Goal: Information Seeking & Learning: Find specific fact

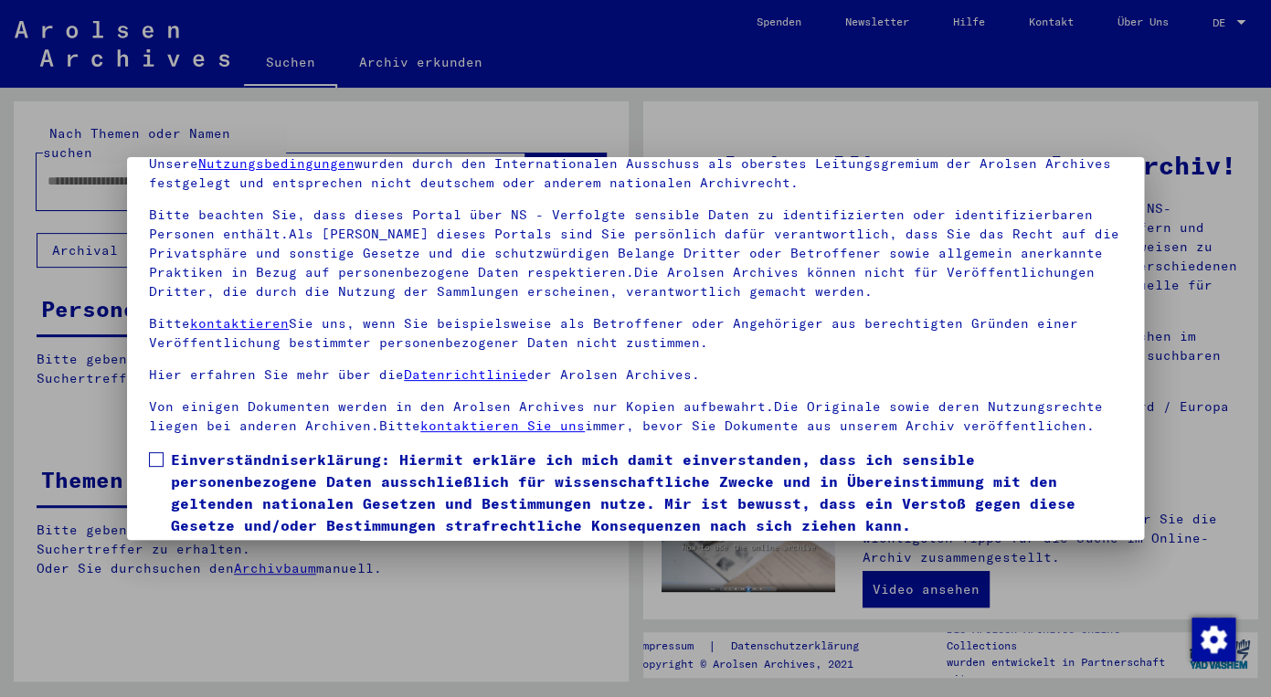
scroll to position [147, 0]
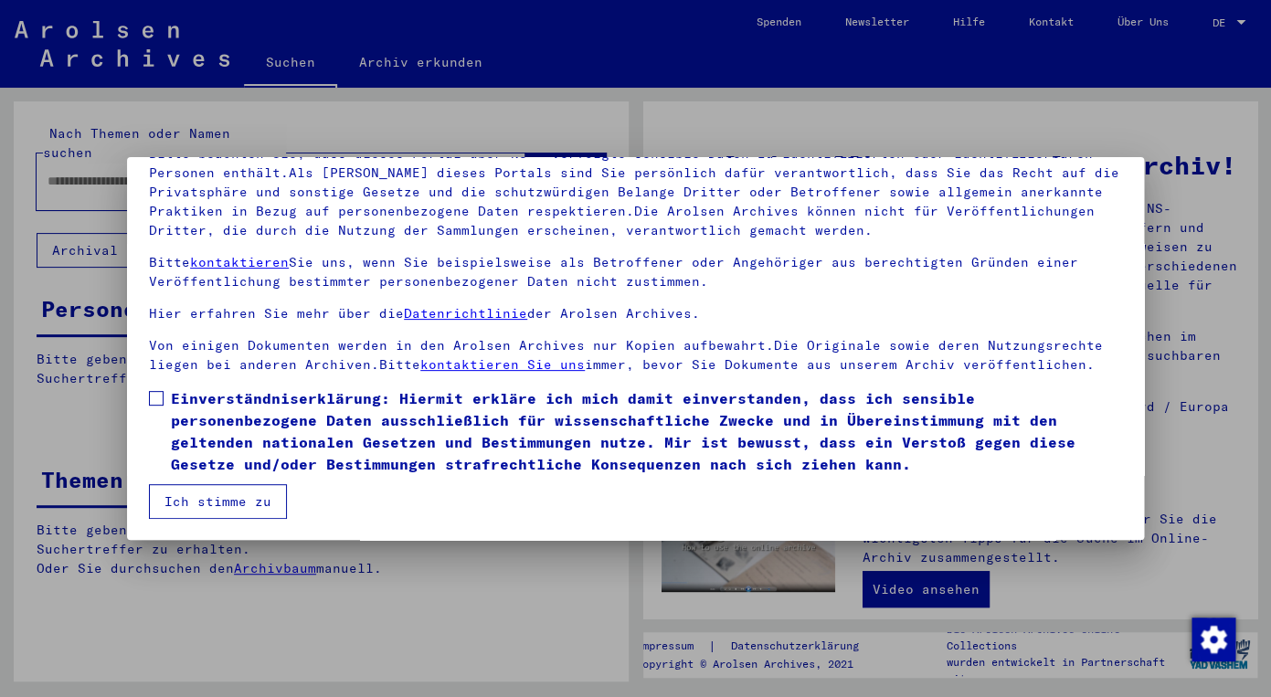
click at [160, 394] on span at bounding box center [156, 398] width 15 height 15
click at [205, 496] on button "Ich stimme zu" at bounding box center [218, 501] width 138 height 35
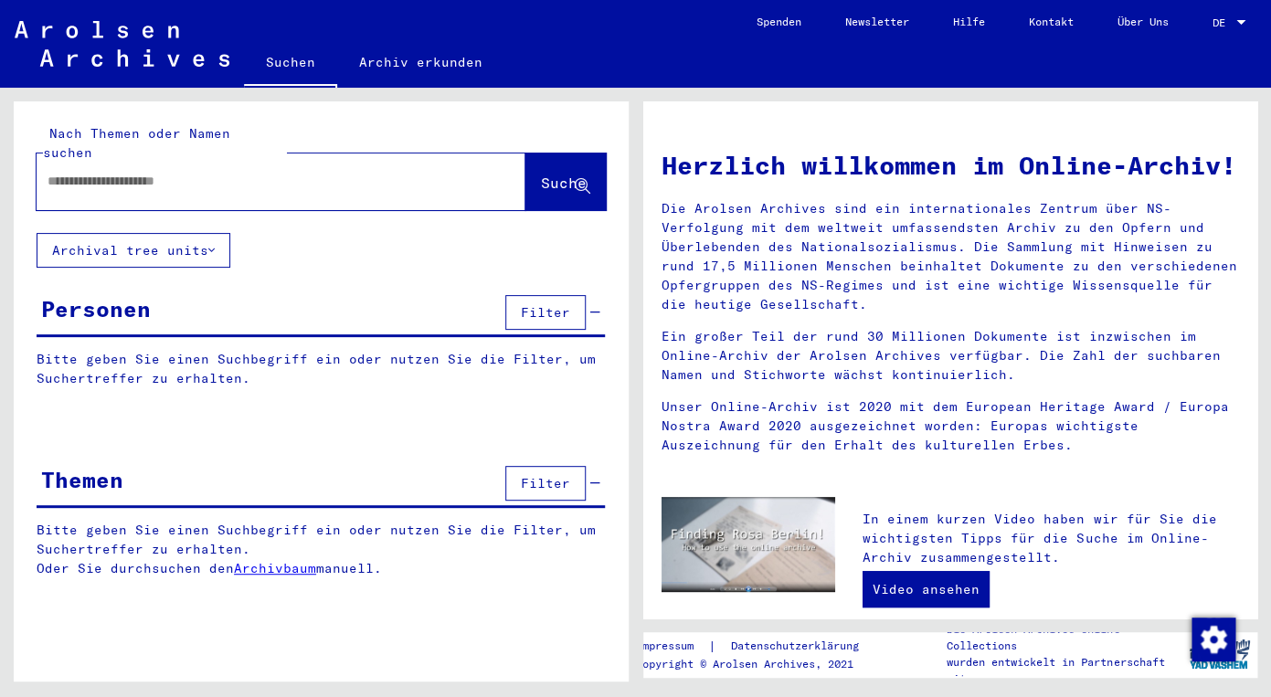
click at [105, 172] on input "text" at bounding box center [259, 181] width 423 height 19
paste input "*****"
type input "**********"
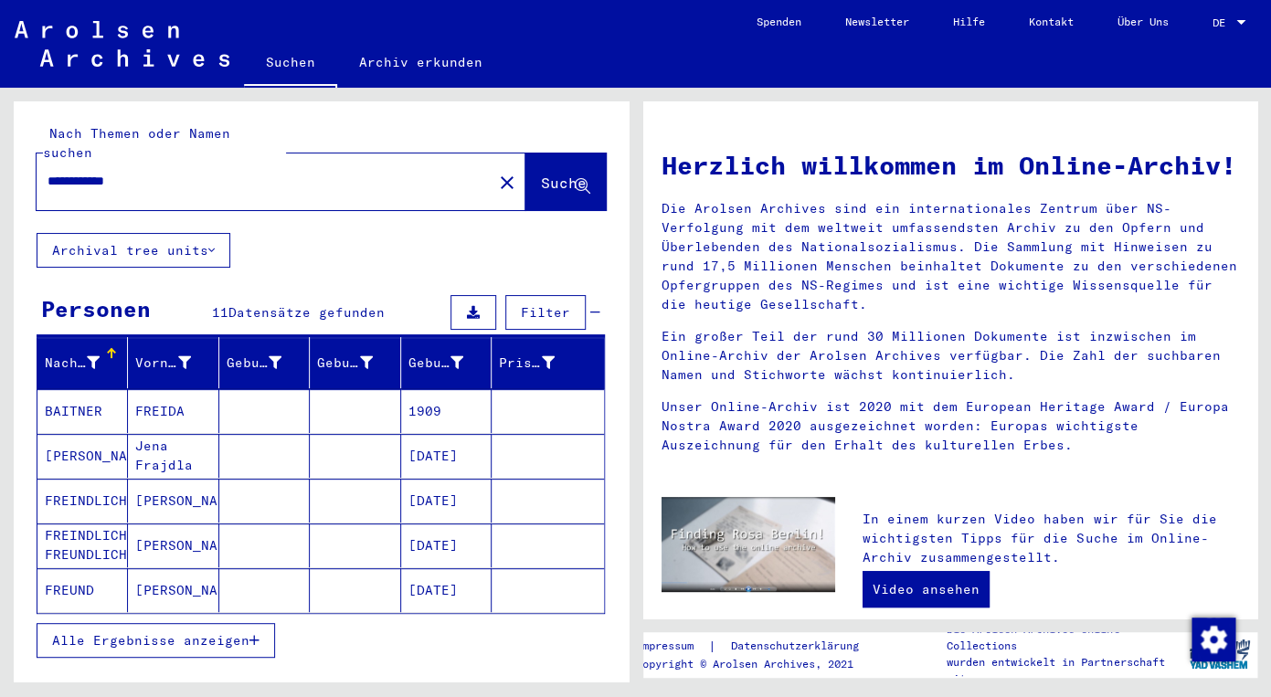
click at [89, 632] on span "Alle Ergebnisse anzeigen" at bounding box center [150, 640] width 197 height 16
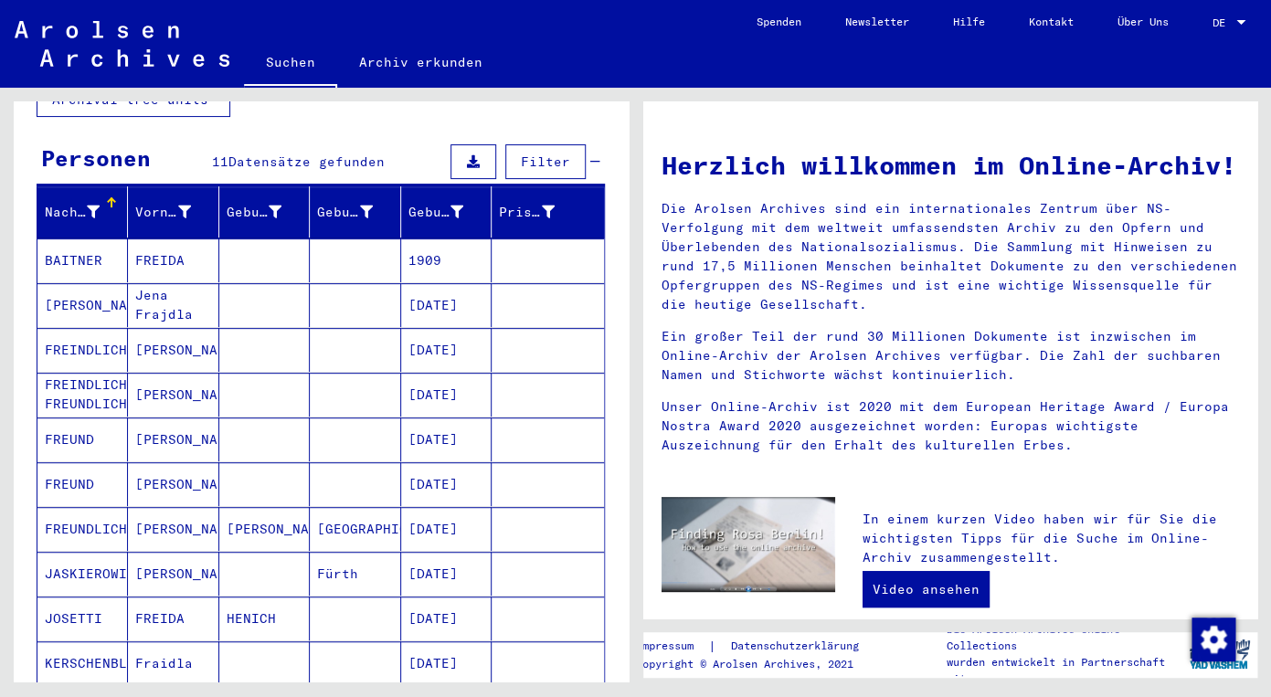
scroll to position [154, 0]
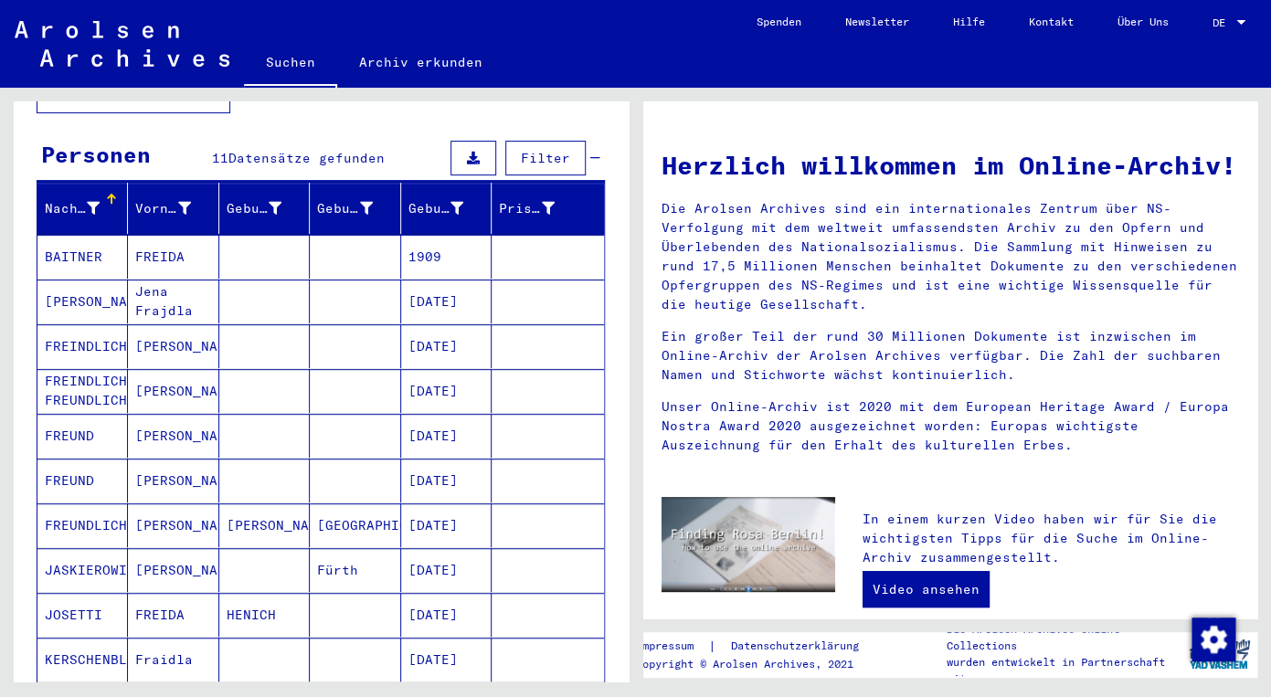
click at [70, 414] on mat-cell "FREUND" at bounding box center [82, 436] width 90 height 44
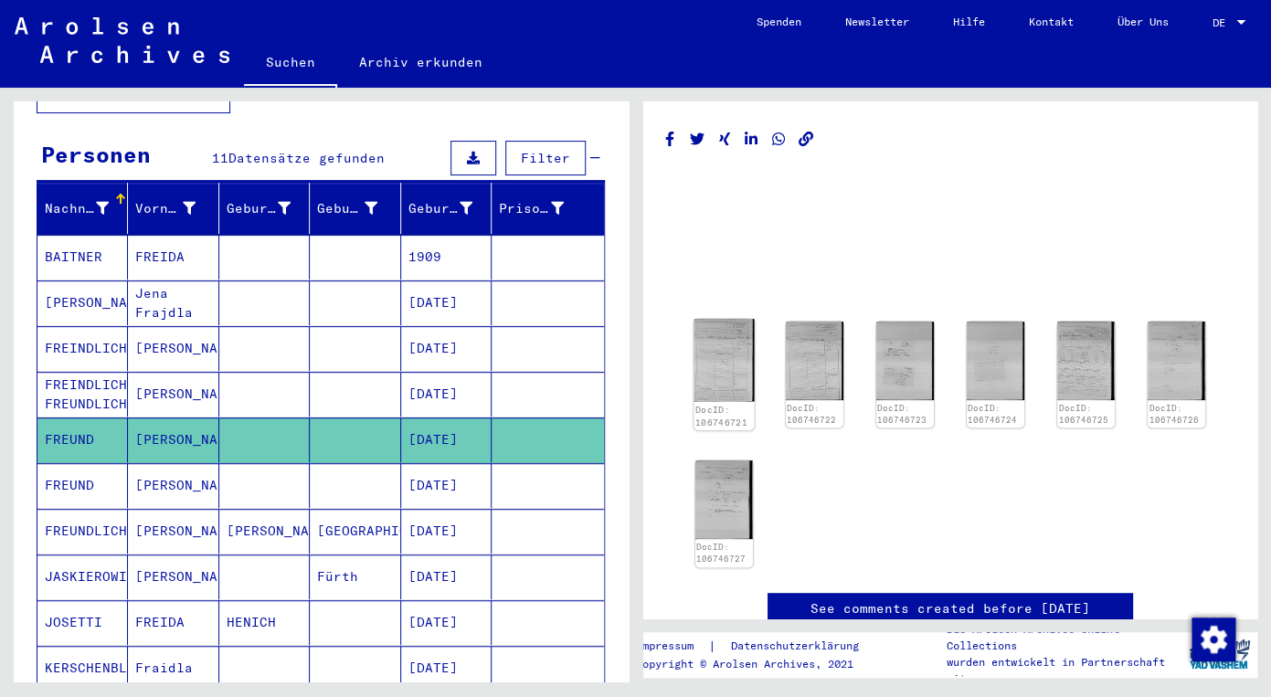
click at [722, 355] on img at bounding box center [723, 360] width 60 height 82
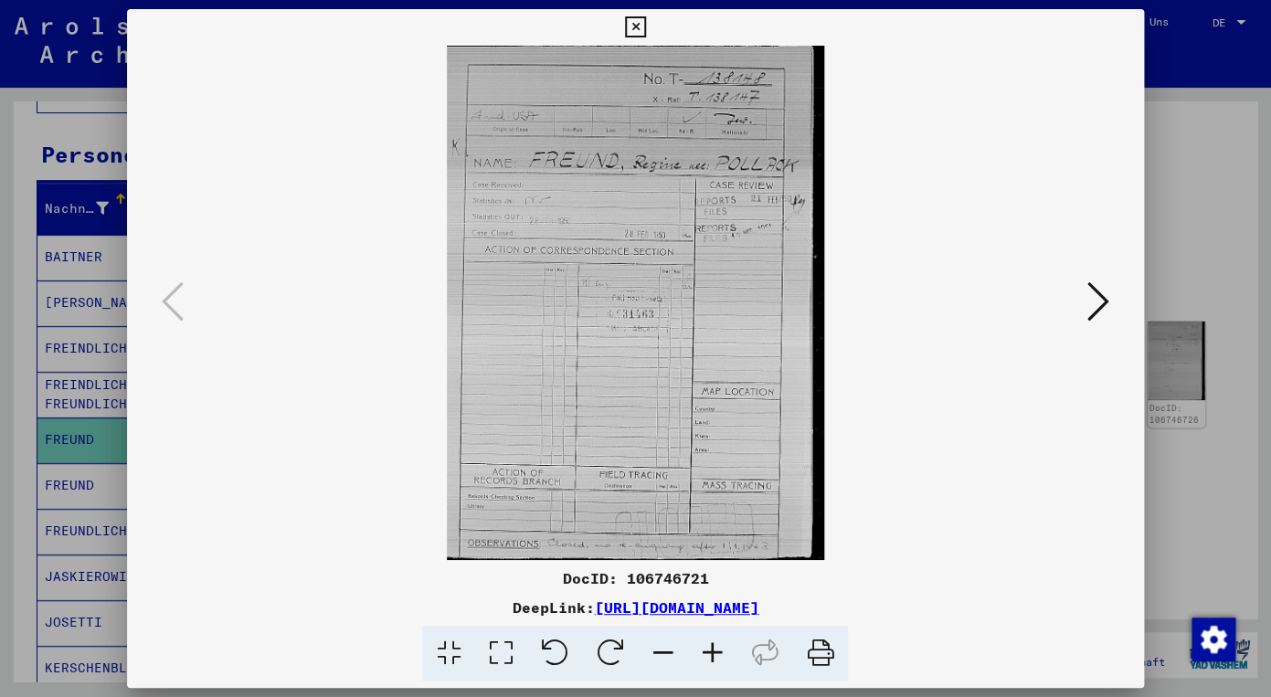
click at [711, 650] on icon at bounding box center [711, 654] width 49 height 56
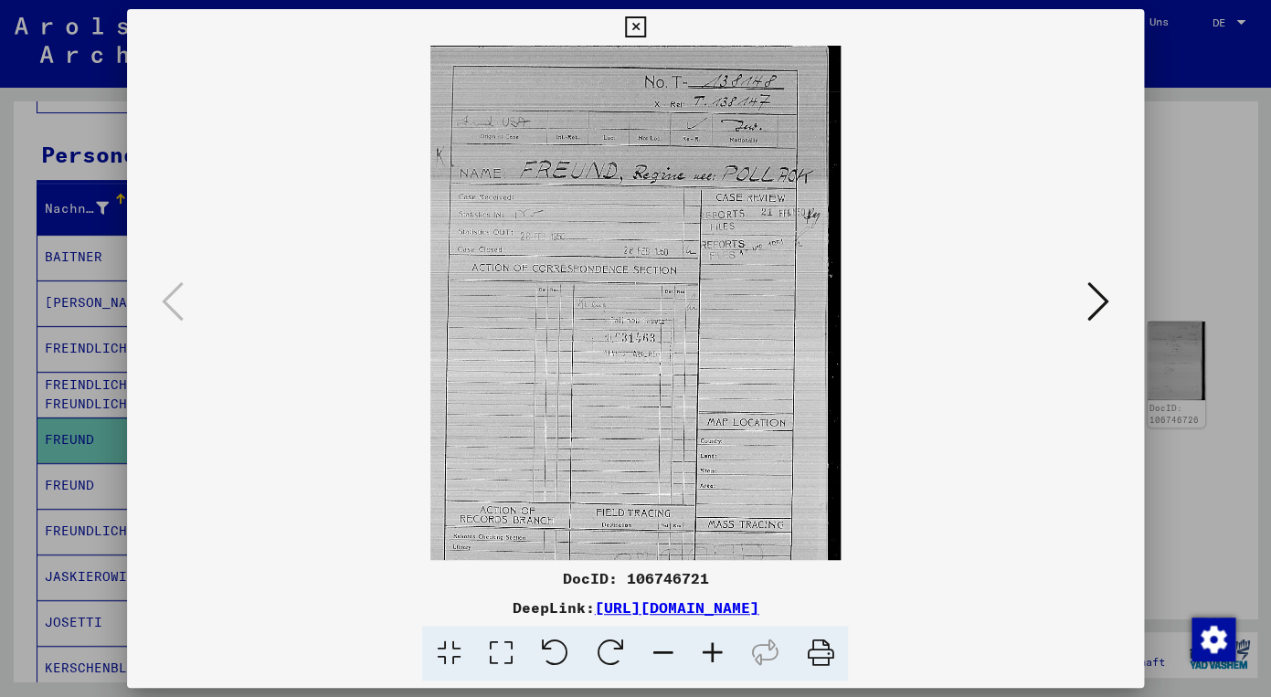
click at [712, 651] on icon at bounding box center [711, 654] width 49 height 56
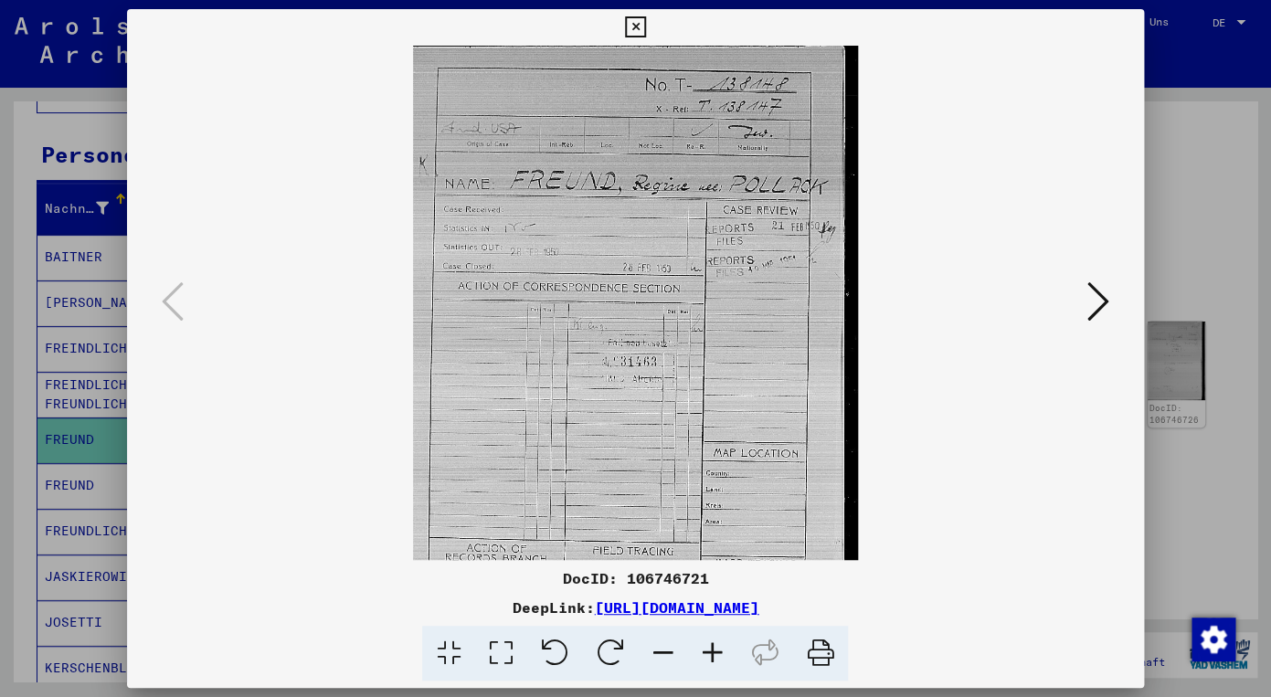
click at [712, 651] on icon at bounding box center [711, 654] width 49 height 56
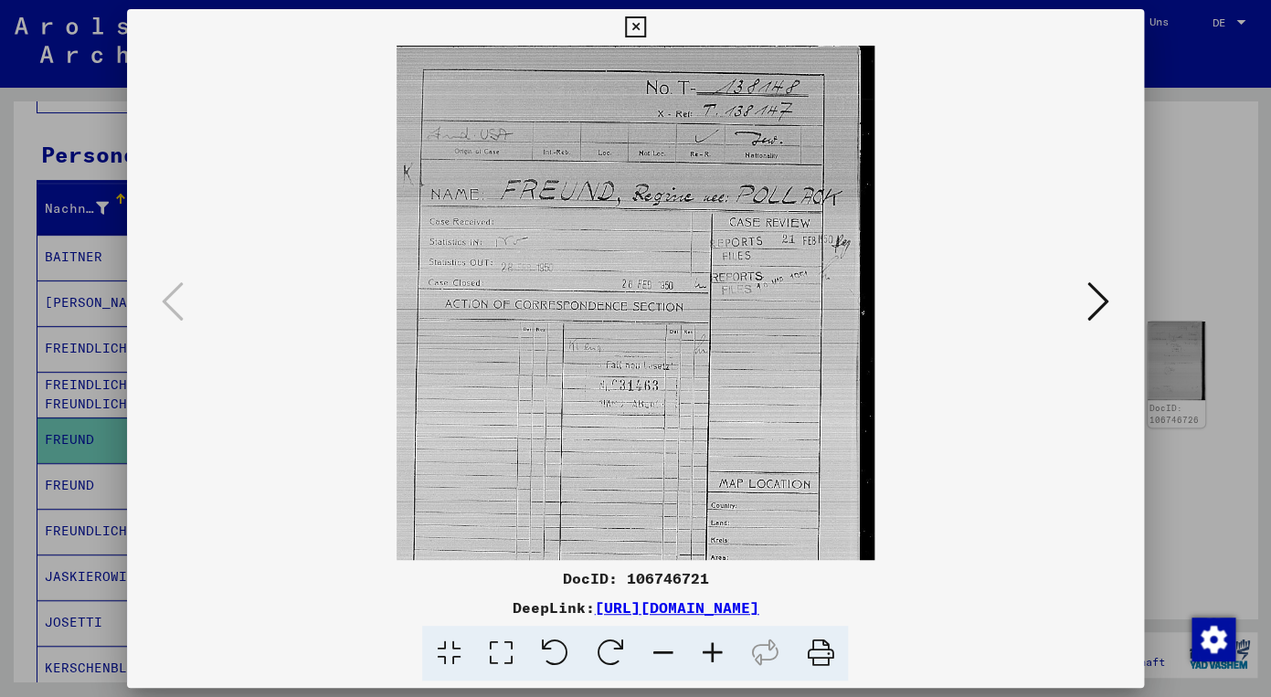
click at [712, 651] on icon at bounding box center [711, 654] width 49 height 56
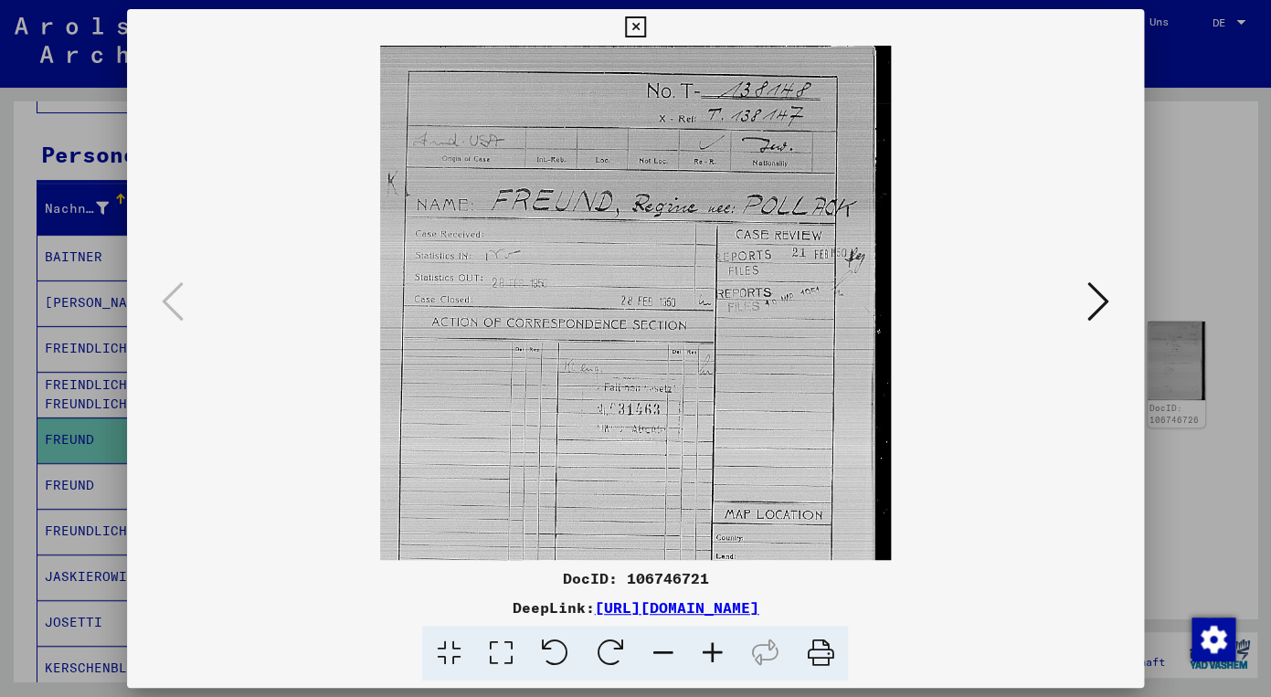
click at [712, 651] on icon at bounding box center [711, 654] width 49 height 56
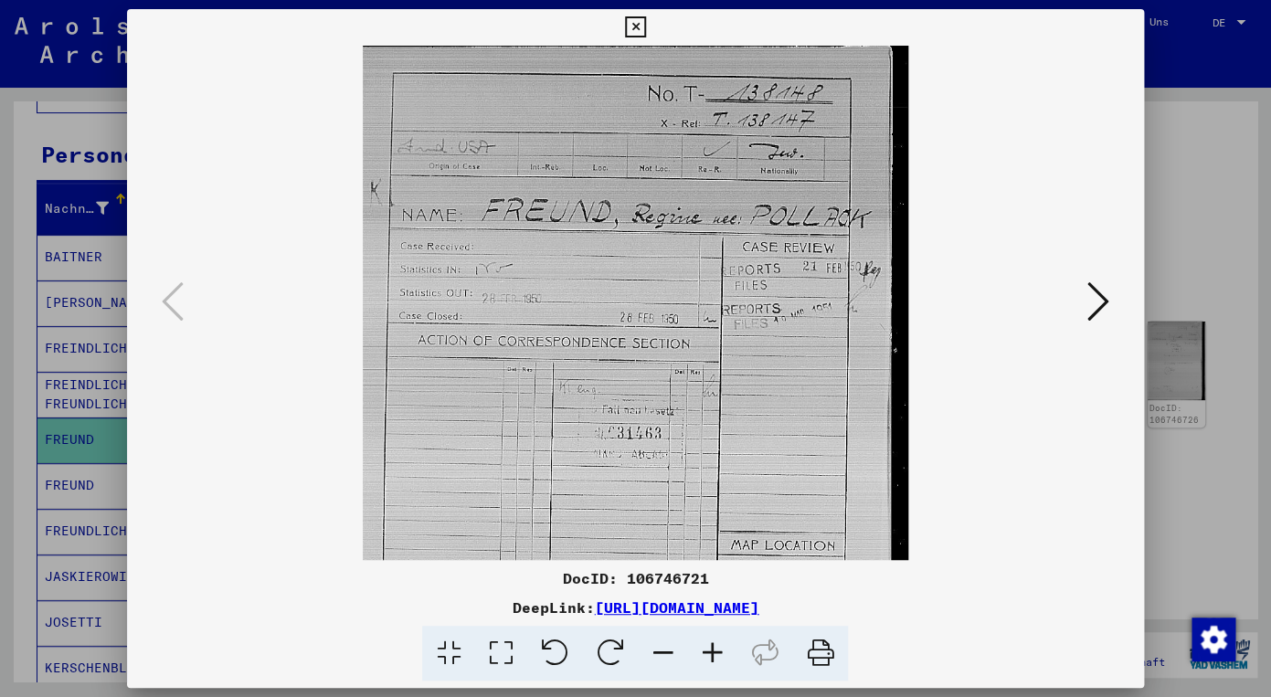
click at [712, 651] on icon at bounding box center [711, 654] width 49 height 56
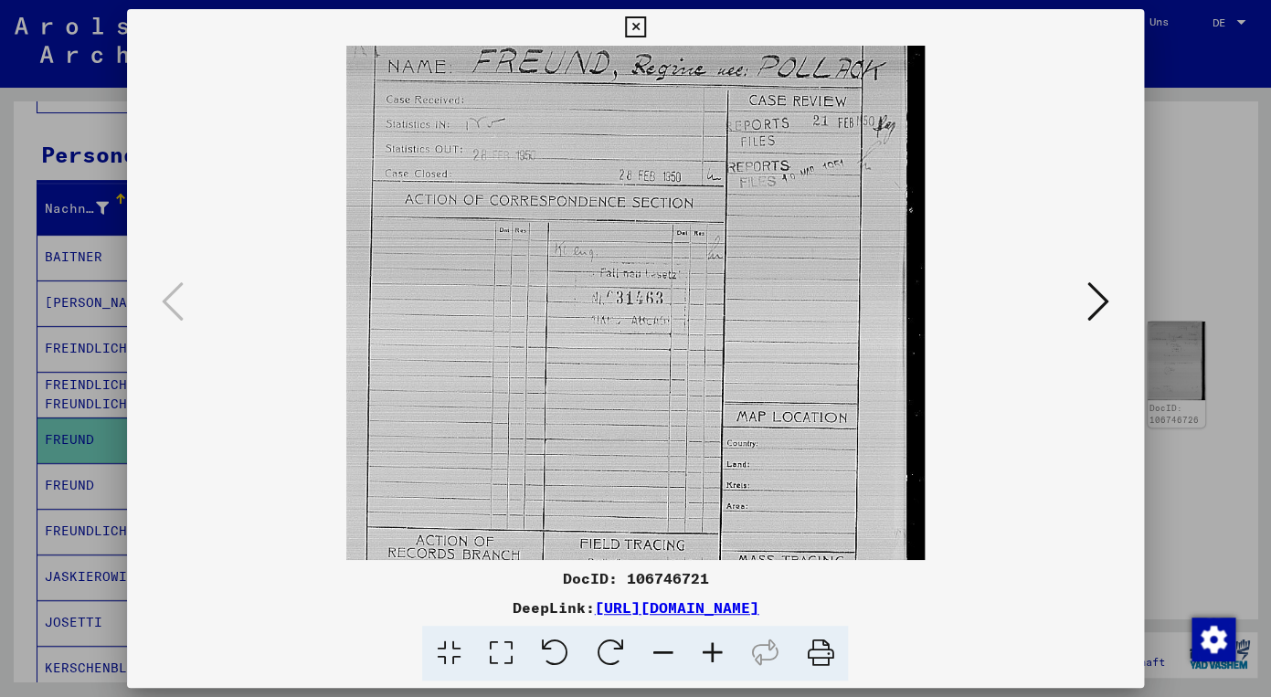
scroll to position [161, 0]
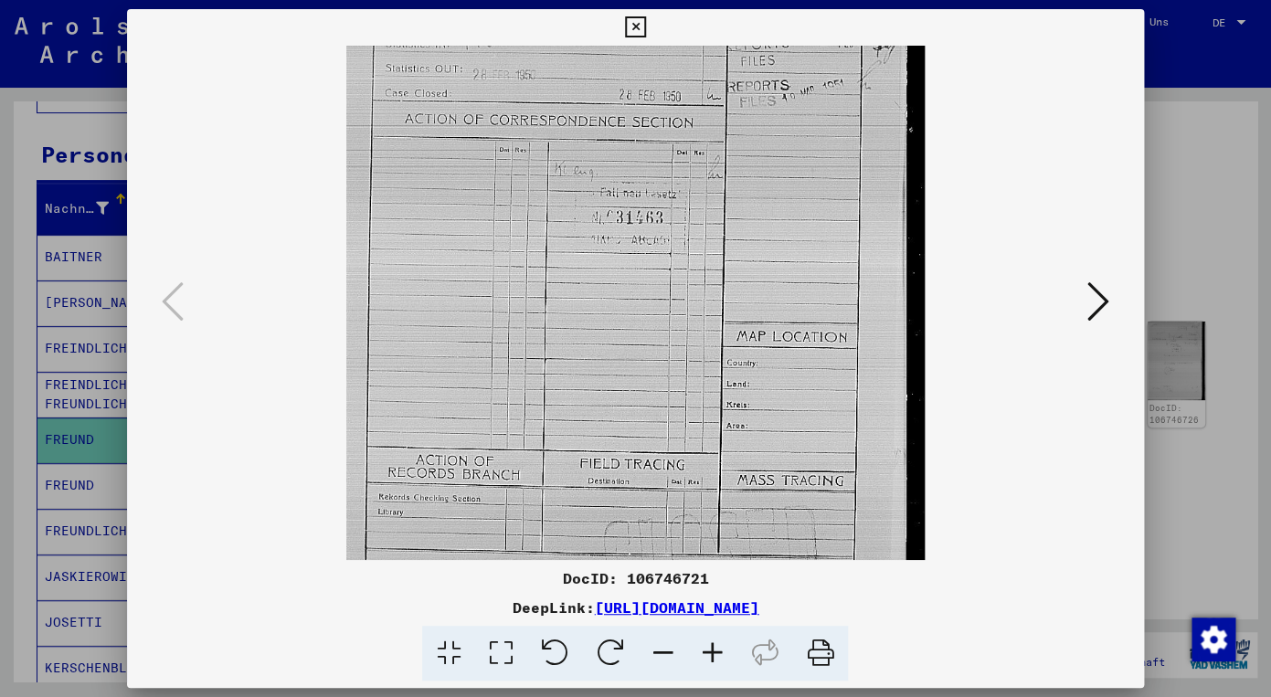
drag, startPoint x: 435, startPoint y: 403, endPoint x: 403, endPoint y: 201, distance: 204.4
click at [403, 167] on img at bounding box center [635, 200] width 578 height 788
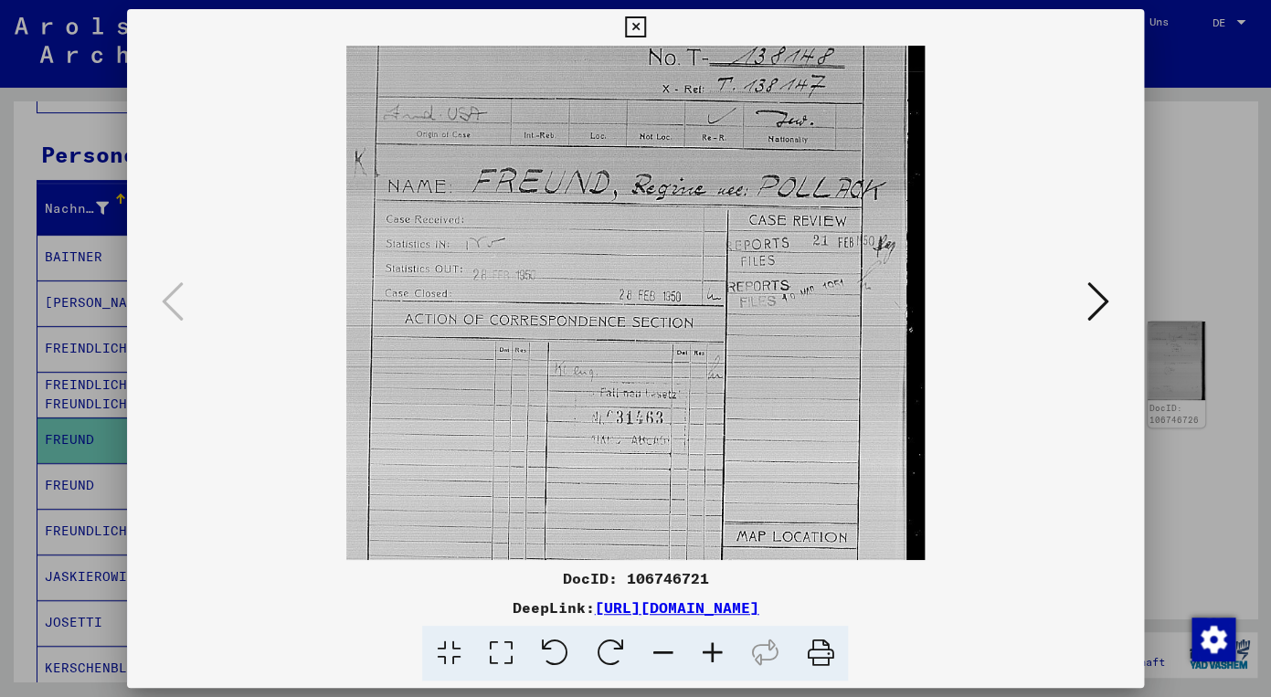
scroll to position [40, 0]
drag, startPoint x: 433, startPoint y: 318, endPoint x: 424, endPoint y: 456, distance: 138.3
click at [424, 456] on img at bounding box center [635, 399] width 578 height 788
click at [1098, 302] on icon at bounding box center [1098, 302] width 22 height 44
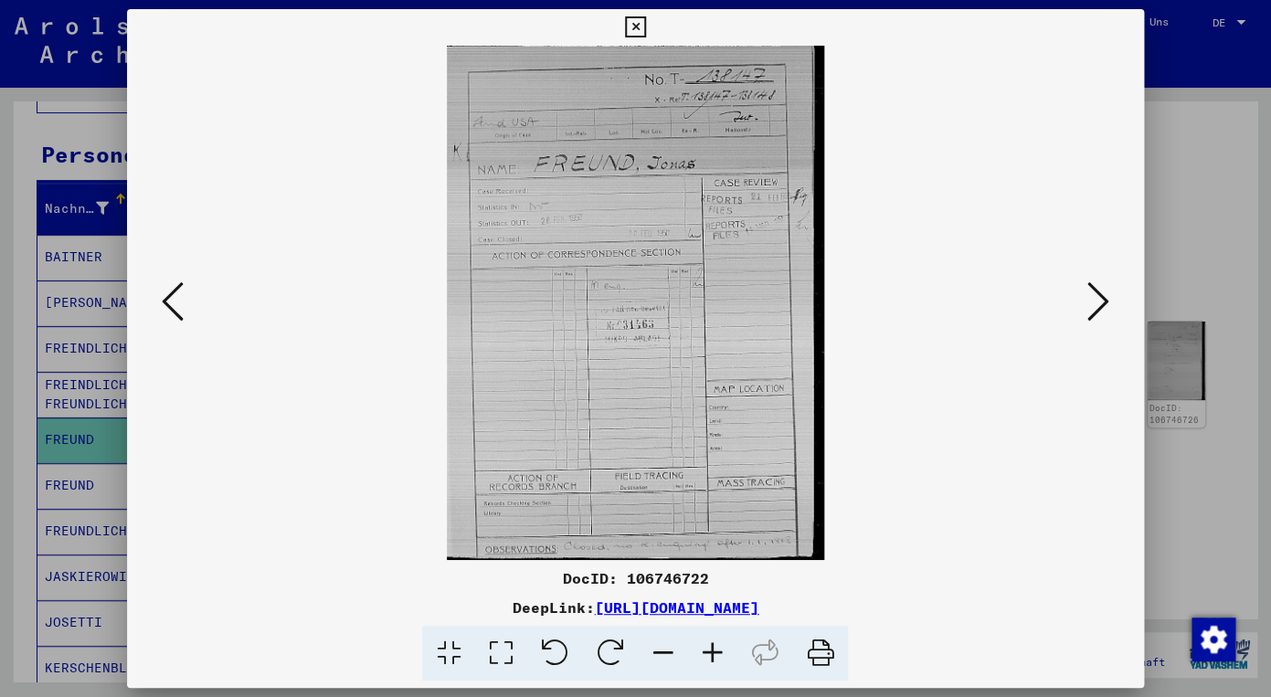
scroll to position [0, 0]
click at [709, 649] on icon at bounding box center [711, 654] width 49 height 56
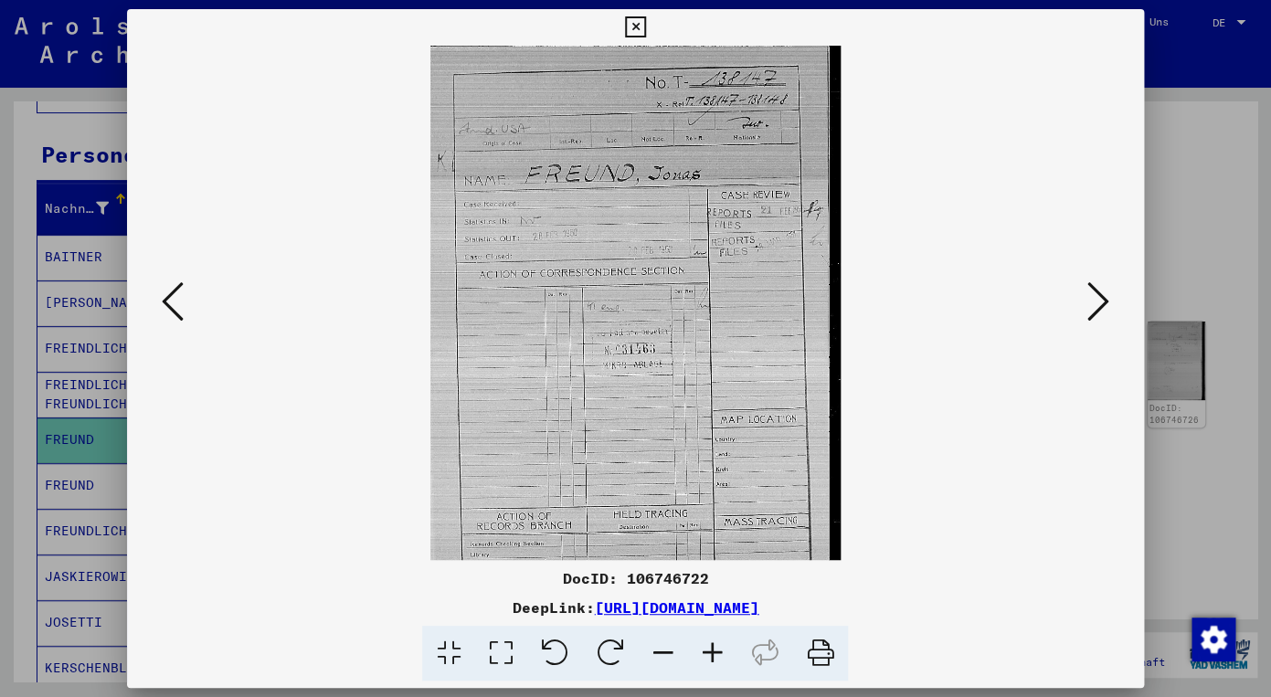
click at [709, 649] on icon at bounding box center [711, 654] width 49 height 56
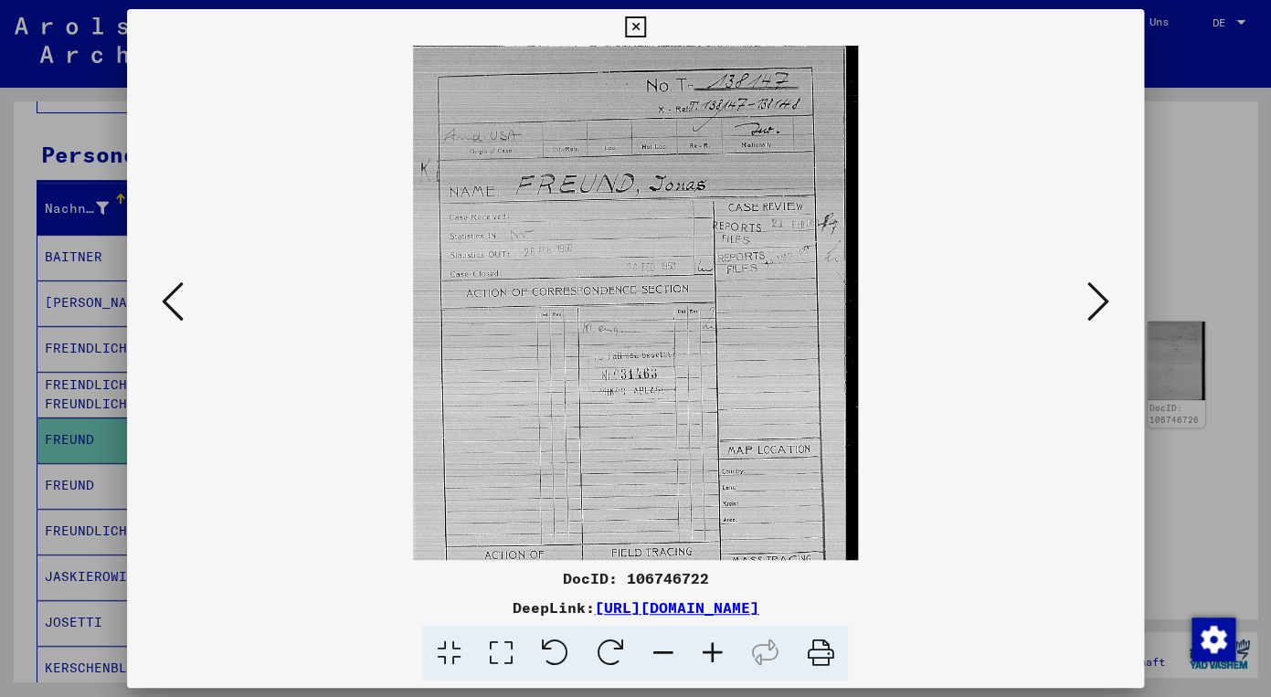
click at [709, 649] on icon at bounding box center [711, 654] width 49 height 56
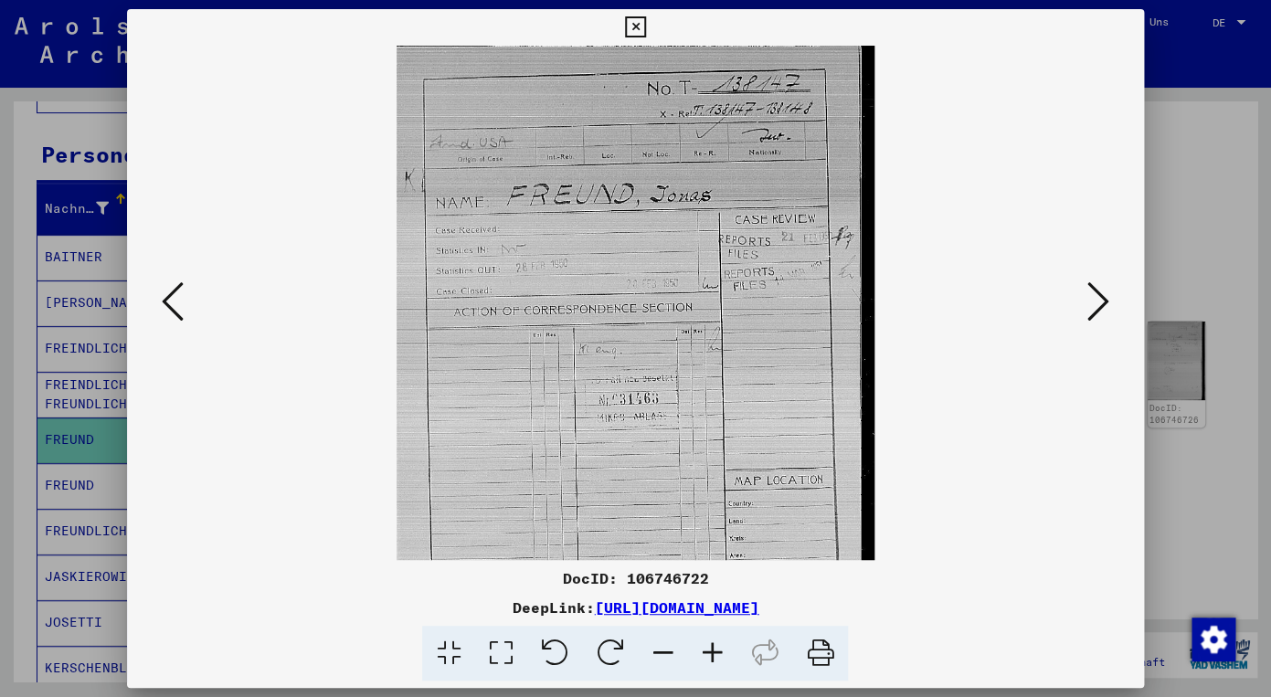
click at [709, 649] on icon at bounding box center [711, 654] width 49 height 56
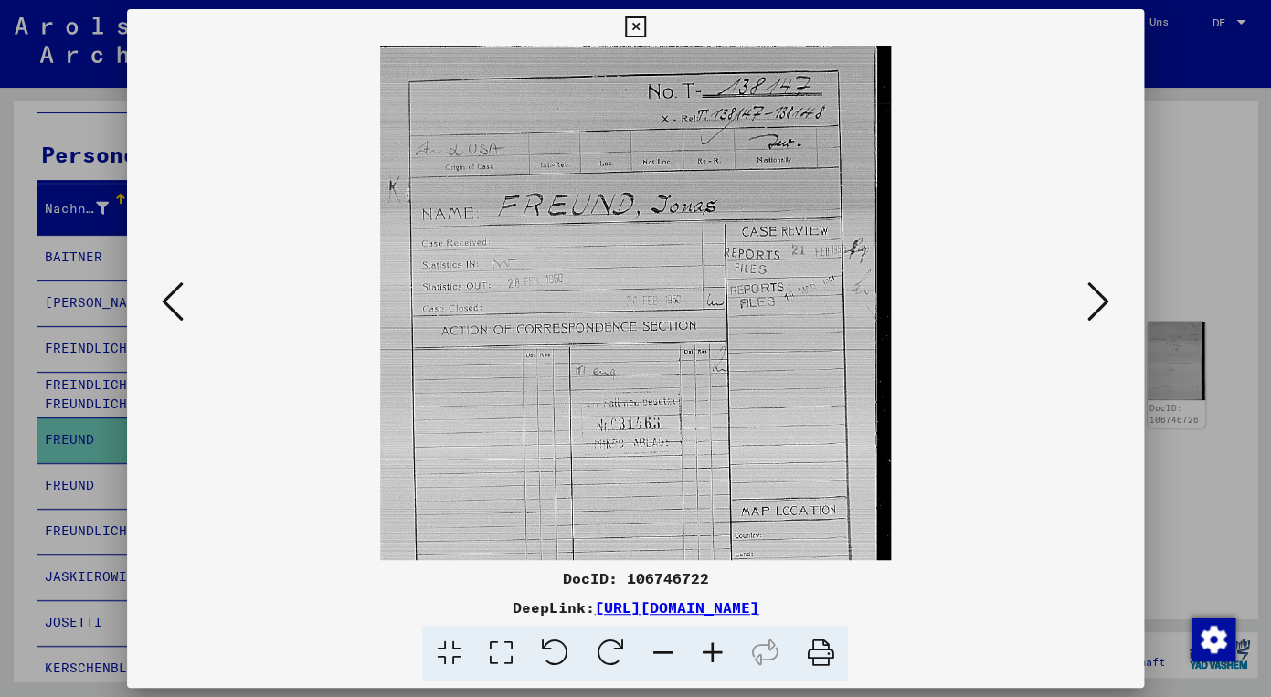
click at [709, 649] on icon at bounding box center [711, 654] width 49 height 56
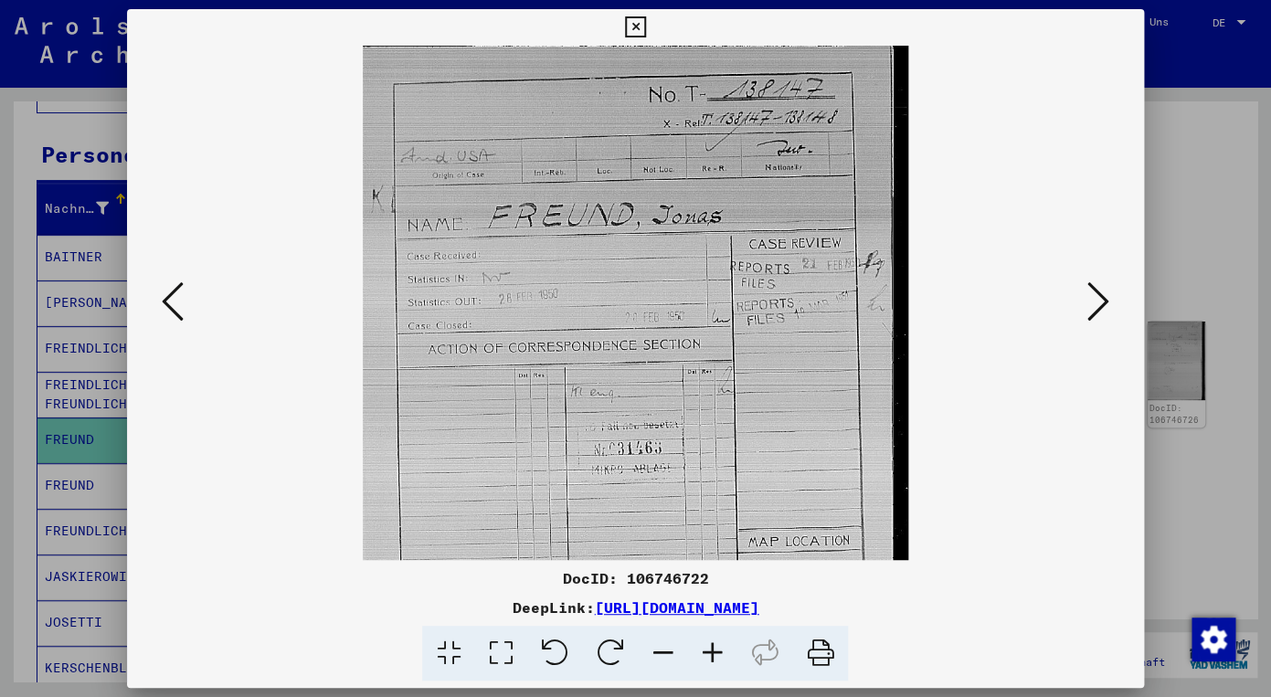
click at [490, 408] on img at bounding box center [635, 417] width 545 height 743
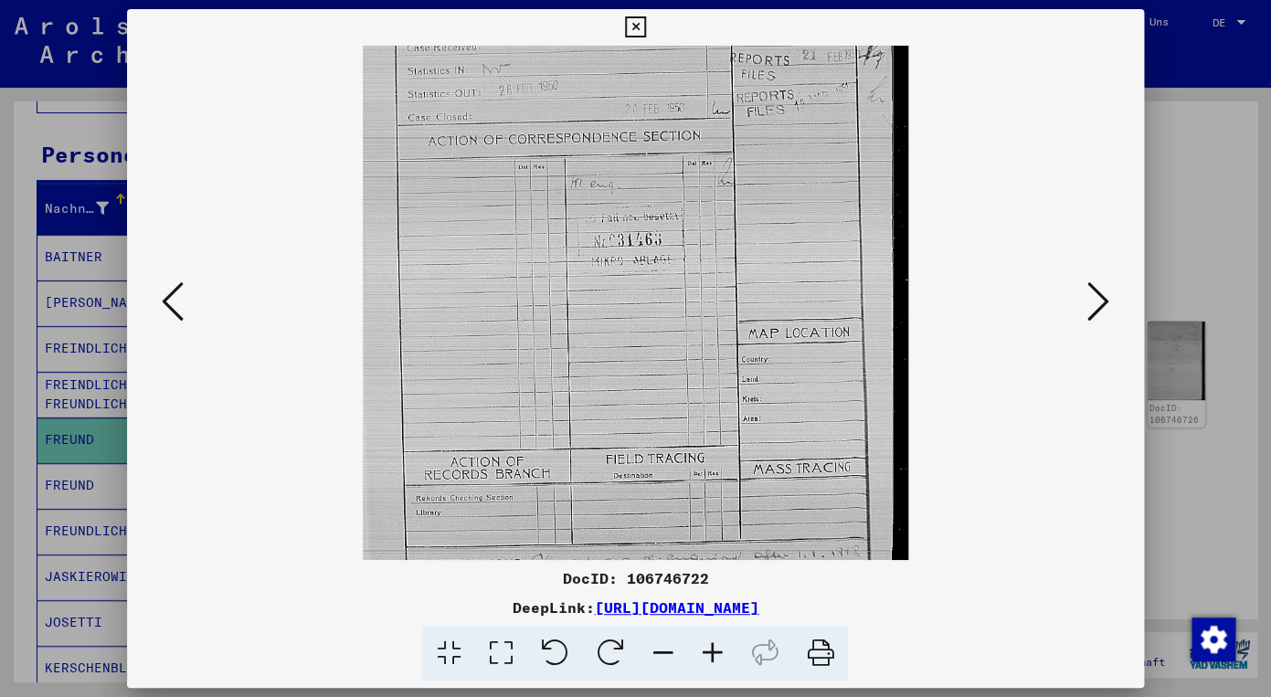
scroll to position [209, 0]
drag, startPoint x: 466, startPoint y: 392, endPoint x: 464, endPoint y: 183, distance: 209.2
click at [464, 183] on img at bounding box center [635, 207] width 545 height 743
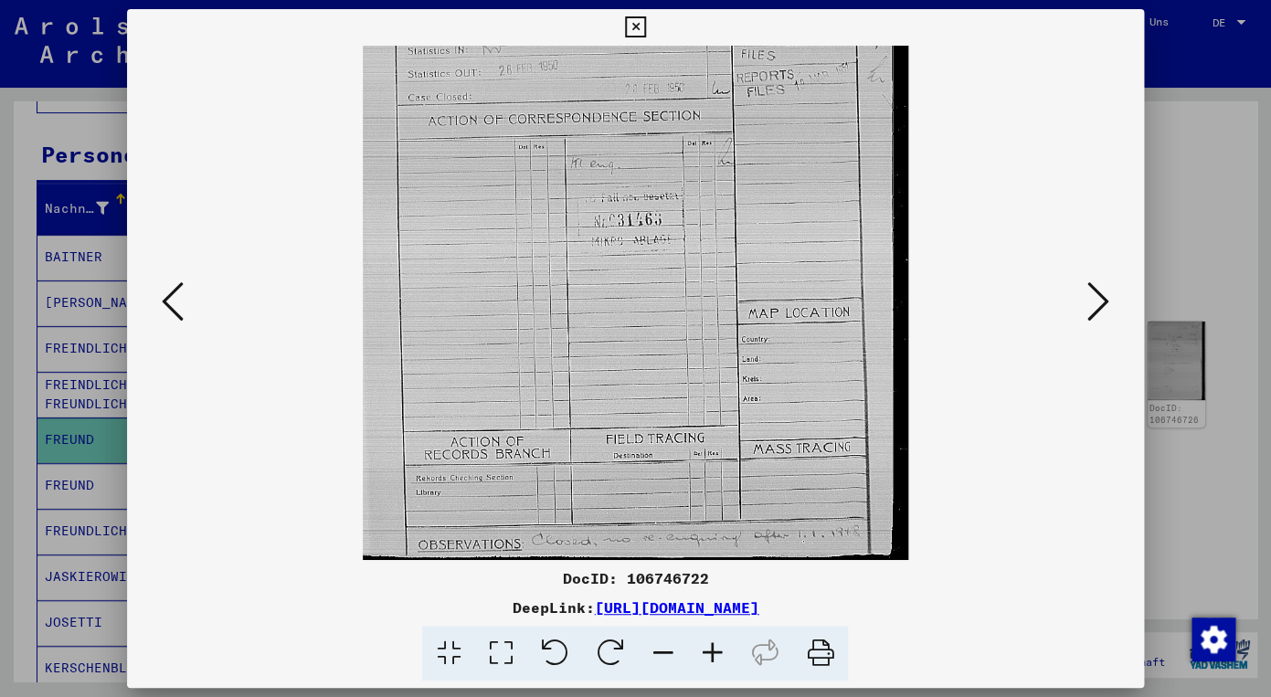
drag, startPoint x: 460, startPoint y: 316, endPoint x: 460, endPoint y: 195, distance: 121.5
click at [460, 195] on img at bounding box center [635, 188] width 545 height 743
click at [1098, 299] on icon at bounding box center [1098, 302] width 22 height 44
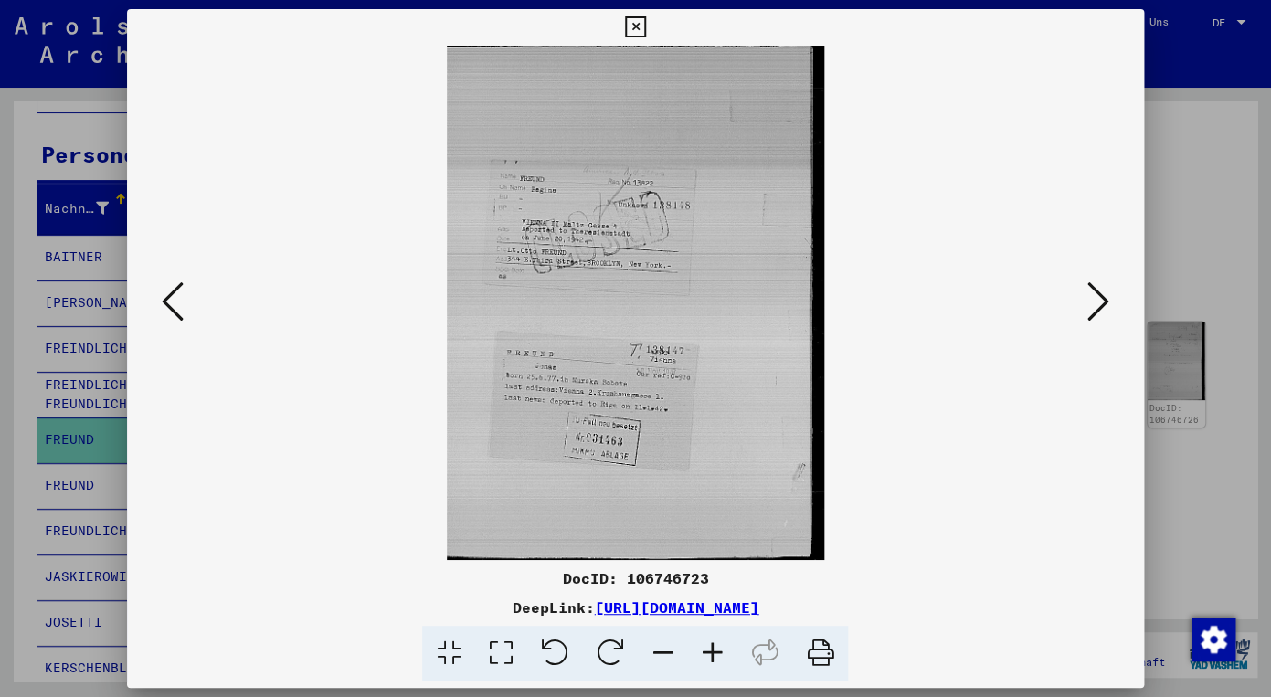
click at [705, 644] on icon at bounding box center [711, 654] width 49 height 56
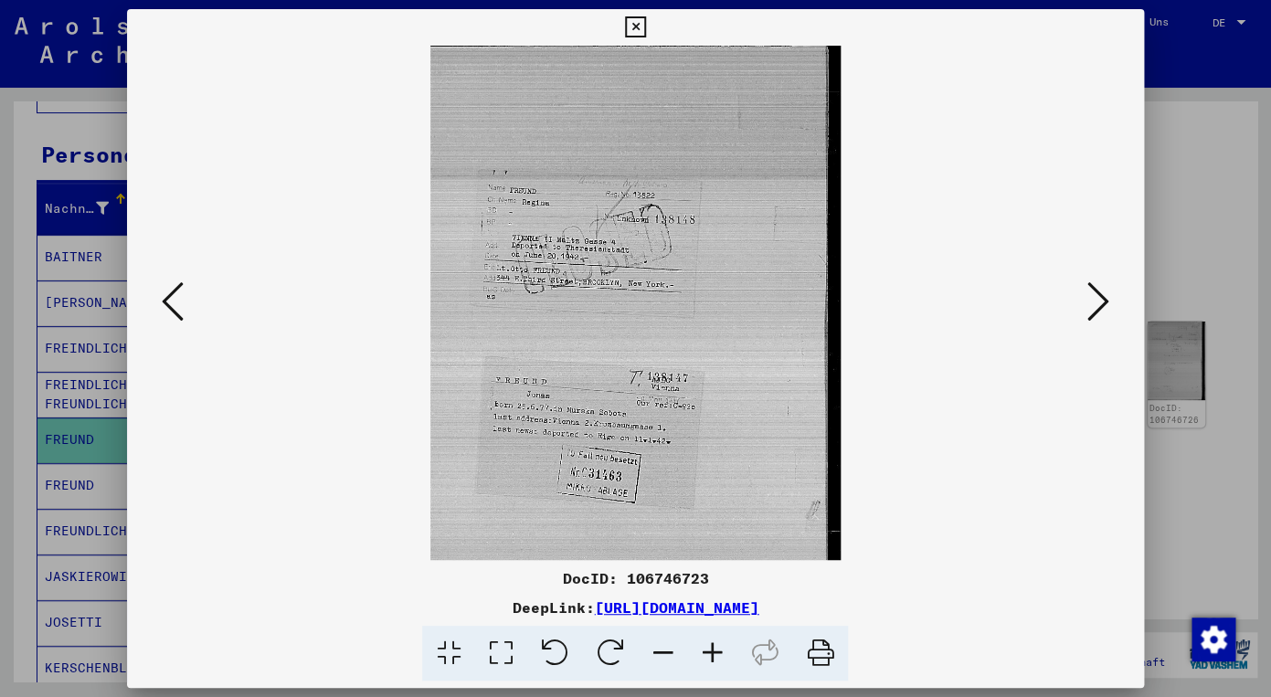
click at [705, 644] on icon at bounding box center [711, 654] width 49 height 56
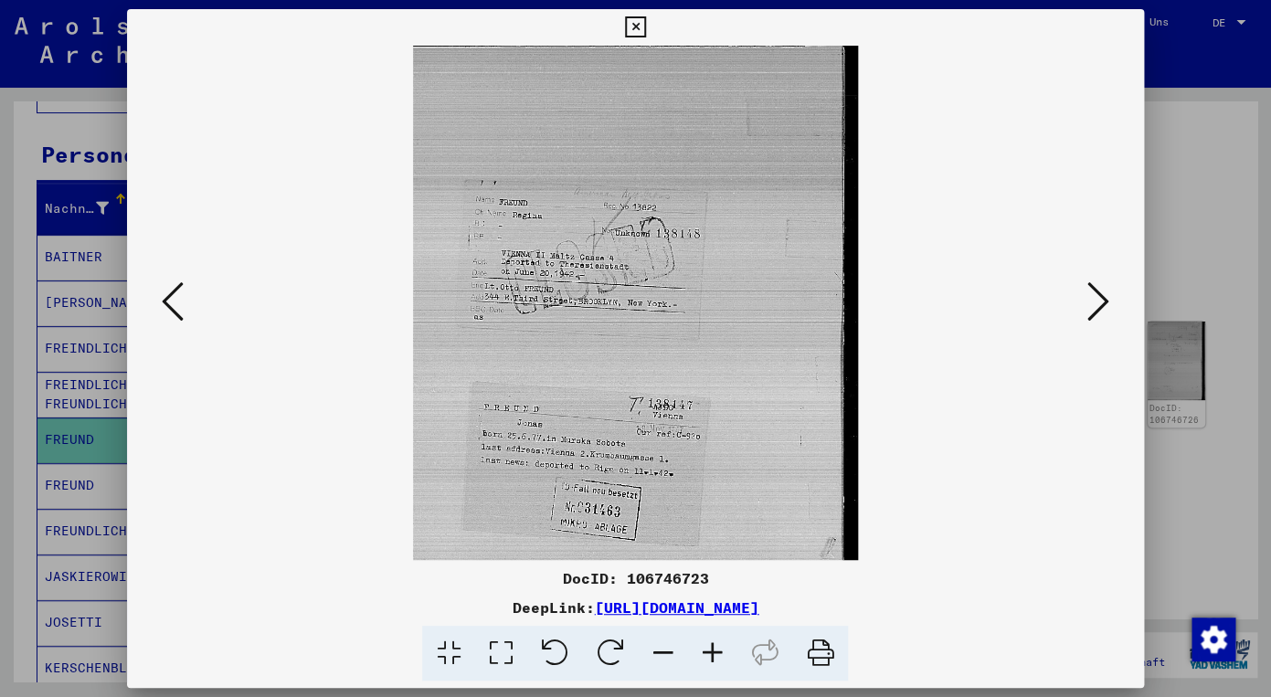
click at [705, 644] on icon at bounding box center [711, 654] width 49 height 56
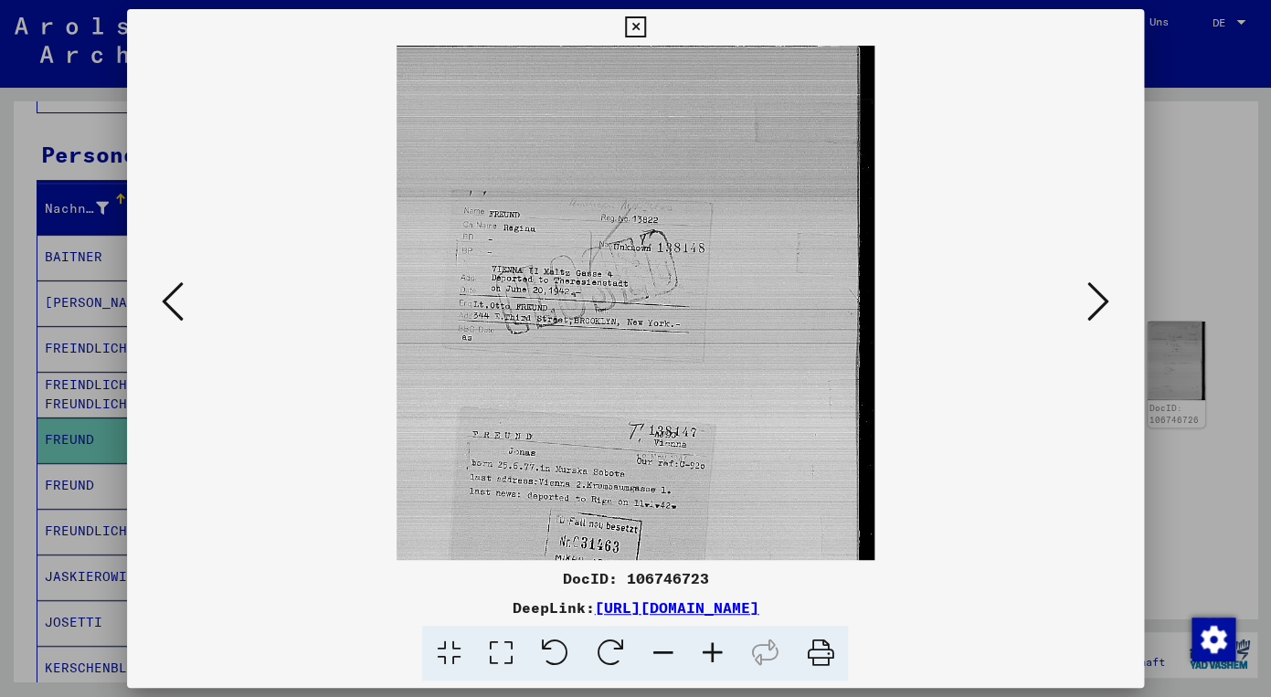
click at [705, 644] on icon at bounding box center [711, 654] width 49 height 56
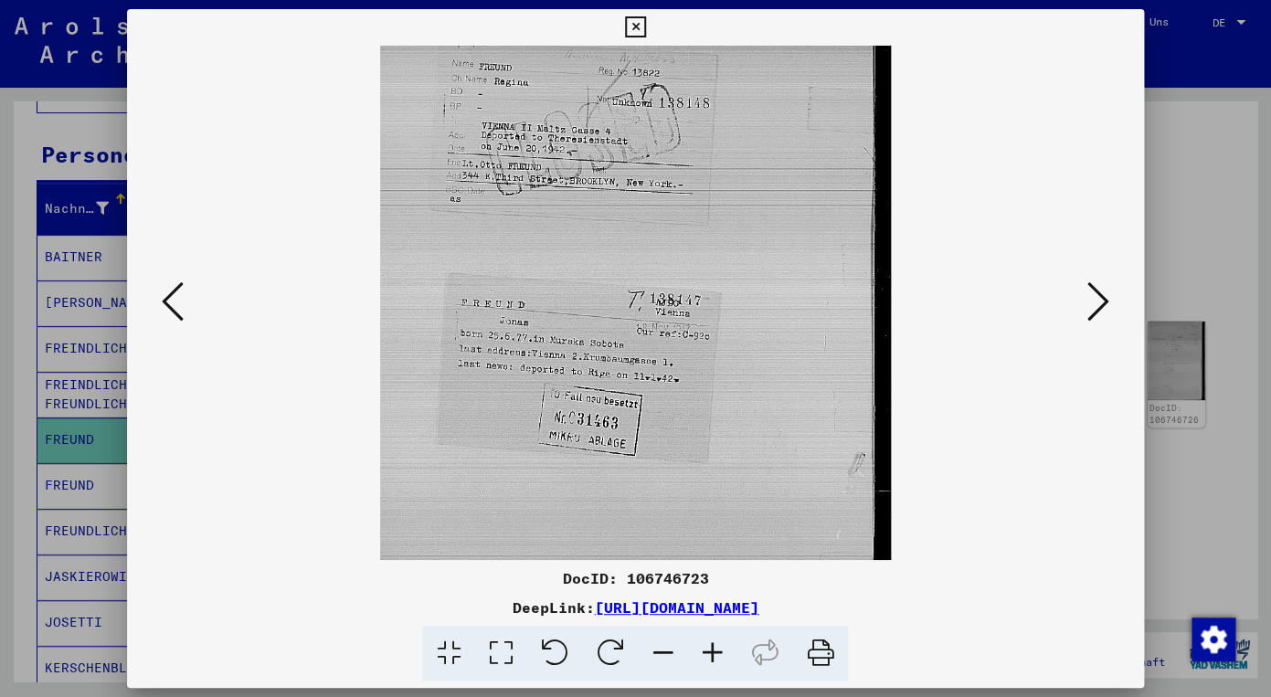
scroll to position [183, 0]
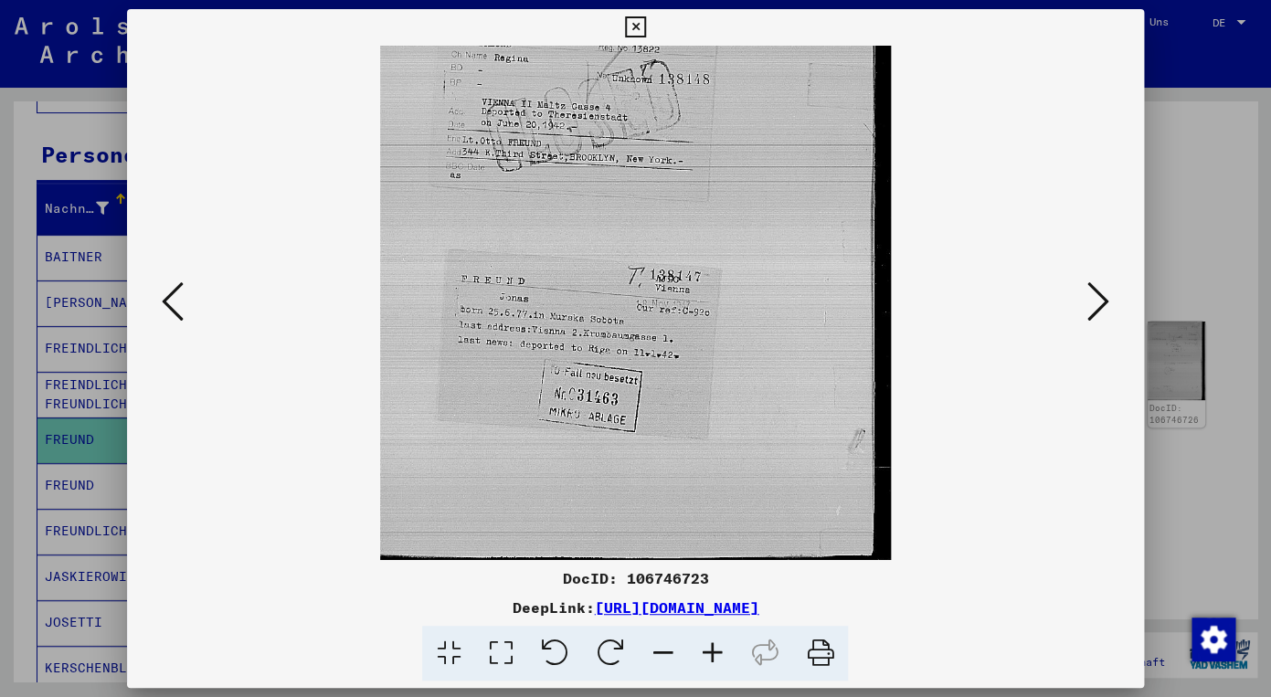
drag, startPoint x: 562, startPoint y: 349, endPoint x: 572, endPoint y: 142, distance: 207.6
click at [572, 142] on img at bounding box center [636, 211] width 512 height 697
click at [713, 646] on icon at bounding box center [711, 654] width 49 height 56
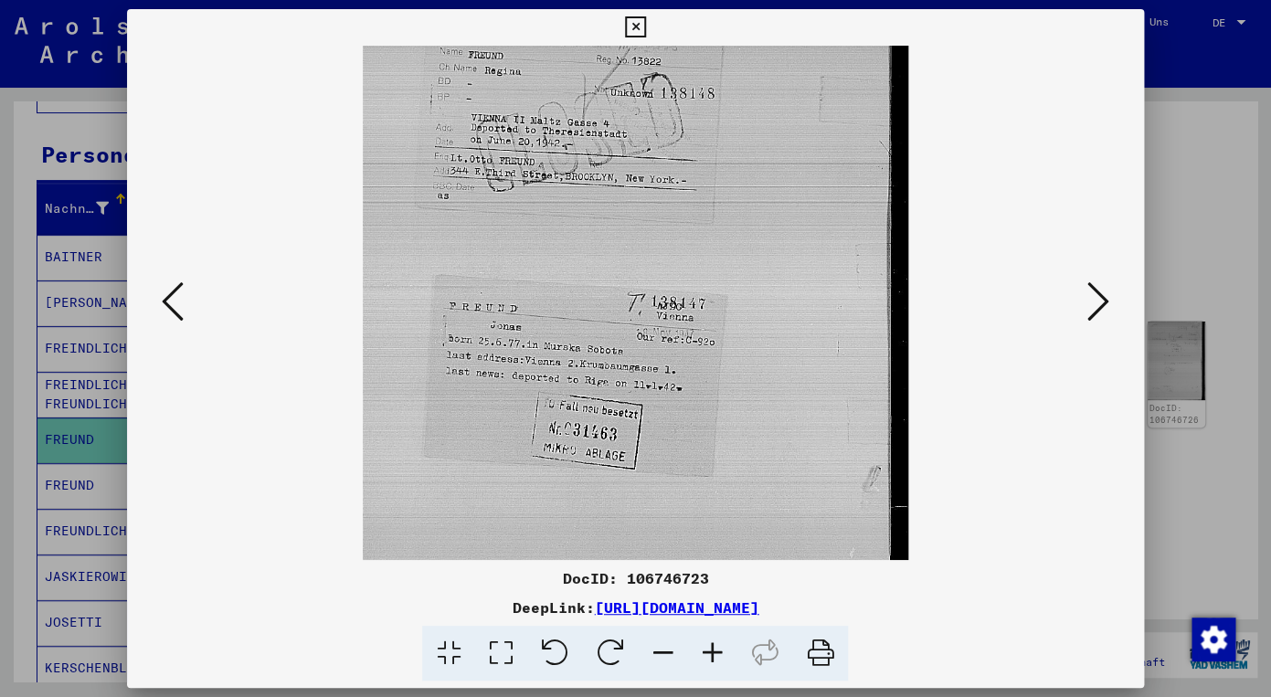
click at [713, 646] on icon at bounding box center [711, 654] width 49 height 56
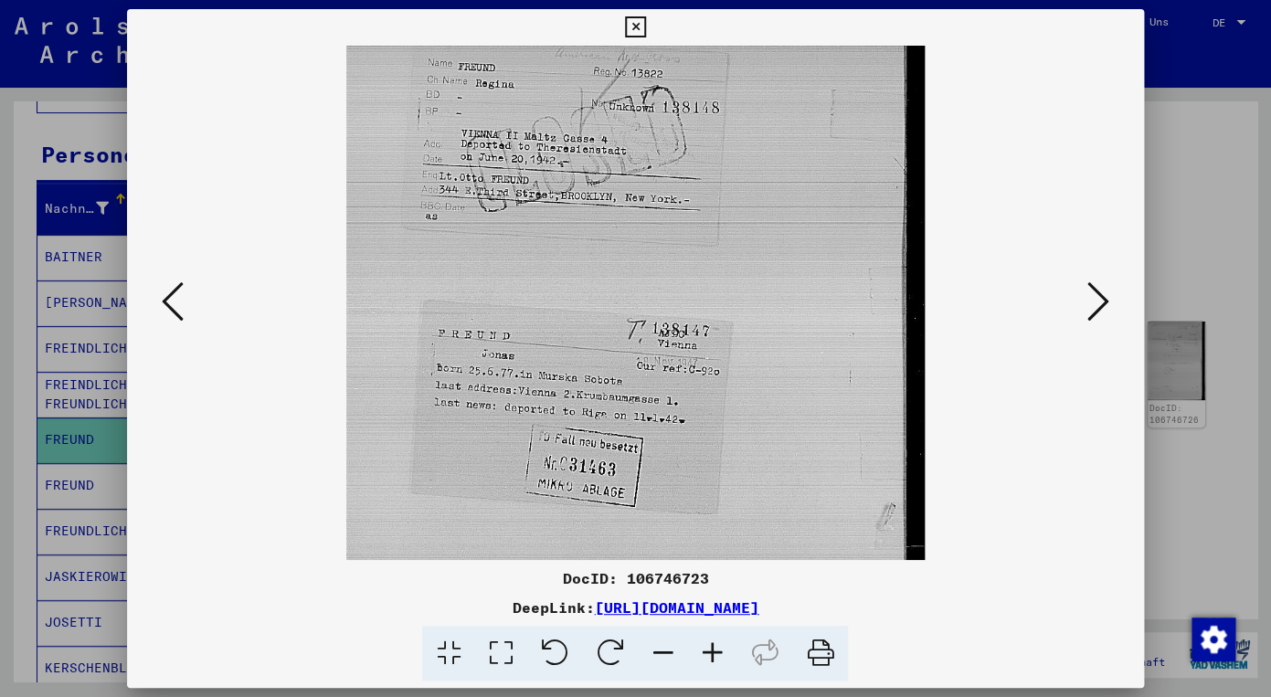
click at [713, 646] on icon at bounding box center [711, 654] width 49 height 56
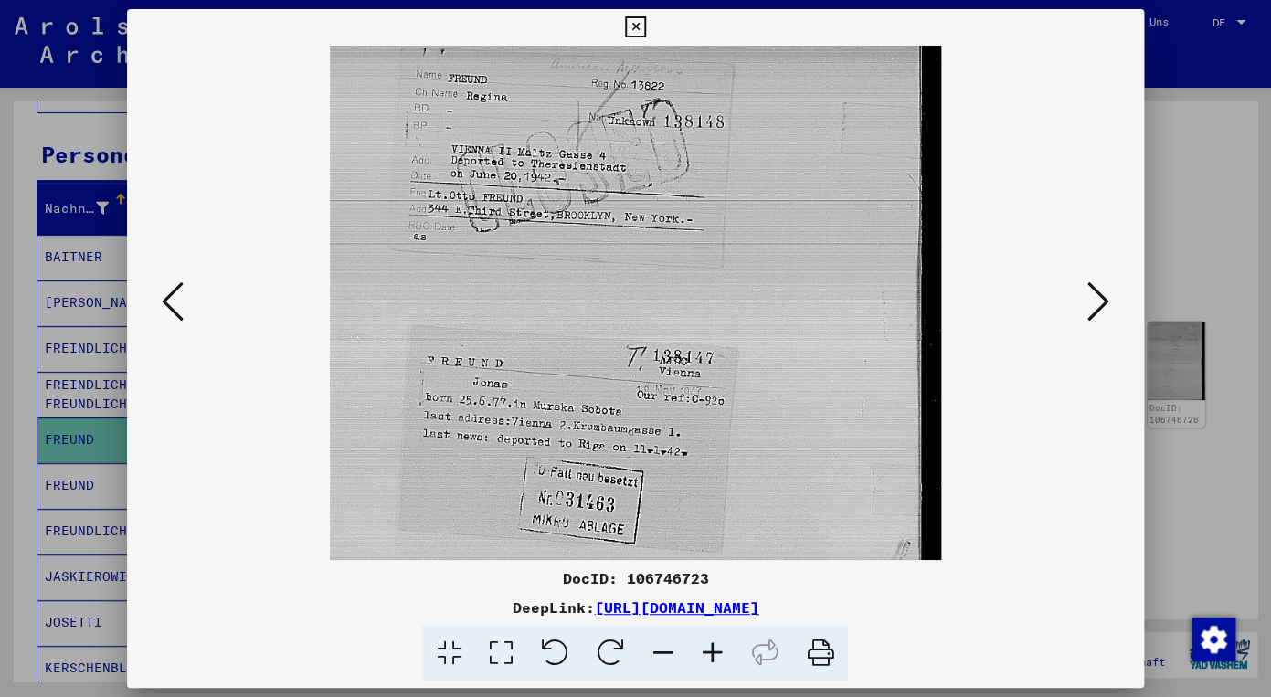
click at [713, 646] on icon at bounding box center [711, 654] width 49 height 56
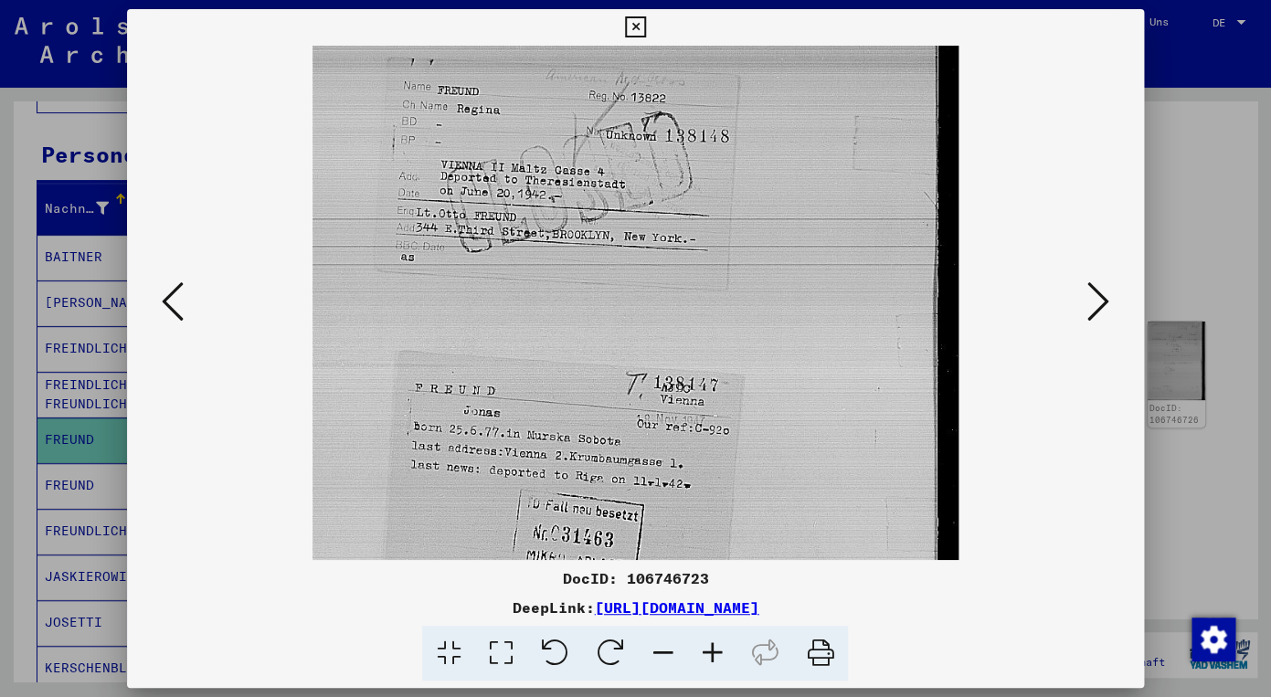
click at [1089, 303] on icon at bounding box center [1098, 302] width 22 height 44
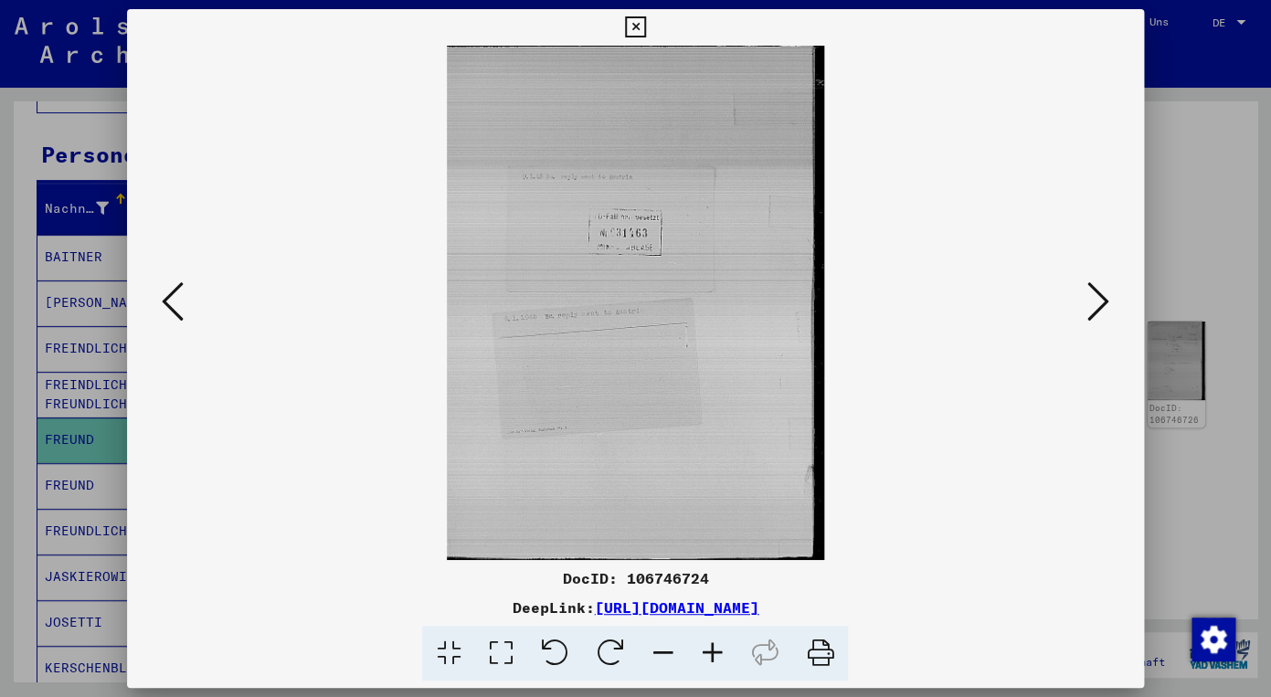
scroll to position [0, 0]
click at [1093, 302] on icon at bounding box center [1098, 302] width 22 height 44
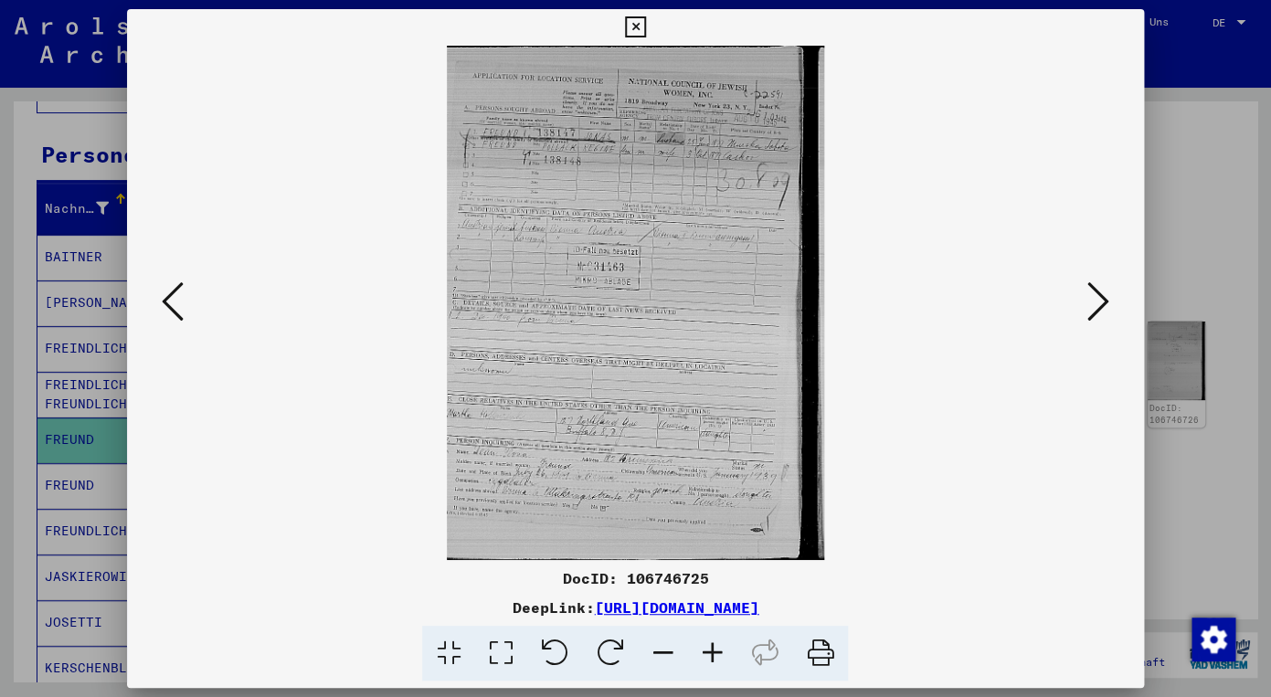
click at [707, 645] on icon at bounding box center [711, 654] width 49 height 56
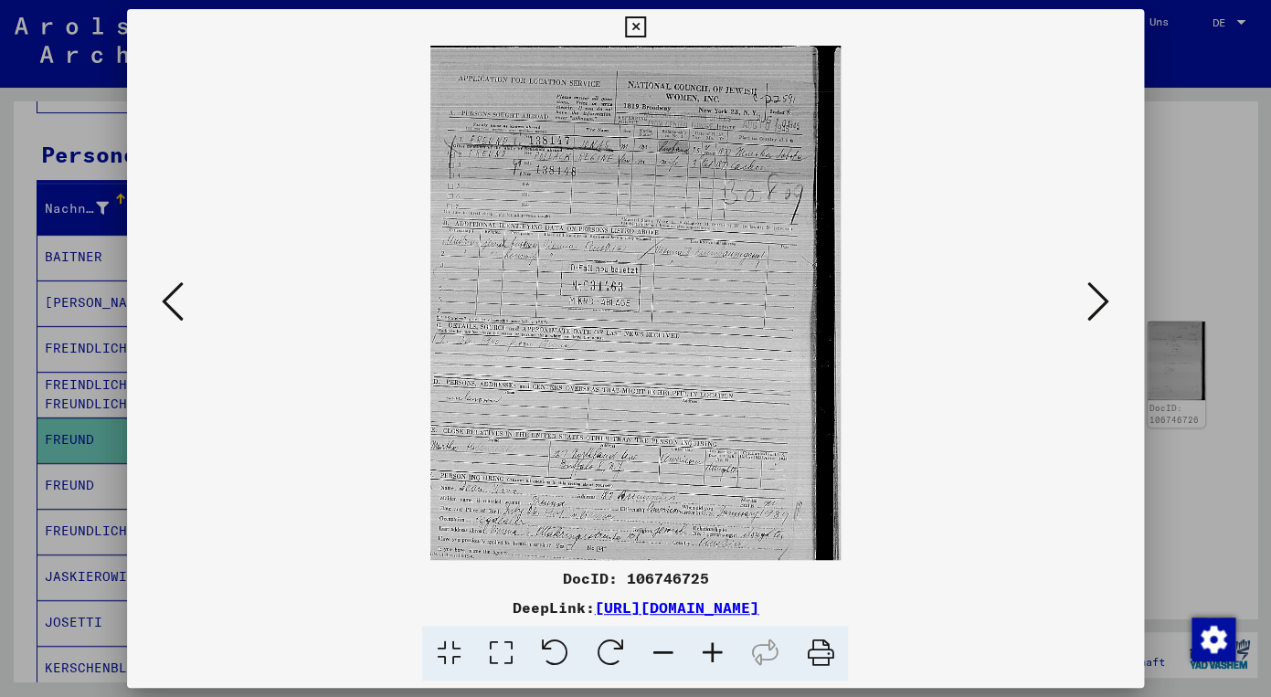
click at [707, 645] on icon at bounding box center [711, 654] width 49 height 56
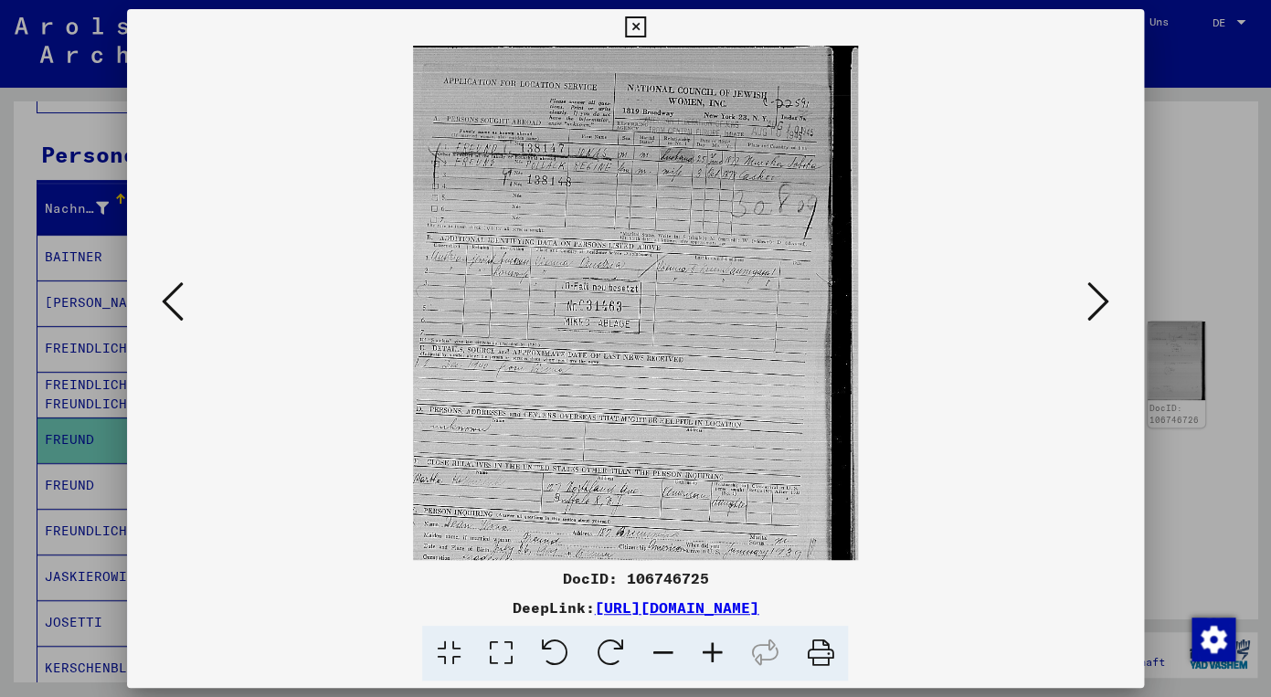
click at [707, 645] on icon at bounding box center [711, 654] width 49 height 56
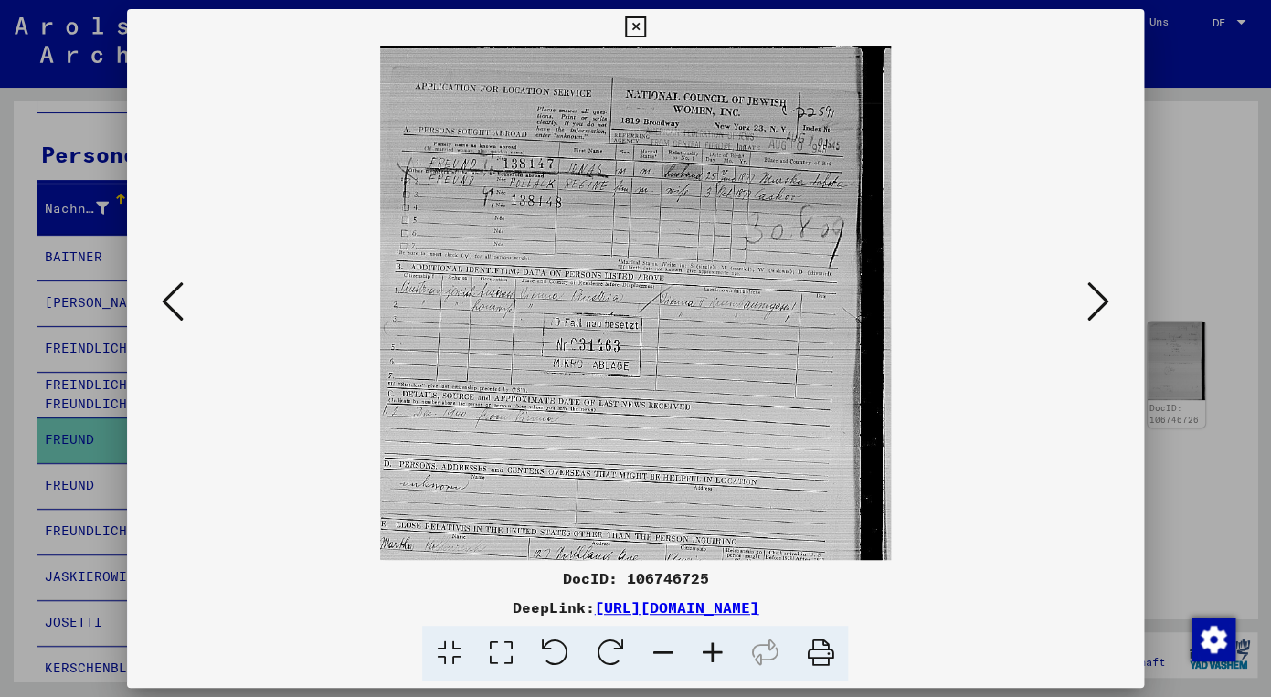
click at [707, 645] on icon at bounding box center [711, 654] width 49 height 56
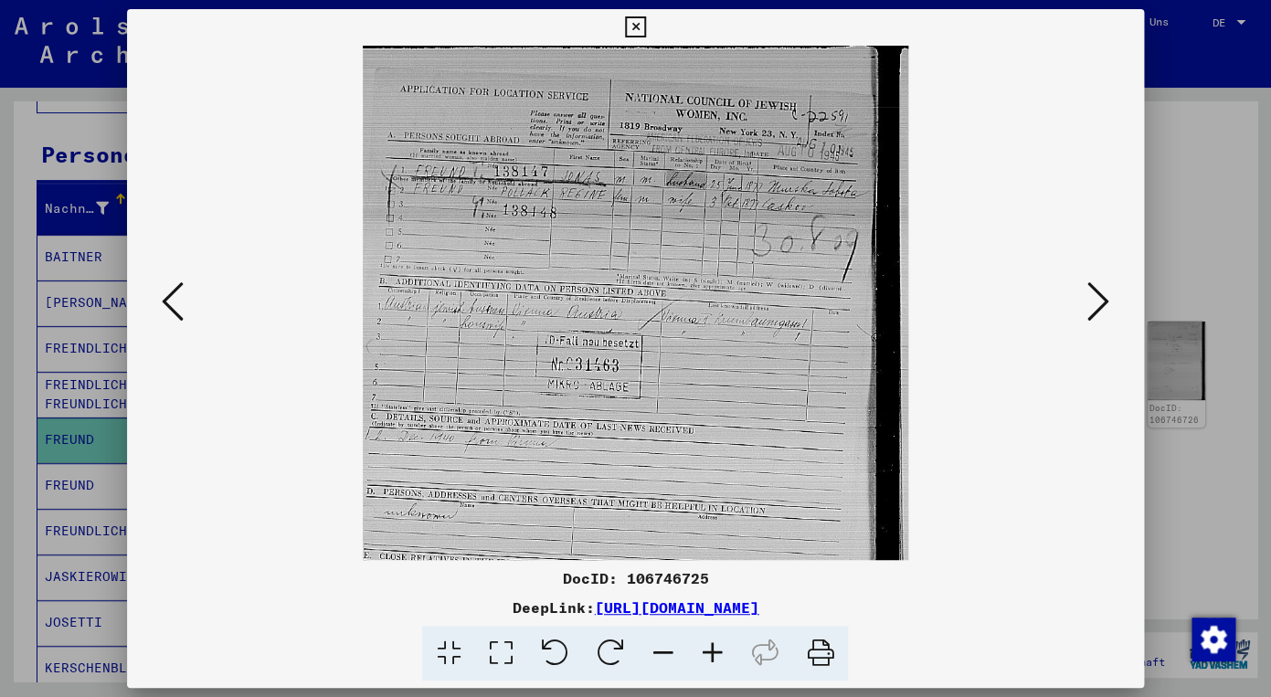
click at [707, 645] on icon at bounding box center [711, 654] width 49 height 56
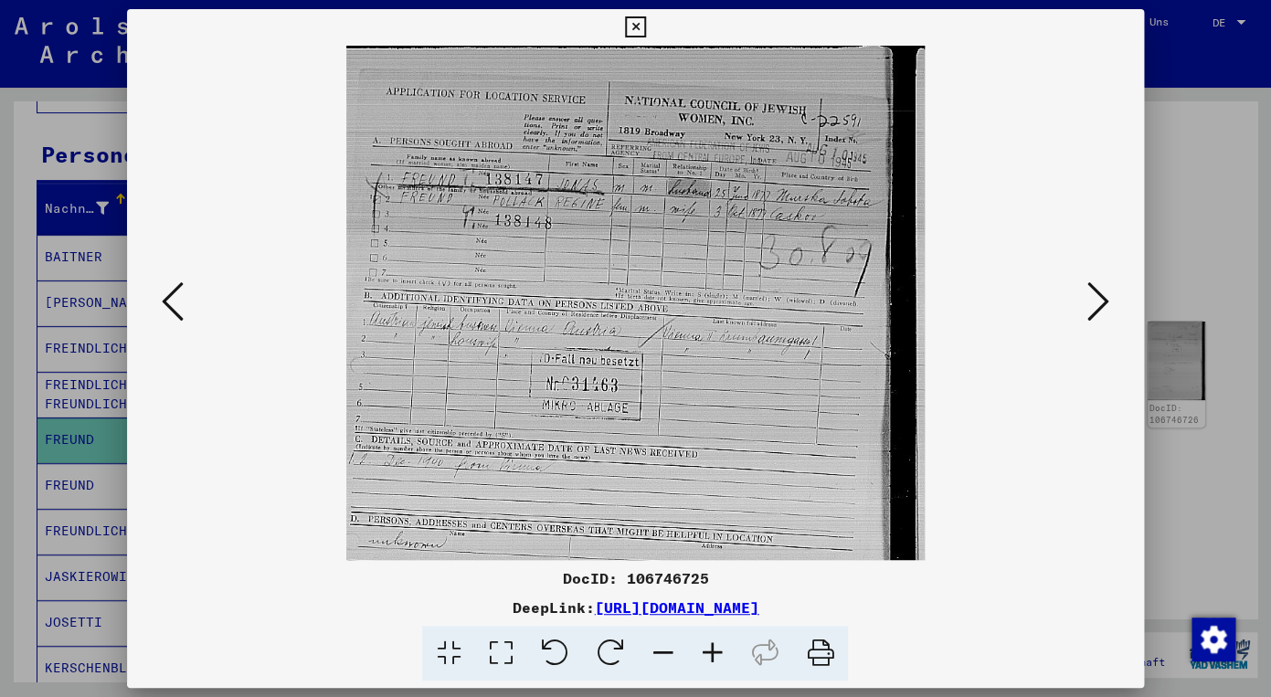
click at [707, 645] on icon at bounding box center [711, 654] width 49 height 56
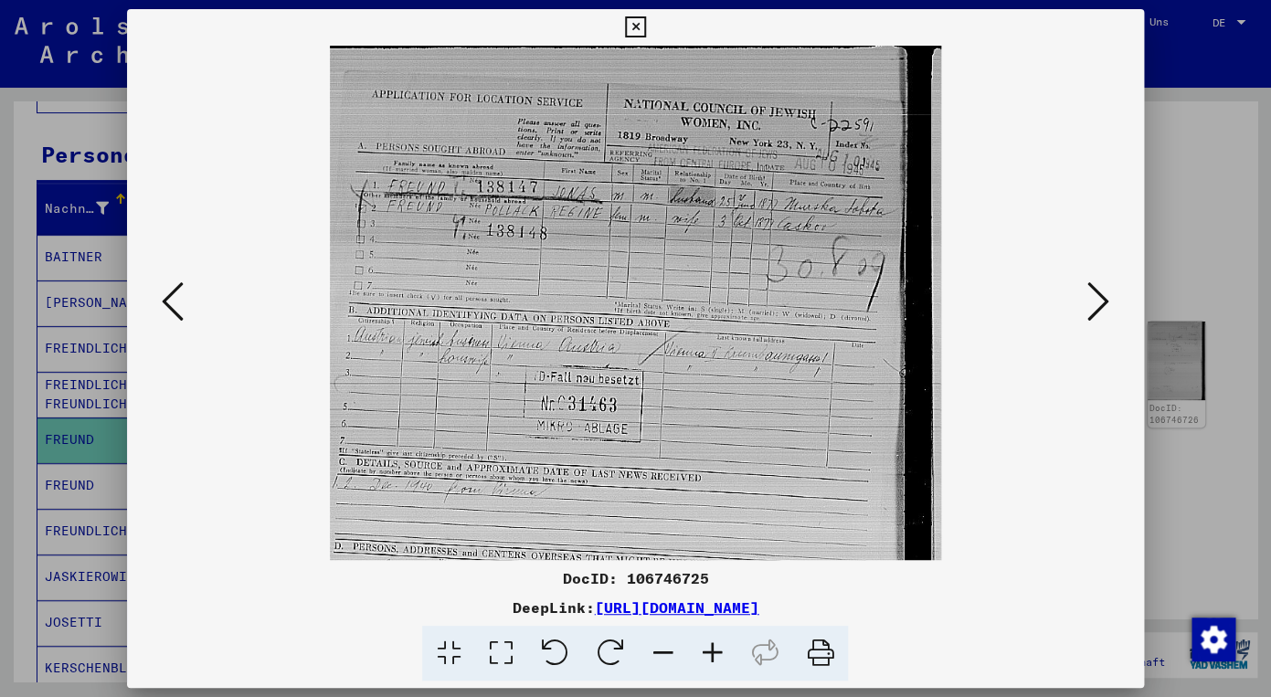
click at [707, 645] on icon at bounding box center [711, 654] width 49 height 56
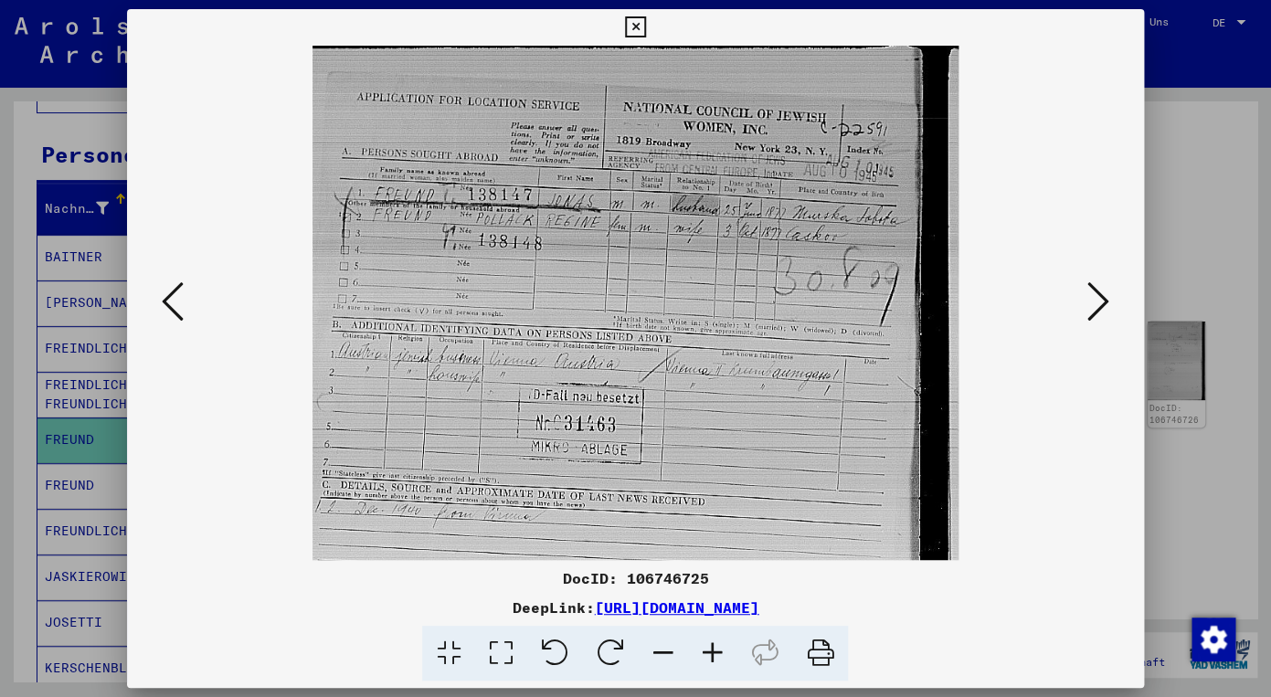
click at [707, 645] on icon at bounding box center [711, 654] width 49 height 56
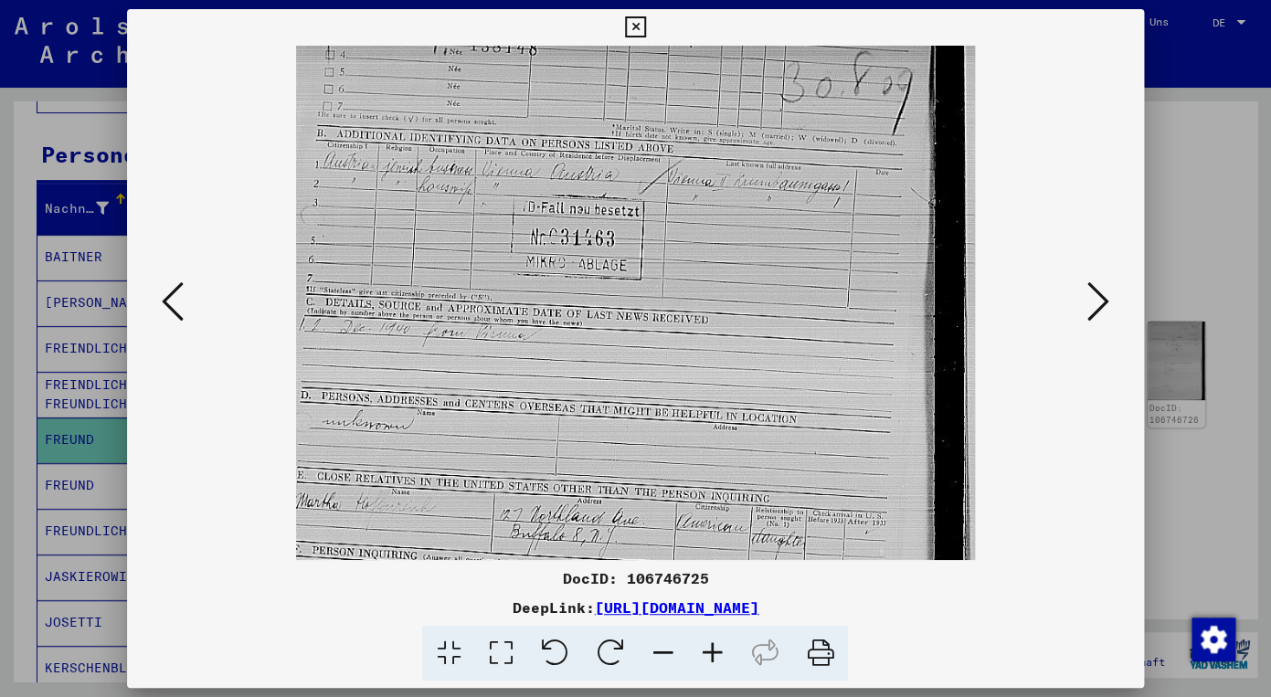
scroll to position [225, 0]
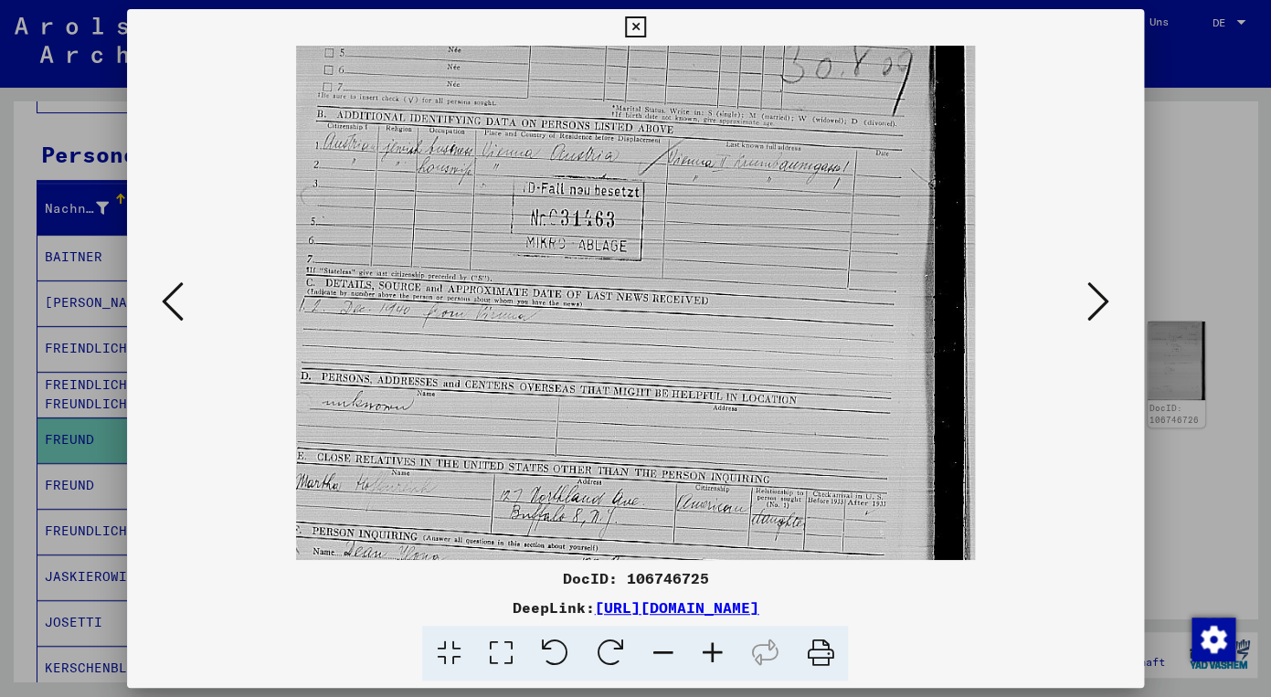
drag, startPoint x: 445, startPoint y: 365, endPoint x: 453, endPoint y: 140, distance: 224.9
click at [453, 140] on img at bounding box center [635, 284] width 679 height 926
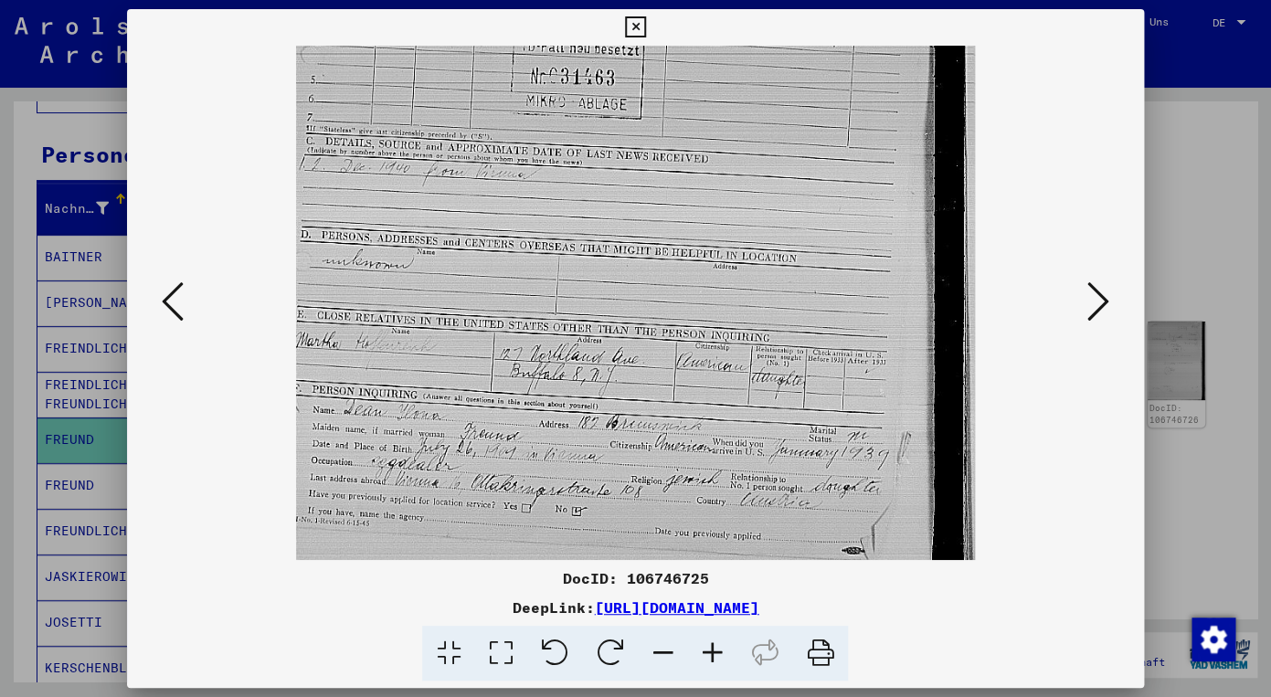
scroll to position [411, 0]
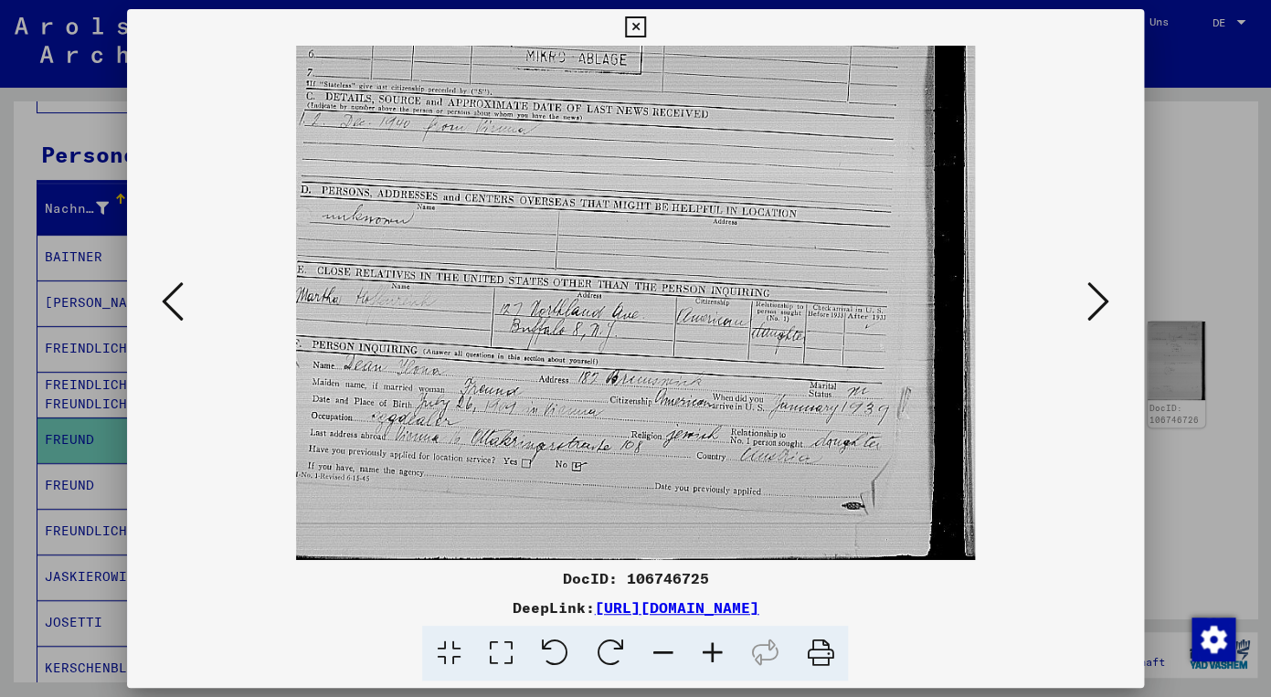
drag, startPoint x: 443, startPoint y: 386, endPoint x: 451, endPoint y: 148, distance: 238.6
click at [451, 147] on img at bounding box center [635, 98] width 679 height 926
click at [711, 642] on icon at bounding box center [711, 654] width 49 height 56
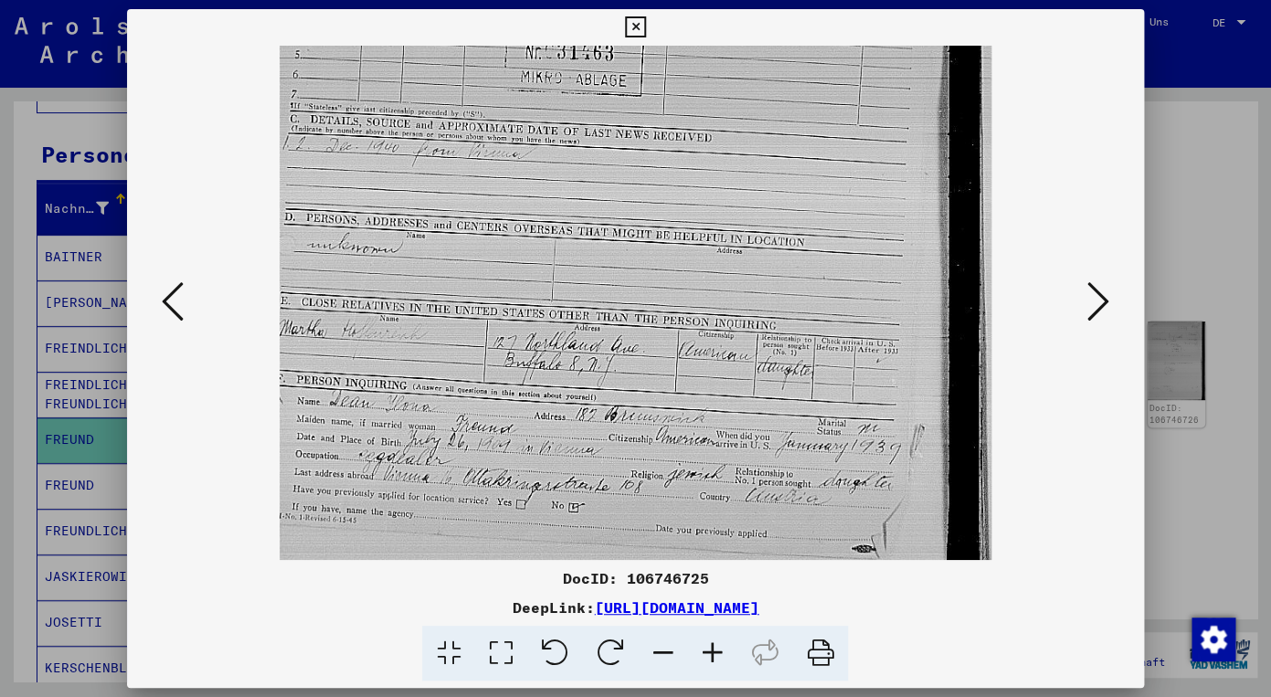
click at [711, 642] on icon at bounding box center [711, 654] width 49 height 56
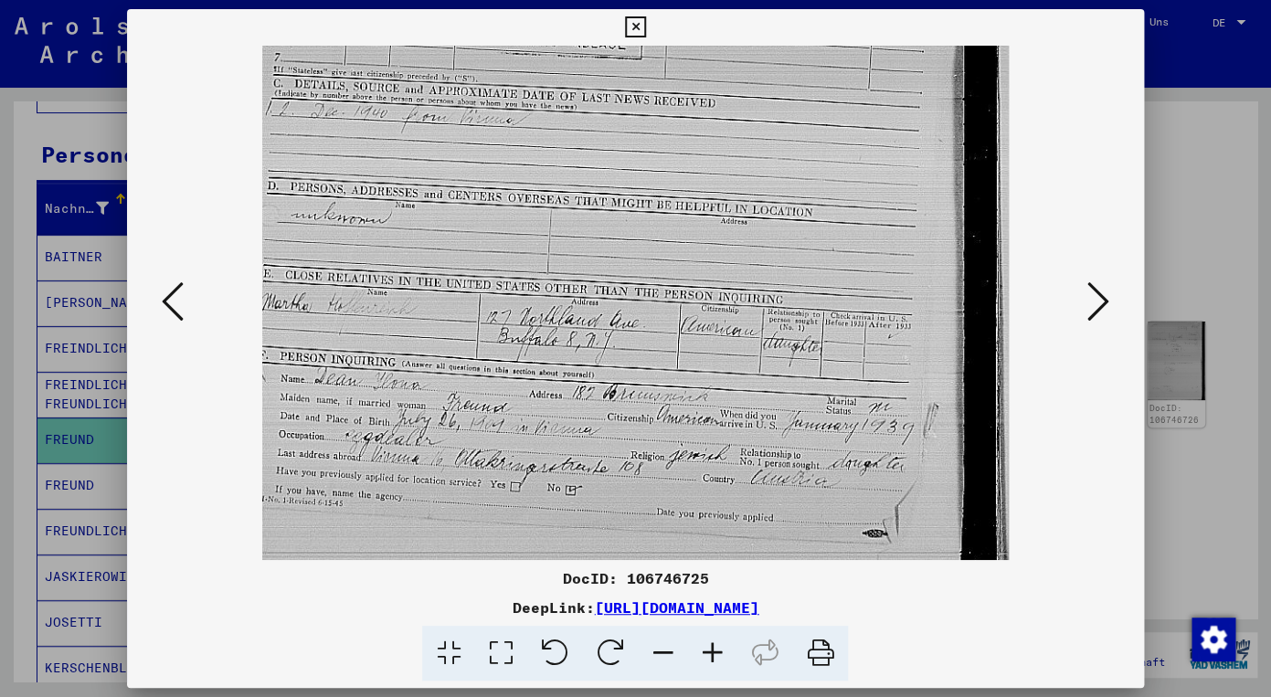
scroll to position [503, 0]
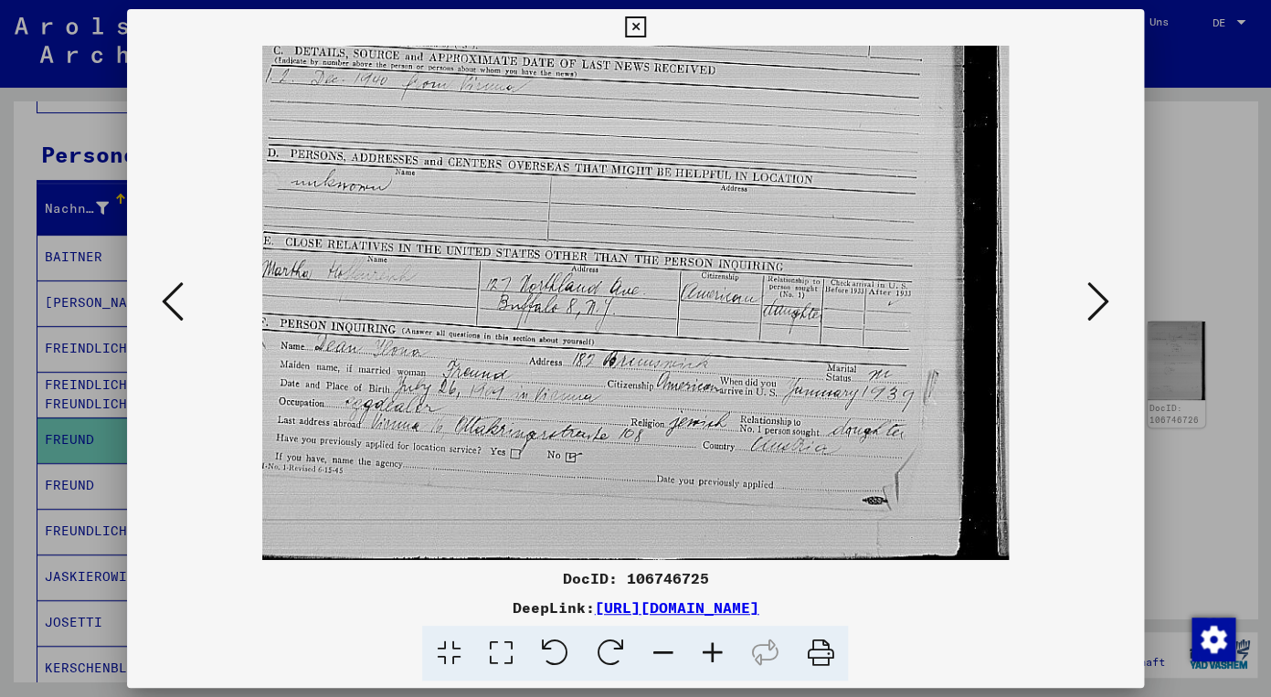
drag, startPoint x: 471, startPoint y: 383, endPoint x: 455, endPoint y: 196, distance: 187.9
click at [455, 196] on img at bounding box center [635, 51] width 746 height 1017
click at [714, 644] on icon at bounding box center [711, 654] width 49 height 56
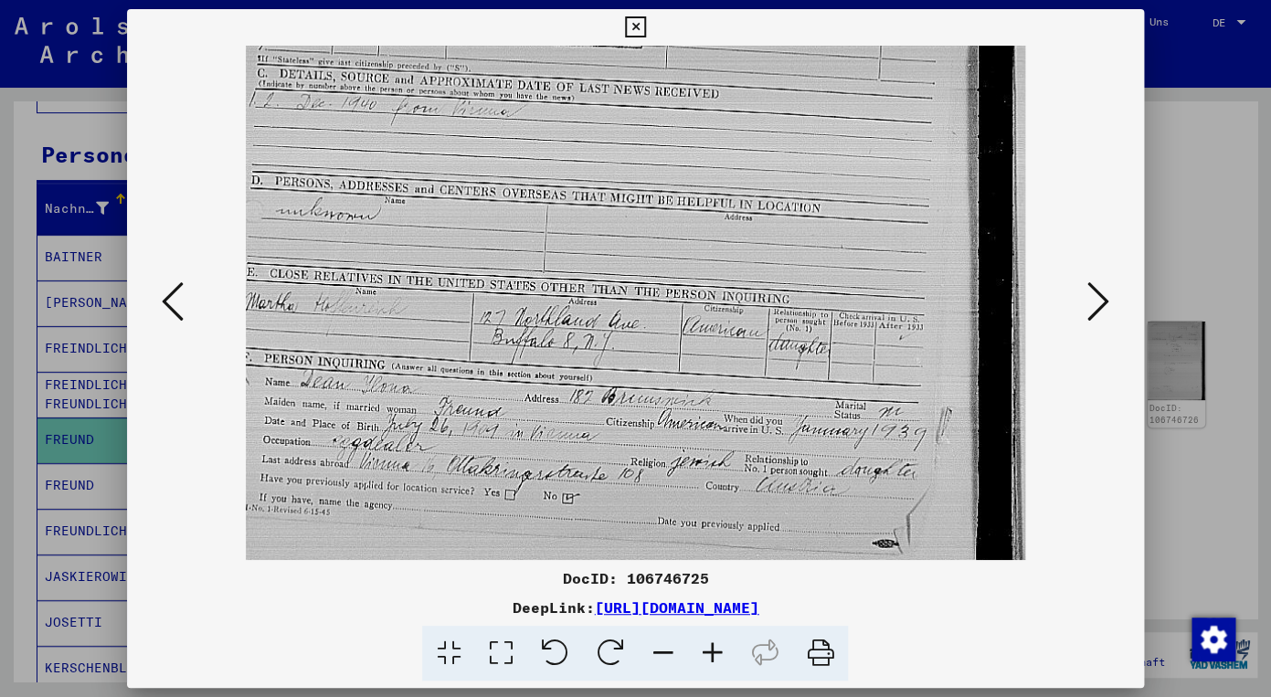
click at [714, 644] on icon at bounding box center [711, 654] width 49 height 56
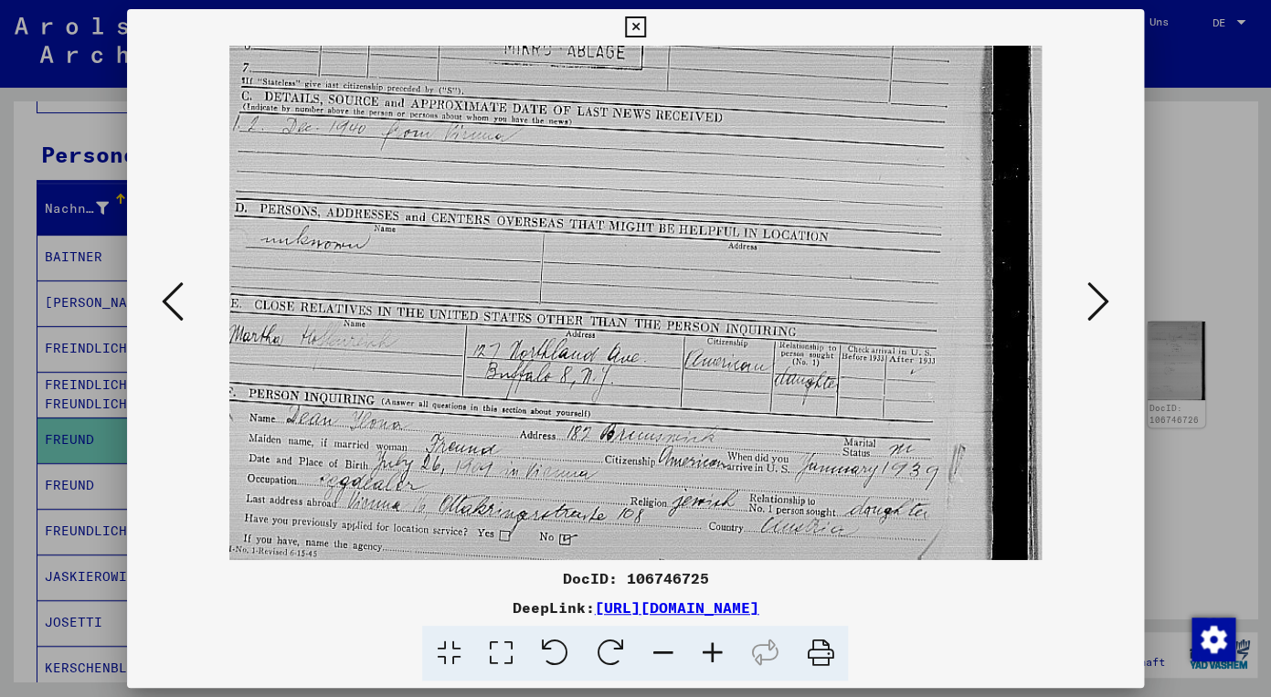
click at [714, 644] on icon at bounding box center [711, 654] width 49 height 56
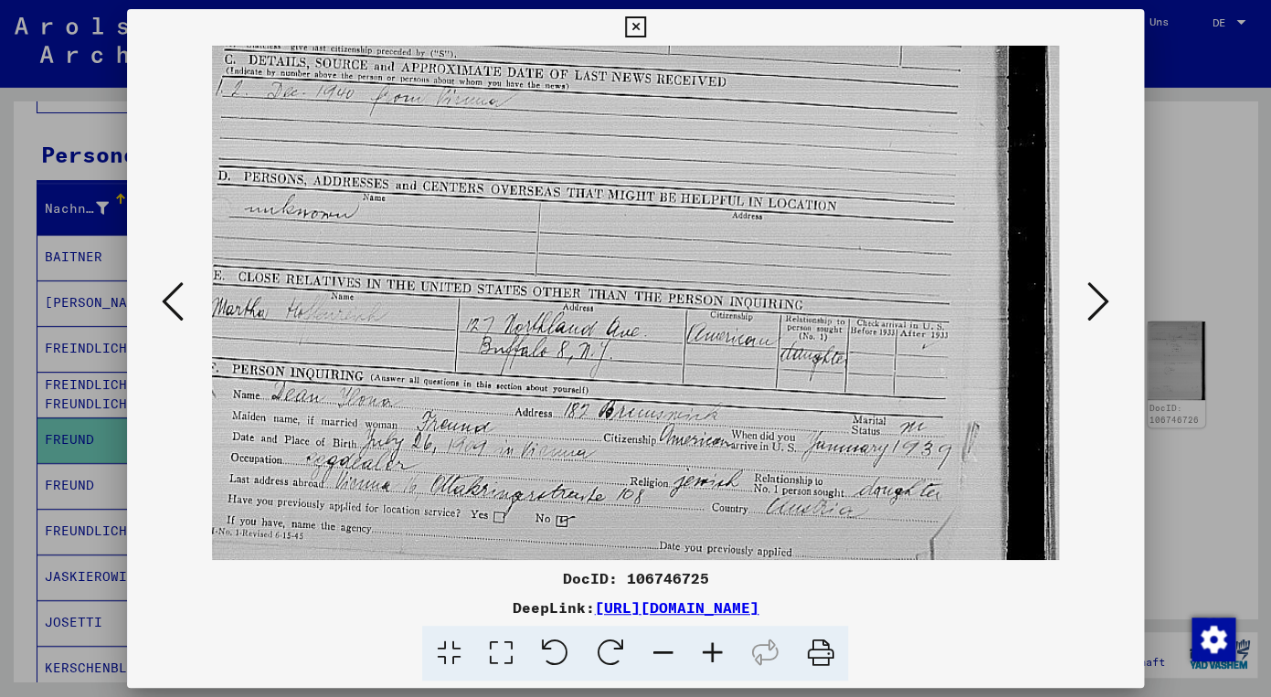
scroll to position [640, 0]
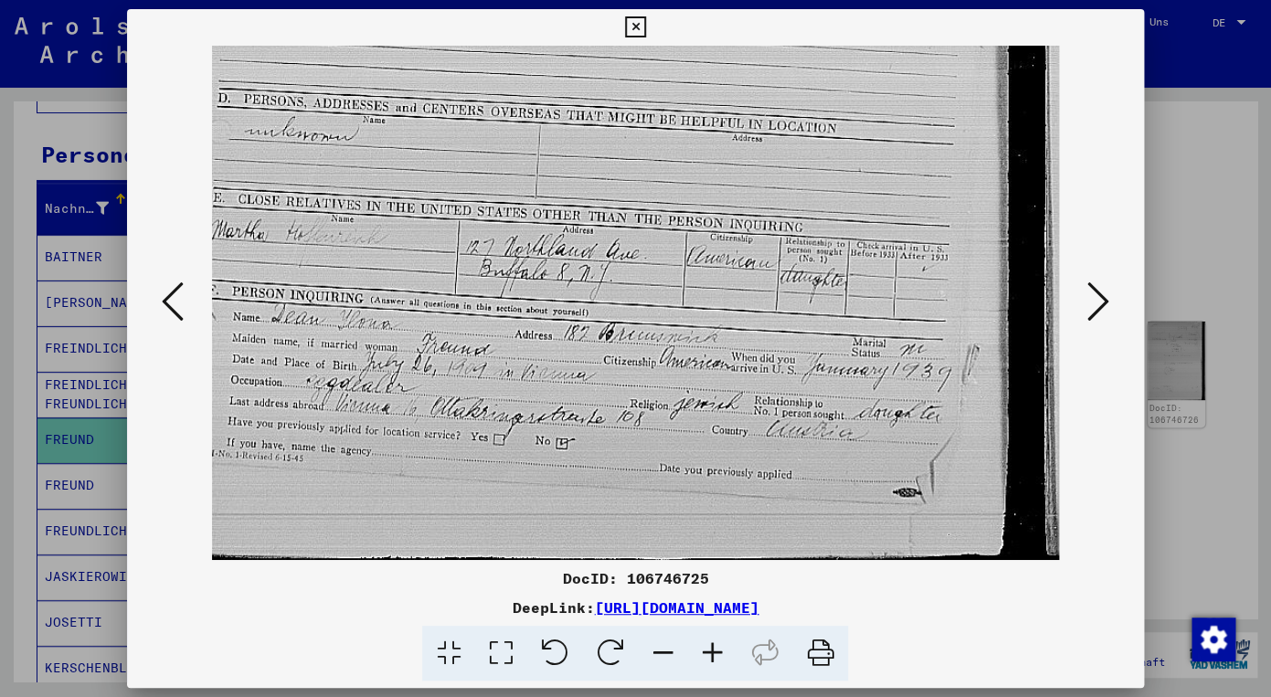
drag, startPoint x: 422, startPoint y: 333, endPoint x: 420, endPoint y: 159, distance: 174.5
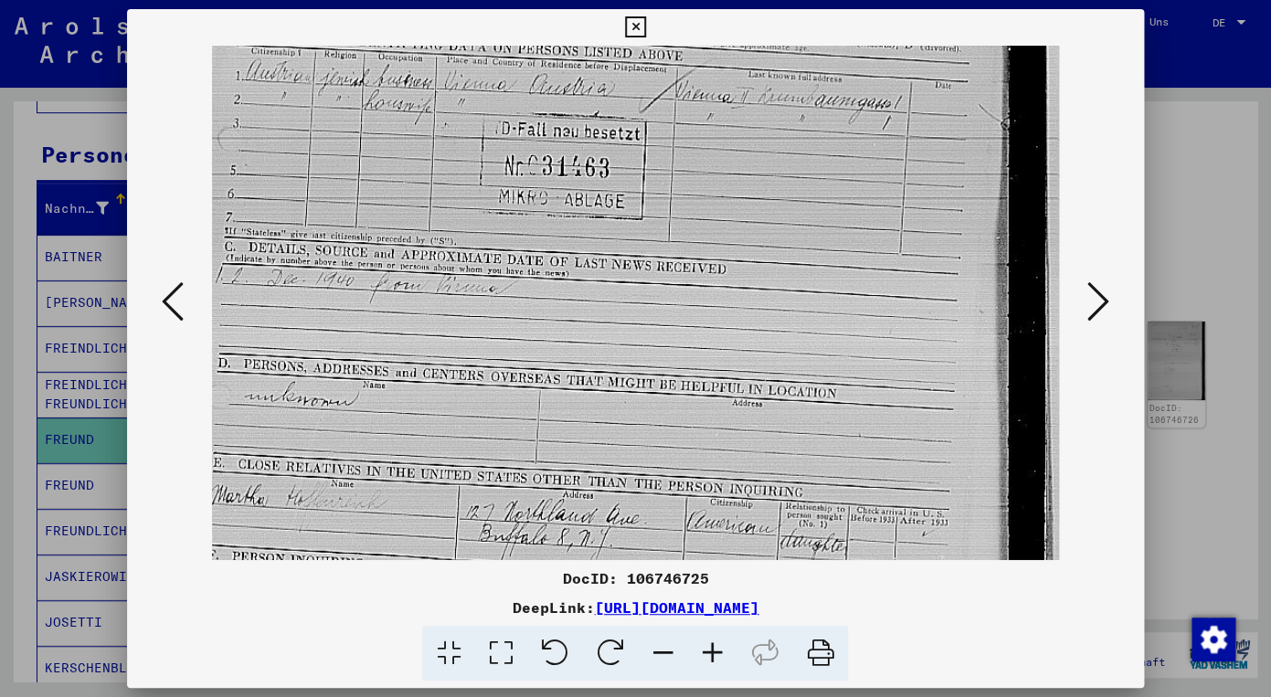
scroll to position [374, 0]
drag, startPoint x: 439, startPoint y: 91, endPoint x: 442, endPoint y: 357, distance: 265.9
click at [442, 357] on img at bounding box center [635, 249] width 846 height 1154
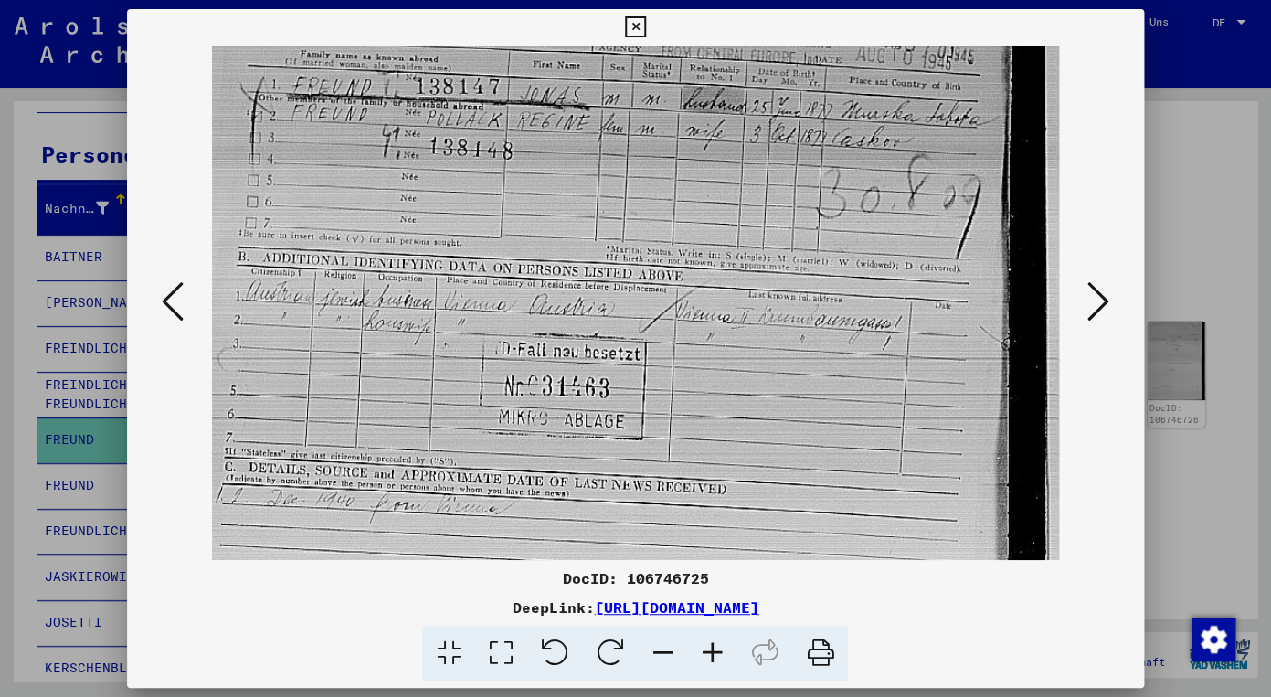
drag, startPoint x: 400, startPoint y: 156, endPoint x: 403, endPoint y: 375, distance: 218.4
click at [403, 375] on img at bounding box center [635, 468] width 846 height 1154
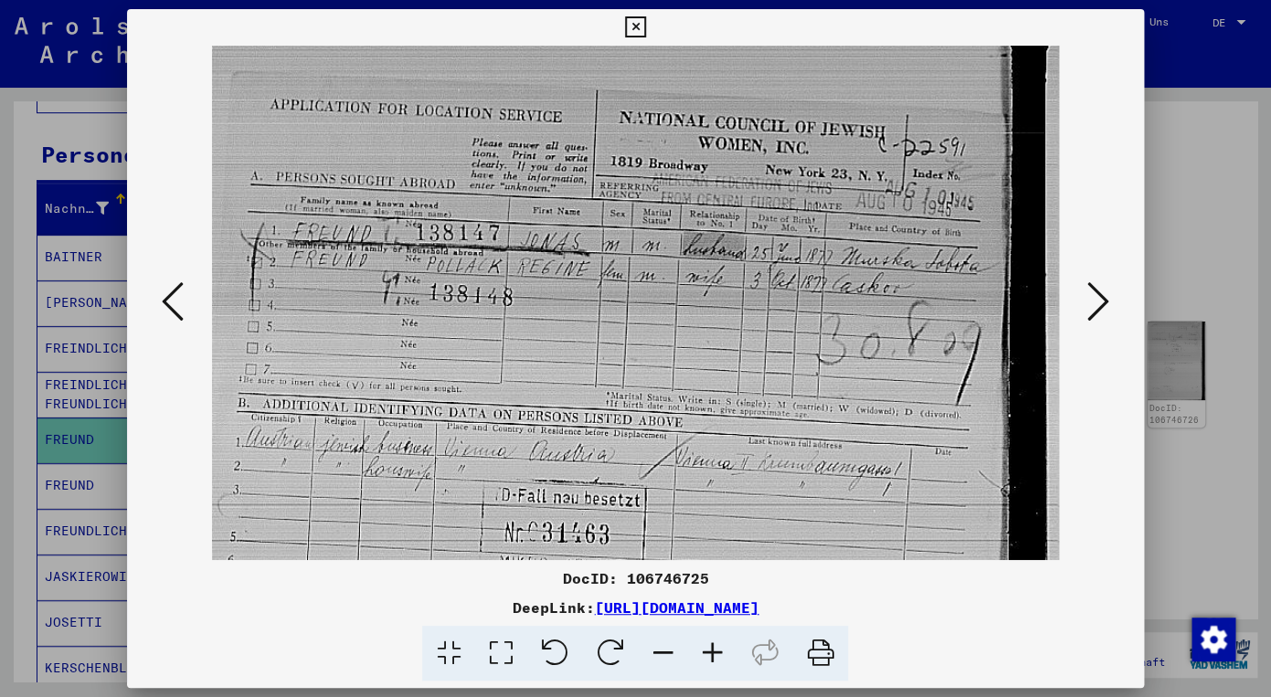
scroll to position [0, 0]
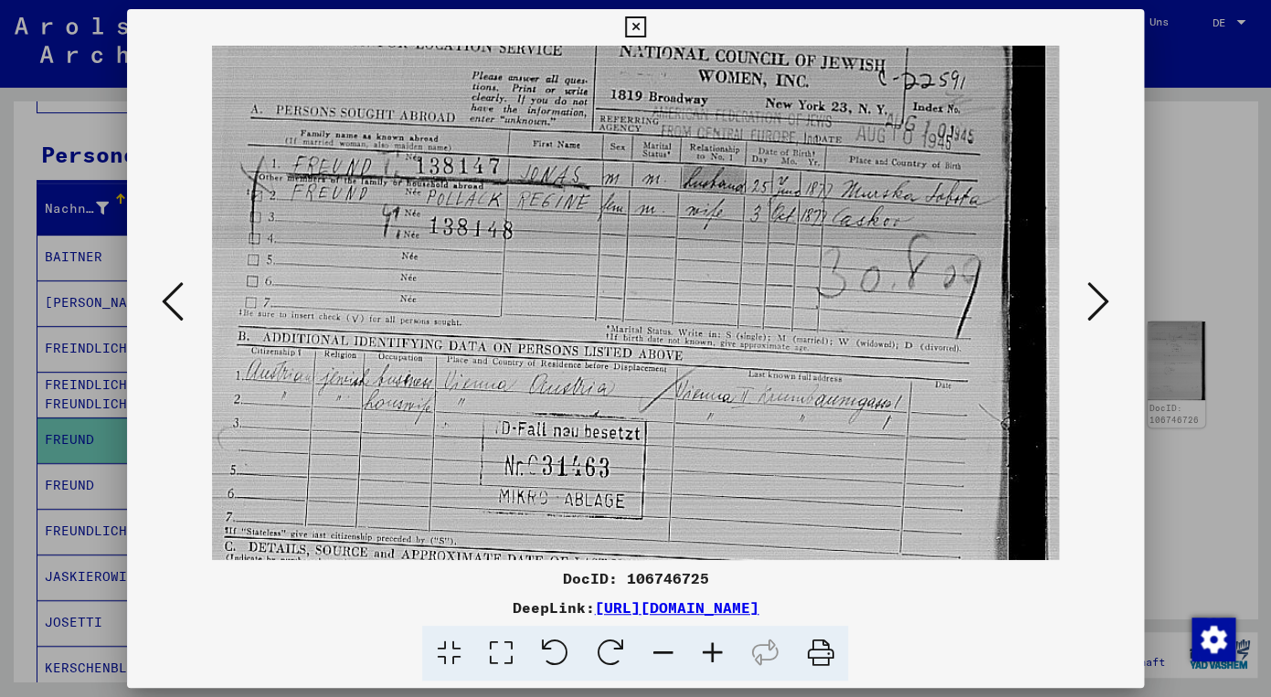
drag, startPoint x: 372, startPoint y: 163, endPoint x: 360, endPoint y: 249, distance: 87.6
click at [360, 249] on img at bounding box center [635, 548] width 846 height 1154
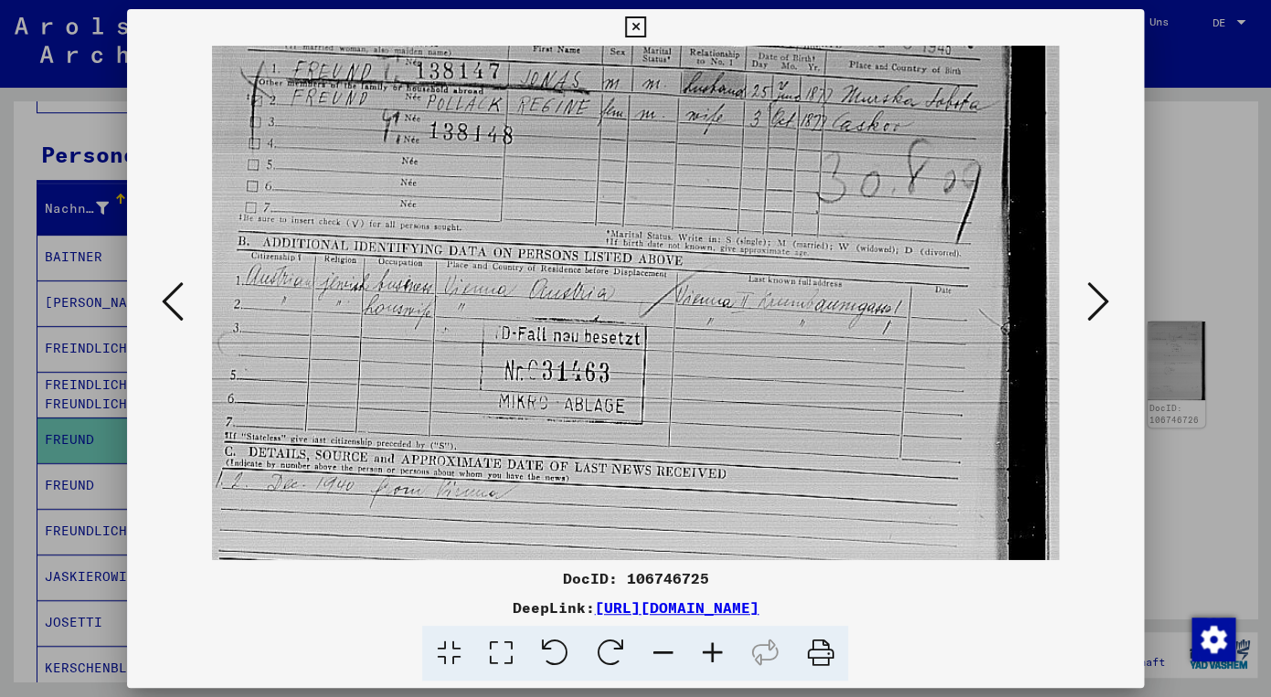
scroll to position [202, 0]
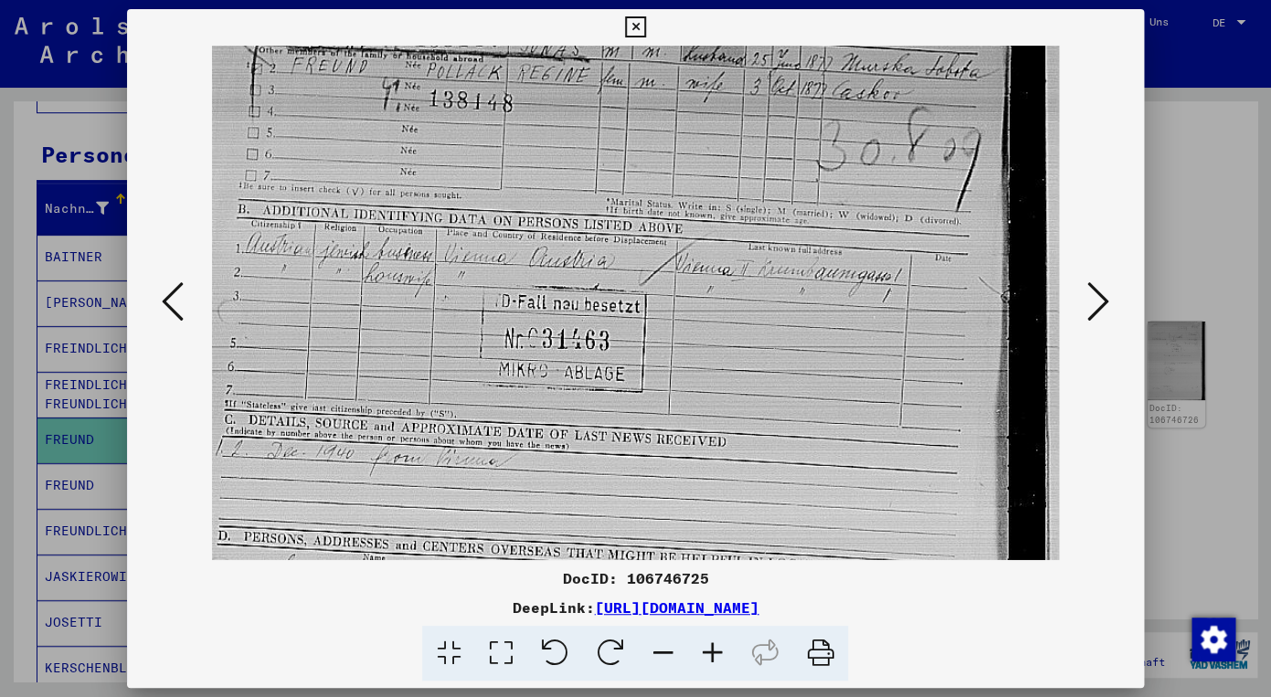
drag, startPoint x: 337, startPoint y: 272, endPoint x: 333, endPoint y: 146, distance: 126.1
click at [333, 146] on img at bounding box center [635, 421] width 846 height 1154
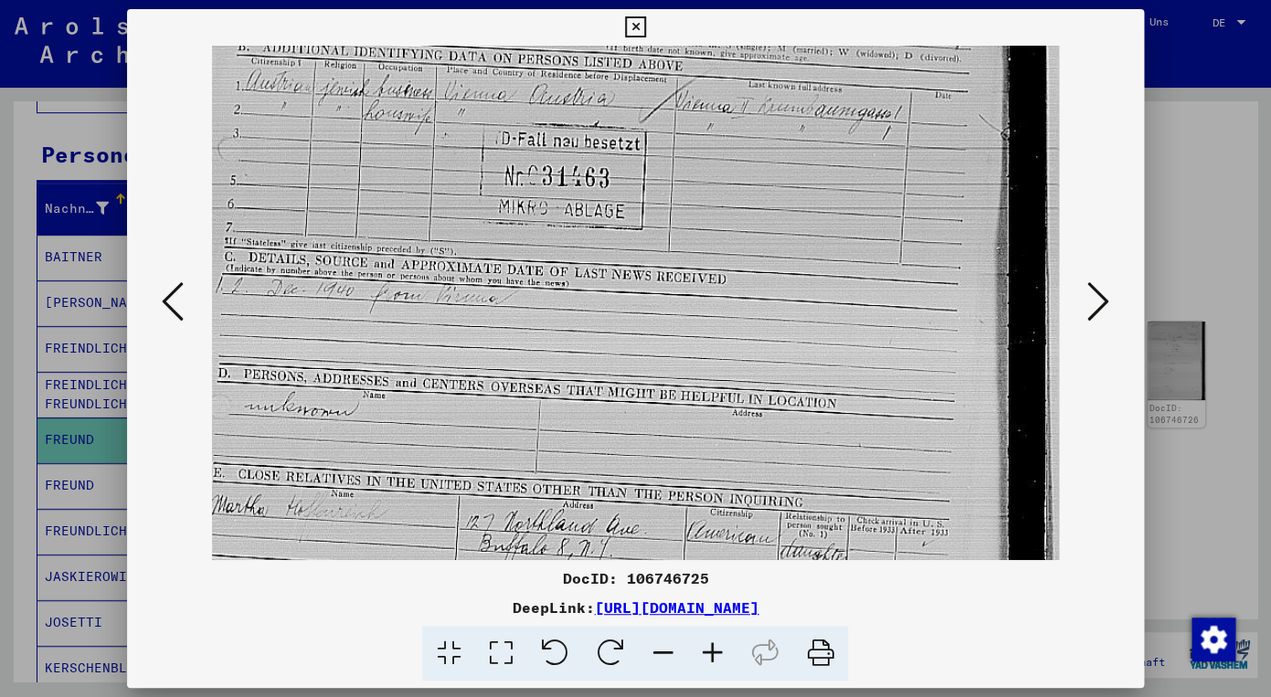
scroll to position [387, 0]
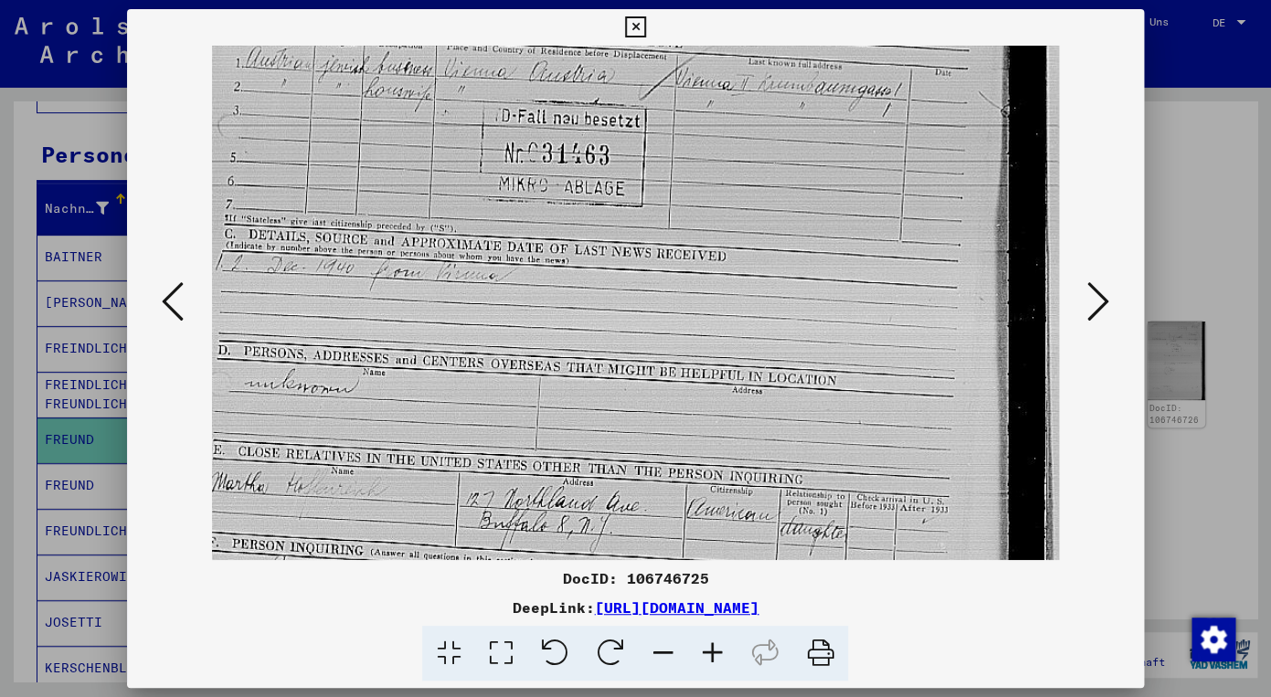
drag, startPoint x: 346, startPoint y: 338, endPoint x: 337, endPoint y: 153, distance: 185.7
click at [337, 153] on img at bounding box center [635, 235] width 846 height 1154
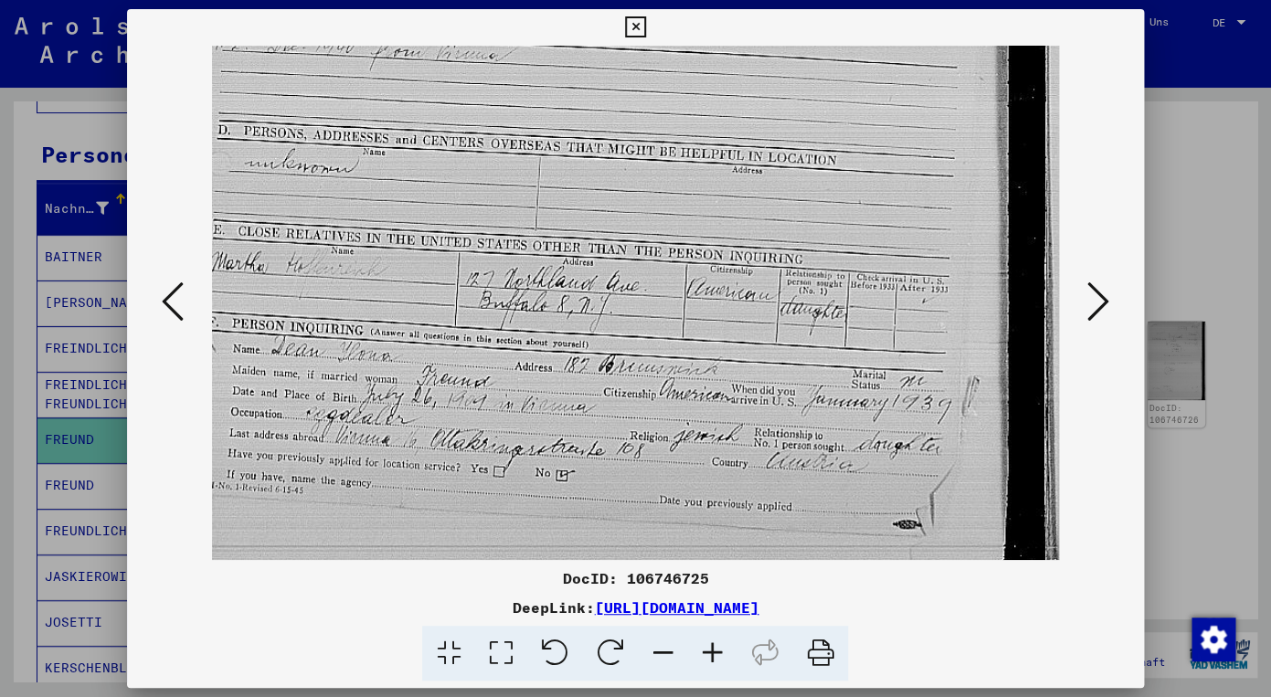
scroll to position [609, 0]
drag, startPoint x: 376, startPoint y: 389, endPoint x: 384, endPoint y: 167, distance: 222.2
click at [384, 167] on img at bounding box center [635, 13] width 846 height 1154
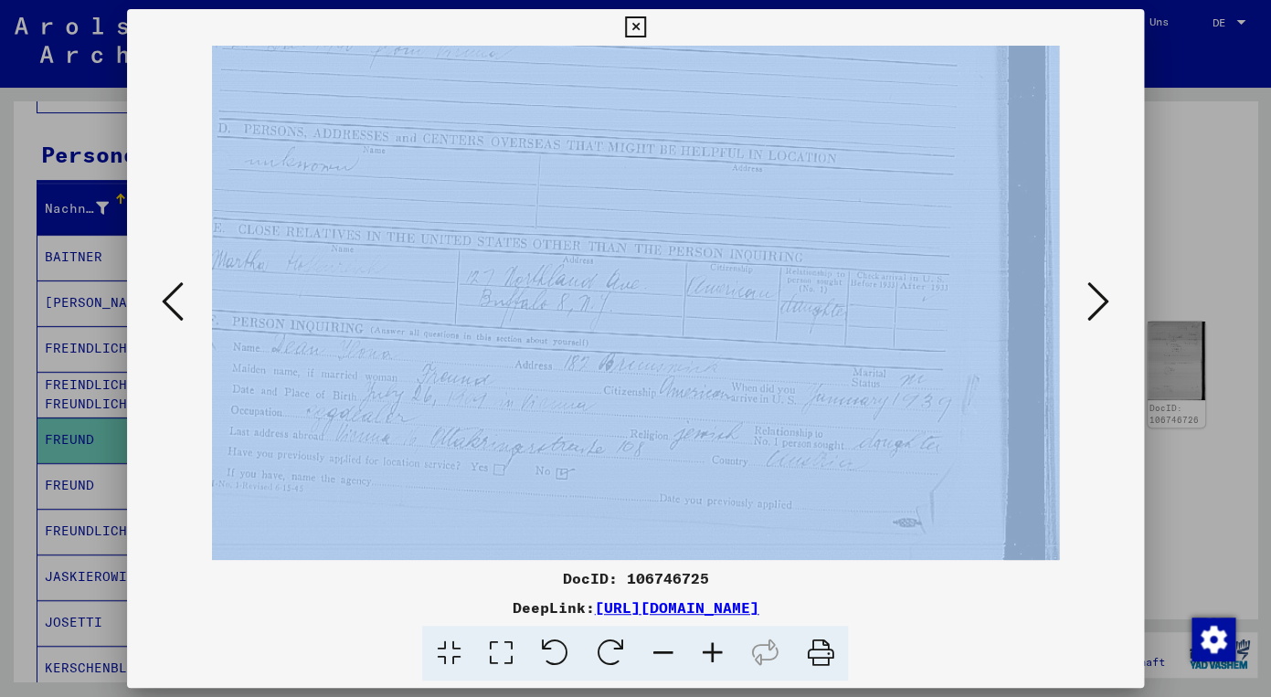
drag, startPoint x: 492, startPoint y: 28, endPoint x: 507, endPoint y: 132, distance: 104.4
click at [508, 132] on div "DocID: 106746725 DeepLink: [URL][DOMAIN_NAME]" at bounding box center [635, 345] width 1017 height 672
click at [713, 649] on icon at bounding box center [711, 654] width 49 height 56
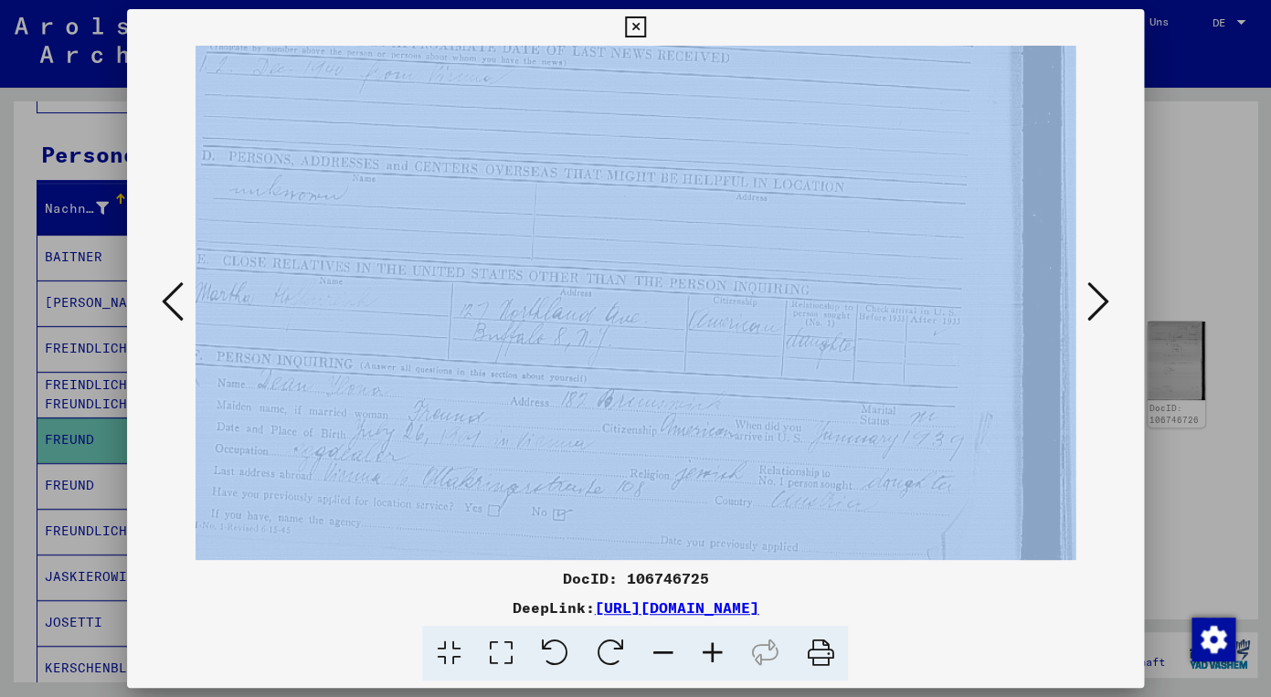
click at [713, 650] on icon at bounding box center [711, 654] width 49 height 56
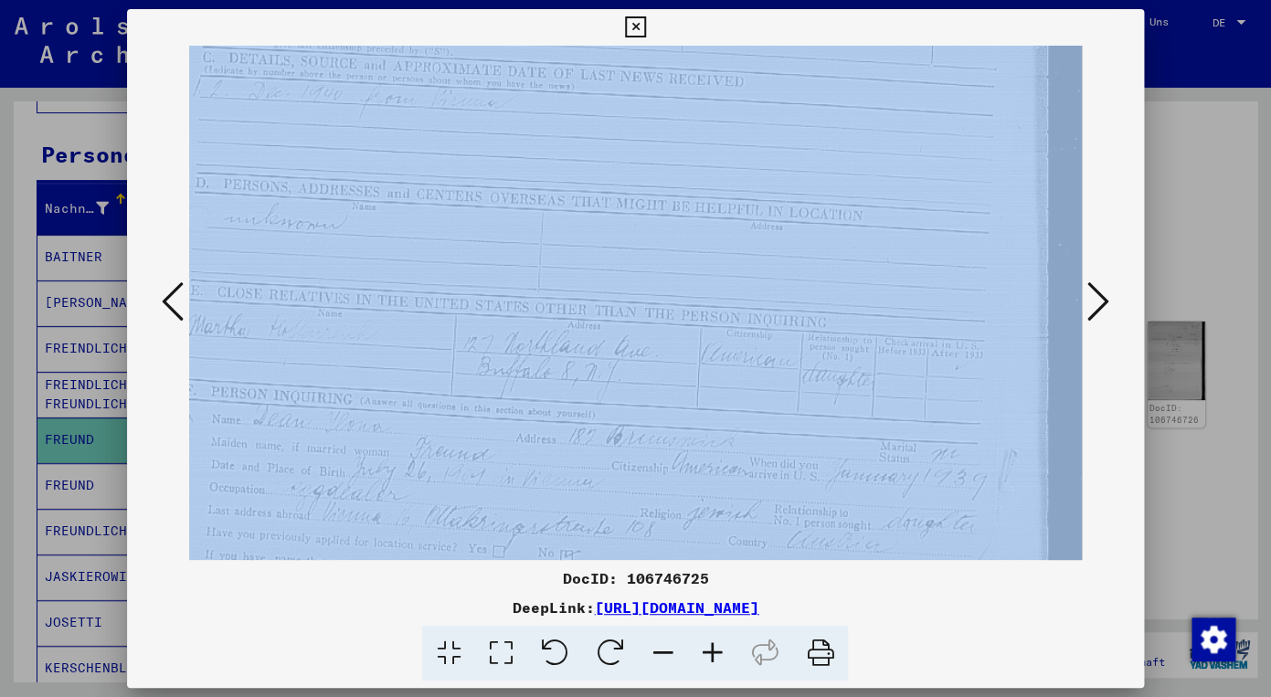
click at [713, 651] on icon at bounding box center [711, 654] width 49 height 56
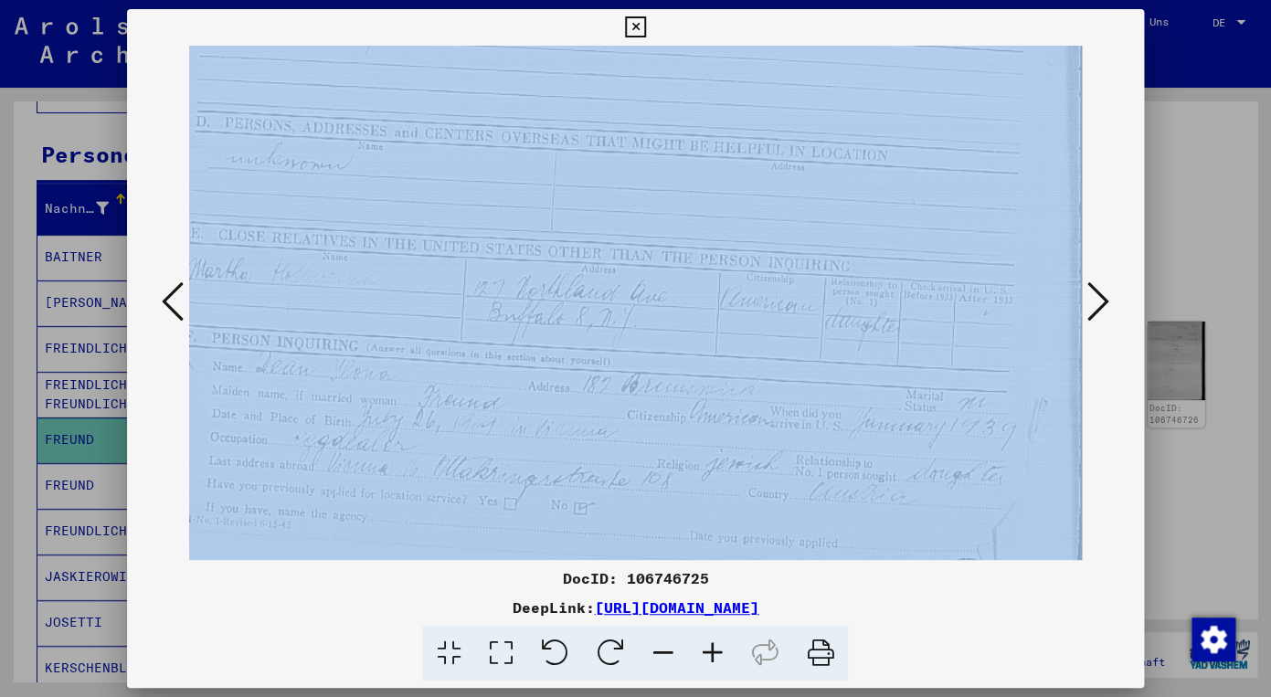
scroll to position [696, 0]
drag, startPoint x: 393, startPoint y: 379, endPoint x: 493, endPoint y: 292, distance: 132.8
drag, startPoint x: 322, startPoint y: 270, endPoint x: 374, endPoint y: 279, distance: 52.7
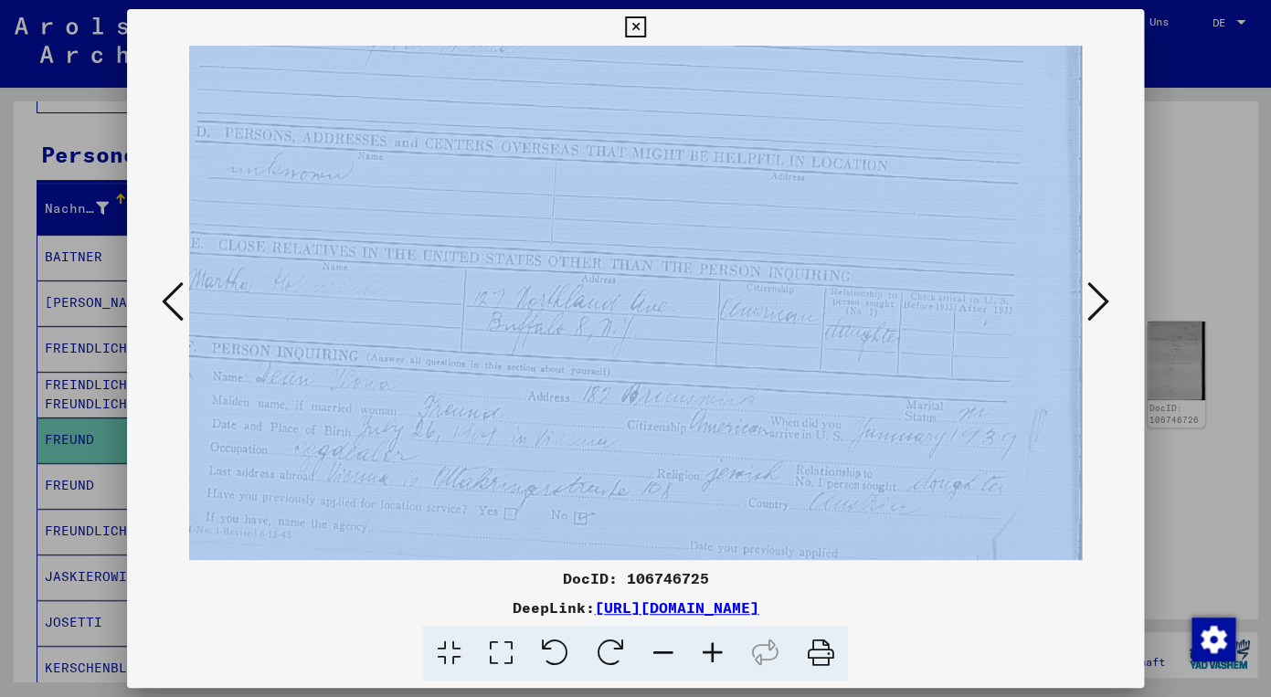
click at [374, 279] on img at bounding box center [662, 3] width 947 height 1291
click at [428, 425] on img at bounding box center [662, 3] width 947 height 1291
drag, startPoint x: 487, startPoint y: 463, endPoint x: 527, endPoint y: 523, distance: 71.7
click at [527, 523] on img at bounding box center [662, 124] width 947 height 1291
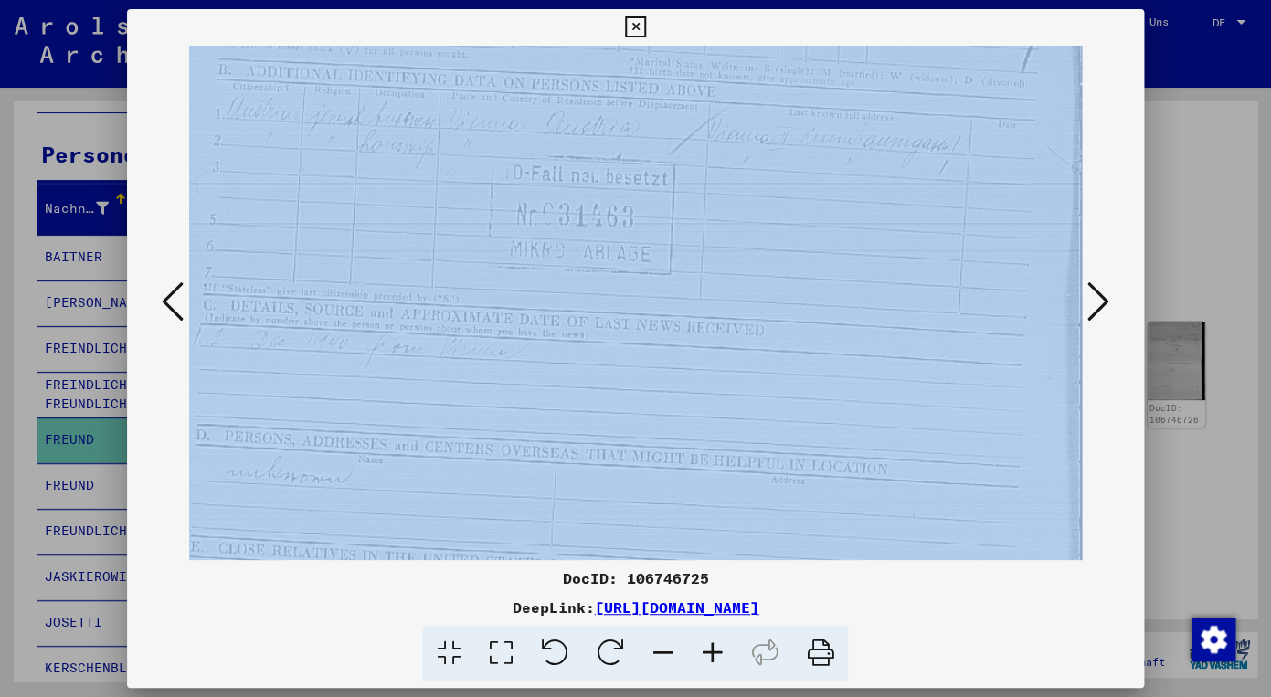
scroll to position [383, 0]
drag, startPoint x: 505, startPoint y: 141, endPoint x: 651, endPoint y: 324, distance: 234.7
click at [651, 324] on img at bounding box center [662, 308] width 947 height 1291
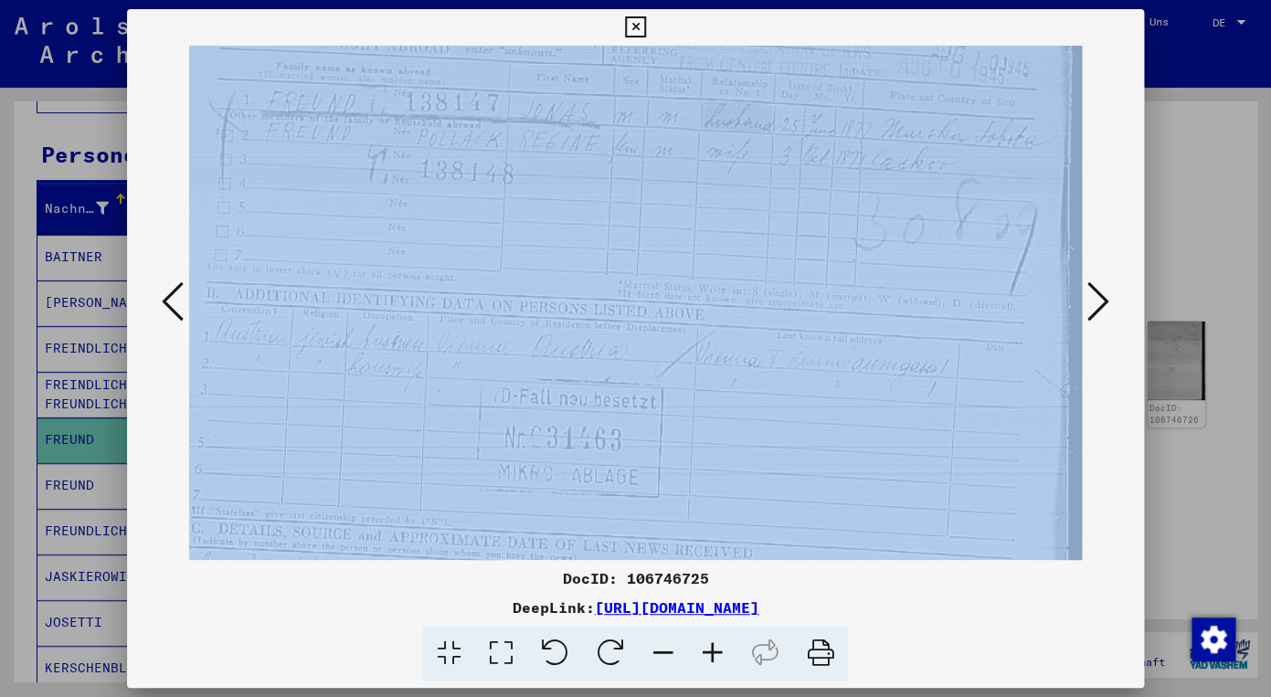
scroll to position [163, 12]
drag, startPoint x: 460, startPoint y: 152, endPoint x: 448, endPoint y: 372, distance: 220.5
click at [448, 372] on img at bounding box center [650, 528] width 947 height 1291
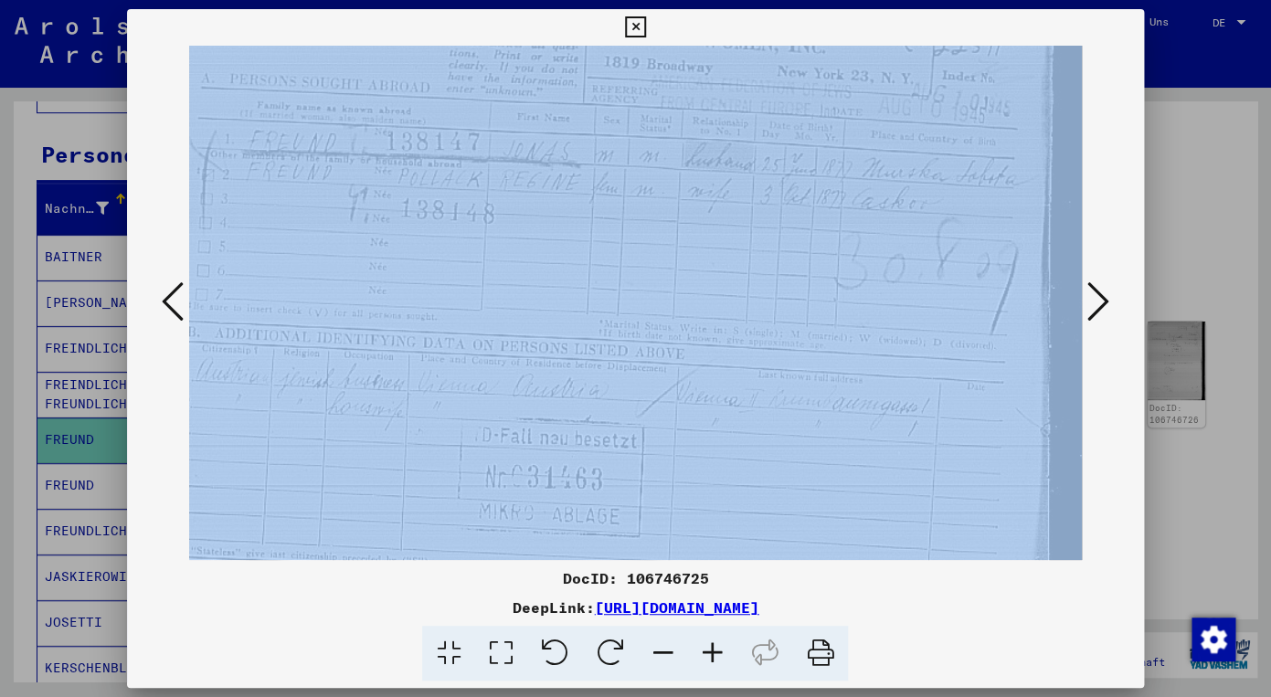
scroll to position [122, 30]
drag, startPoint x: 477, startPoint y: 181, endPoint x: 459, endPoint y: 221, distance: 44.2
click at [459, 221] on img at bounding box center [632, 568] width 947 height 1291
drag, startPoint x: 428, startPoint y: 273, endPoint x: 408, endPoint y: 221, distance: 55.5
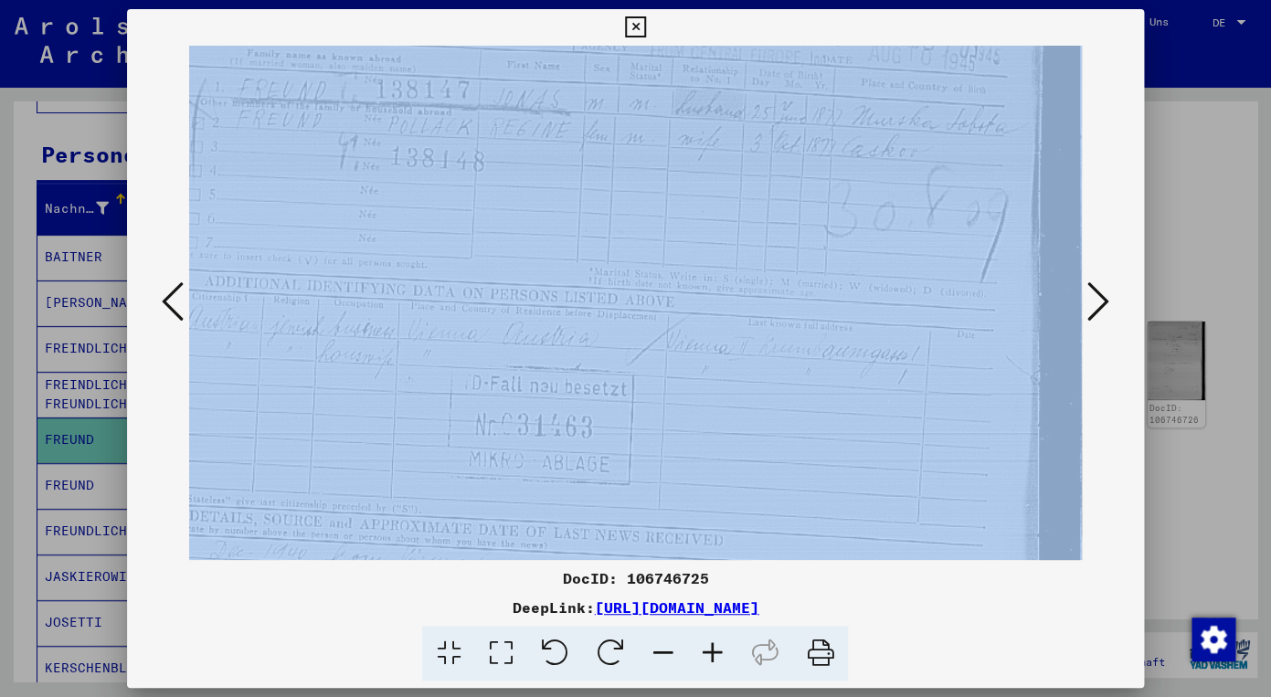
click at [408, 221] on img at bounding box center [621, 516] width 947 height 1291
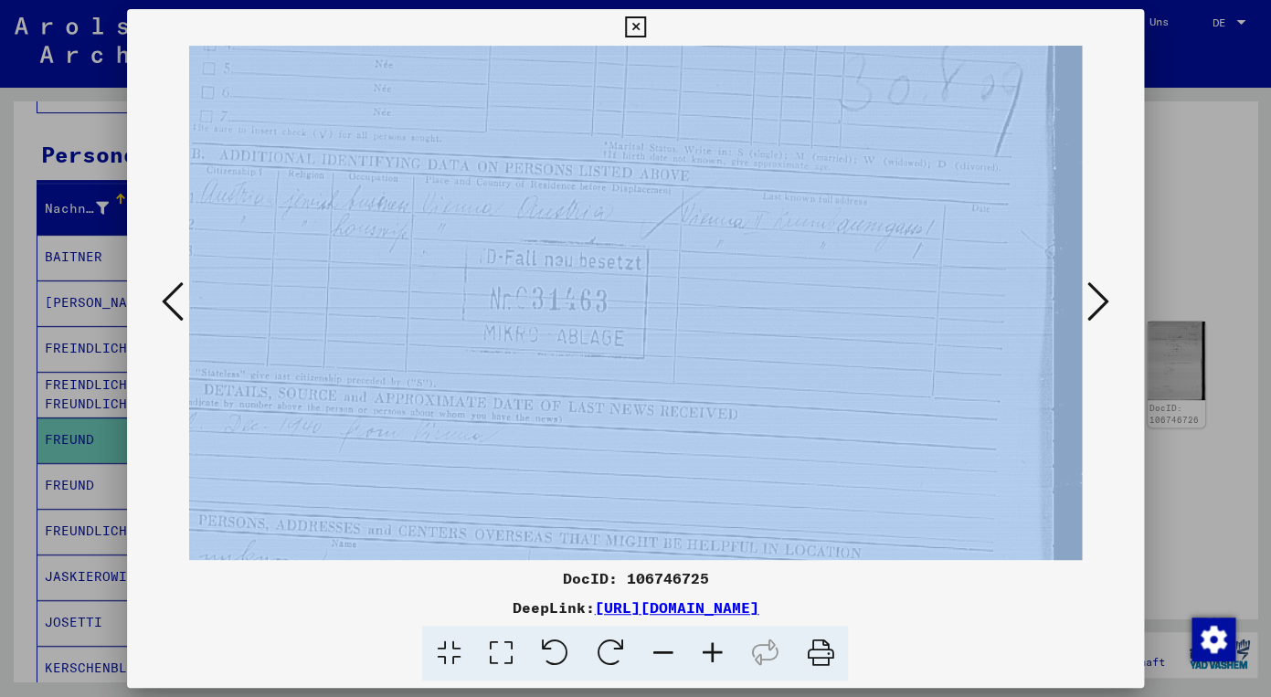
scroll to position [300, 26]
drag, startPoint x: 401, startPoint y: 403, endPoint x: 416, endPoint y: 278, distance: 126.0
click at [416, 278] on img at bounding box center [636, 391] width 947 height 1291
drag, startPoint x: 385, startPoint y: 280, endPoint x: 383, endPoint y: 131, distance: 149.9
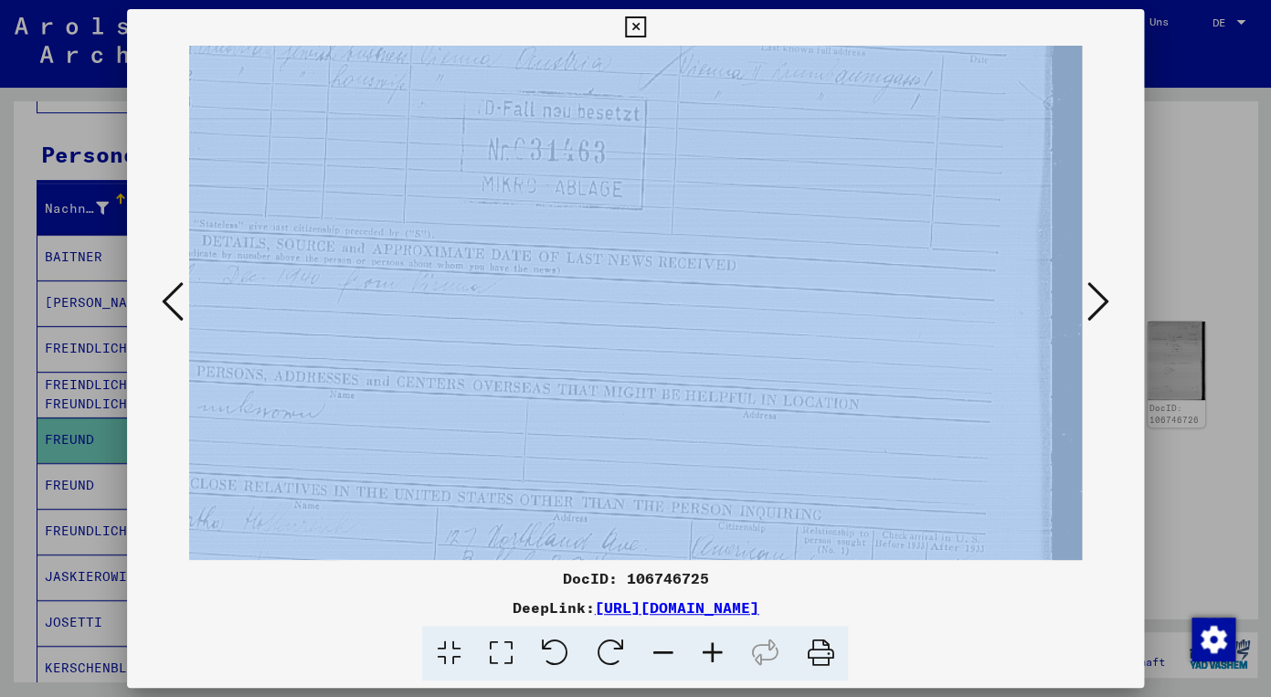
click at [383, 131] on img at bounding box center [634, 241] width 947 height 1291
drag, startPoint x: 376, startPoint y: 149, endPoint x: 406, endPoint y: 150, distance: 30.2
click at [406, 150] on img at bounding box center [635, 242] width 947 height 1291
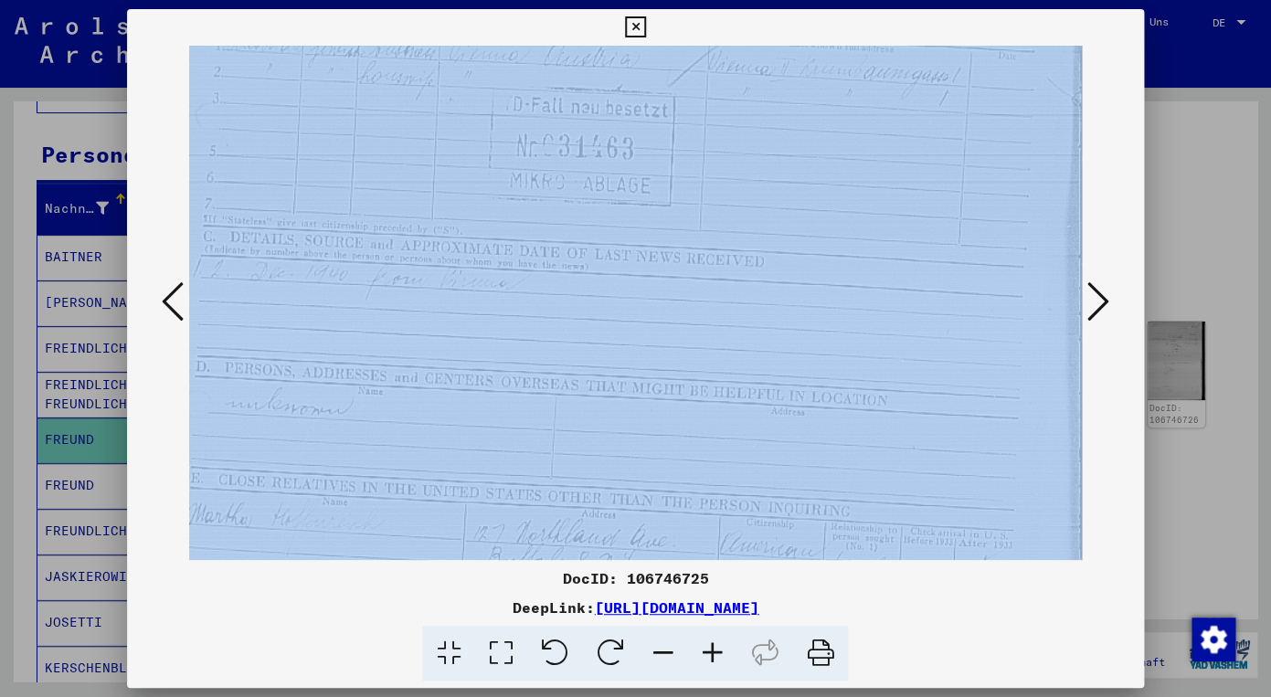
scroll to position [454, 0]
drag, startPoint x: 391, startPoint y: 314, endPoint x: 435, endPoint y: 309, distance: 44.2
click at [435, 309] on img at bounding box center [662, 237] width 947 height 1291
drag, startPoint x: 438, startPoint y: 414, endPoint x: 433, endPoint y: 226, distance: 188.3
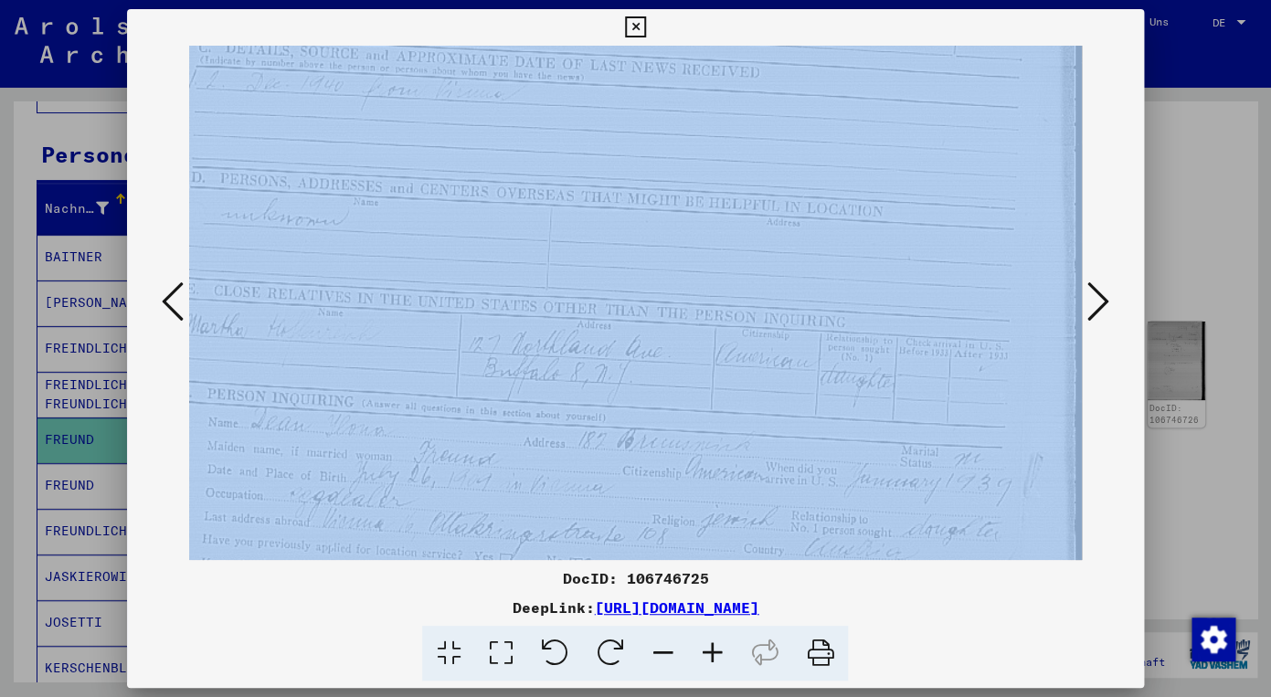
click at [433, 226] on img at bounding box center [658, 48] width 947 height 1291
drag, startPoint x: 446, startPoint y: 446, endPoint x: 445, endPoint y: 278, distance: 168.1
click at [1097, 294] on icon at bounding box center [1098, 302] width 22 height 44
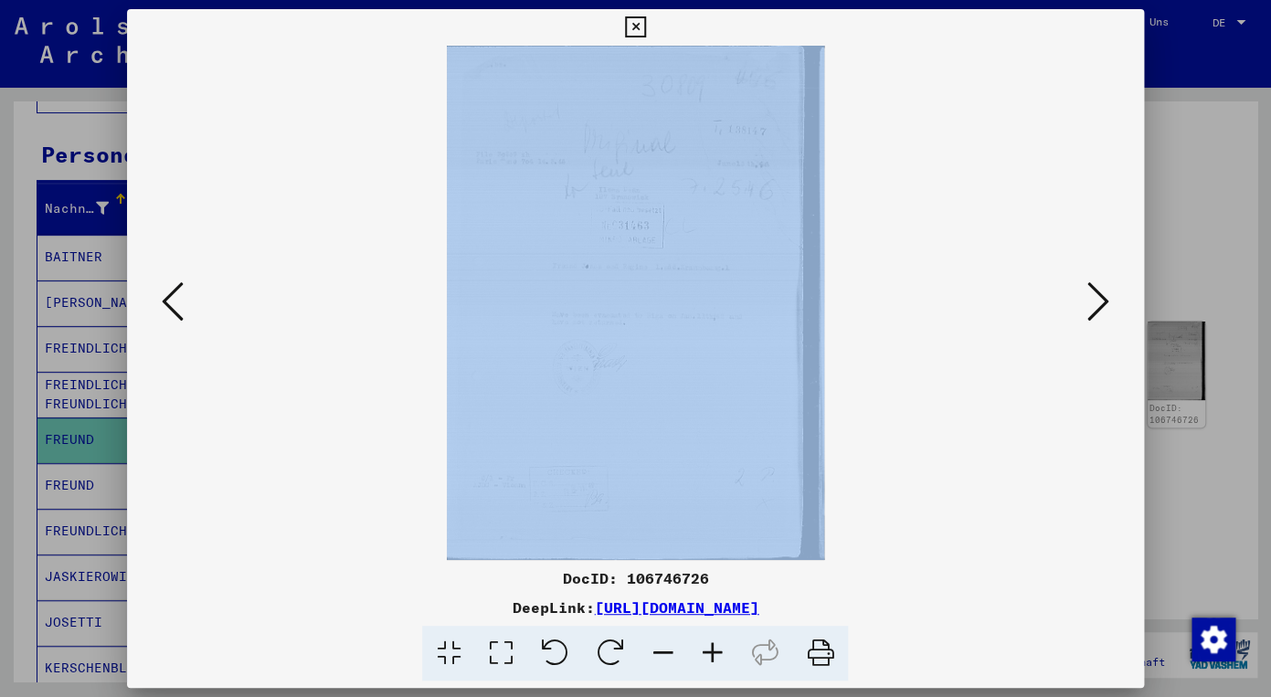
scroll to position [0, 0]
click at [706, 645] on icon at bounding box center [711, 654] width 49 height 56
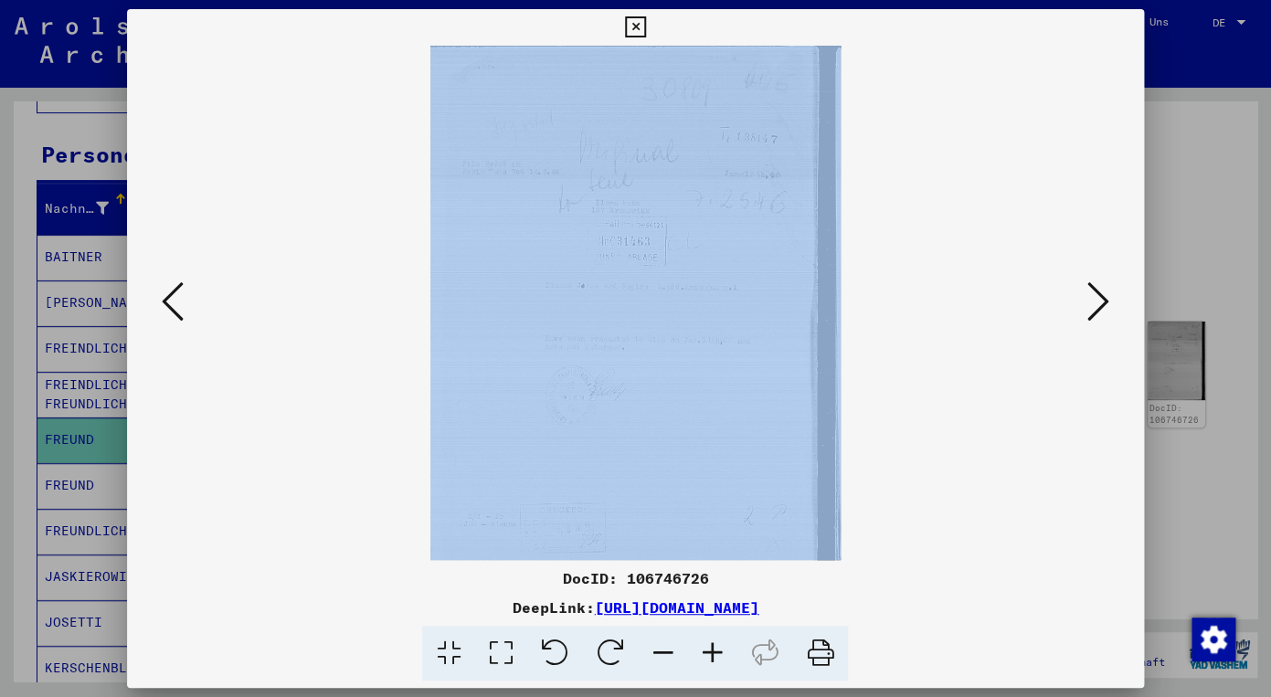
click at [706, 645] on icon at bounding box center [711, 654] width 49 height 56
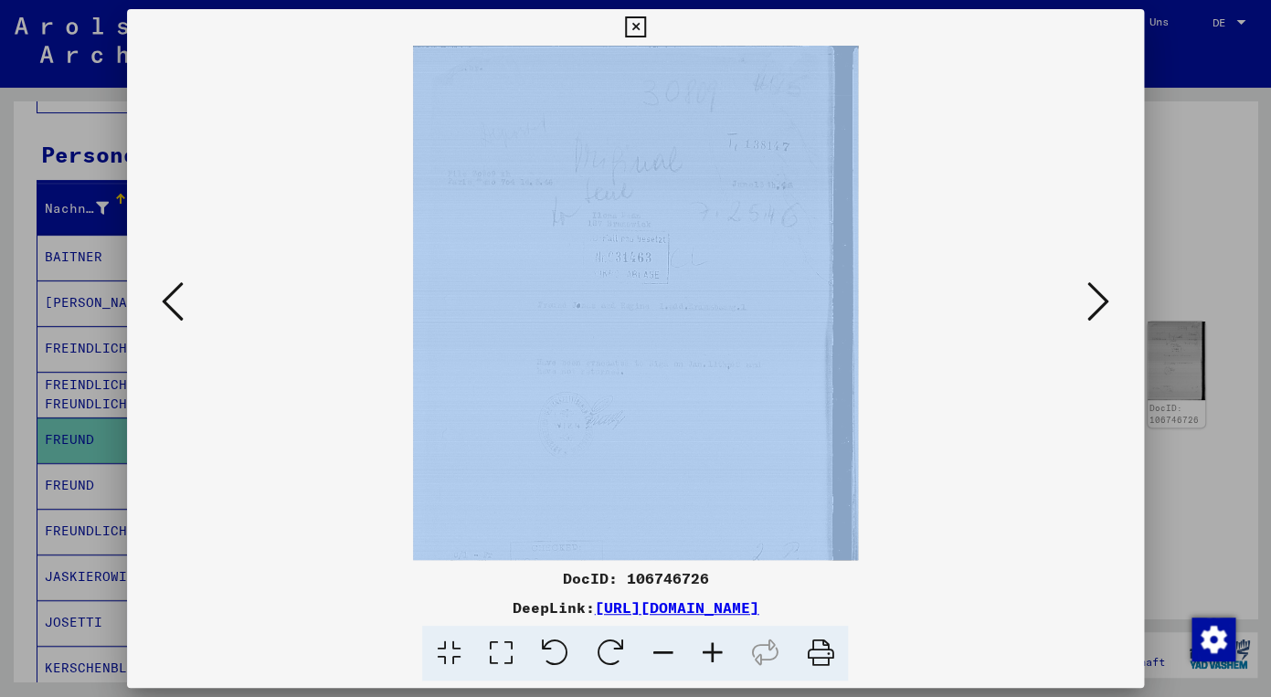
click at [706, 645] on icon at bounding box center [711, 654] width 49 height 56
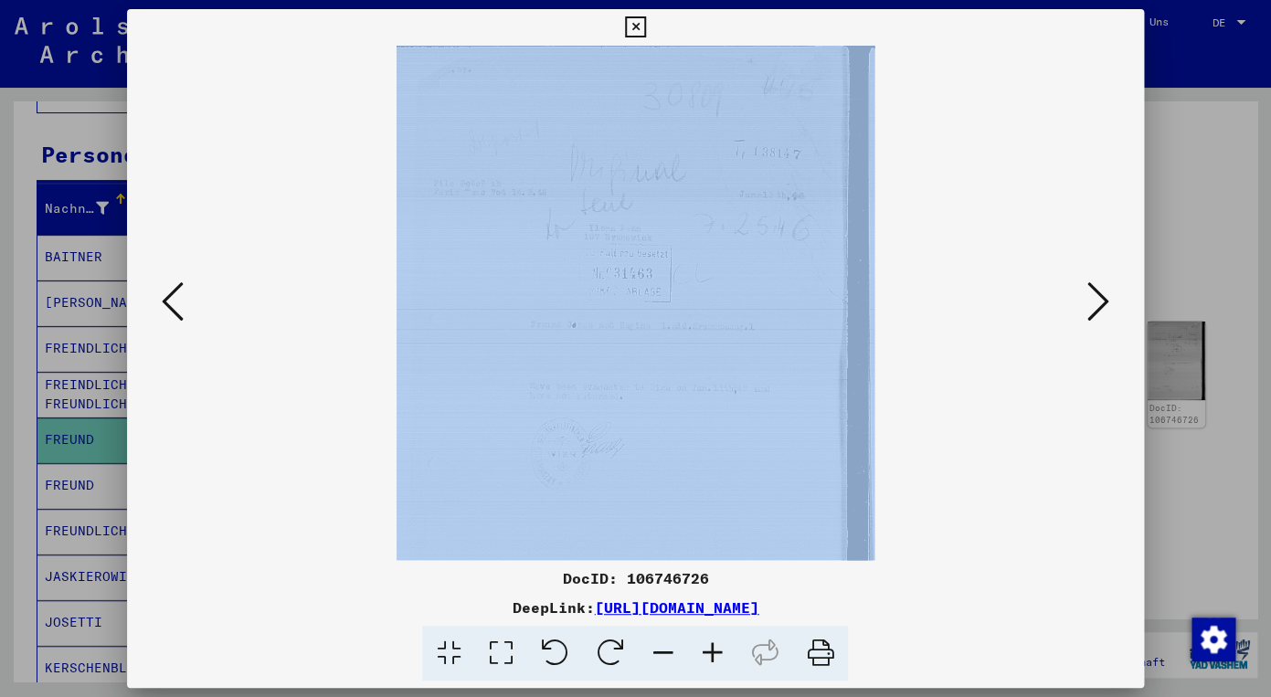
click at [706, 645] on icon at bounding box center [711, 654] width 49 height 56
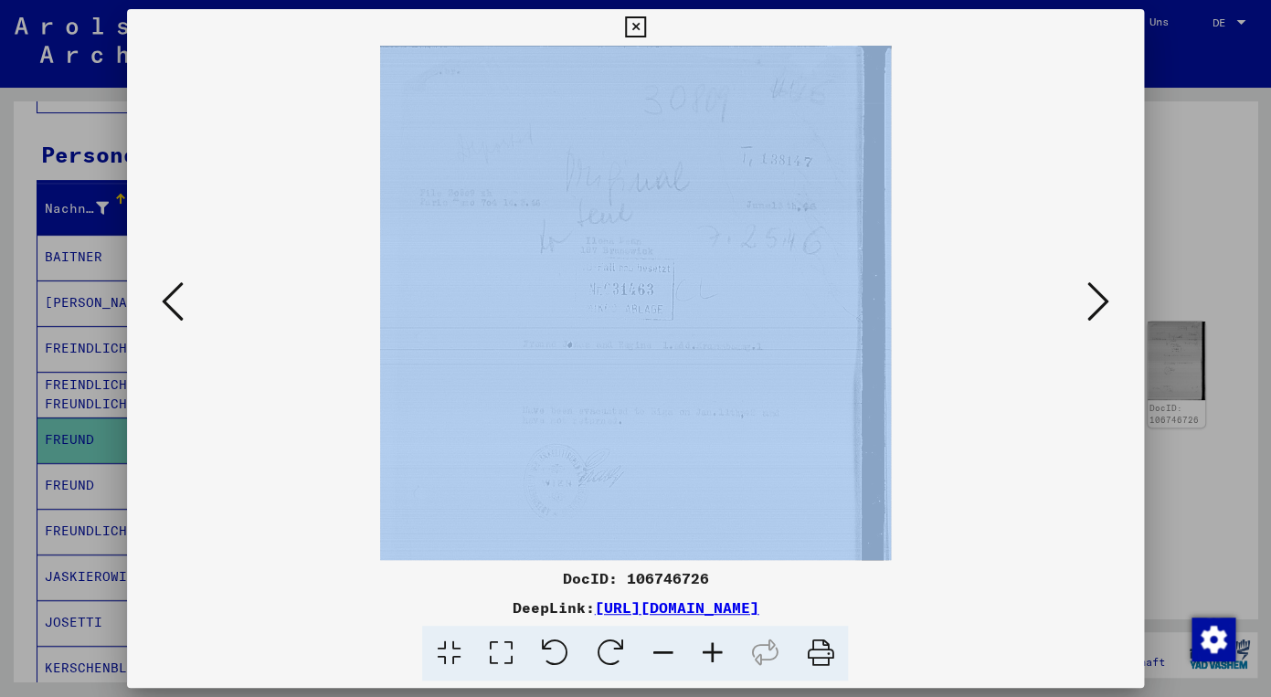
click at [706, 645] on icon at bounding box center [711, 654] width 49 height 56
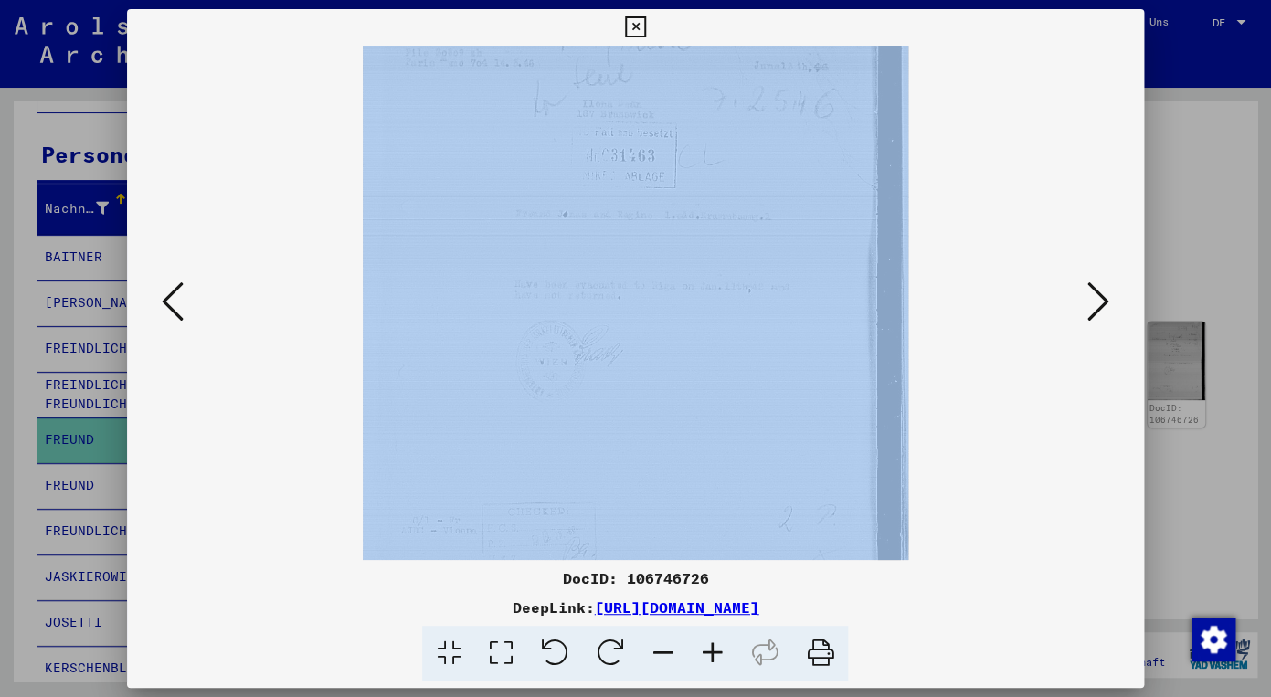
scroll to position [178, 0]
drag, startPoint x: 460, startPoint y: 432, endPoint x: 452, endPoint y: 254, distance: 178.3
click at [452, 254] on img at bounding box center [635, 239] width 545 height 743
click at [714, 645] on icon at bounding box center [711, 654] width 49 height 56
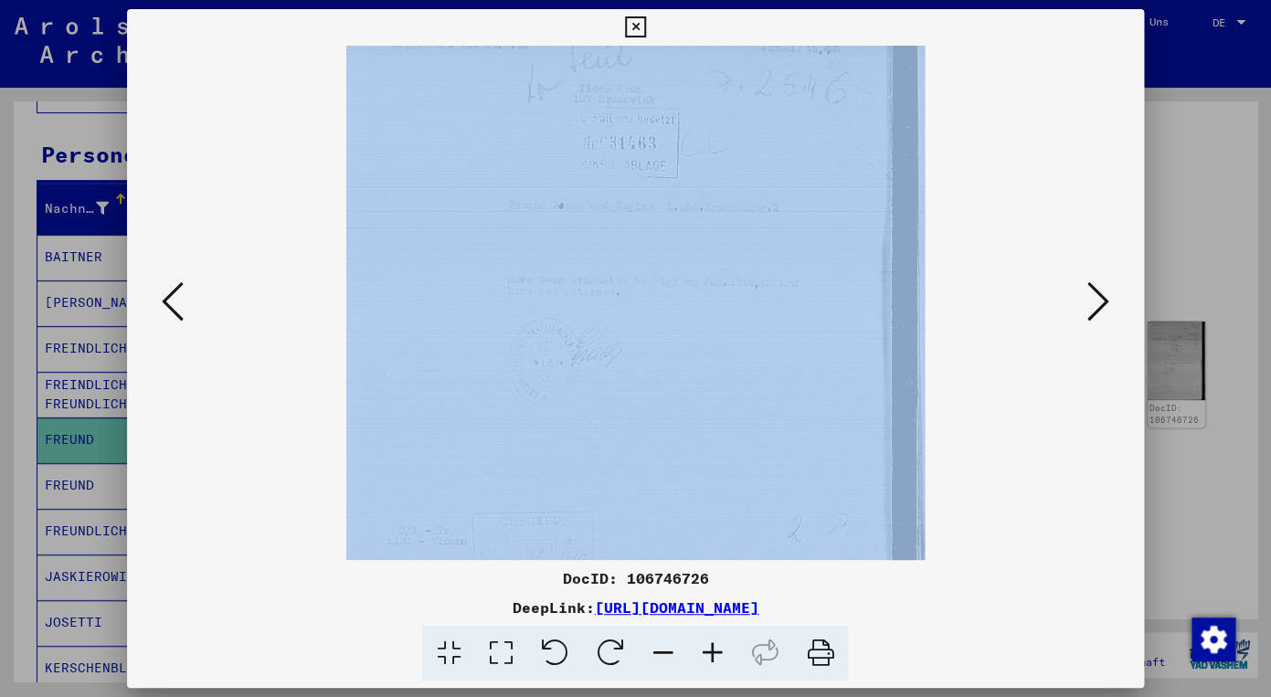
click at [714, 645] on icon at bounding box center [711, 654] width 49 height 56
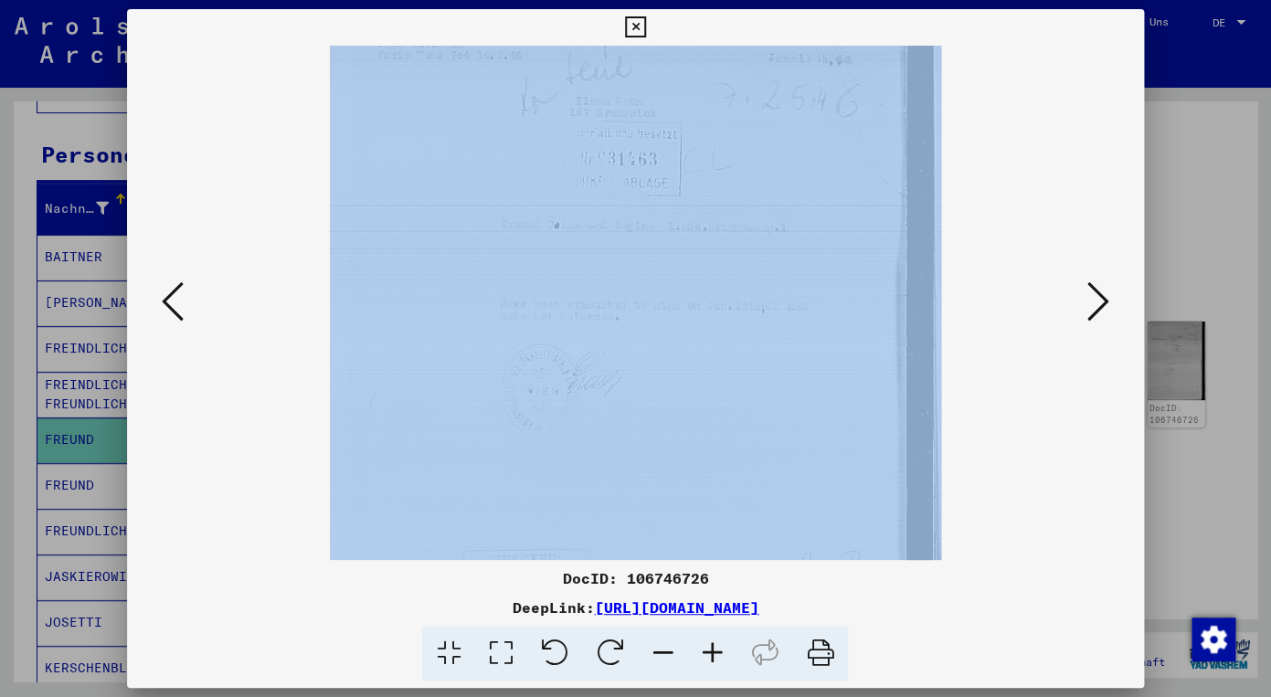
click at [714, 645] on icon at bounding box center [711, 654] width 49 height 56
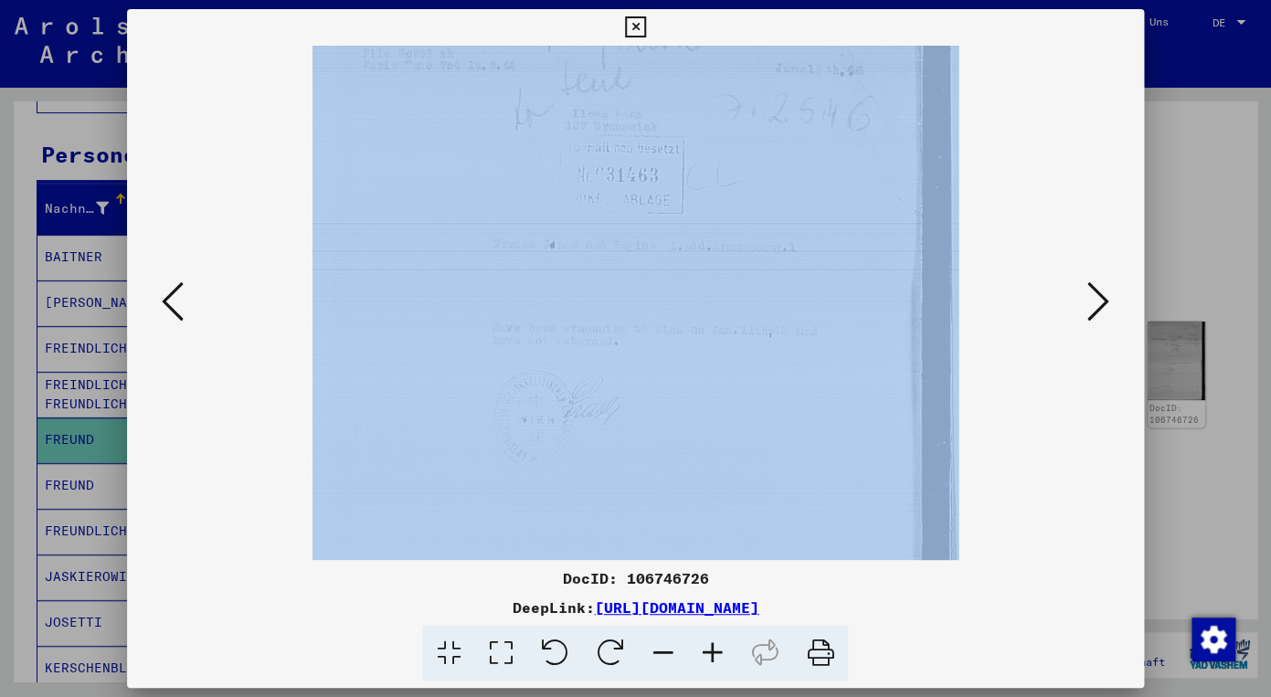
click at [714, 645] on icon at bounding box center [711, 654] width 49 height 56
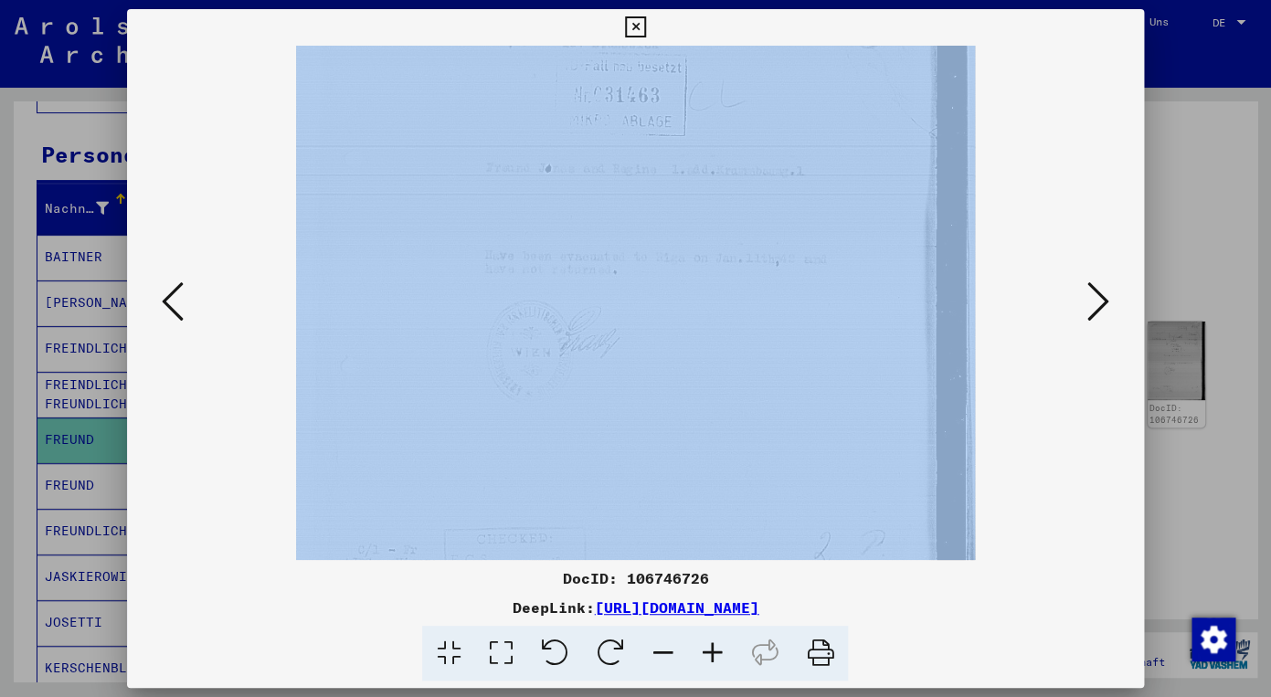
scroll to position [287, 0]
drag, startPoint x: 644, startPoint y: 488, endPoint x: 559, endPoint y: 379, distance: 138.0
click at [559, 379] on img at bounding box center [635, 222] width 679 height 926
drag, startPoint x: 621, startPoint y: 385, endPoint x: 613, endPoint y: 206, distance: 179.3
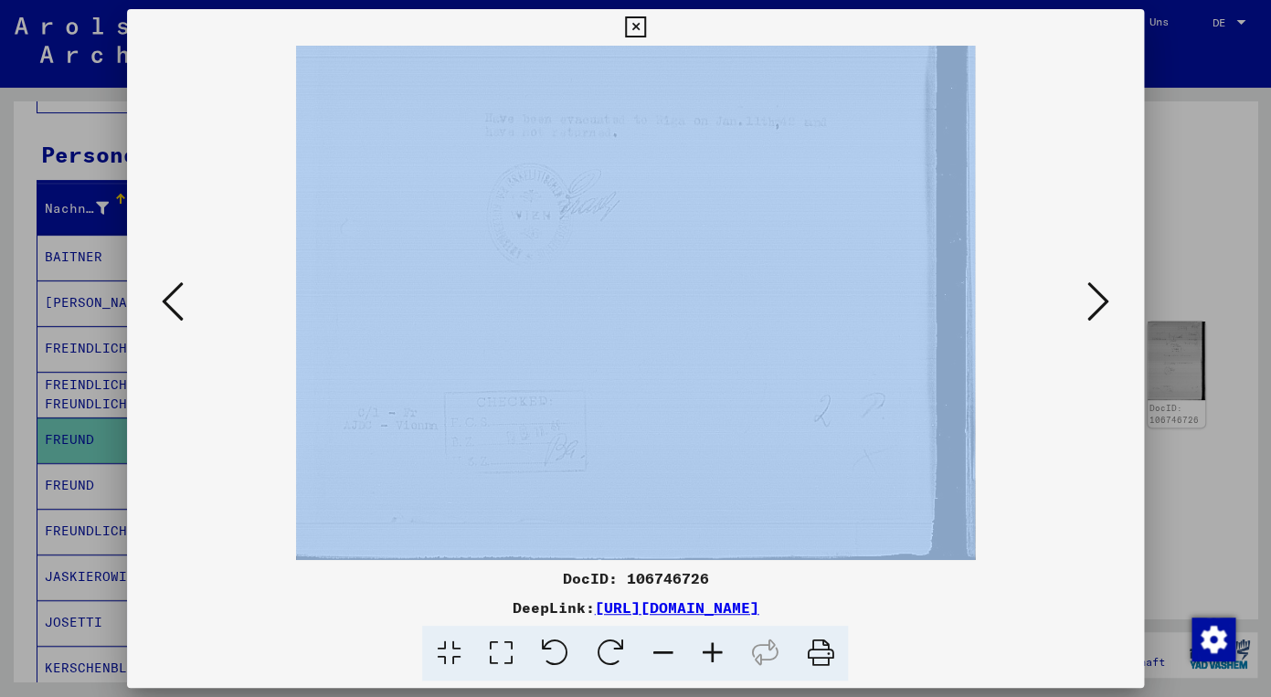
click at [613, 206] on img at bounding box center [635, 98] width 679 height 926
click at [1094, 301] on icon at bounding box center [1098, 302] width 22 height 44
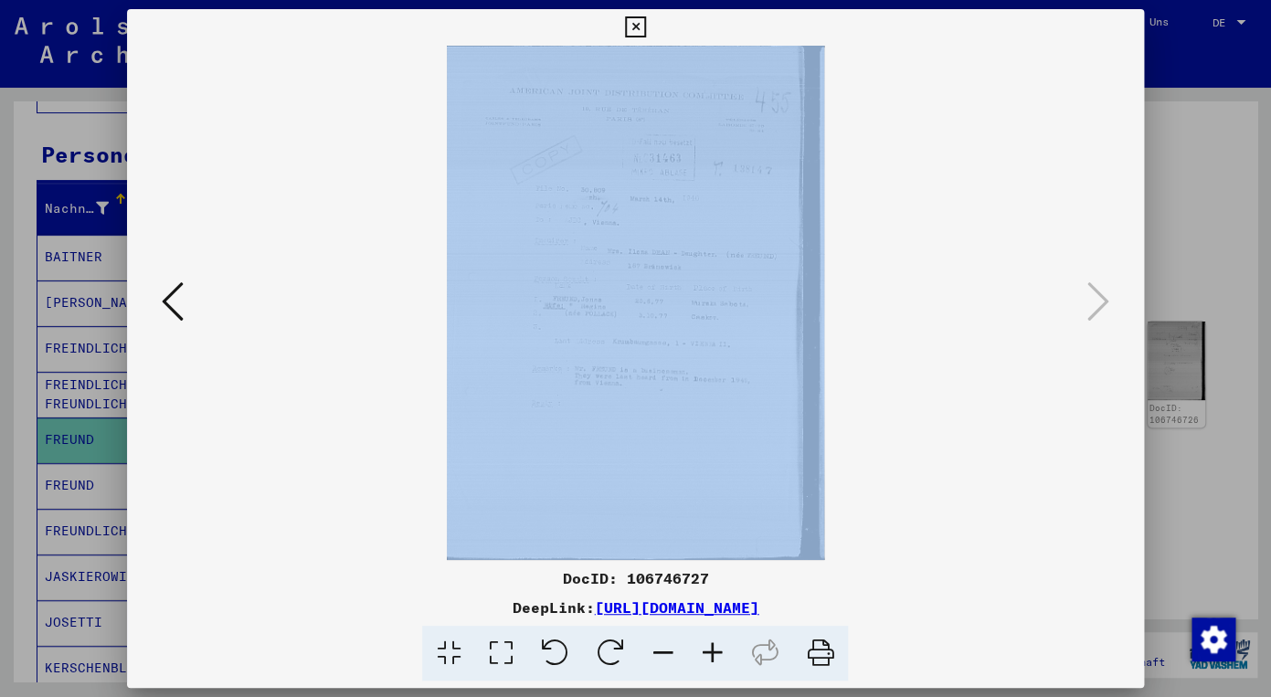
click at [714, 648] on icon at bounding box center [711, 654] width 49 height 56
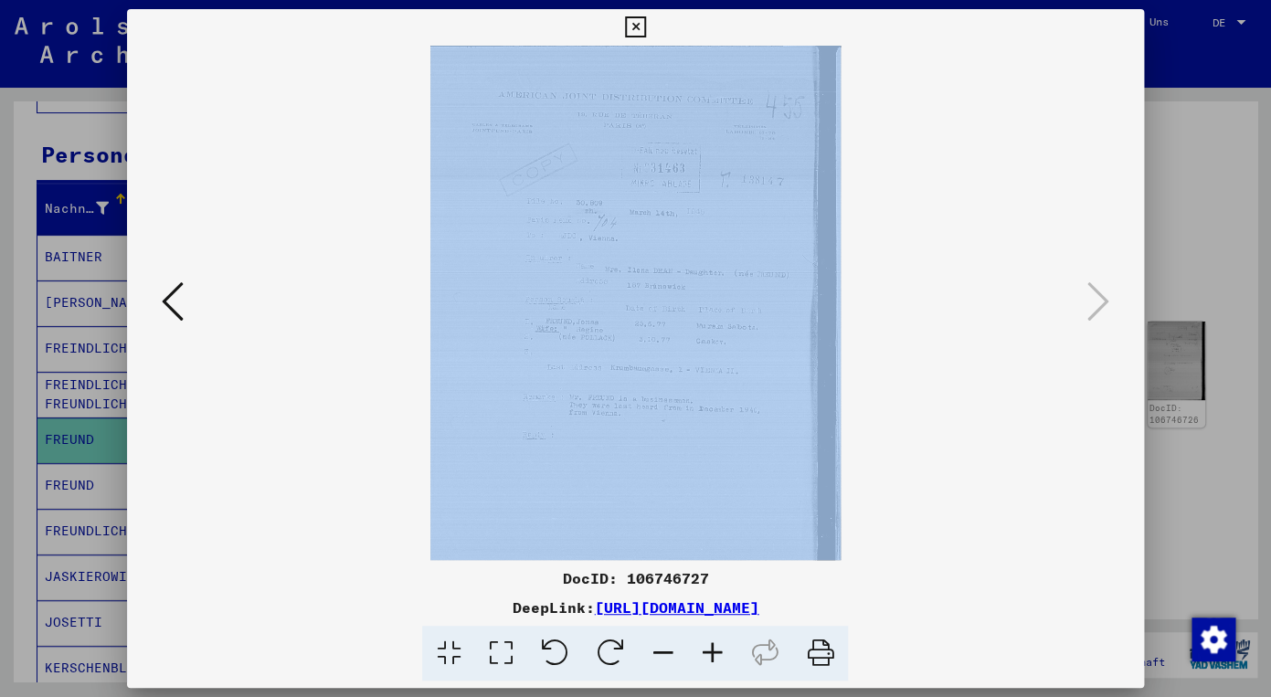
click at [714, 648] on icon at bounding box center [711, 654] width 49 height 56
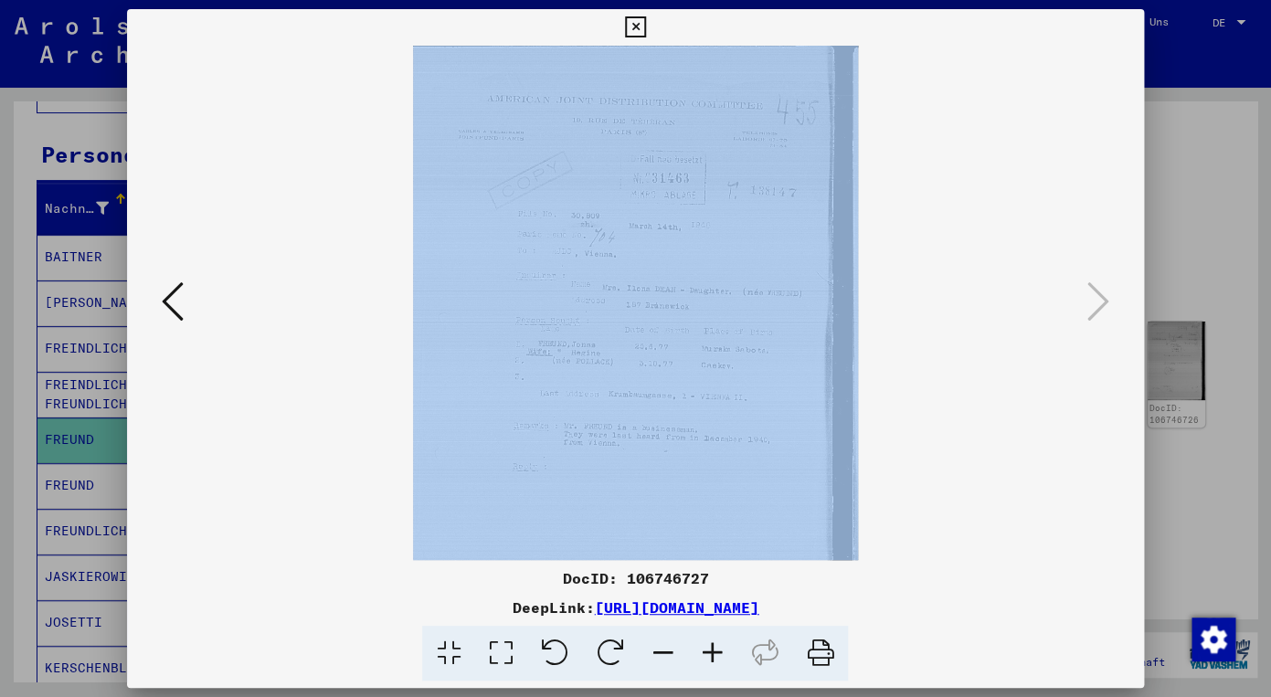
click at [714, 648] on icon at bounding box center [711, 654] width 49 height 56
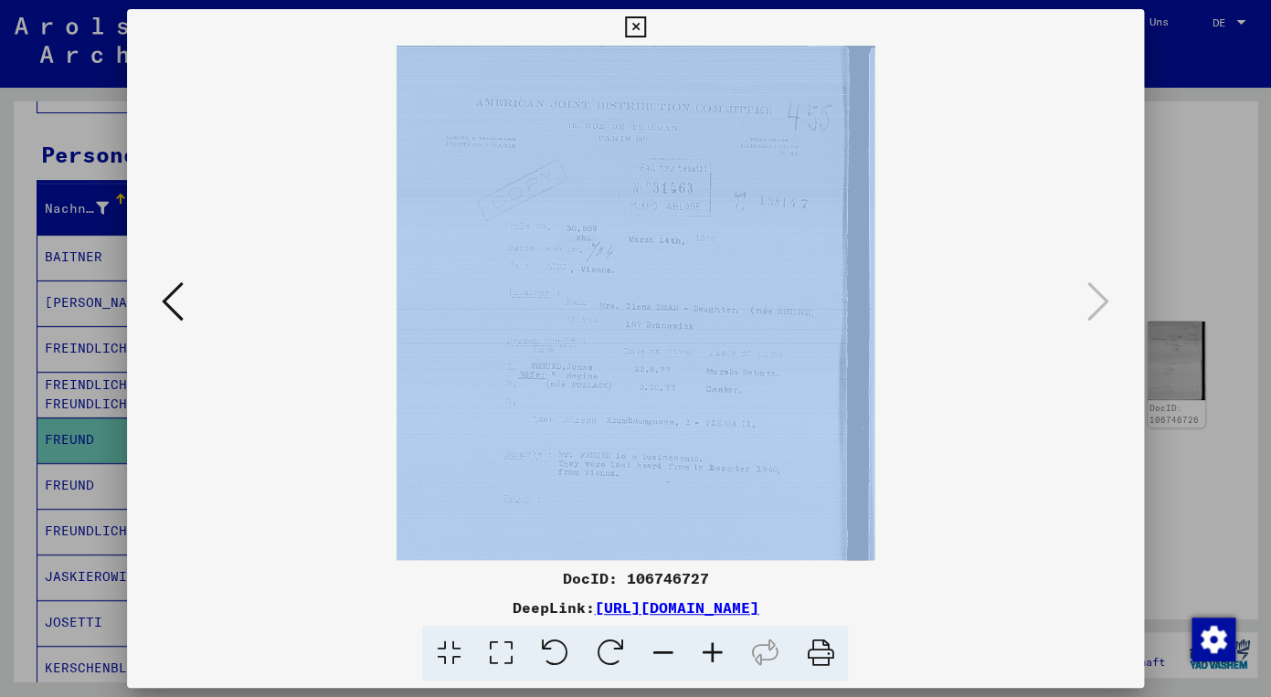
click at [714, 648] on icon at bounding box center [711, 654] width 49 height 56
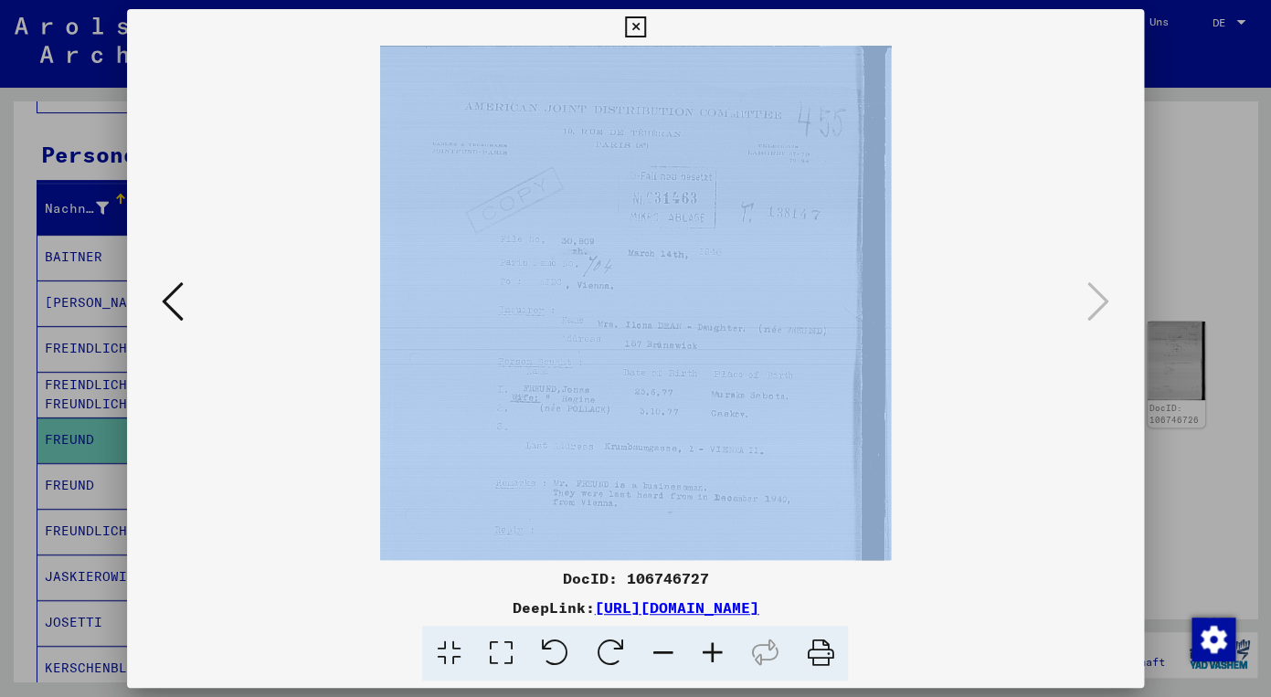
click at [714, 648] on icon at bounding box center [711, 654] width 49 height 56
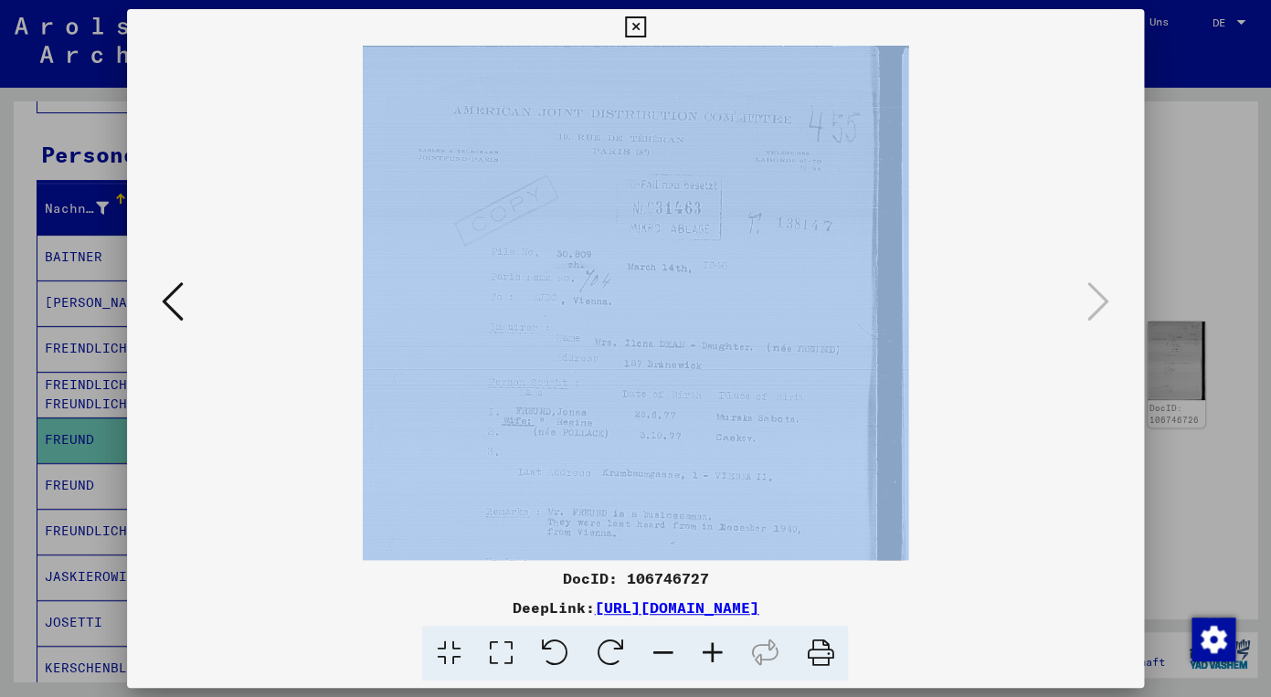
click at [714, 648] on icon at bounding box center [711, 654] width 49 height 56
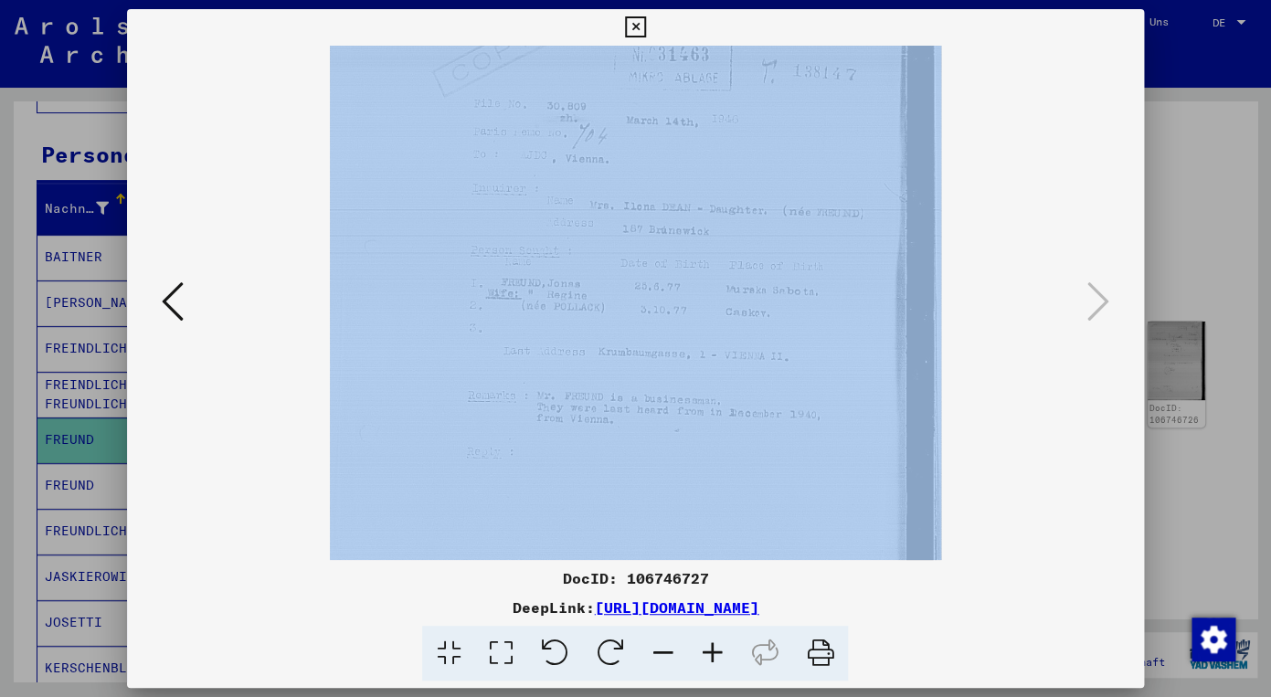
scroll to position [177, 0]
drag, startPoint x: 465, startPoint y: 409, endPoint x: 434, endPoint y: 232, distance: 180.0
click at [434, 232] on img at bounding box center [636, 285] width 612 height 834
drag, startPoint x: 423, startPoint y: 192, endPoint x: 428, endPoint y: 344, distance: 151.7
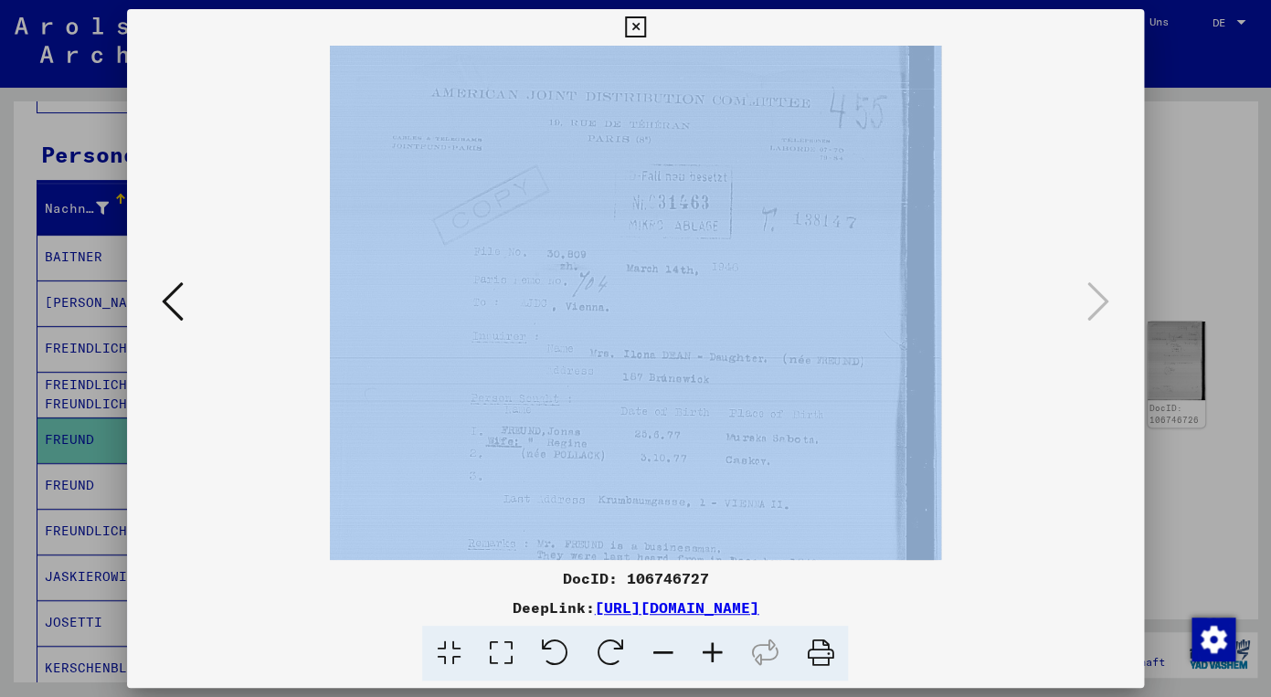
click at [428, 344] on img at bounding box center [636, 437] width 612 height 834
click at [173, 303] on icon at bounding box center [173, 302] width 22 height 44
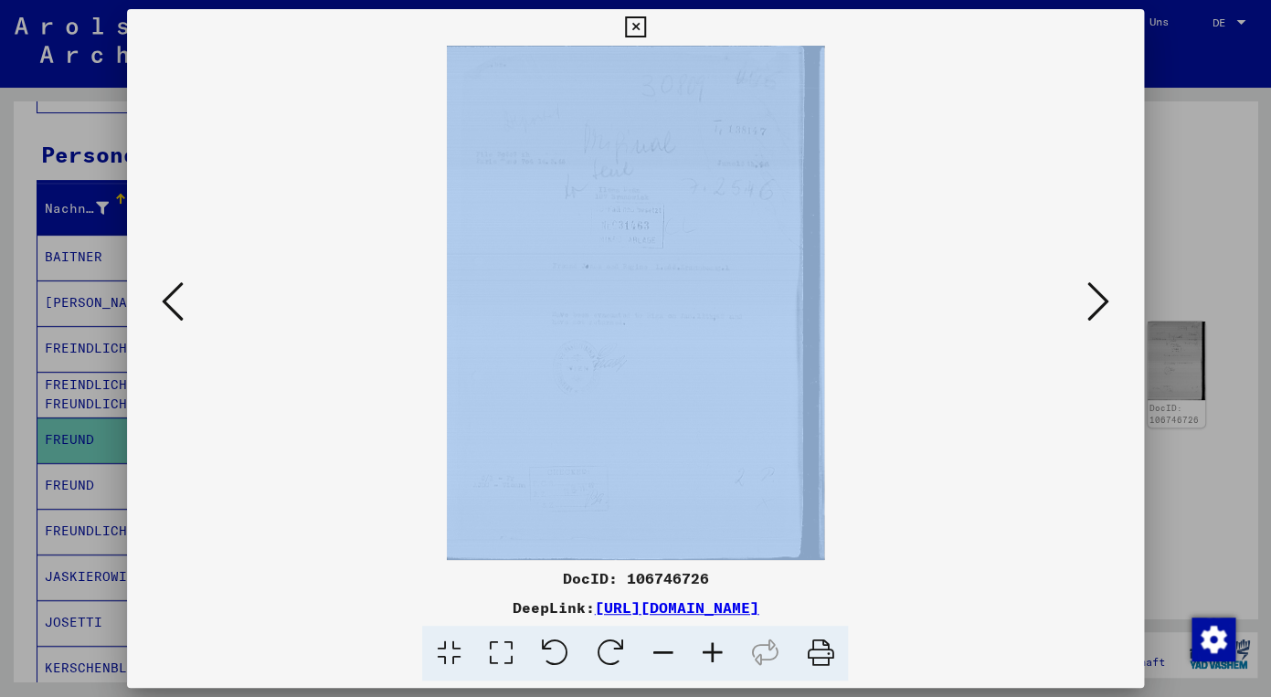
click at [173, 303] on icon at bounding box center [173, 302] width 22 height 44
click at [708, 640] on icon at bounding box center [711, 654] width 49 height 56
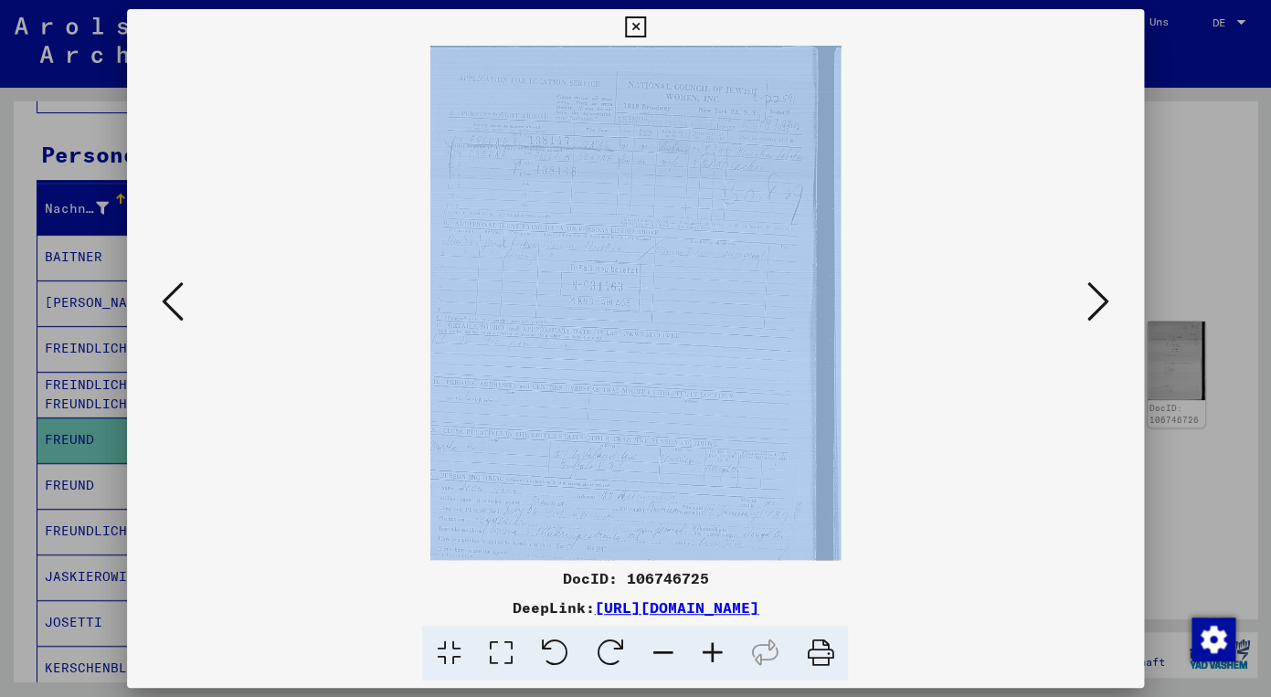
click at [708, 640] on icon at bounding box center [711, 654] width 49 height 56
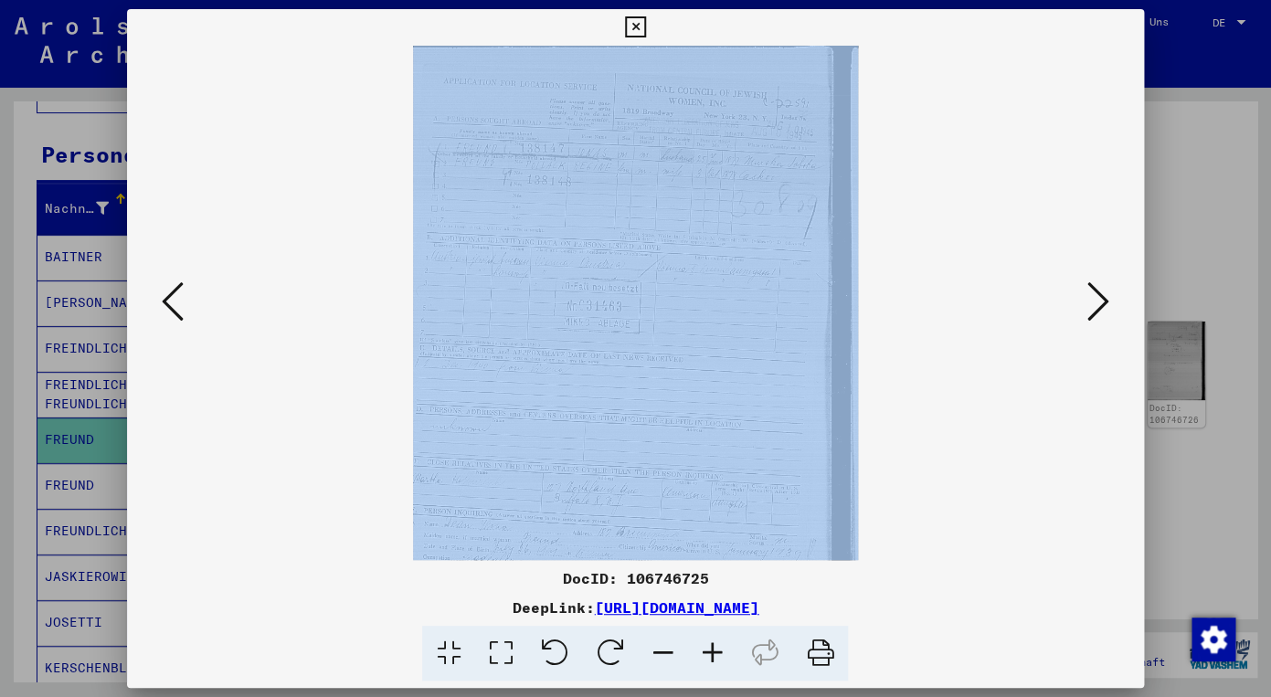
click at [708, 640] on icon at bounding box center [711, 654] width 49 height 56
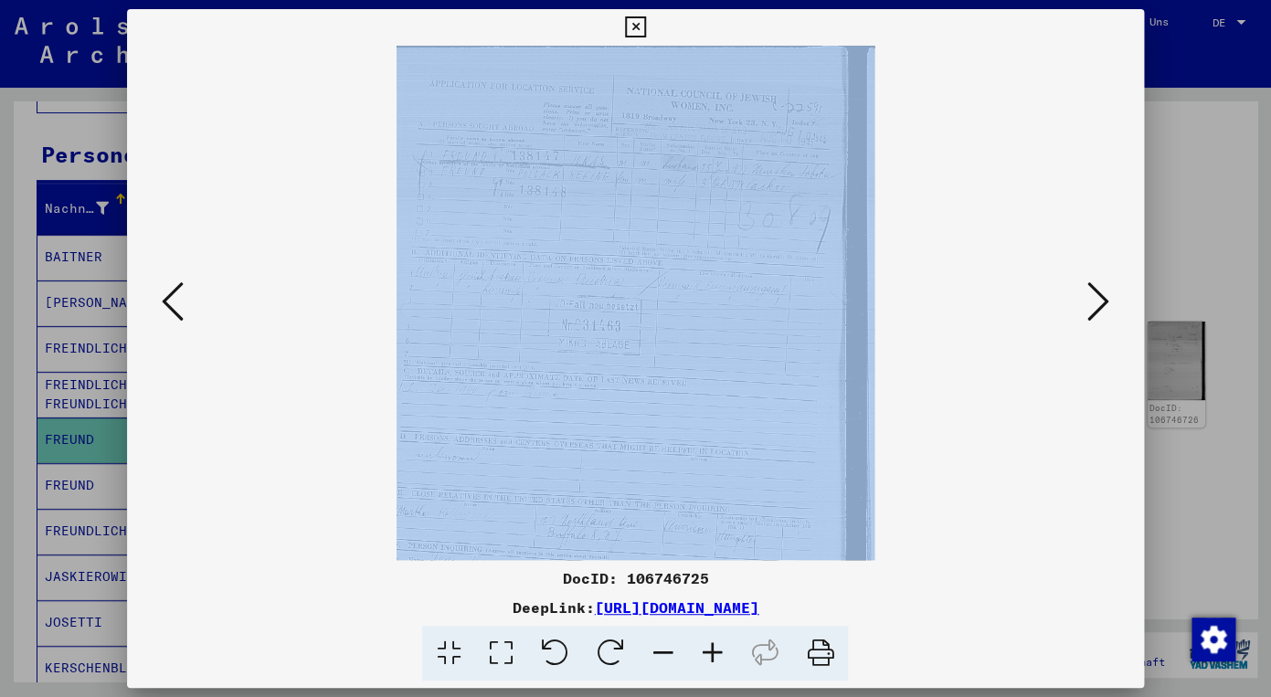
click at [708, 640] on icon at bounding box center [711, 654] width 49 height 56
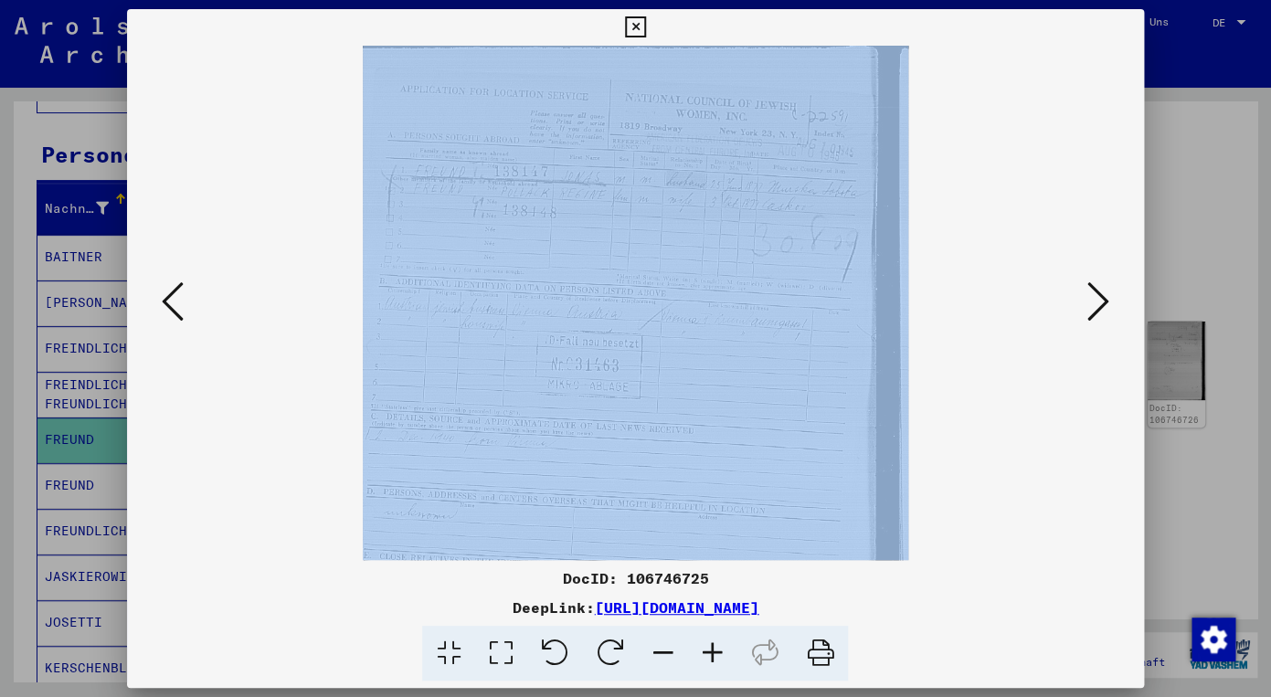
click at [708, 640] on icon at bounding box center [711, 654] width 49 height 56
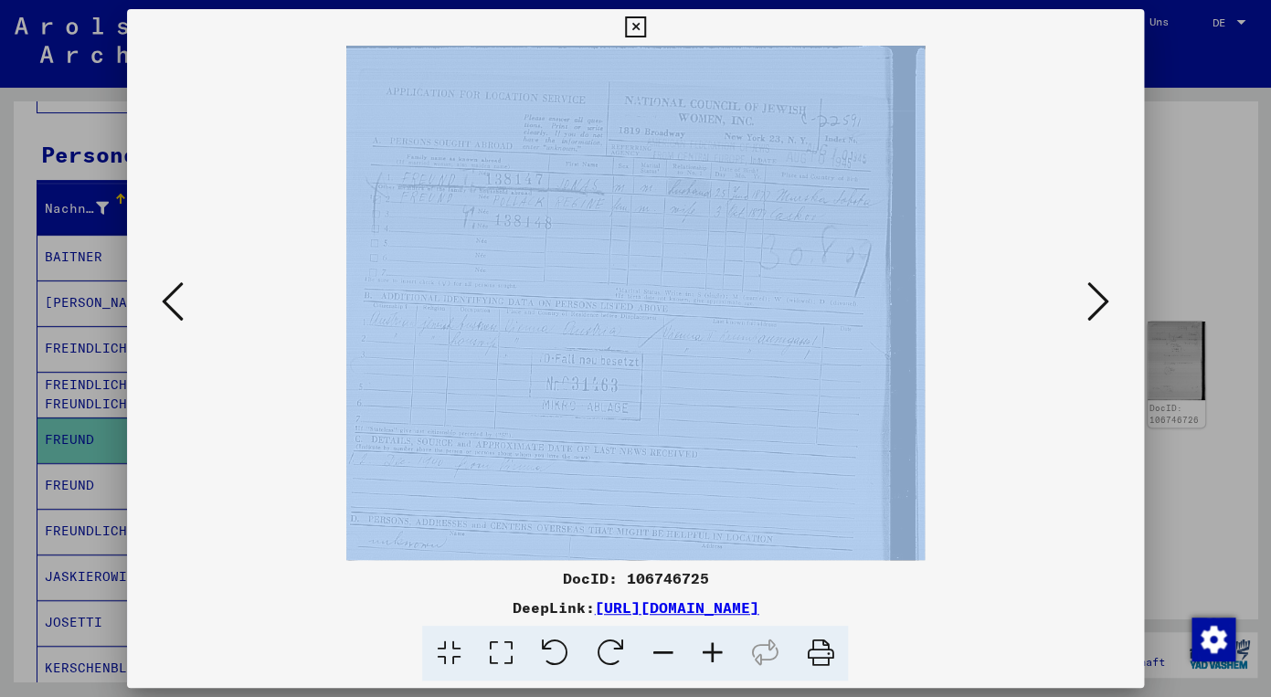
click at [708, 640] on icon at bounding box center [711, 654] width 49 height 56
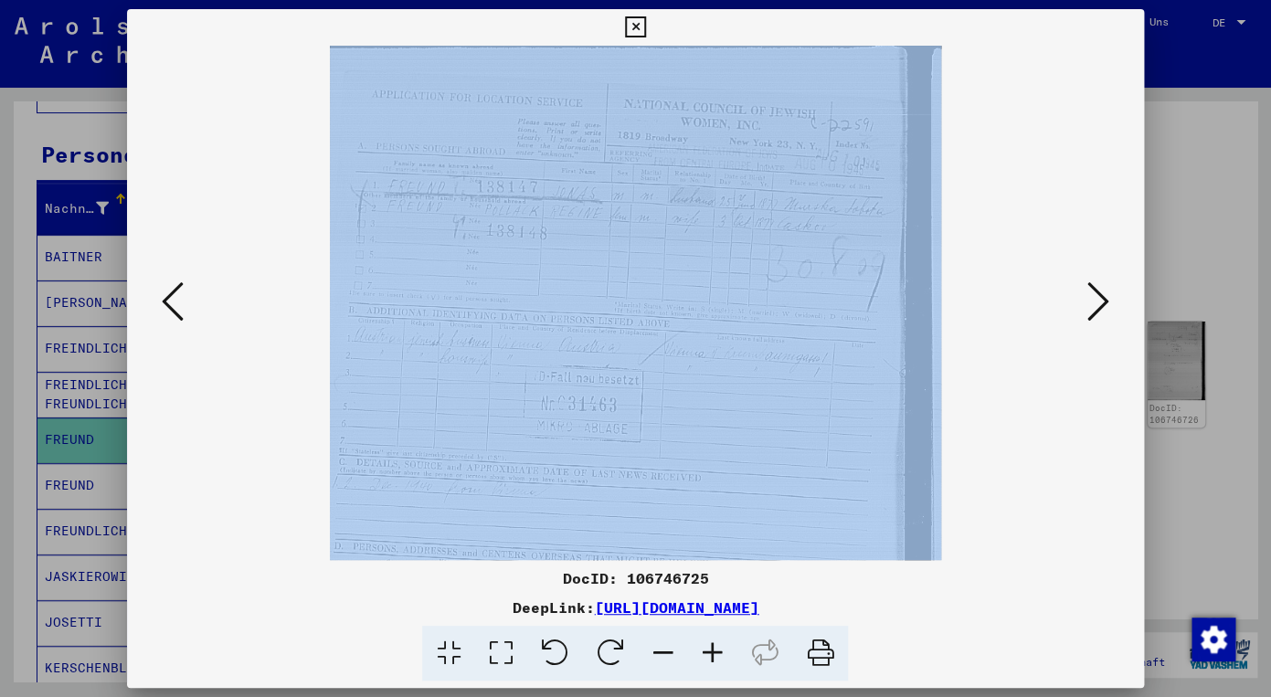
click at [708, 640] on icon at bounding box center [711, 654] width 49 height 56
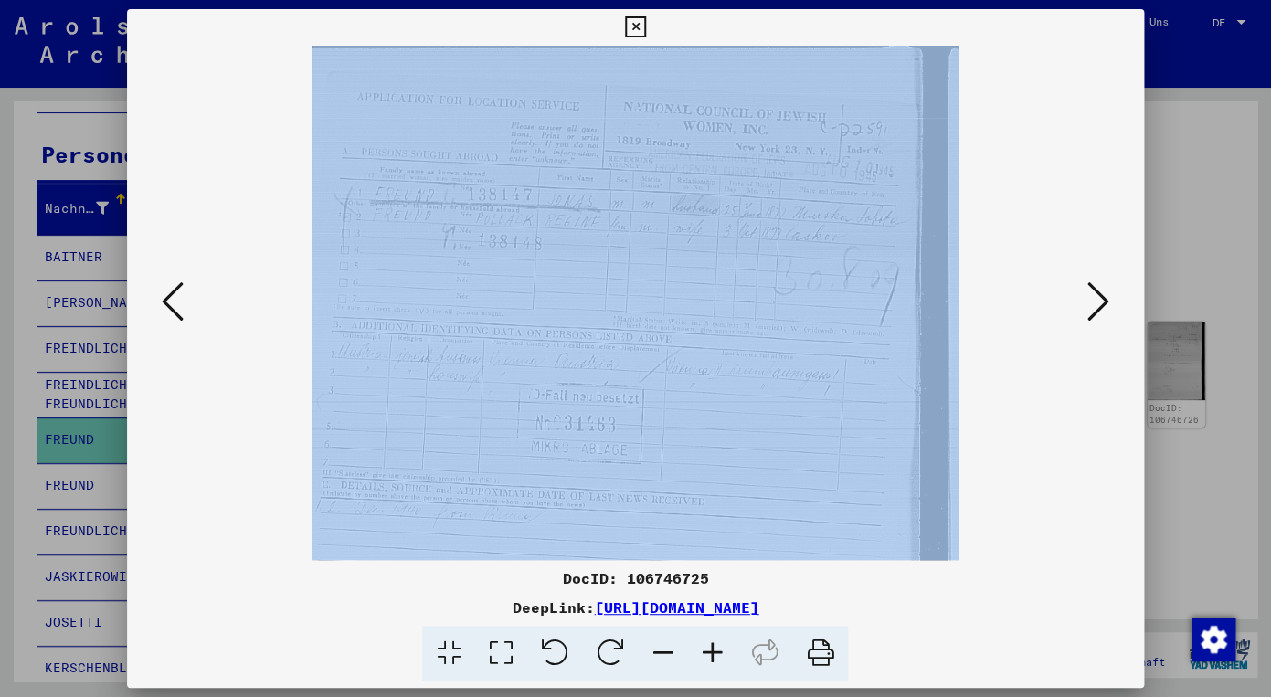
click at [708, 640] on icon at bounding box center [711, 654] width 49 height 56
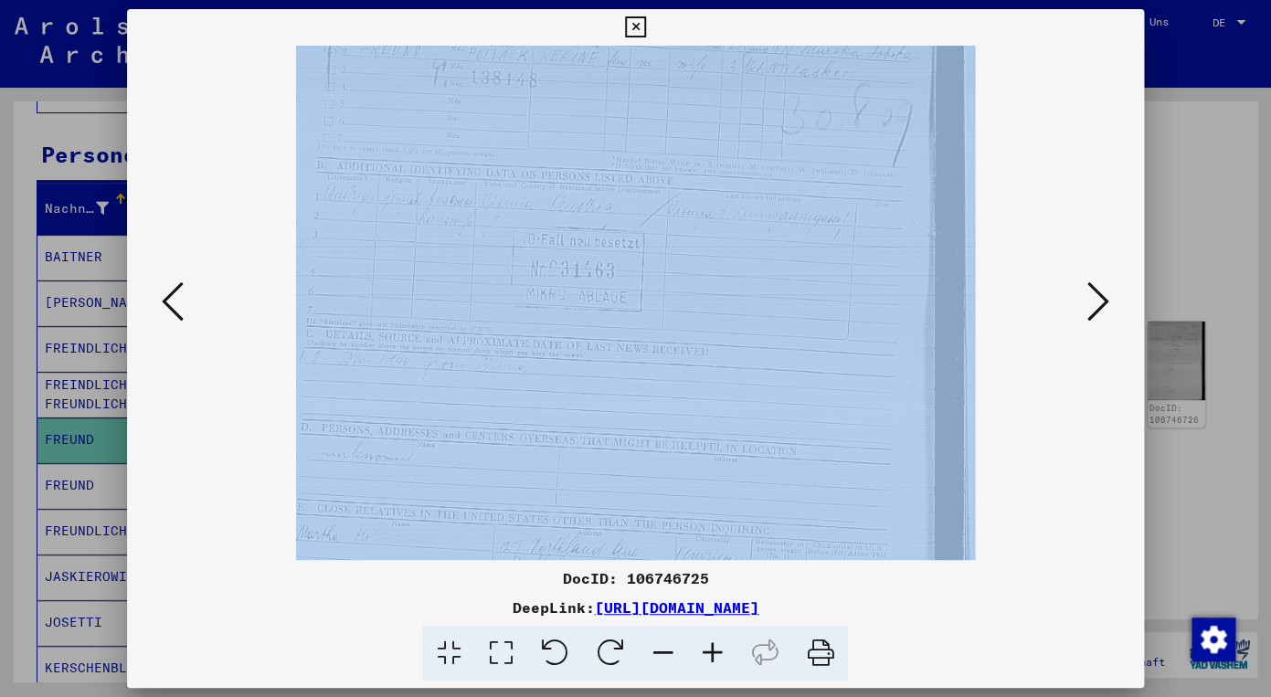
scroll to position [175, 0]
drag, startPoint x: 488, startPoint y: 355, endPoint x: 481, endPoint y: 180, distance: 175.5
click at [481, 180] on img at bounding box center [635, 333] width 679 height 926
drag, startPoint x: 480, startPoint y: 387, endPoint x: 476, endPoint y: 194, distance: 193.7
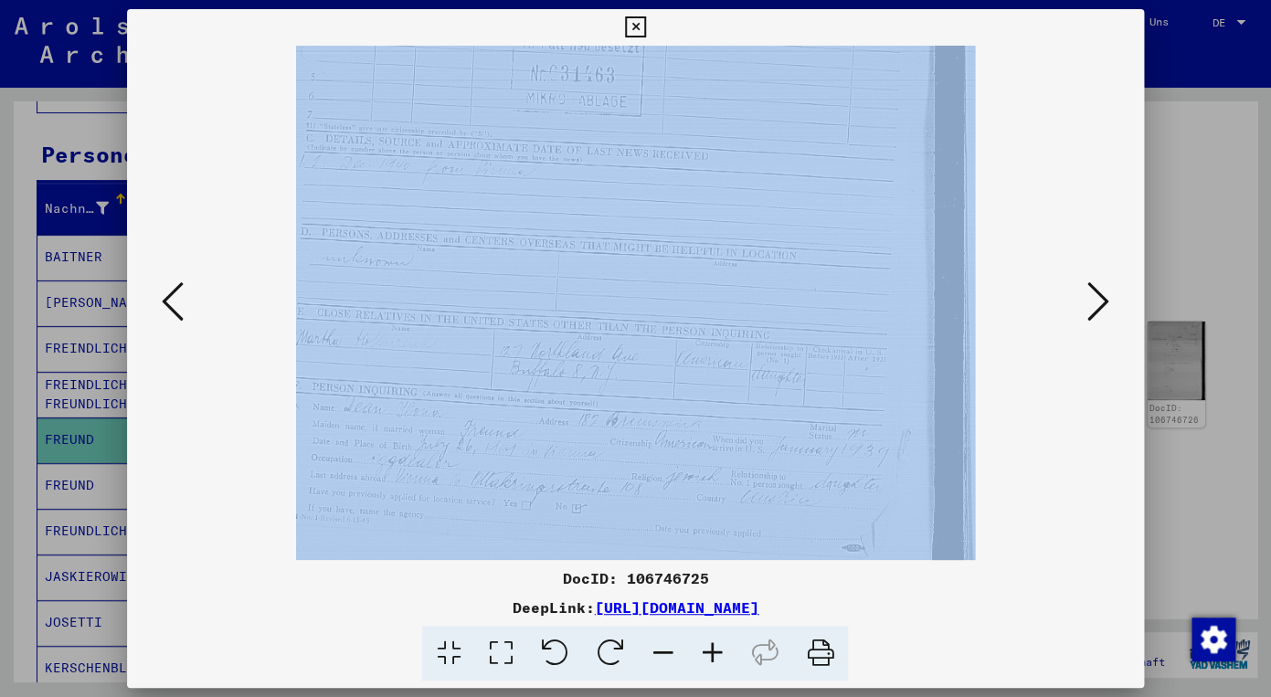
click at [476, 194] on img at bounding box center [635, 140] width 679 height 926
drag, startPoint x: 480, startPoint y: 425, endPoint x: 481, endPoint y: 288, distance: 137.1
click at [481, 288] on img at bounding box center [635, 98] width 679 height 926
click at [712, 643] on icon at bounding box center [711, 654] width 49 height 56
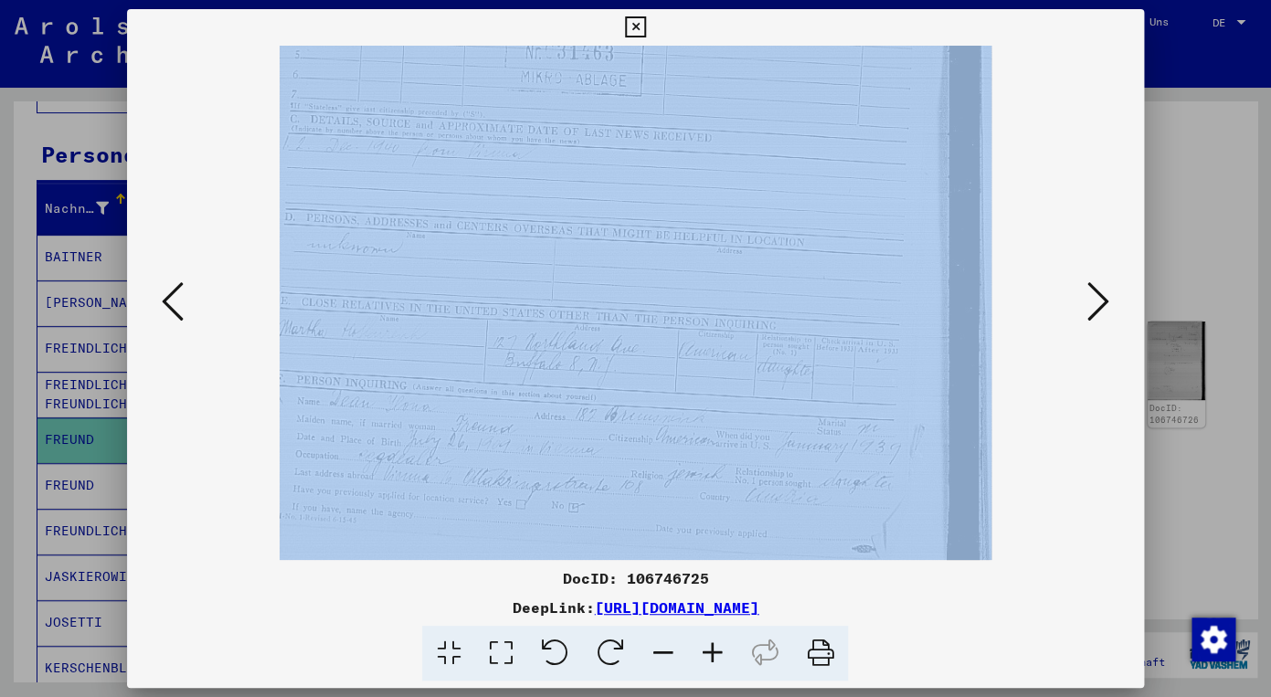
click at [712, 643] on icon at bounding box center [711, 654] width 49 height 56
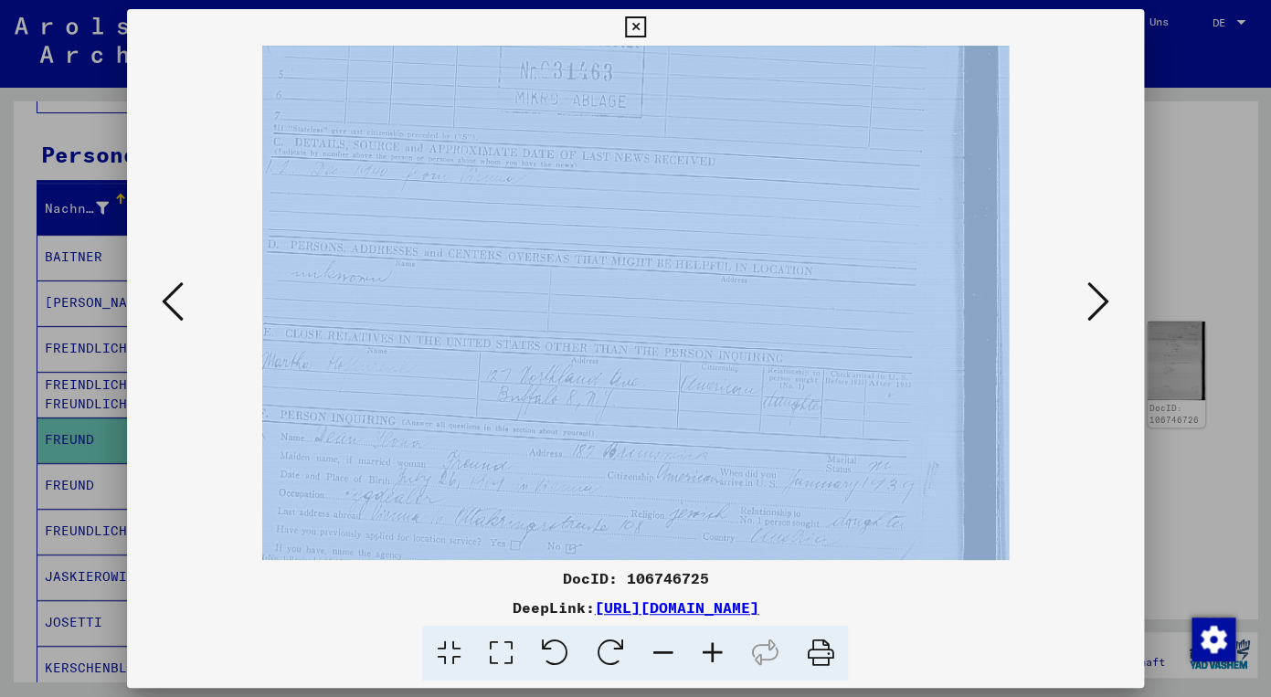
click at [712, 643] on icon at bounding box center [711, 654] width 49 height 56
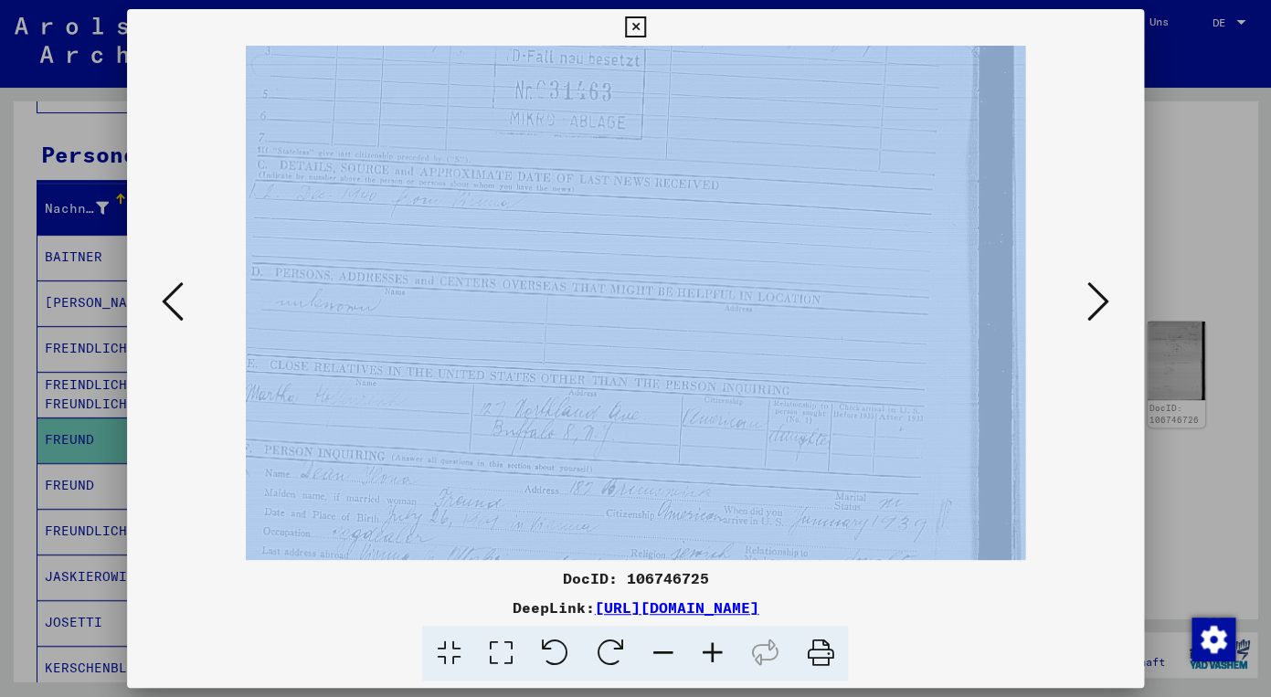
click at [712, 643] on icon at bounding box center [711, 654] width 49 height 56
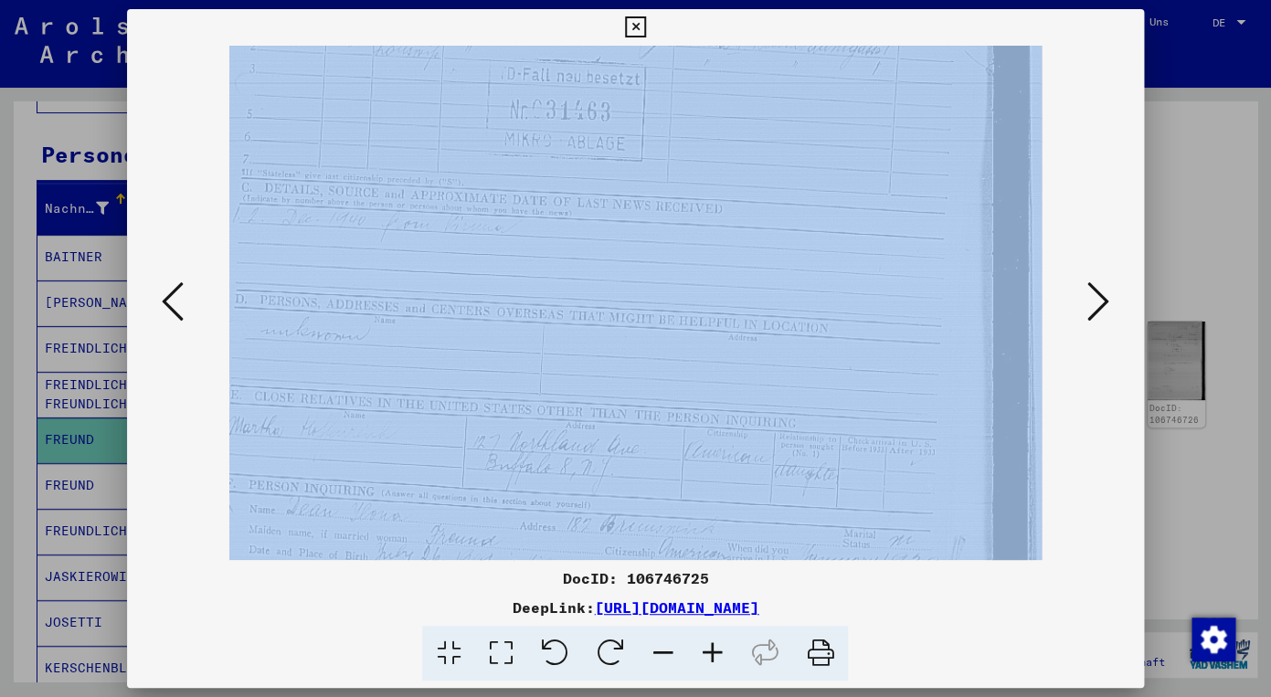
click at [712, 643] on icon at bounding box center [711, 654] width 49 height 56
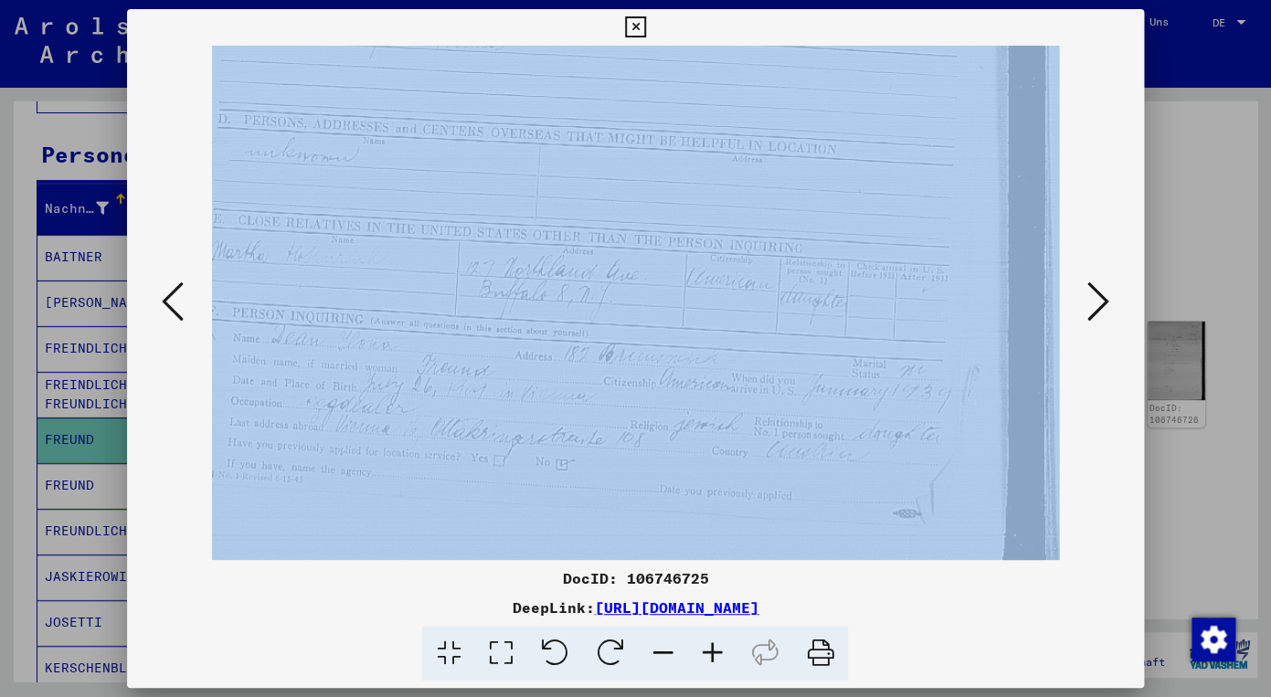
scroll to position [640, 0]
drag, startPoint x: 460, startPoint y: 420, endPoint x: 474, endPoint y: 188, distance: 232.5
drag, startPoint x: 459, startPoint y: 312, endPoint x: 473, endPoint y: 270, distance: 45.4
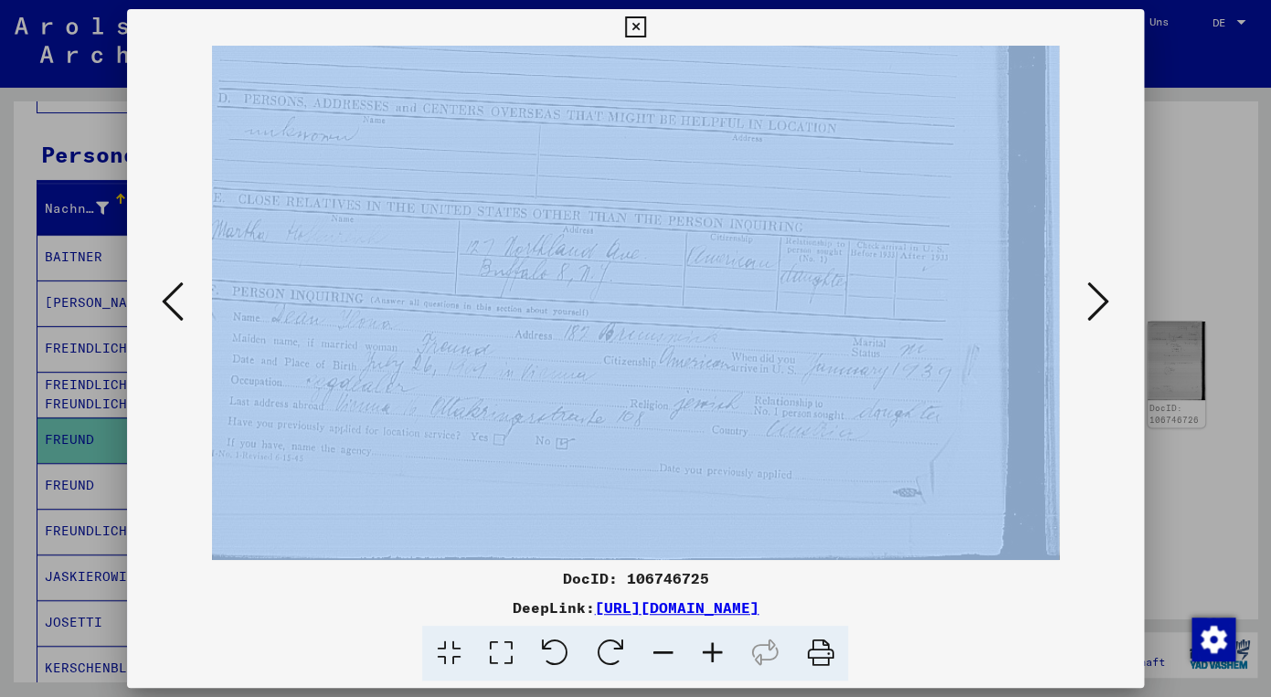
click at [1101, 295] on icon at bounding box center [1098, 302] width 22 height 44
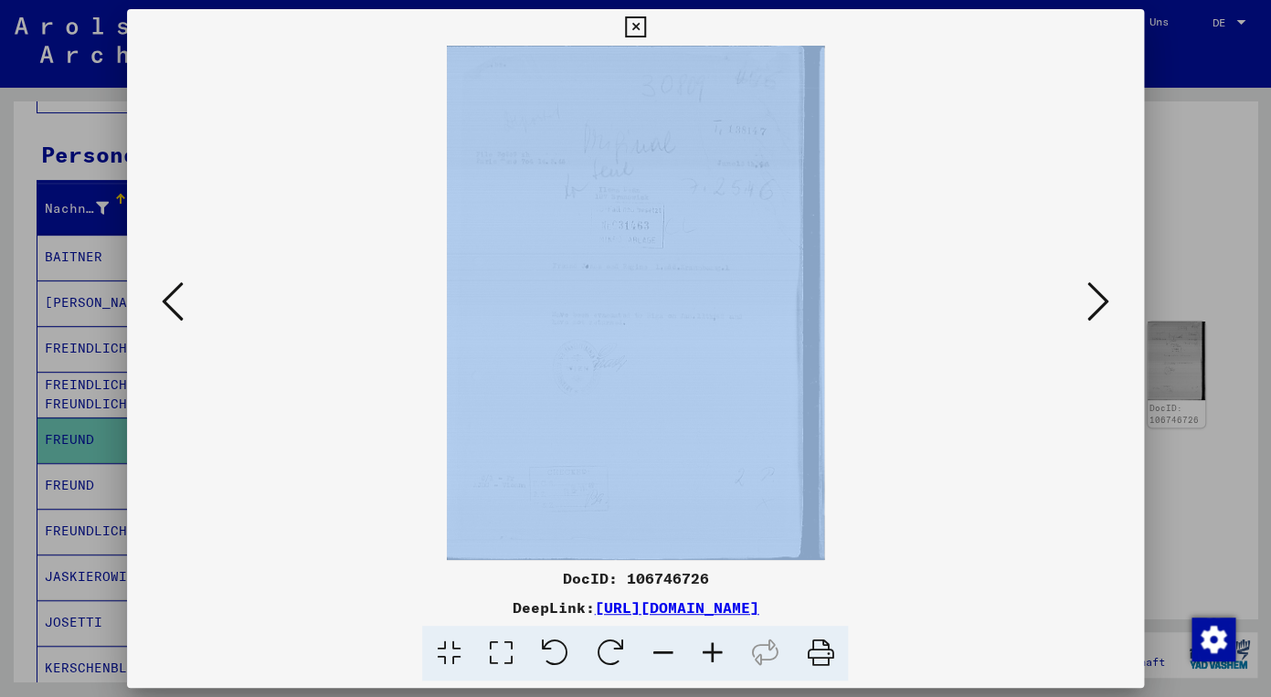
click at [714, 646] on icon at bounding box center [711, 654] width 49 height 56
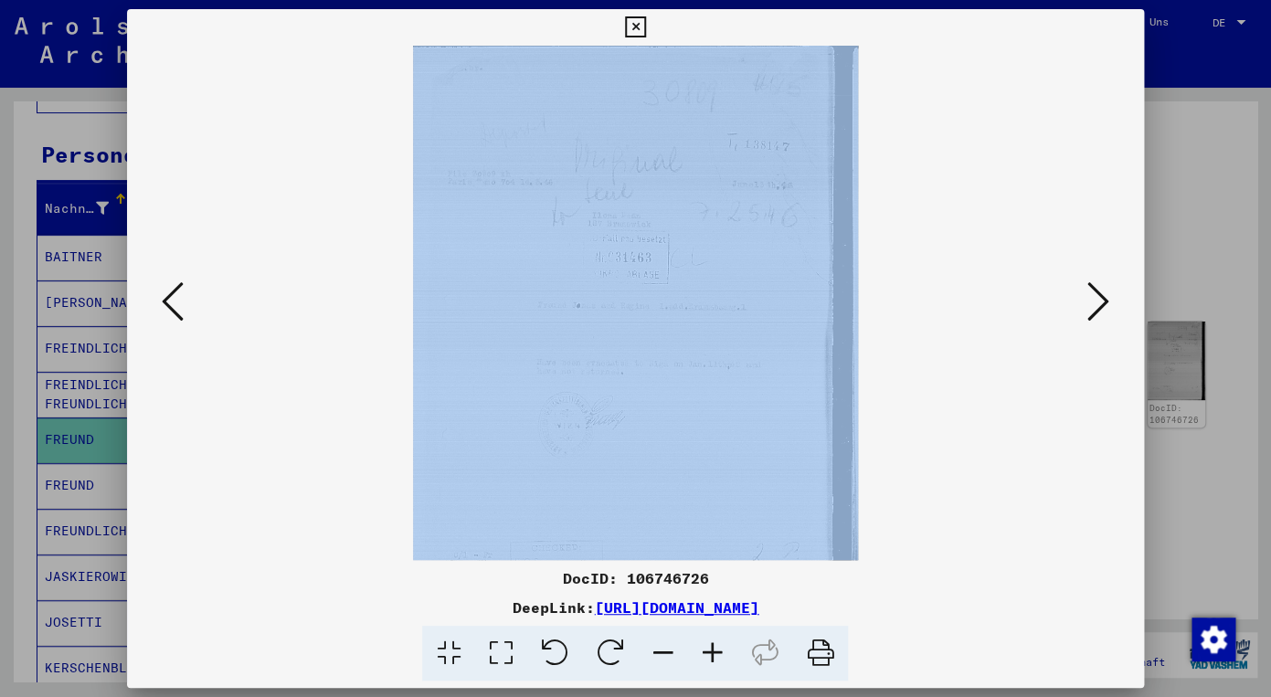
click at [714, 646] on icon at bounding box center [711, 654] width 49 height 56
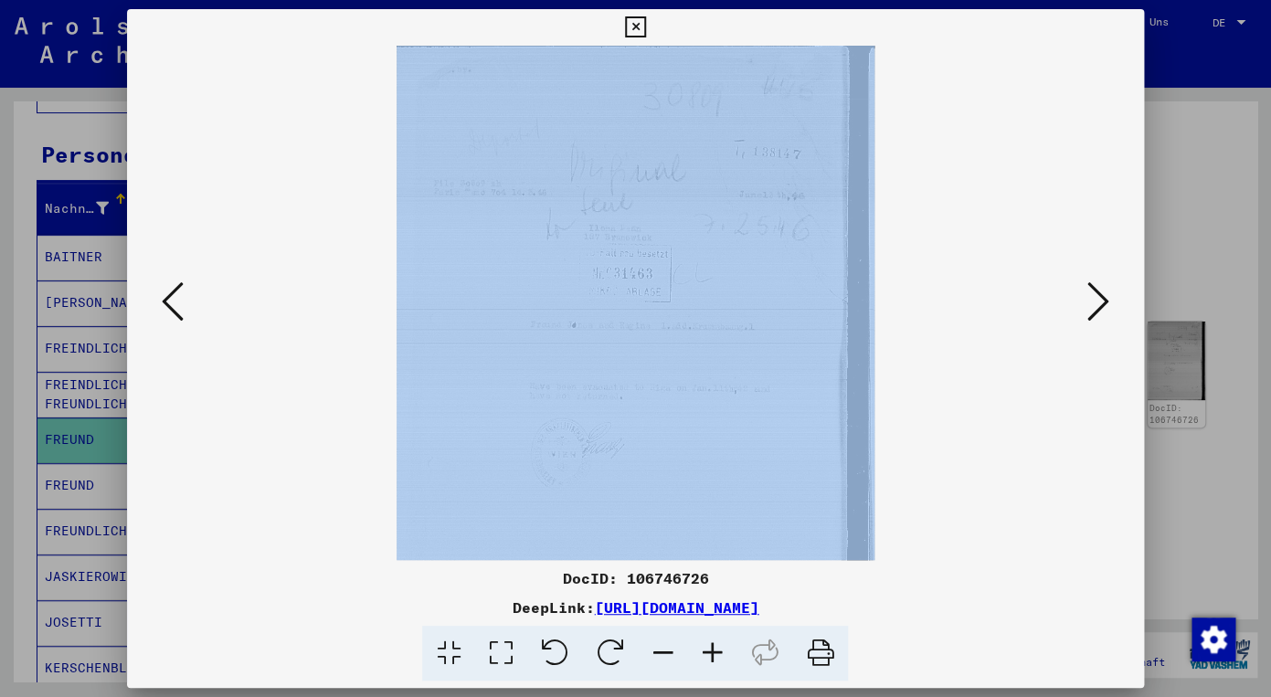
click at [714, 646] on icon at bounding box center [711, 654] width 49 height 56
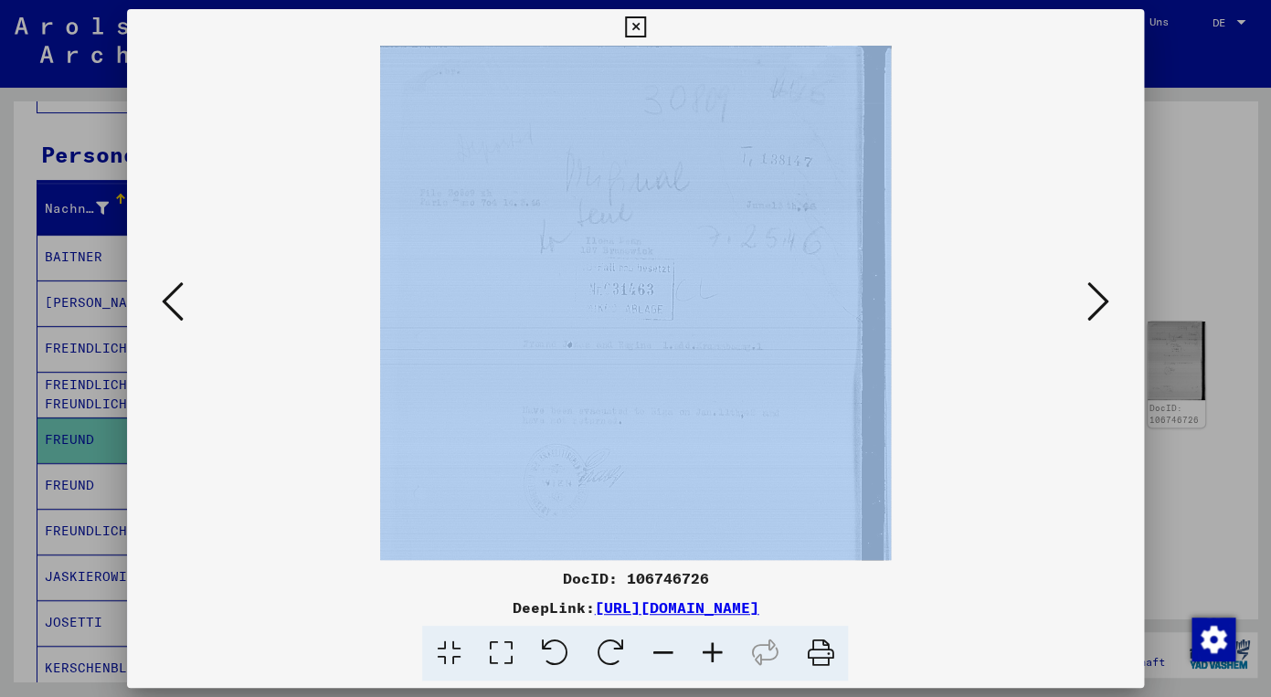
click at [714, 646] on icon at bounding box center [711, 654] width 49 height 56
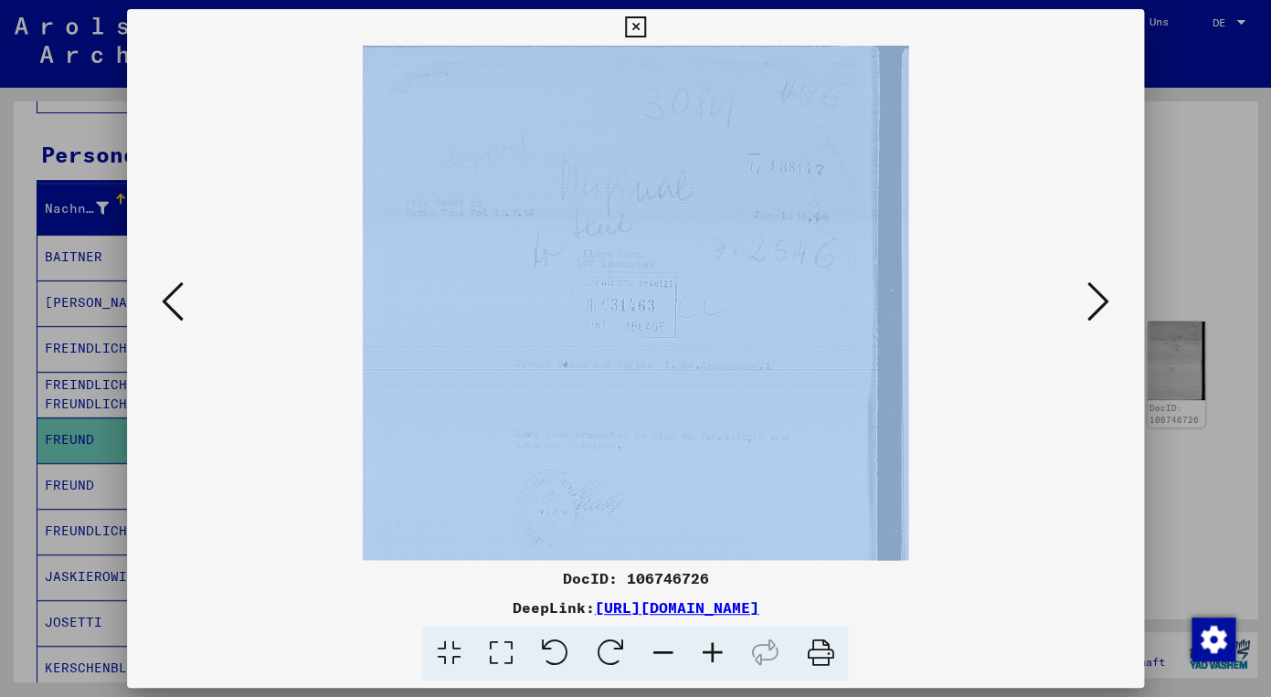
click at [714, 646] on icon at bounding box center [711, 654] width 49 height 56
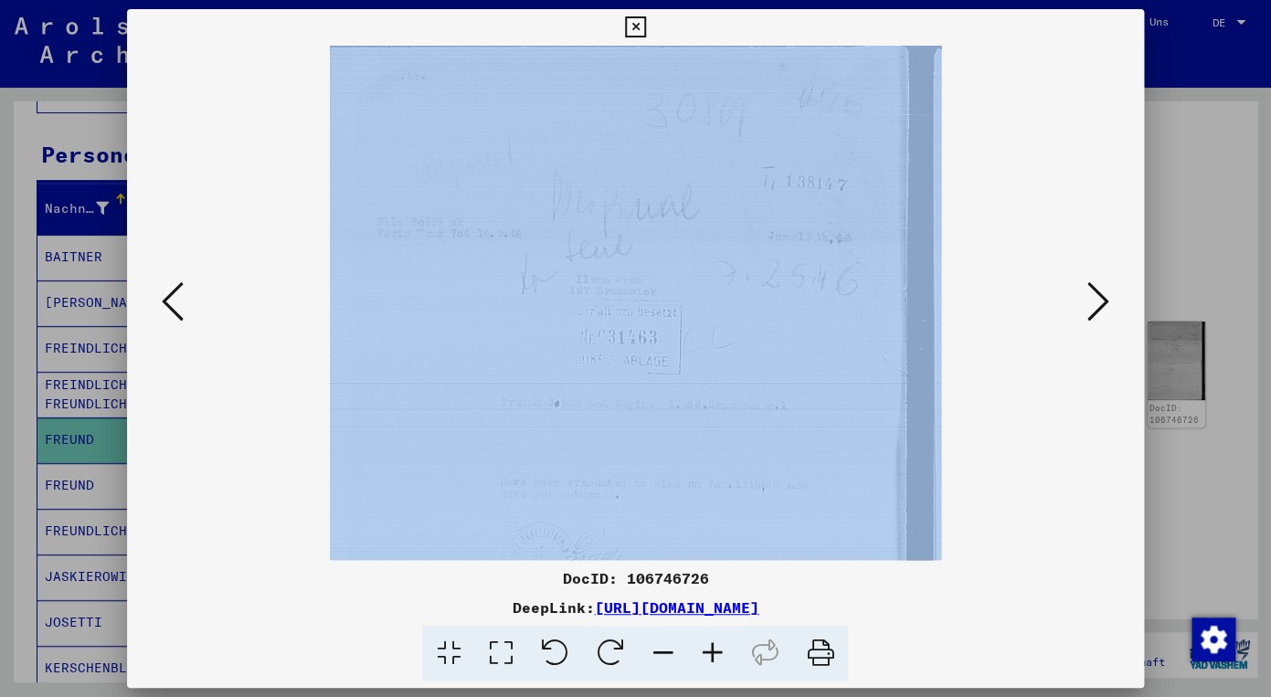
click at [714, 646] on icon at bounding box center [711, 654] width 49 height 56
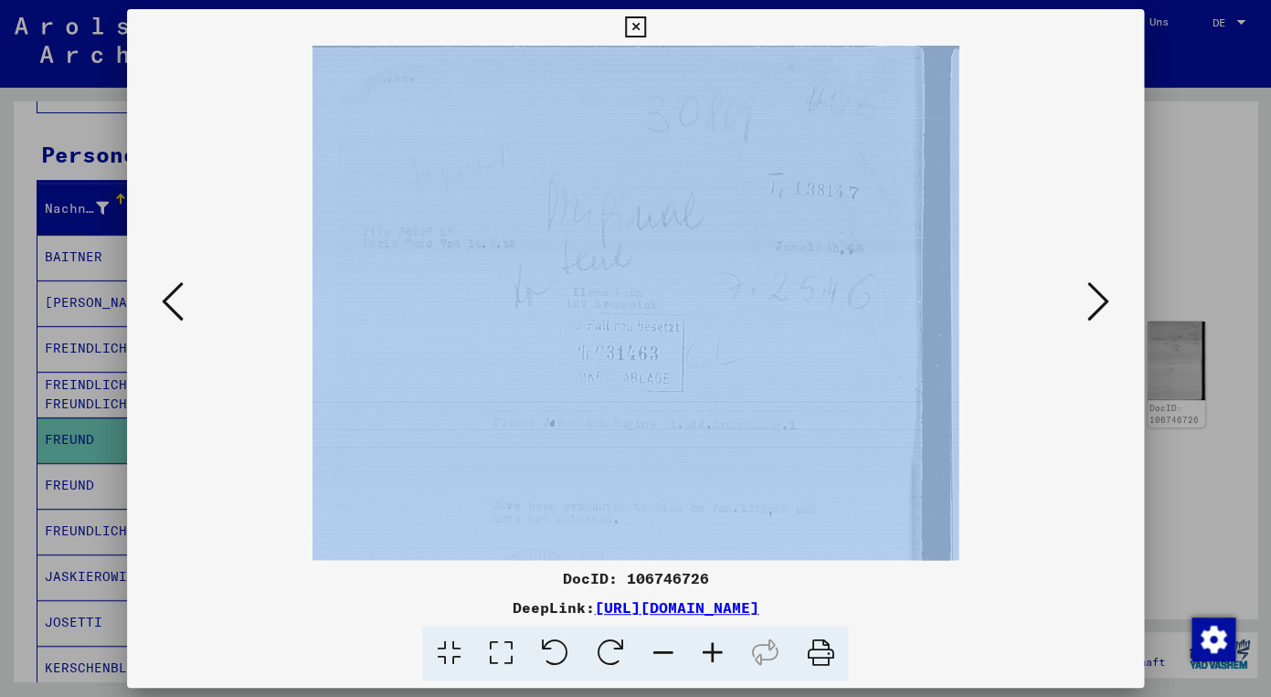
click at [714, 646] on icon at bounding box center [711, 654] width 49 height 56
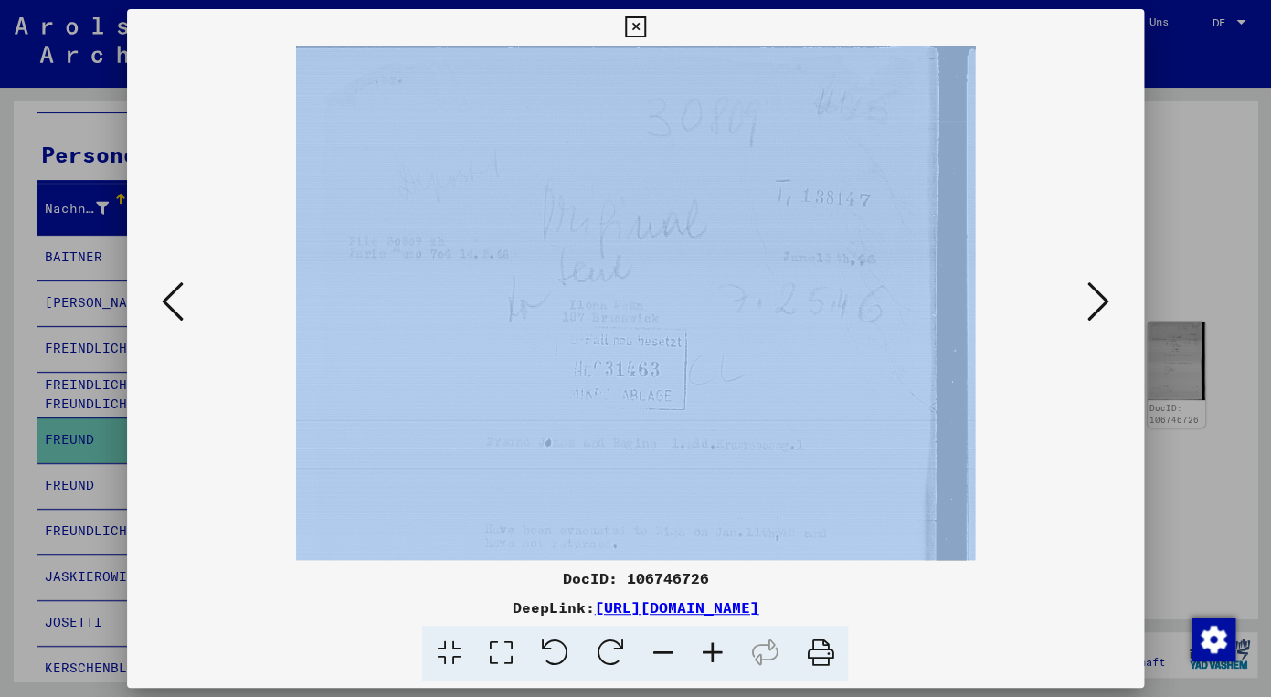
click at [714, 646] on icon at bounding box center [711, 654] width 49 height 56
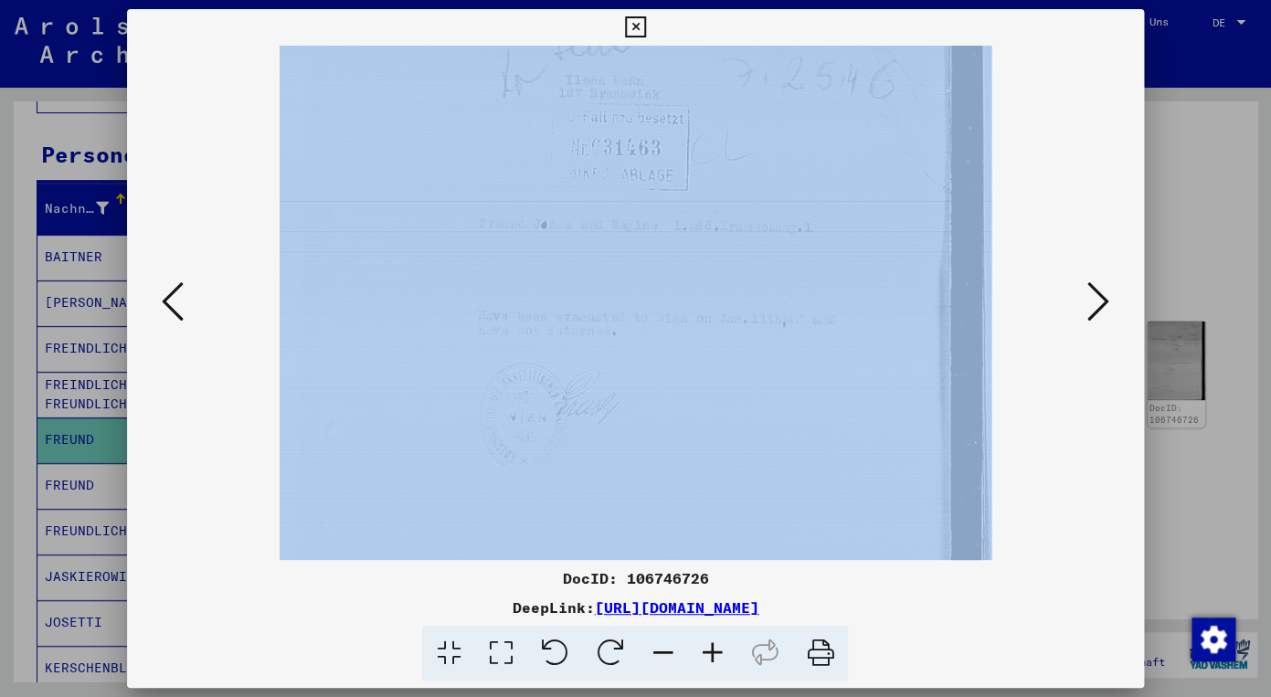
scroll to position [241, 0]
drag, startPoint x: 441, startPoint y: 491, endPoint x: 410, endPoint y: 249, distance: 243.2
click at [410, 249] on img at bounding box center [636, 289] width 713 height 971
drag, startPoint x: 394, startPoint y: 338, endPoint x: 398, endPoint y: 133, distance: 204.7
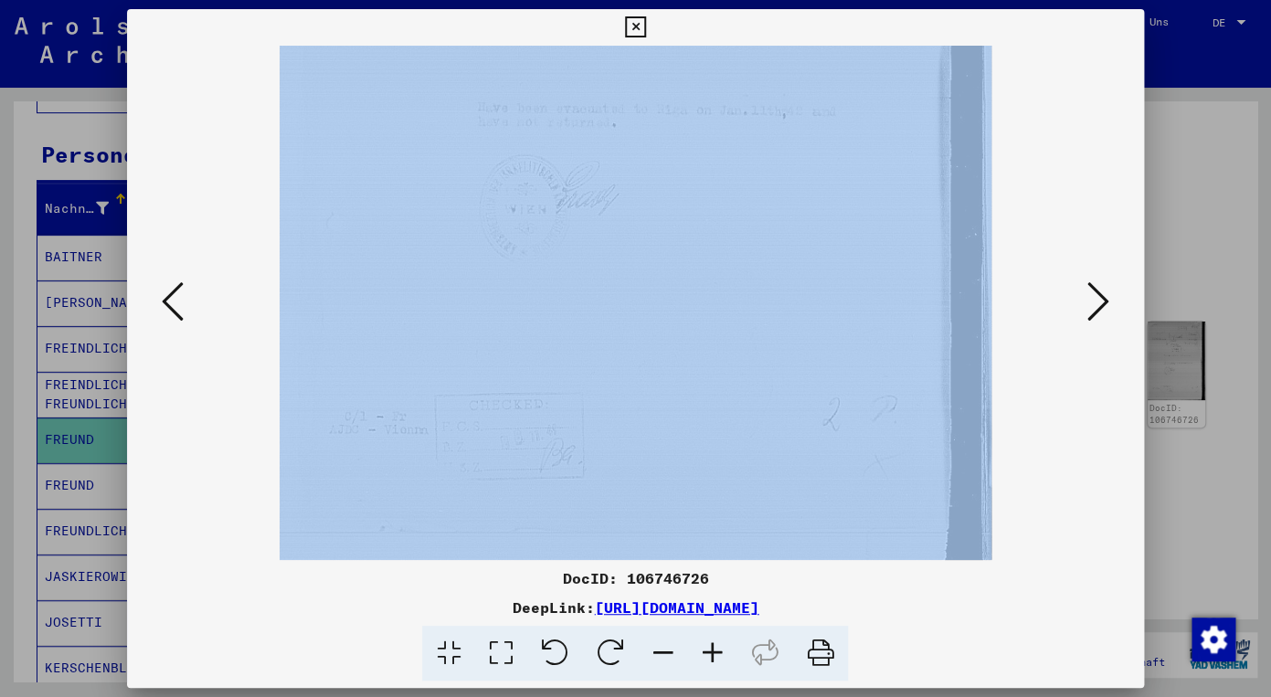
click at [398, 133] on img at bounding box center [636, 85] width 713 height 971
click at [1091, 298] on icon at bounding box center [1098, 302] width 22 height 44
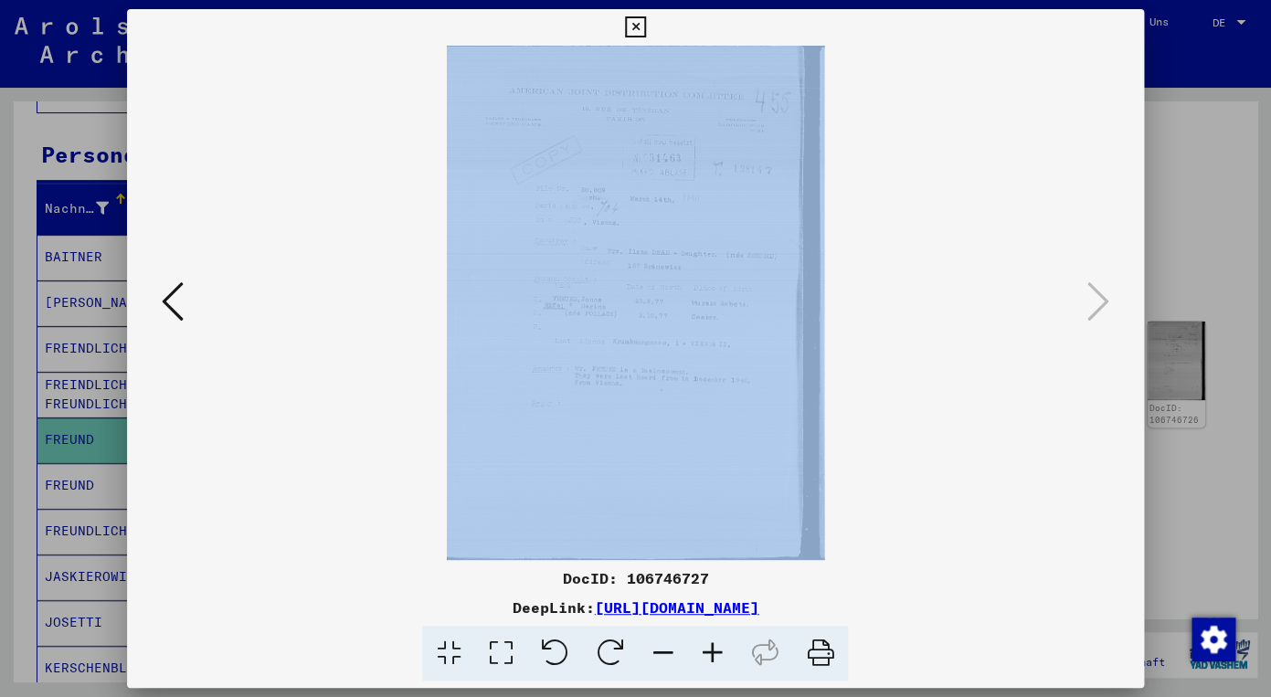
click at [715, 649] on icon at bounding box center [711, 654] width 49 height 56
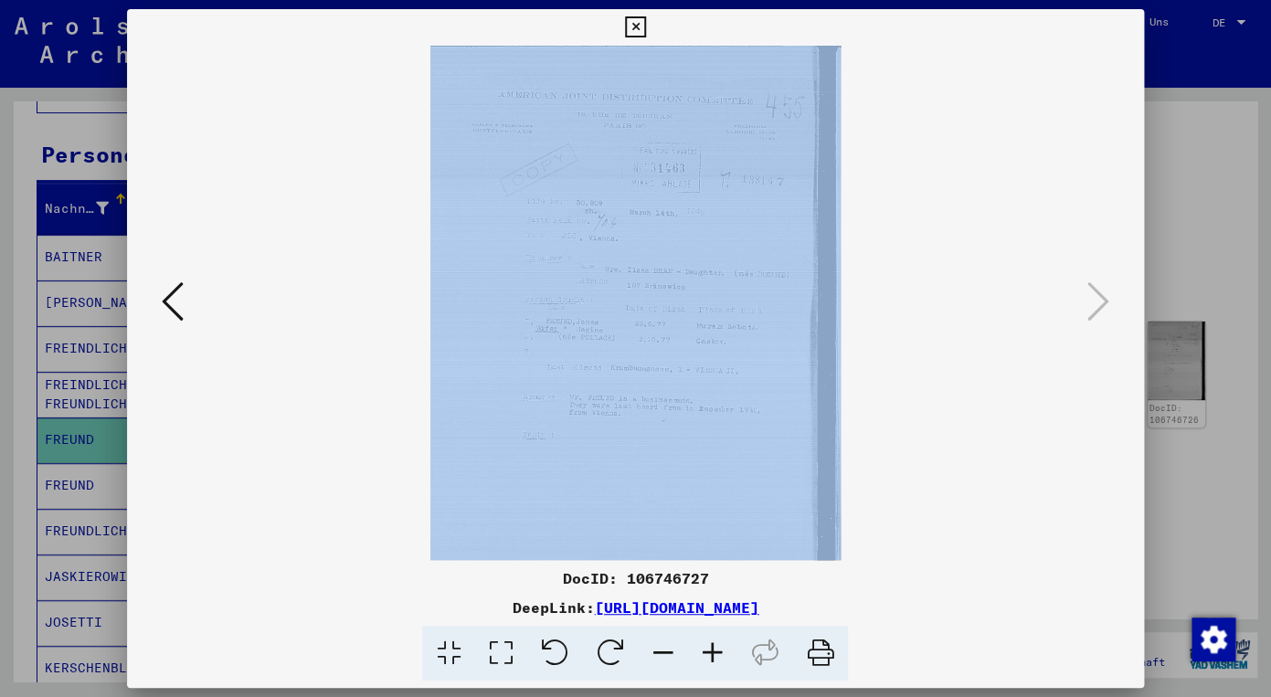
click at [715, 649] on icon at bounding box center [711, 654] width 49 height 56
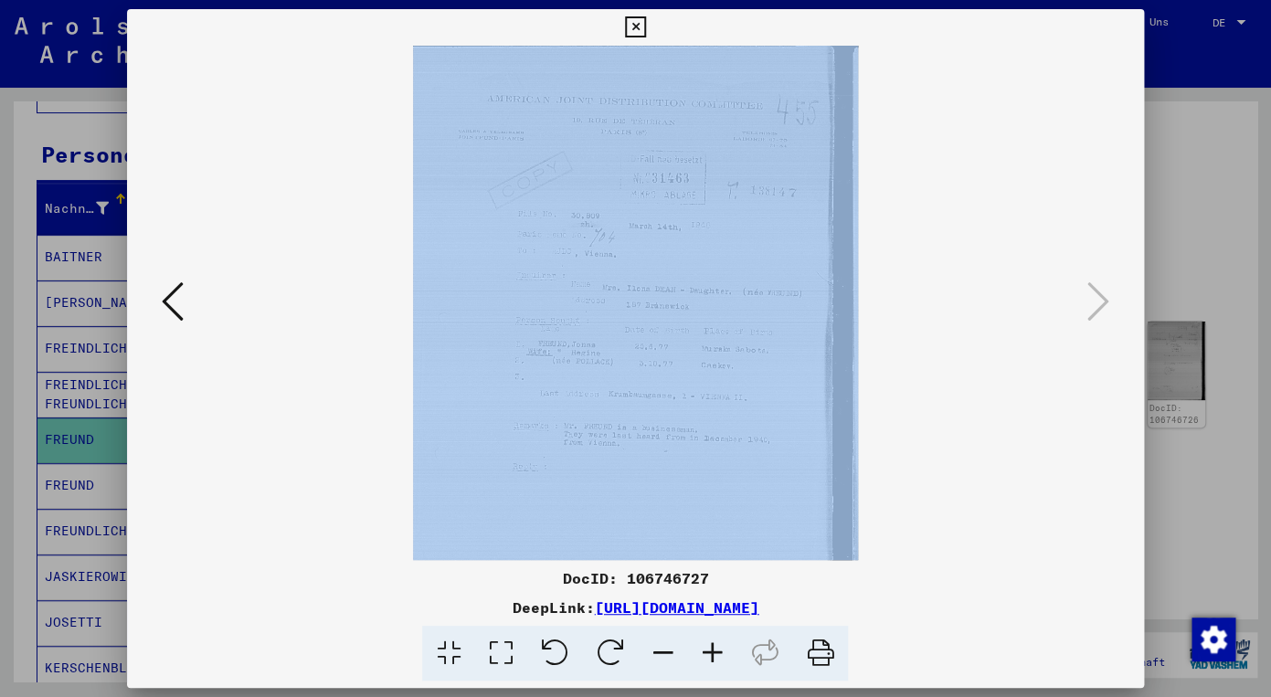
click at [715, 649] on icon at bounding box center [711, 654] width 49 height 56
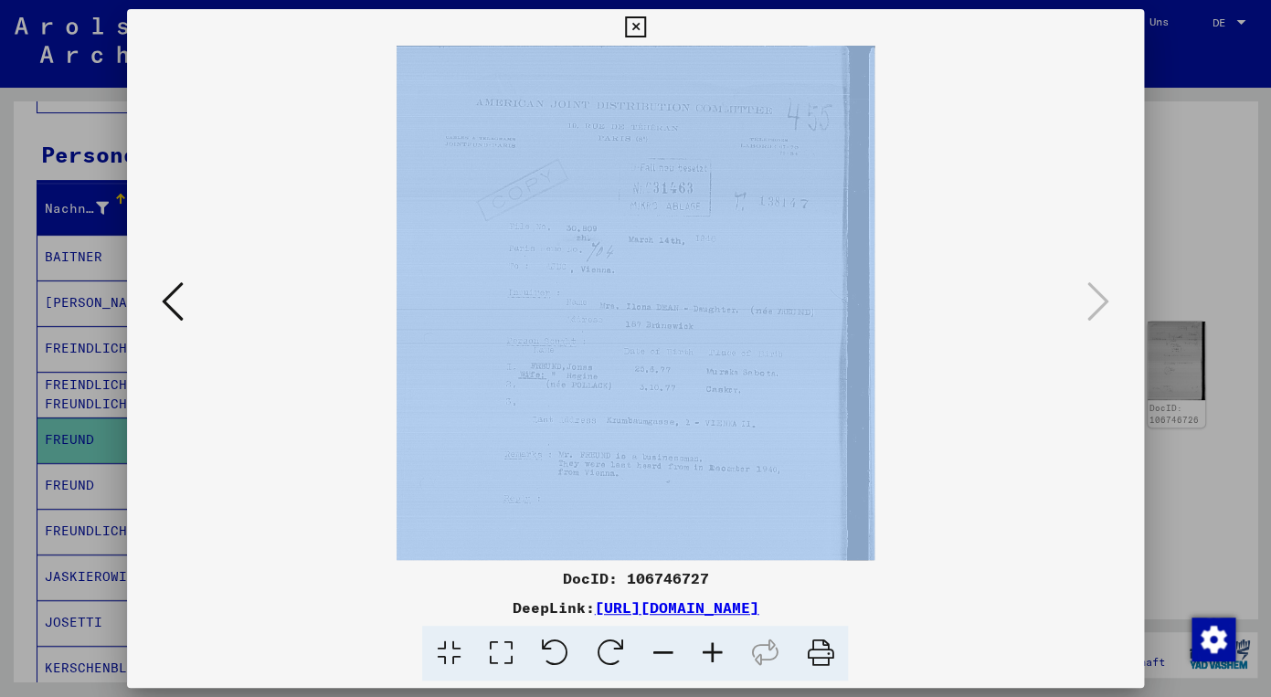
click at [715, 649] on icon at bounding box center [711, 654] width 49 height 56
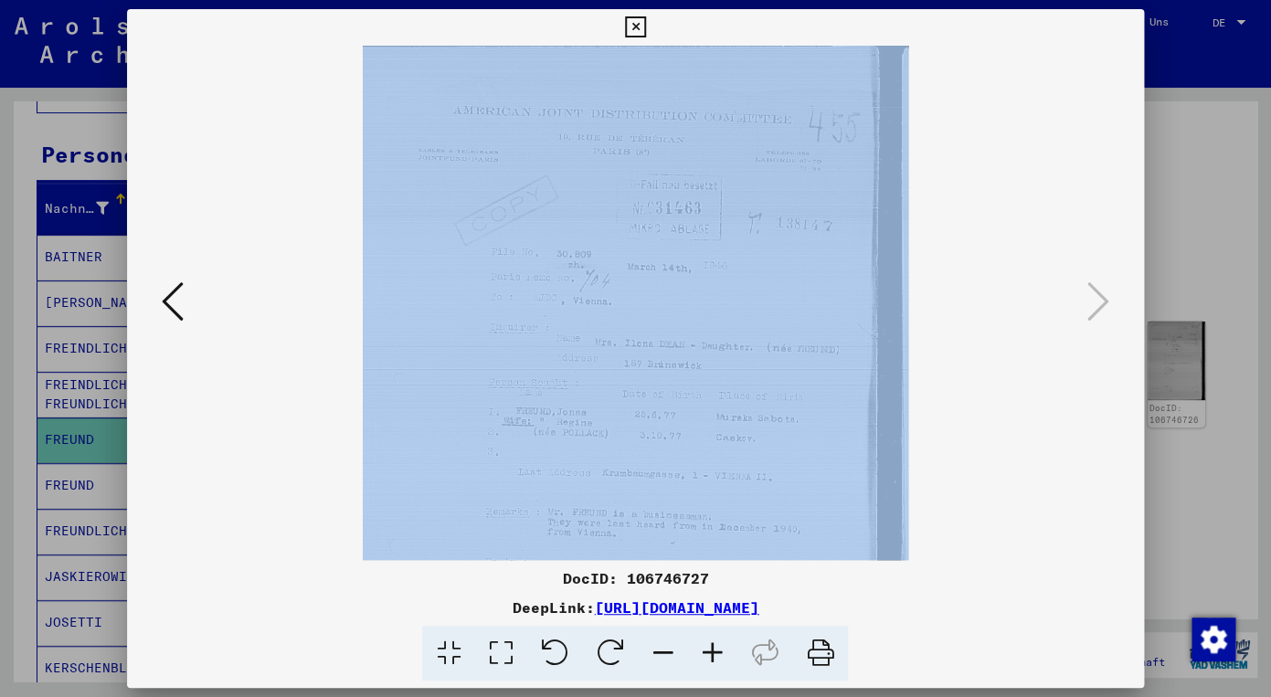
click at [715, 649] on icon at bounding box center [711, 654] width 49 height 56
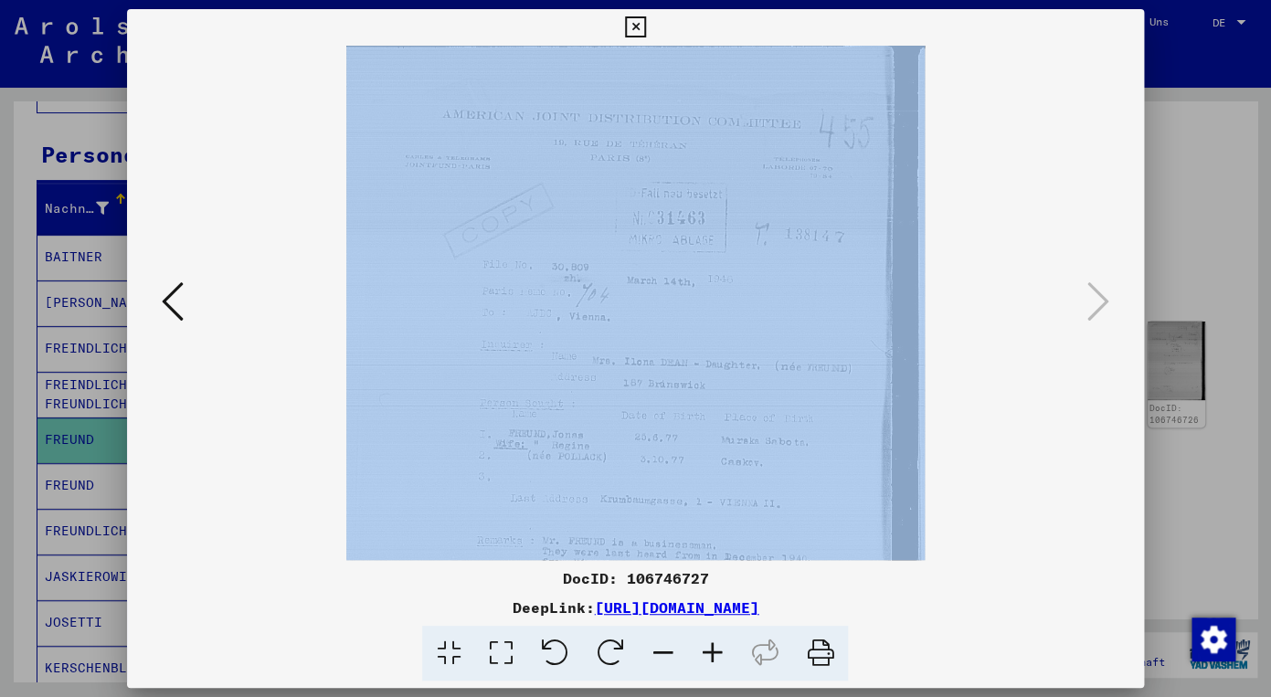
click at [715, 649] on icon at bounding box center [711, 654] width 49 height 56
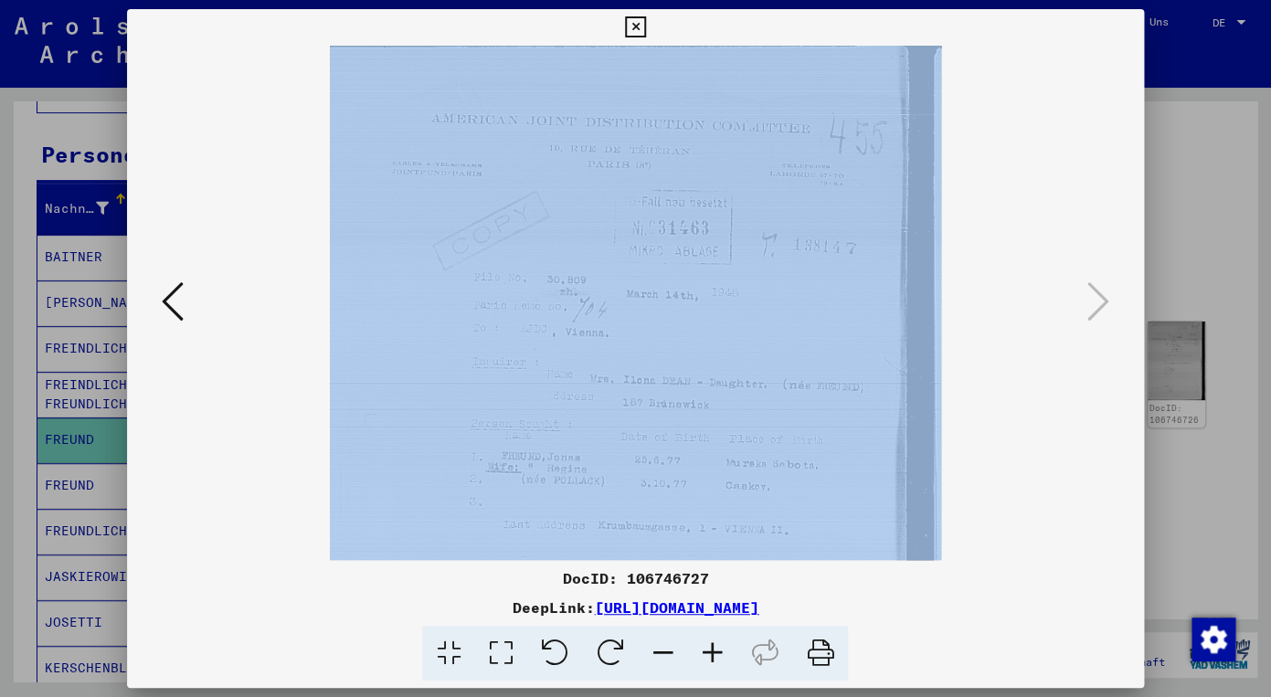
click at [715, 649] on icon at bounding box center [711, 654] width 49 height 56
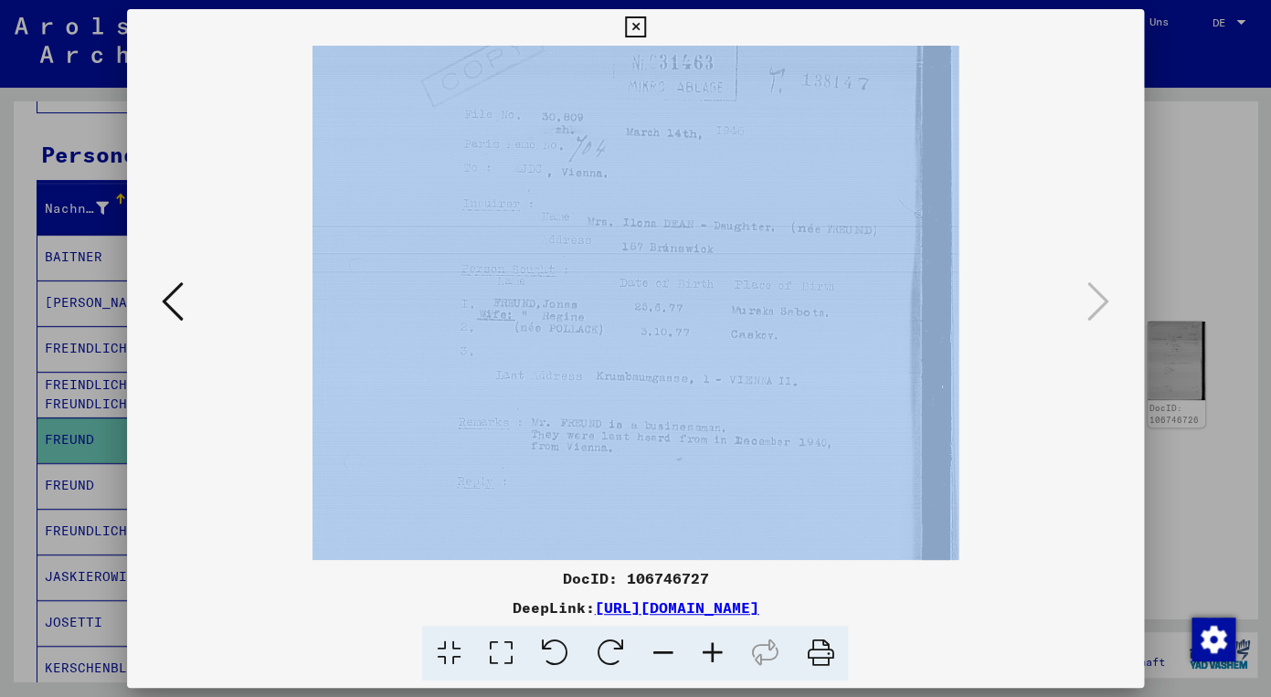
scroll to position [172, 0]
drag, startPoint x: 427, startPoint y: 428, endPoint x: 421, endPoint y: 256, distance: 171.9
click at [421, 256] on img at bounding box center [634, 314] width 645 height 880
click at [646, 27] on icon at bounding box center [635, 27] width 21 height 22
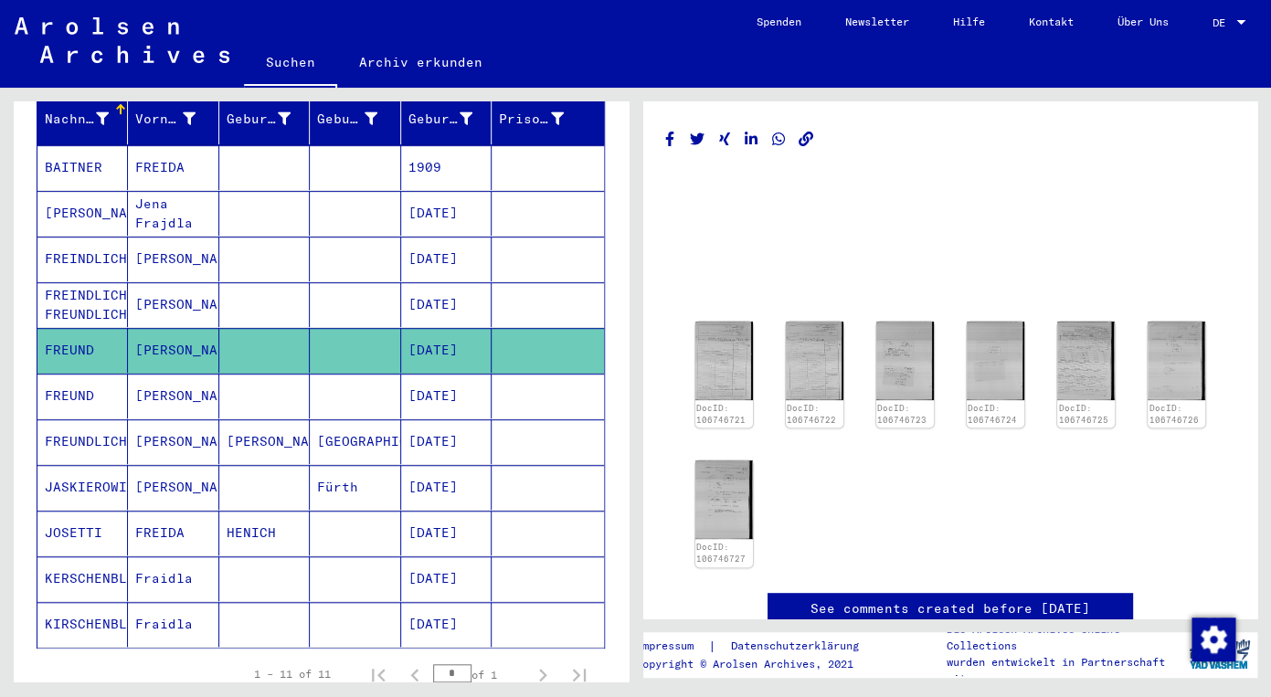
scroll to position [279, 0]
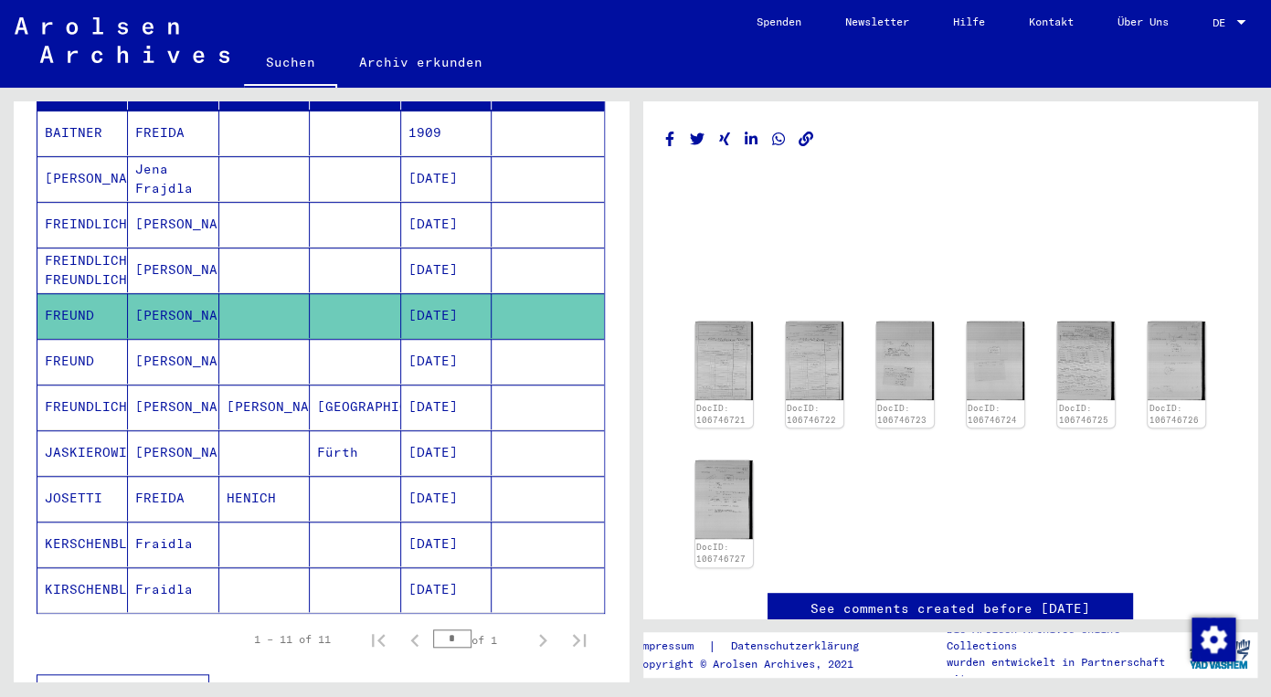
click at [88, 339] on mat-cell "FREUND" at bounding box center [82, 361] width 90 height 45
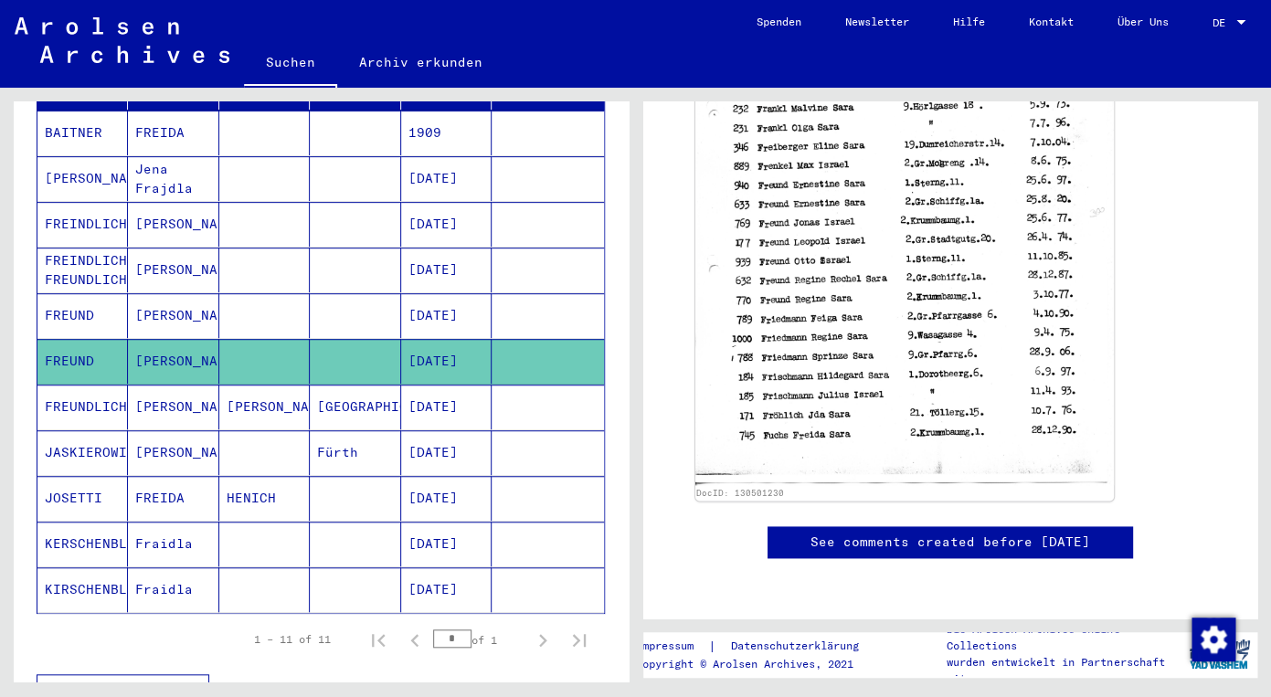
scroll to position [905, 0]
click at [165, 293] on mat-cell "[PERSON_NAME]" at bounding box center [173, 315] width 90 height 45
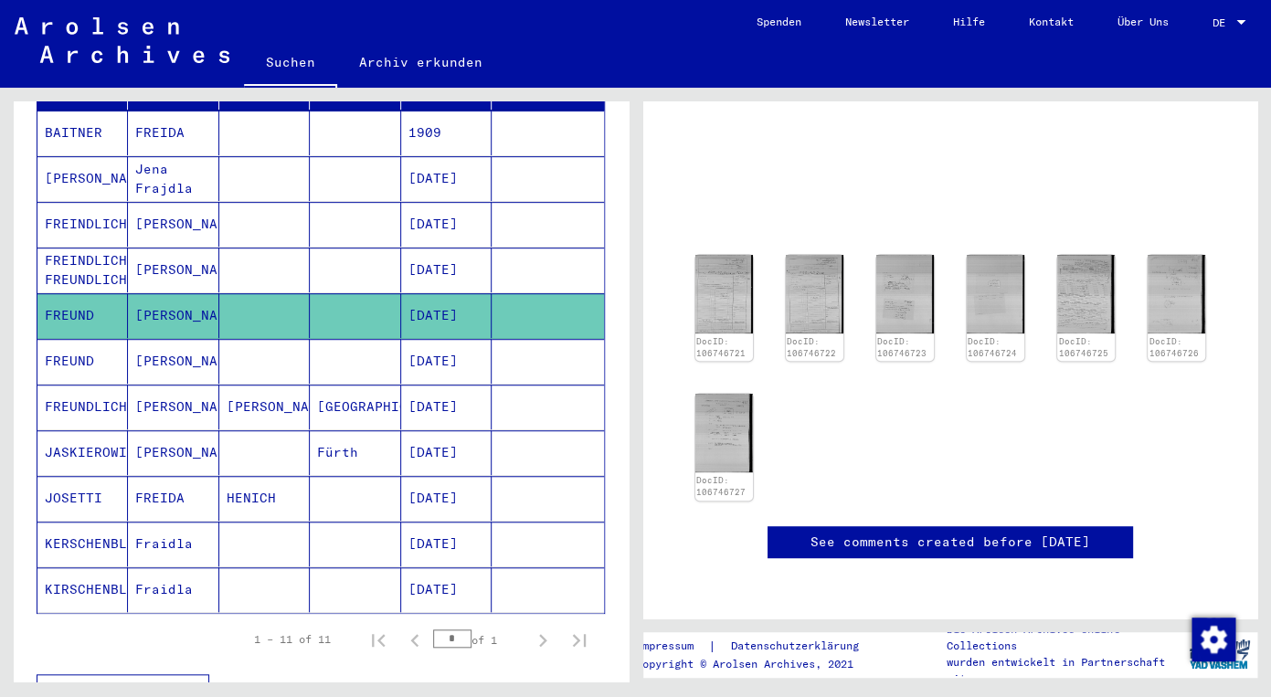
scroll to position [648, 0]
click at [63, 293] on mat-cell "FREUND" at bounding box center [82, 315] width 90 height 45
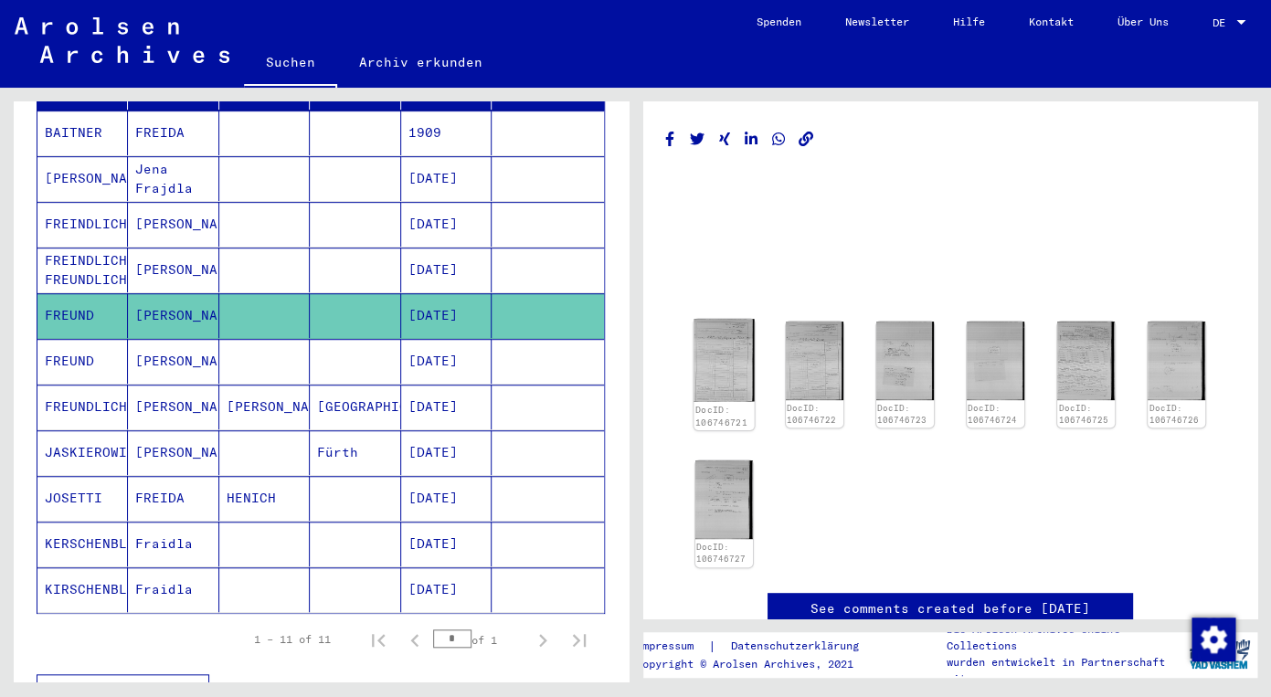
click at [709, 354] on img at bounding box center [723, 360] width 60 height 82
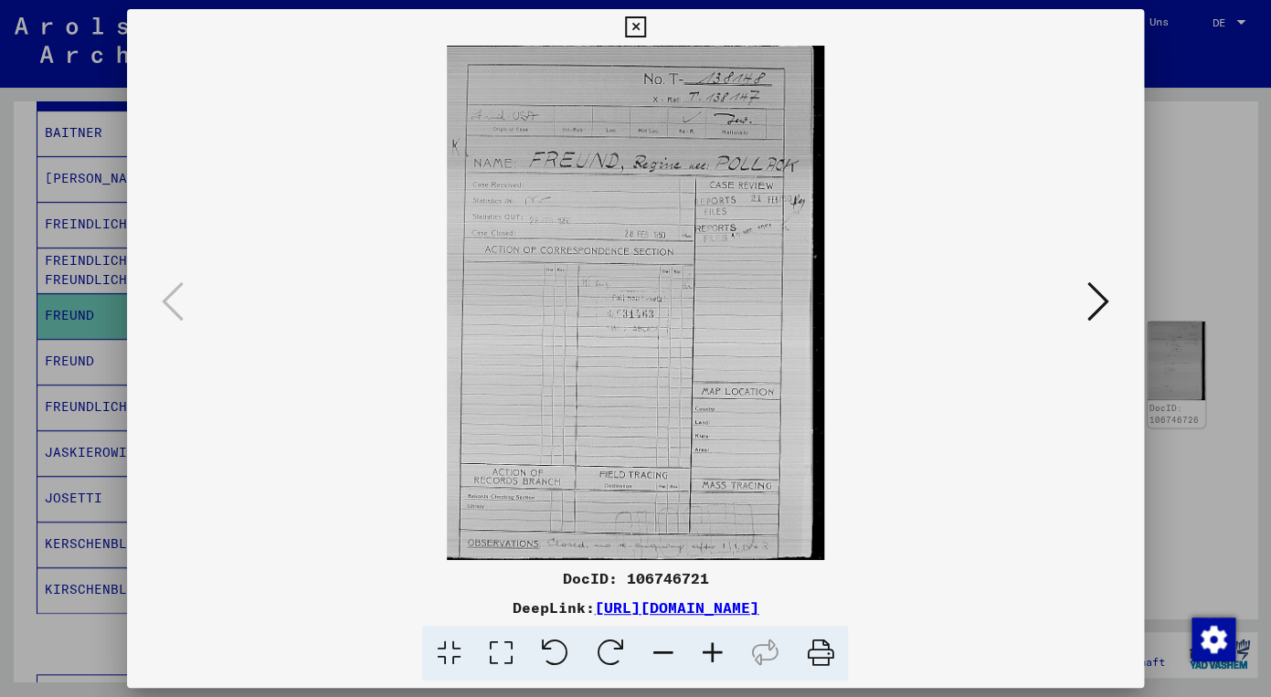
click at [714, 651] on icon at bounding box center [711, 654] width 49 height 56
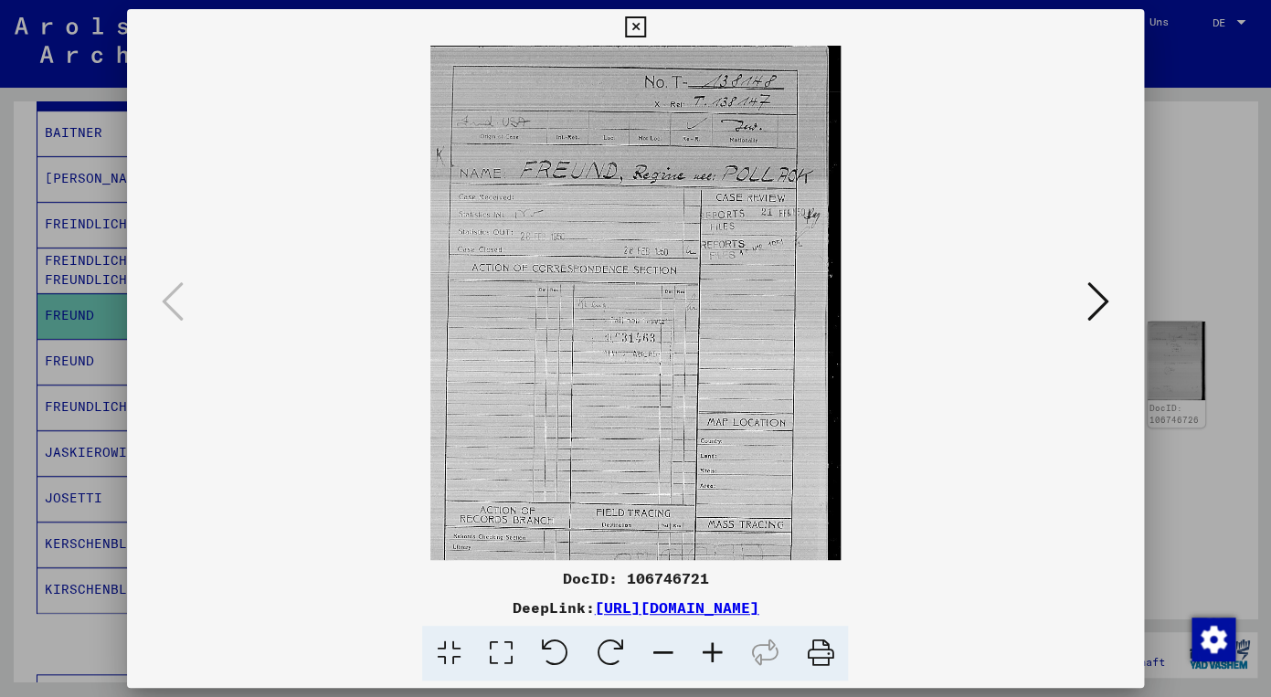
click at [714, 651] on icon at bounding box center [711, 654] width 49 height 56
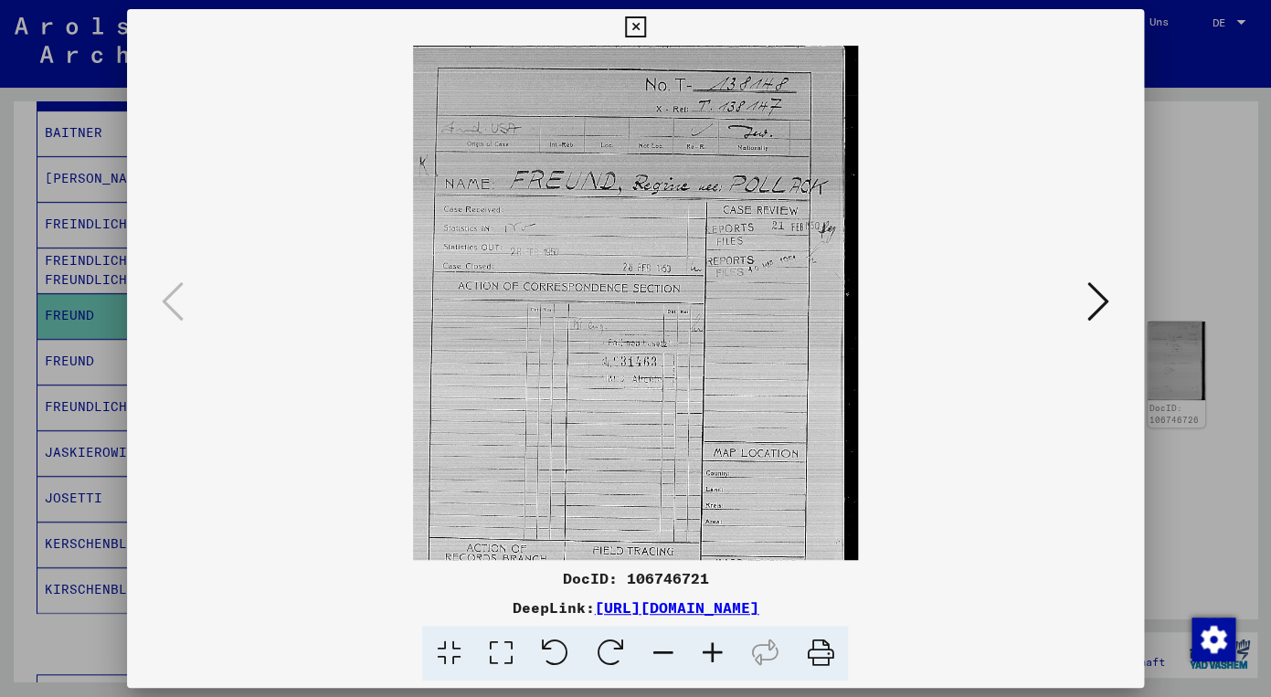
click at [714, 651] on icon at bounding box center [711, 654] width 49 height 56
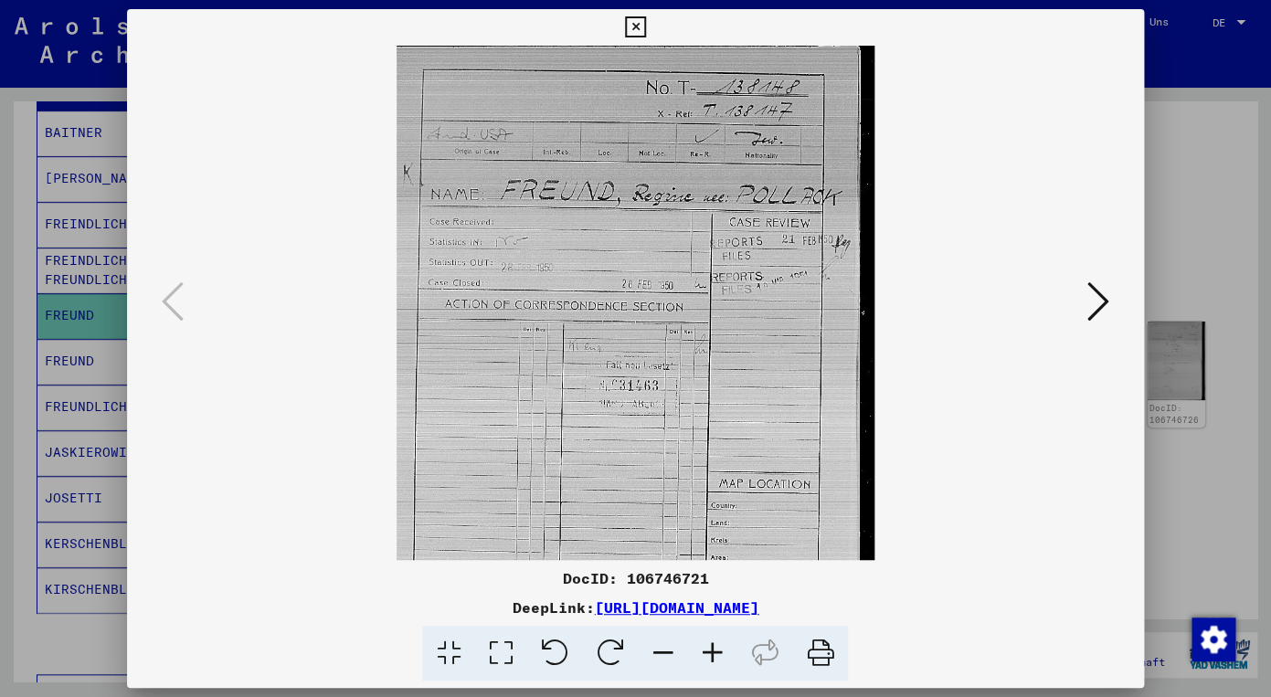
click at [714, 651] on icon at bounding box center [711, 654] width 49 height 56
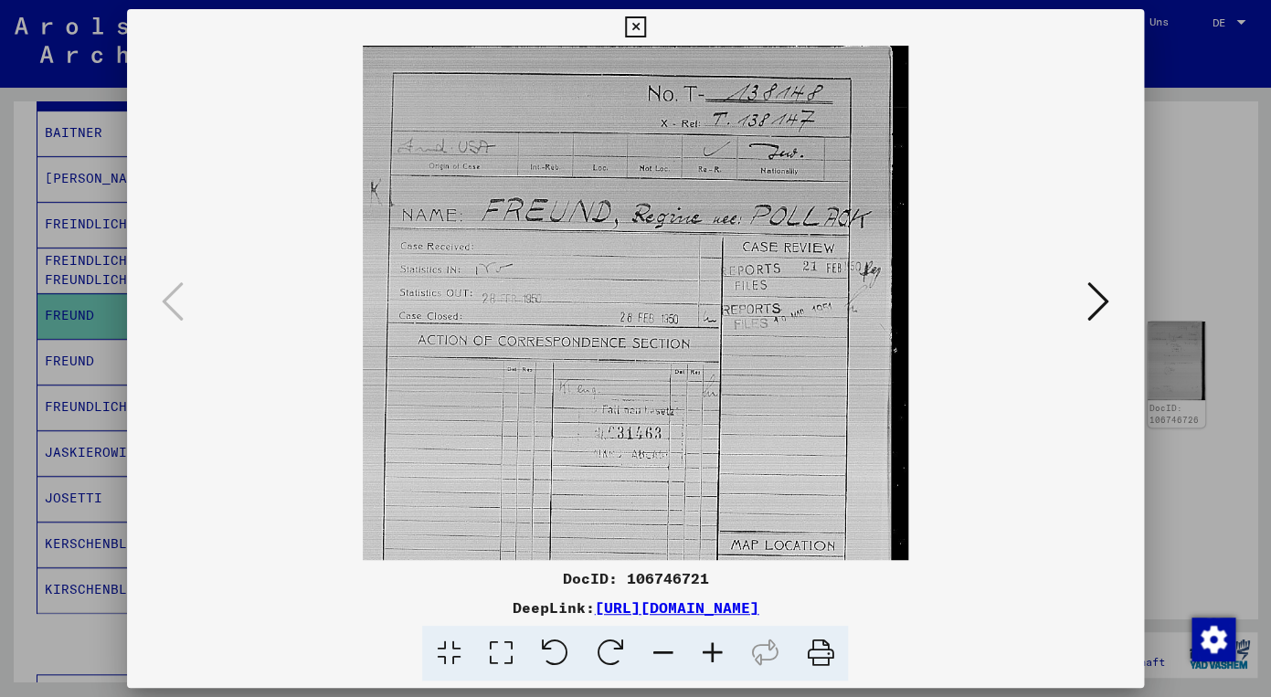
click at [714, 651] on icon at bounding box center [711, 654] width 49 height 56
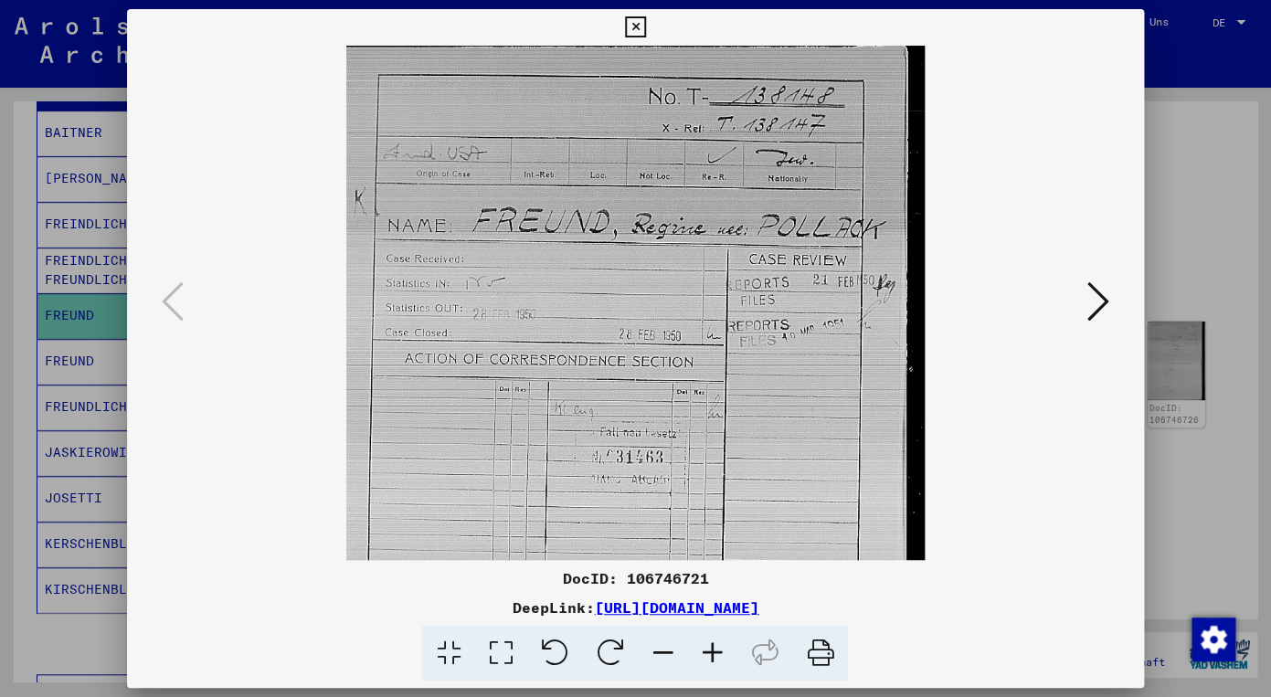
click at [714, 651] on icon at bounding box center [711, 654] width 49 height 56
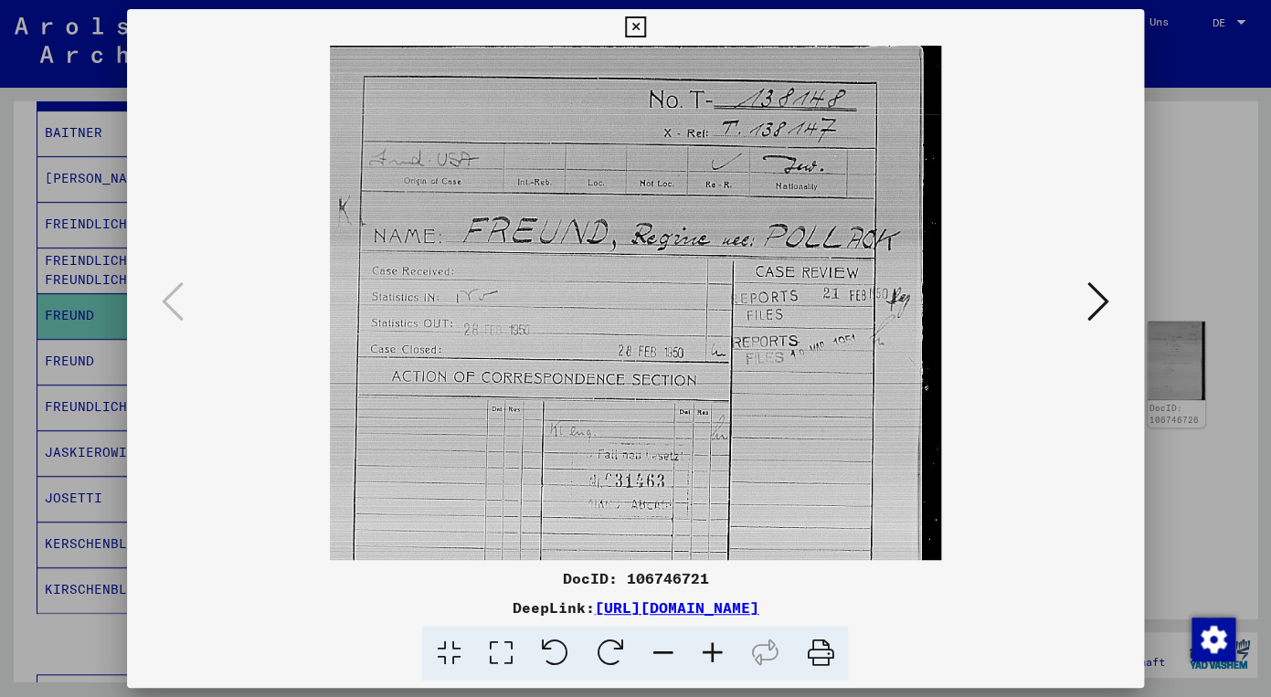
click at [714, 651] on icon at bounding box center [711, 654] width 49 height 56
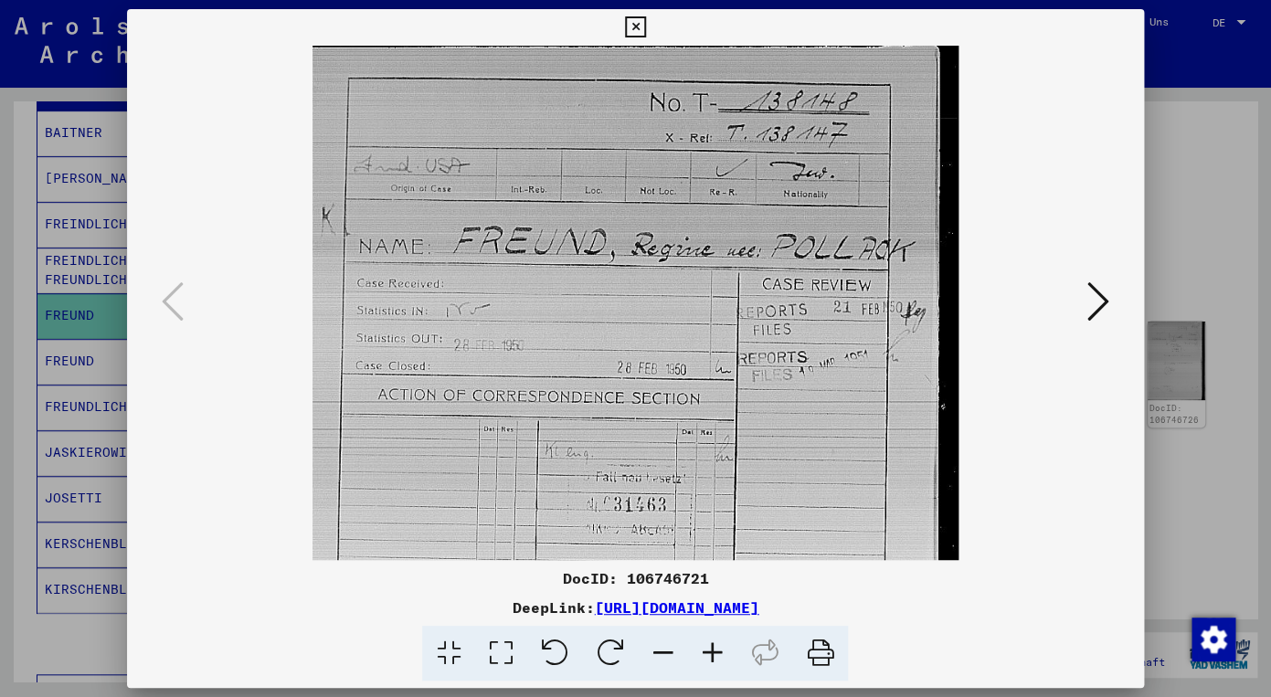
click at [714, 651] on icon at bounding box center [711, 654] width 49 height 56
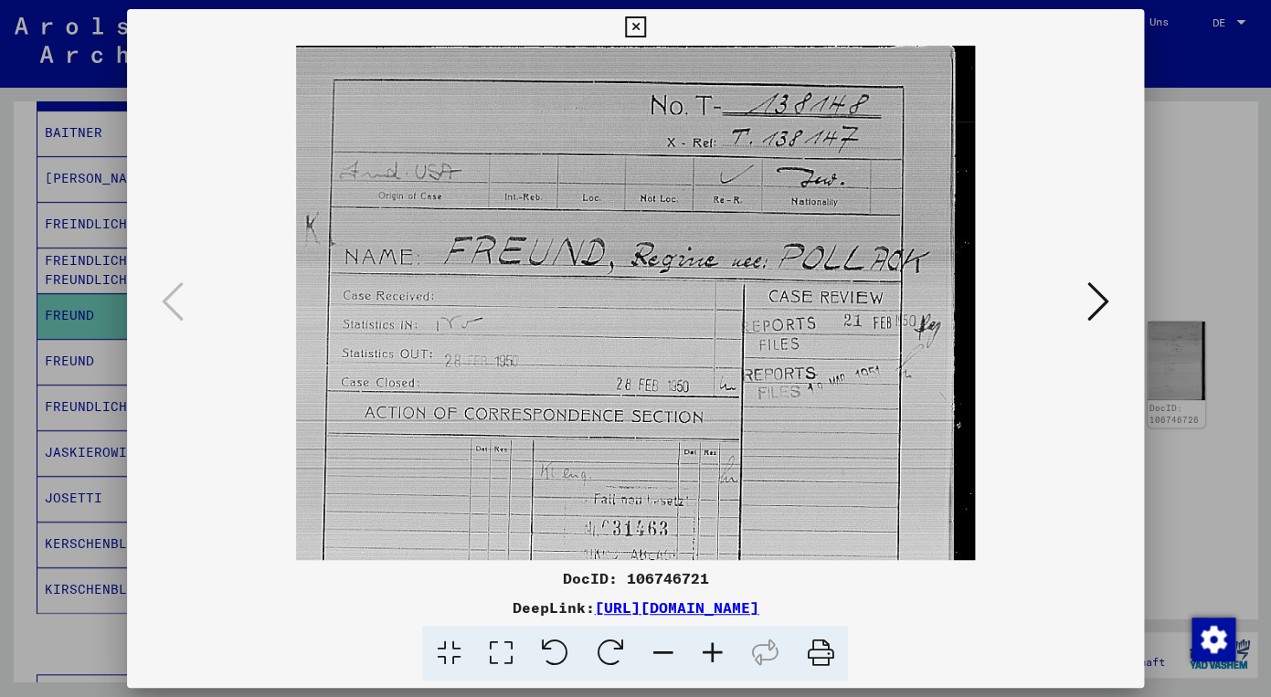
click at [714, 651] on icon at bounding box center [711, 654] width 49 height 56
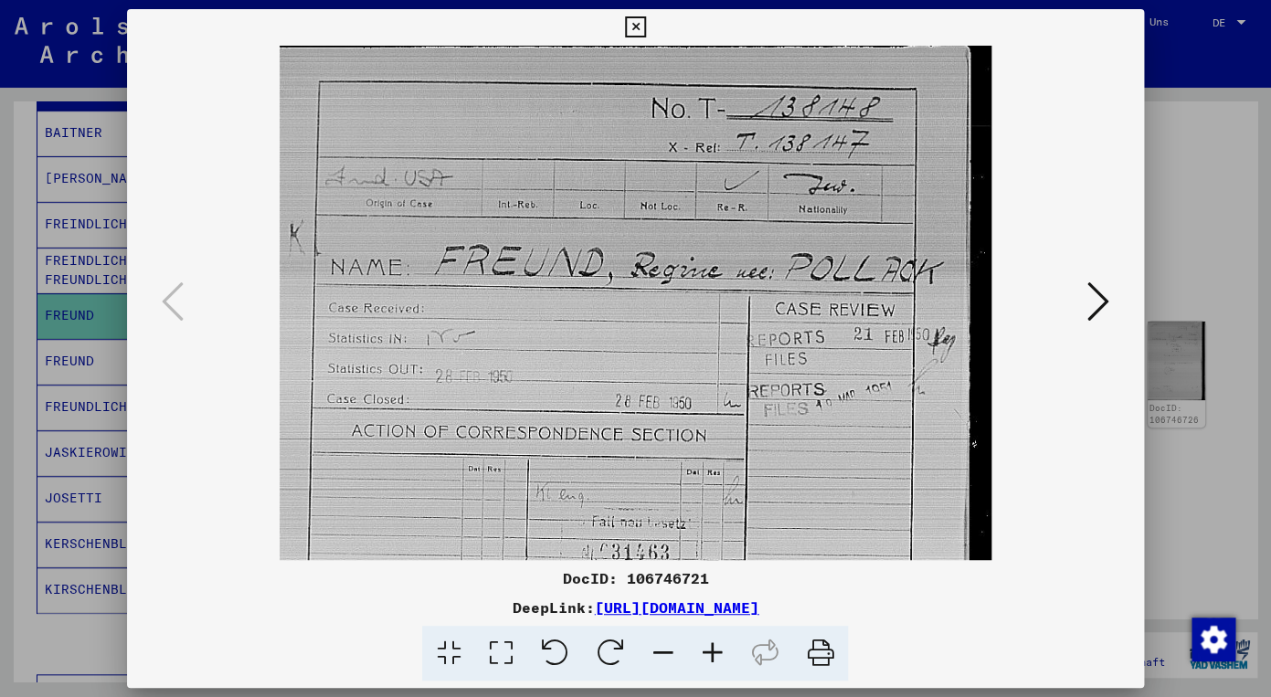
click at [714, 651] on icon at bounding box center [711, 654] width 49 height 56
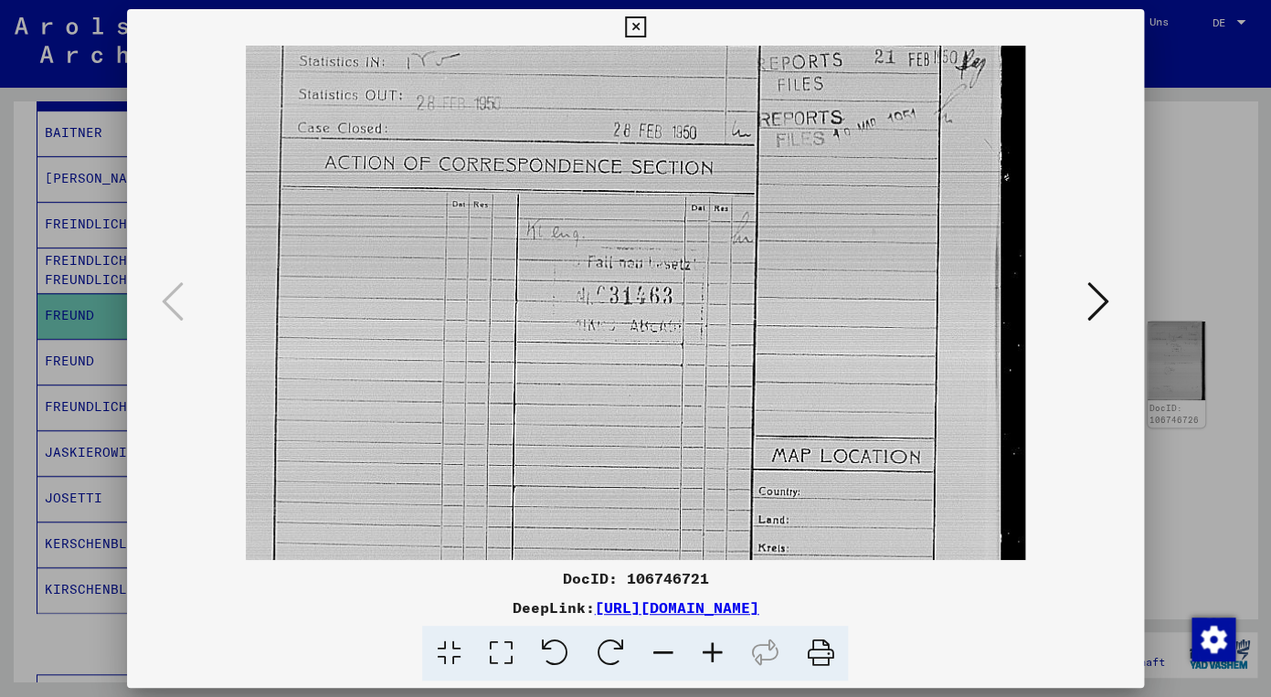
scroll to position [313, 0]
drag, startPoint x: 510, startPoint y: 424, endPoint x: 496, endPoint y: 111, distance: 313.7
click at [496, 111] on img at bounding box center [635, 263] width 779 height 1063
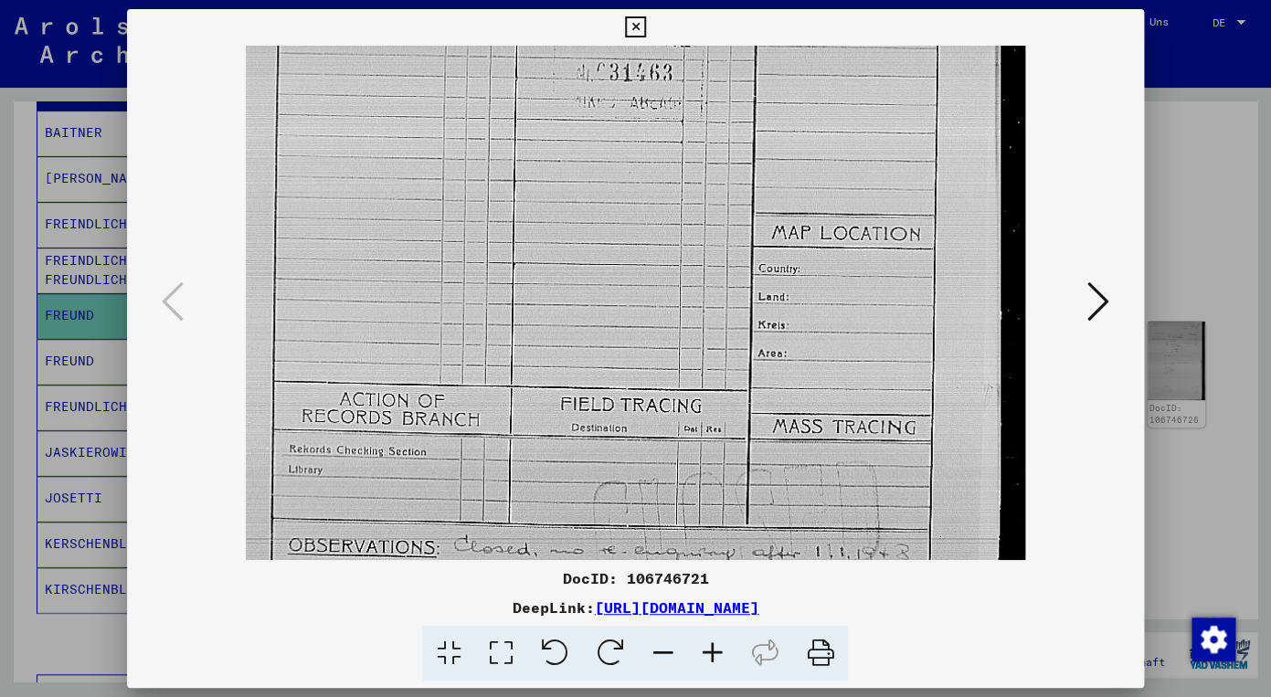
scroll to position [548, 0]
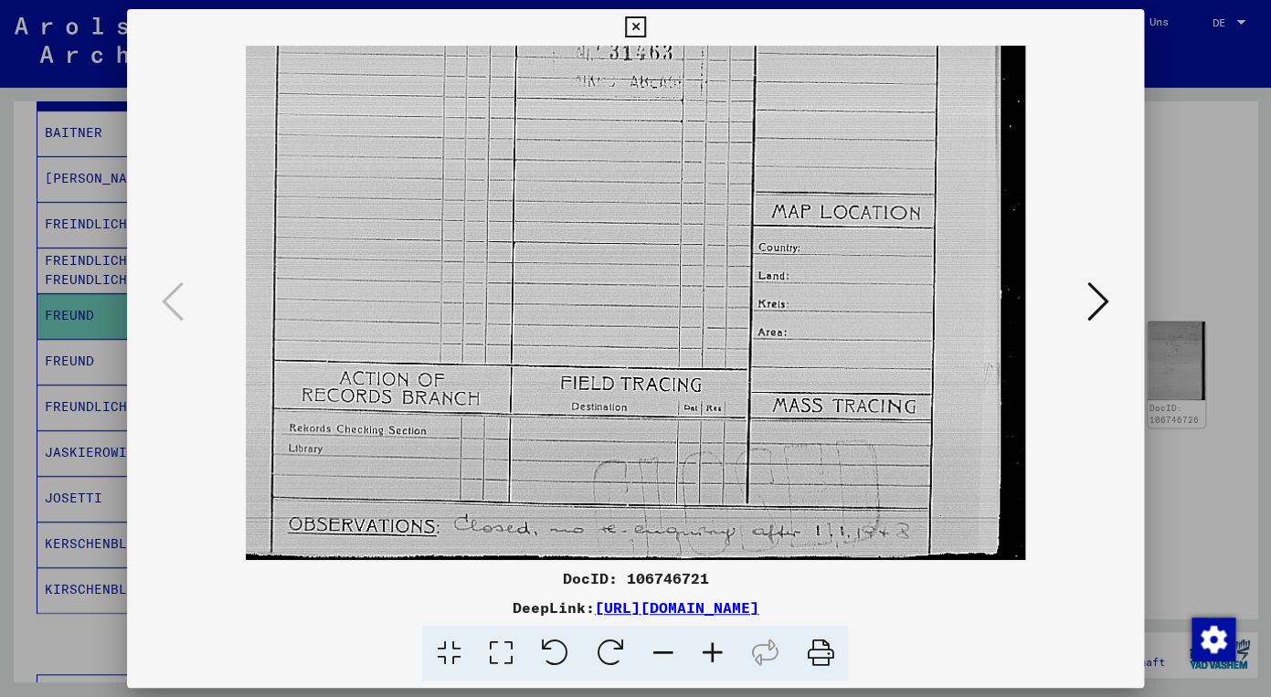
drag, startPoint x: 511, startPoint y: 400, endPoint x: 512, endPoint y: 121, distance: 279.6
click at [512, 121] on img at bounding box center [635, 28] width 779 height 1063
click at [712, 646] on icon at bounding box center [711, 654] width 49 height 56
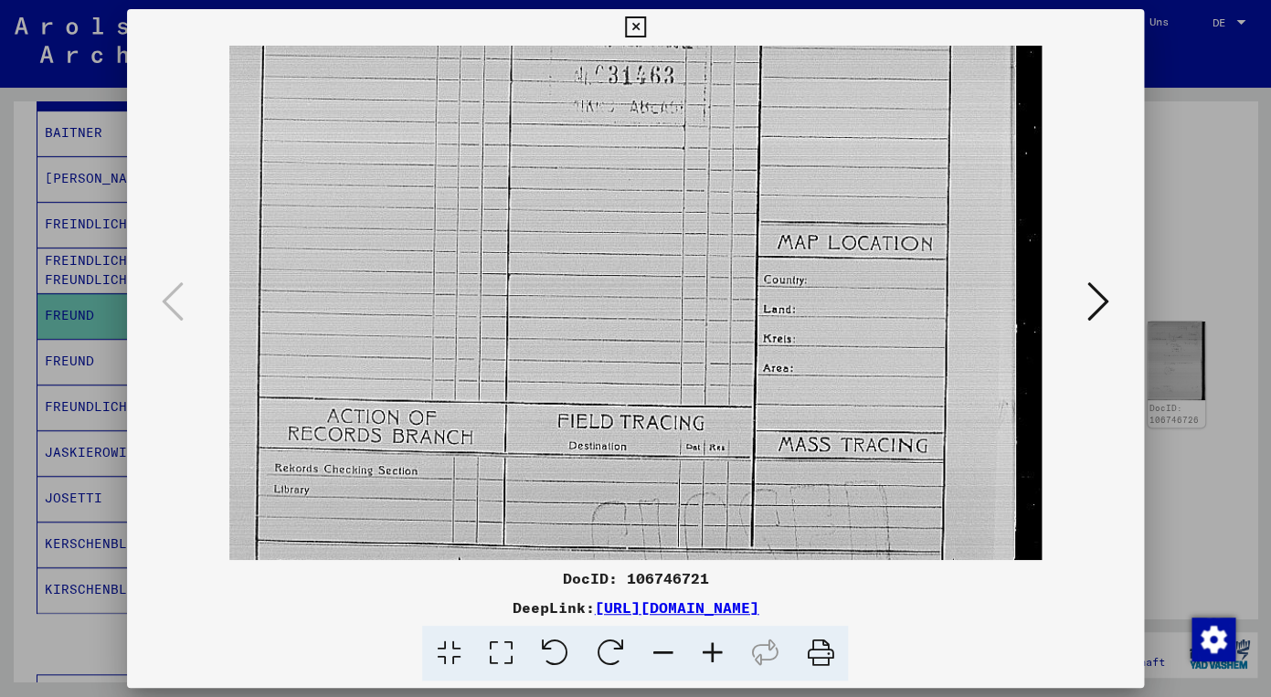
click at [712, 646] on icon at bounding box center [711, 654] width 49 height 56
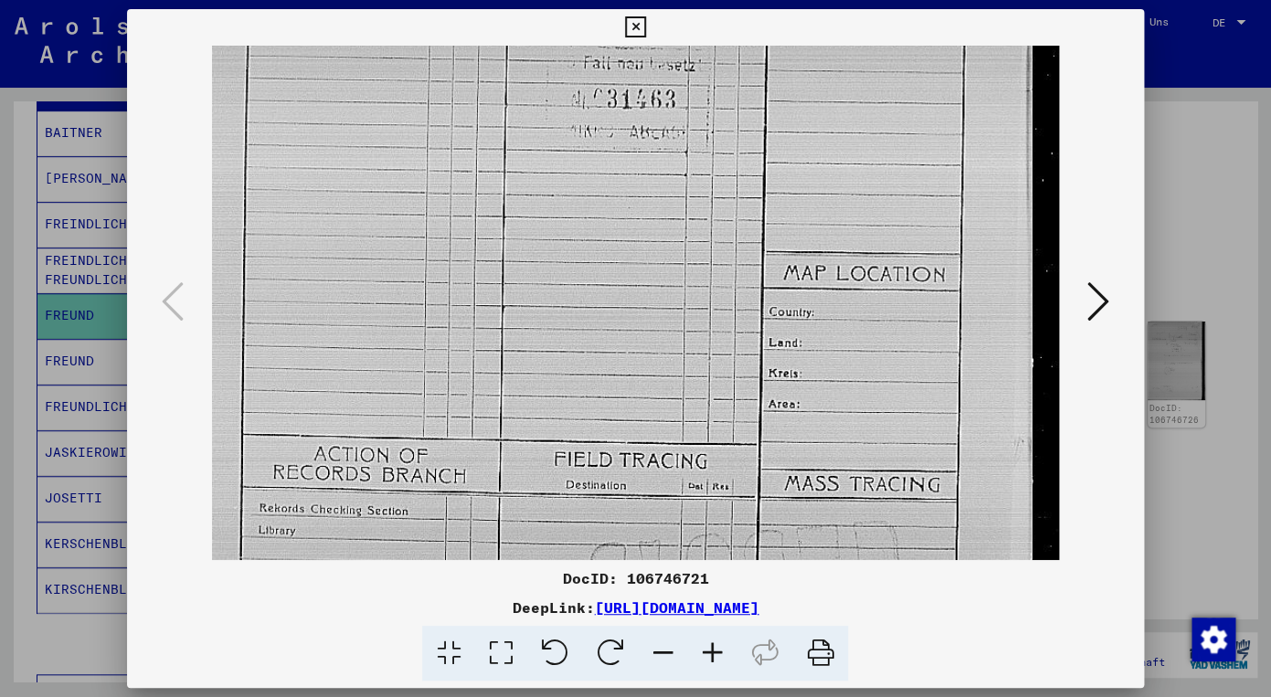
click at [712, 646] on icon at bounding box center [711, 654] width 49 height 56
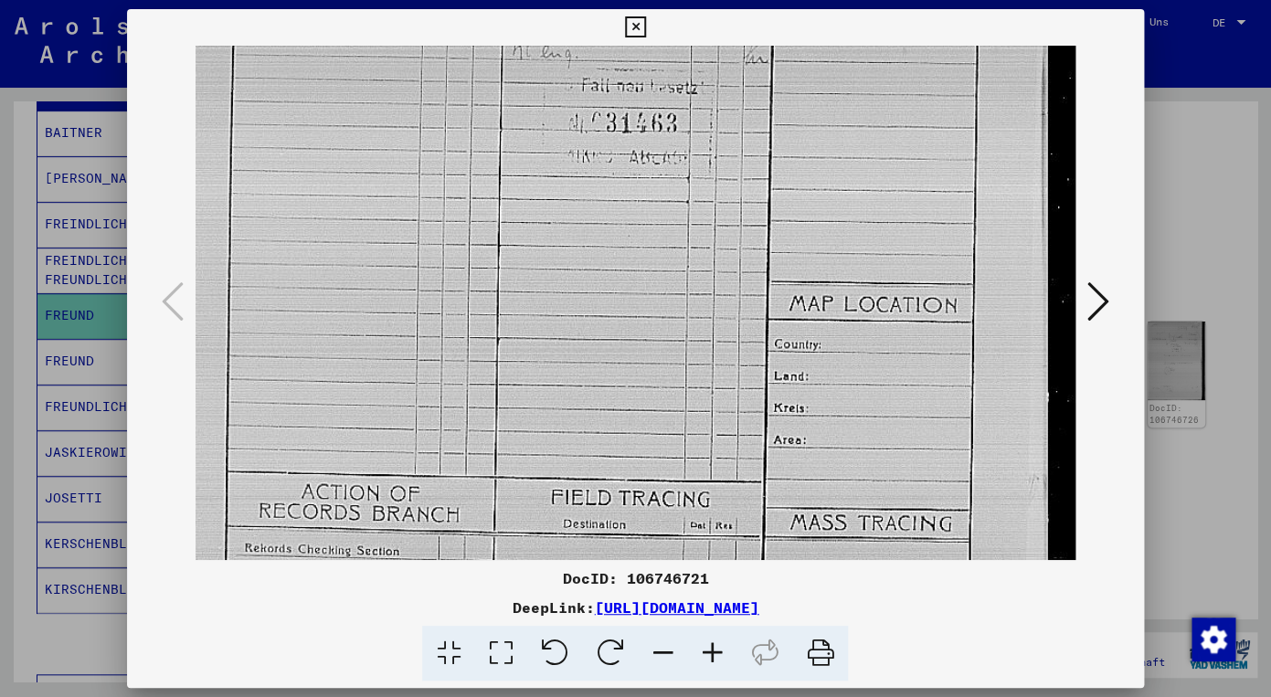
click at [712, 646] on icon at bounding box center [711, 654] width 49 height 56
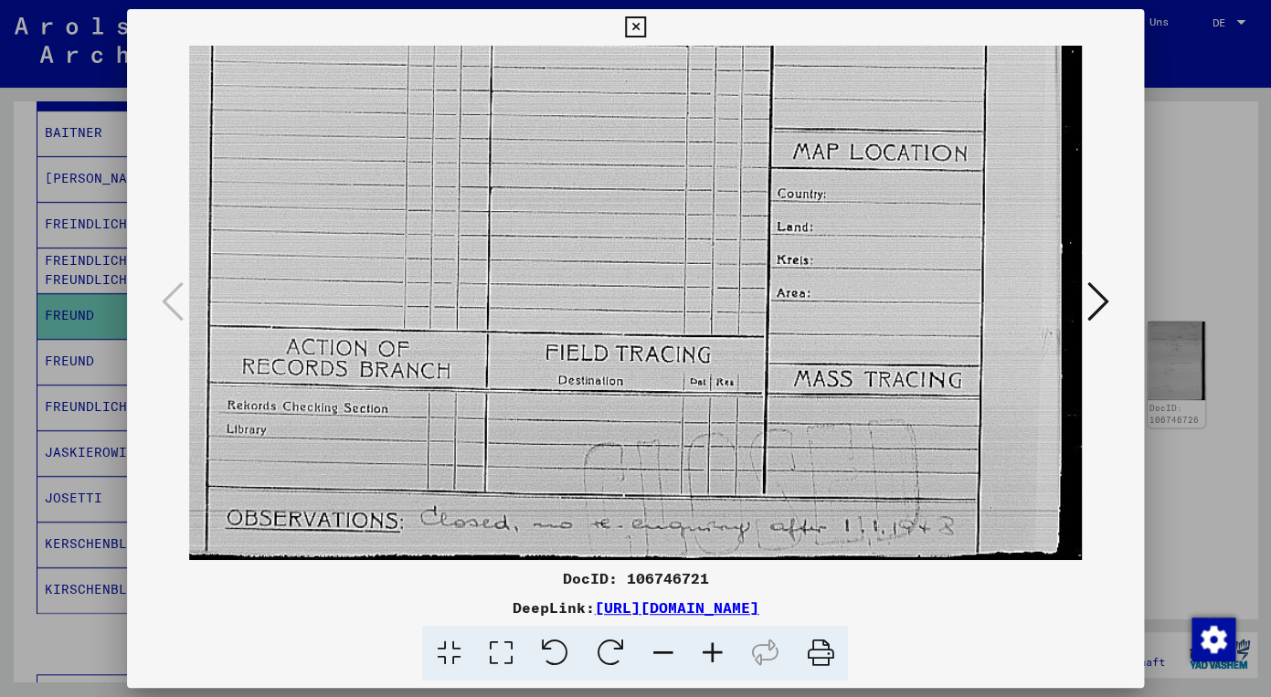
scroll to position [731, 15]
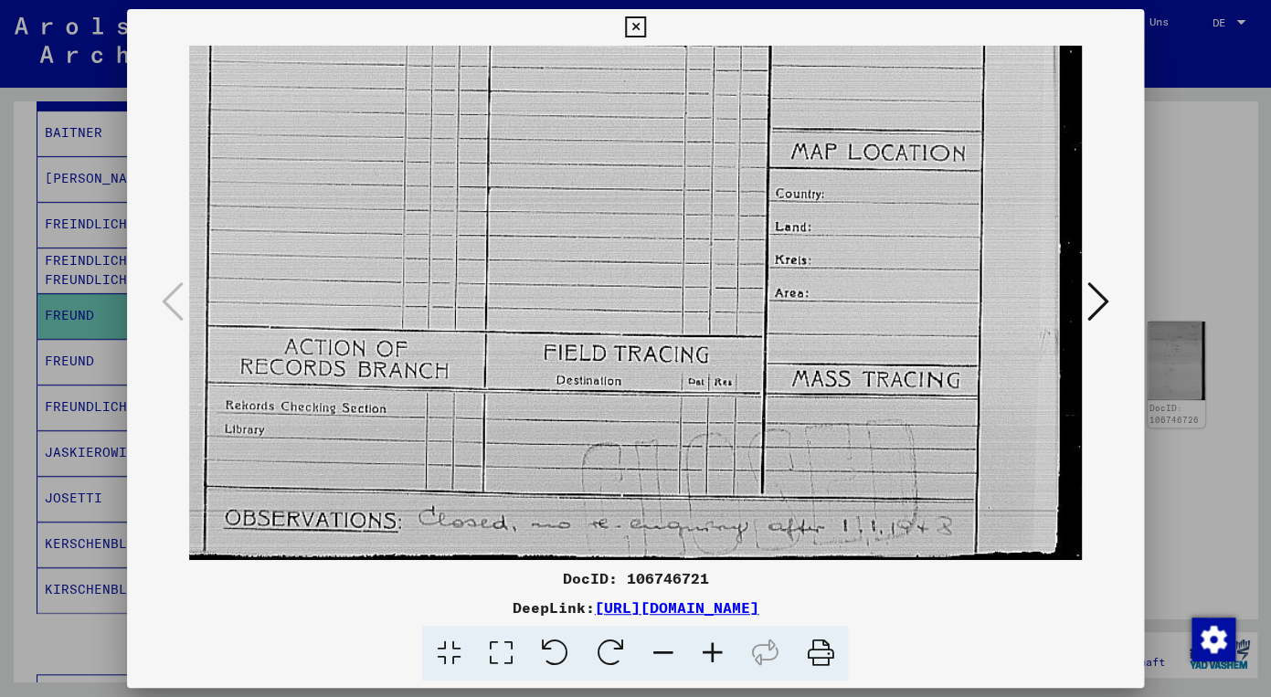
drag, startPoint x: 633, startPoint y: 419, endPoint x: 618, endPoint y: 39, distance: 380.4
click at [618, 39] on div "DocID: 106746721 DeepLink: [URL][DOMAIN_NAME]" at bounding box center [635, 345] width 1017 height 672
click at [711, 644] on icon at bounding box center [711, 654] width 49 height 56
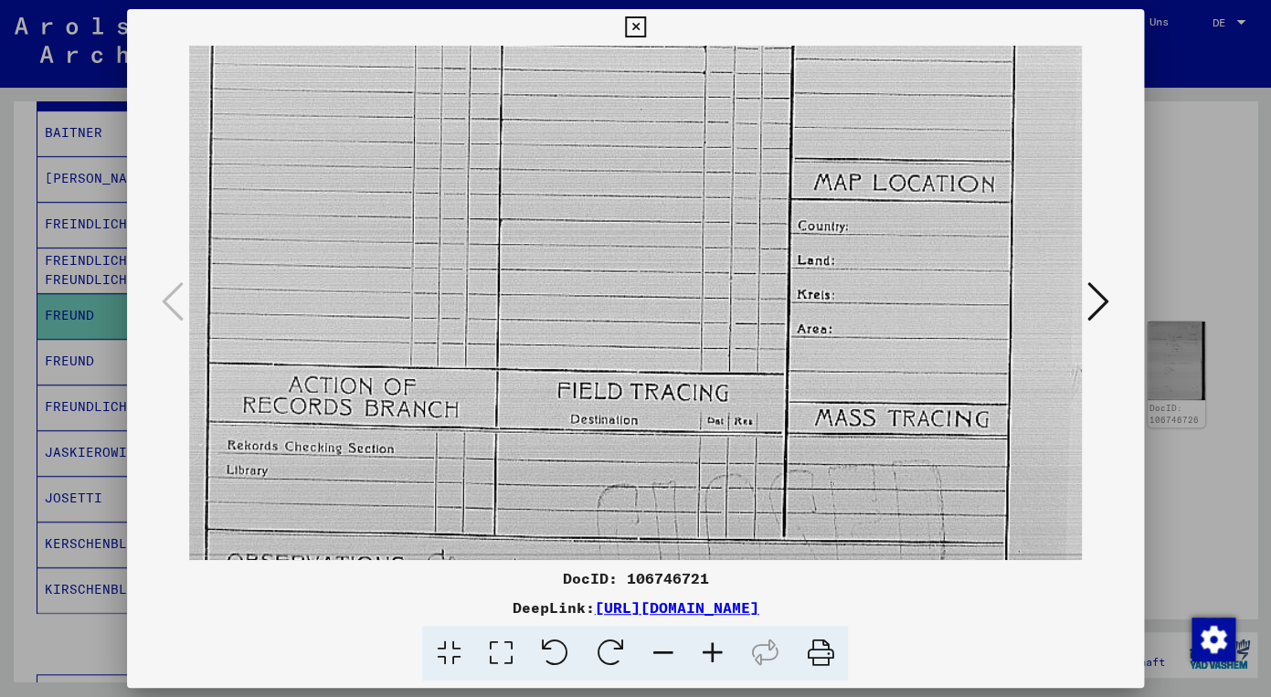
click at [711, 644] on icon at bounding box center [711, 654] width 49 height 56
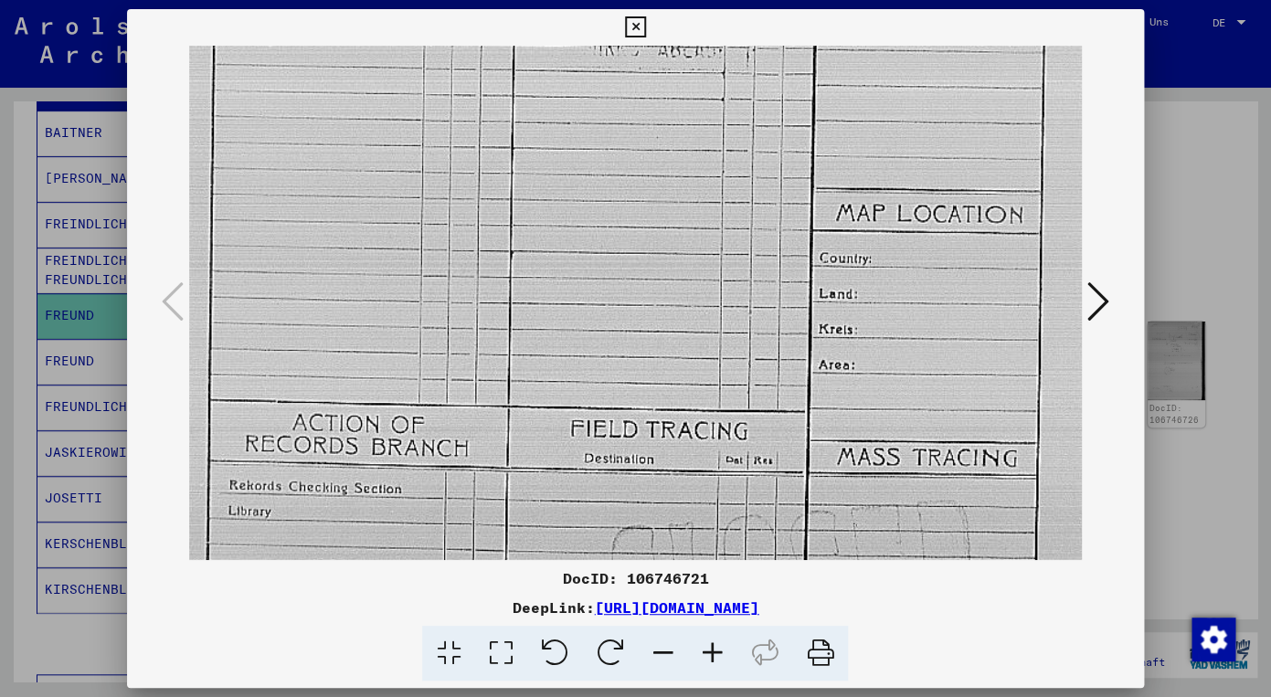
click at [711, 644] on icon at bounding box center [711, 654] width 49 height 56
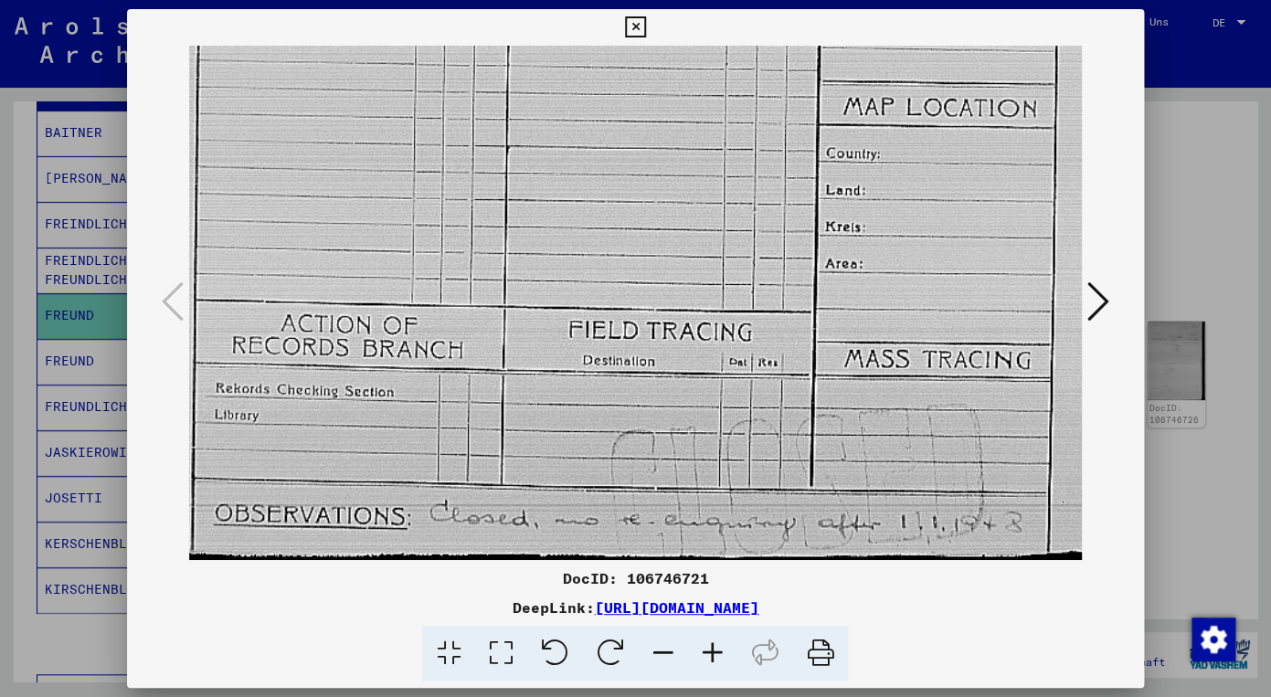
scroll to position [868, 31]
drag, startPoint x: 598, startPoint y: 403, endPoint x: 582, endPoint y: -15, distance: 417.9
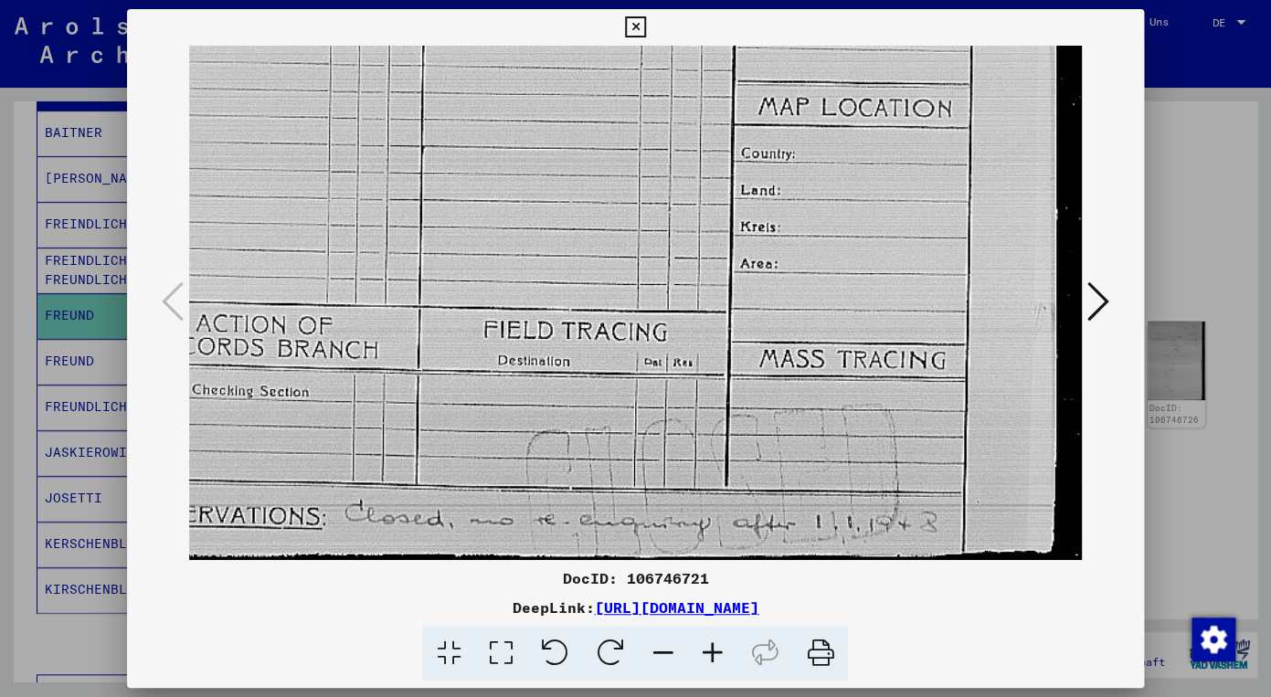
drag, startPoint x: 705, startPoint y: 369, endPoint x: 582, endPoint y: 337, distance: 127.4
click at [715, 641] on icon at bounding box center [711, 654] width 49 height 56
click at [710, 650] on icon at bounding box center [711, 654] width 49 height 56
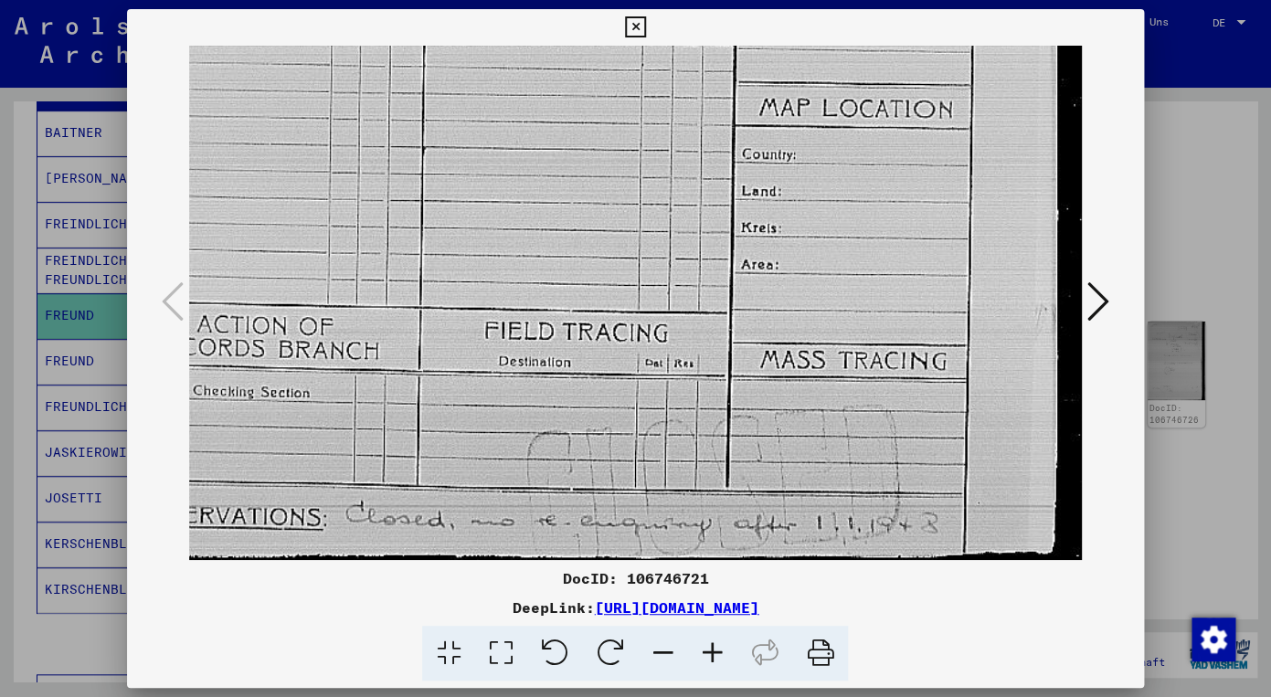
click at [710, 649] on icon at bounding box center [711, 654] width 49 height 56
click at [646, 23] on icon at bounding box center [635, 27] width 21 height 22
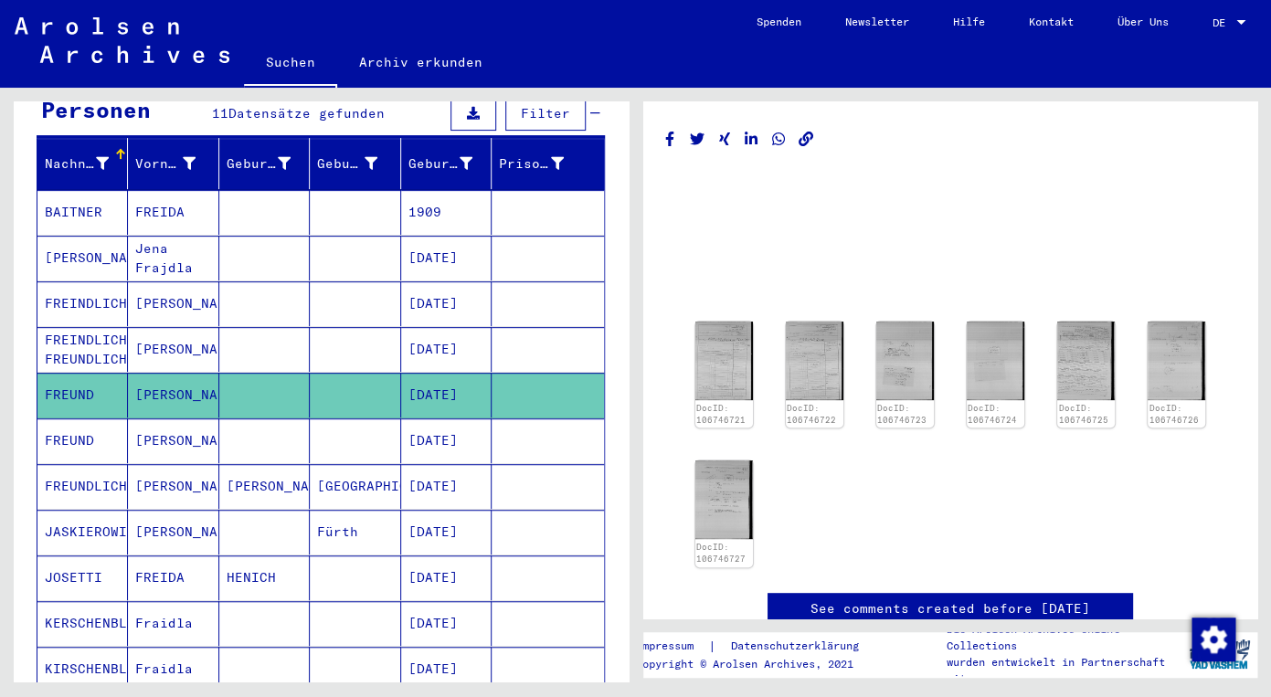
scroll to position [0, 0]
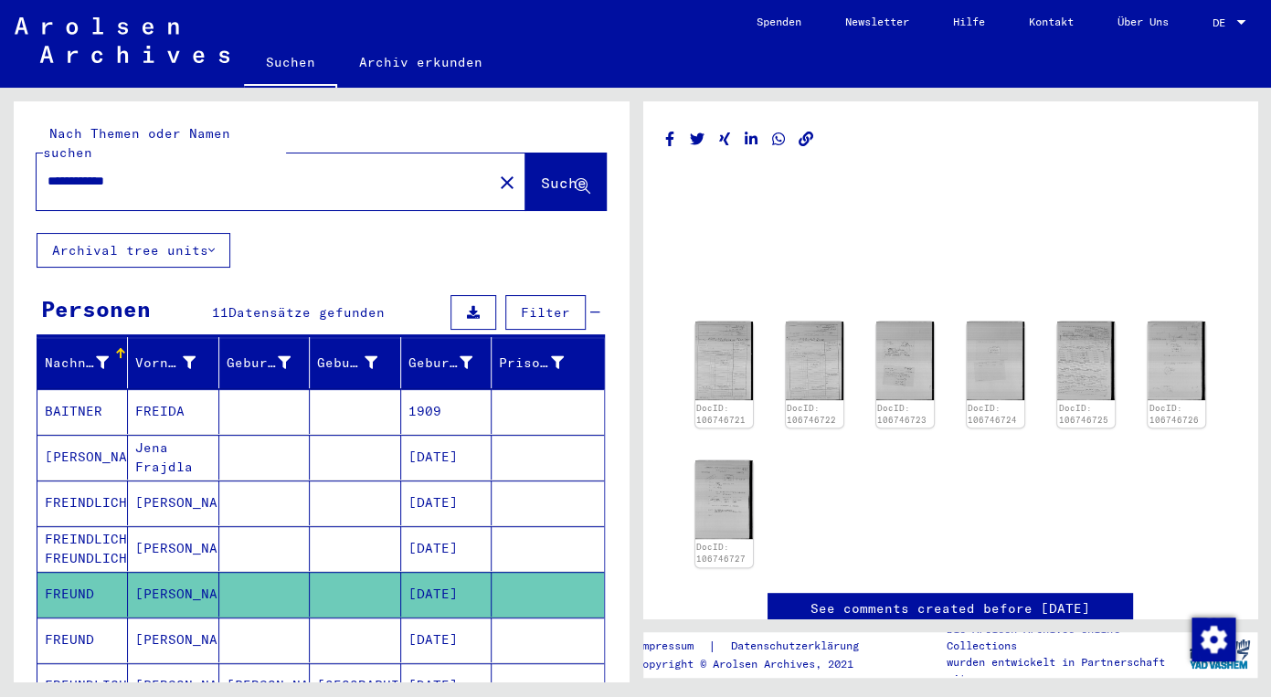
click at [67, 172] on input "**********" at bounding box center [265, 181] width 434 height 19
paste input "**"
type input "**********"
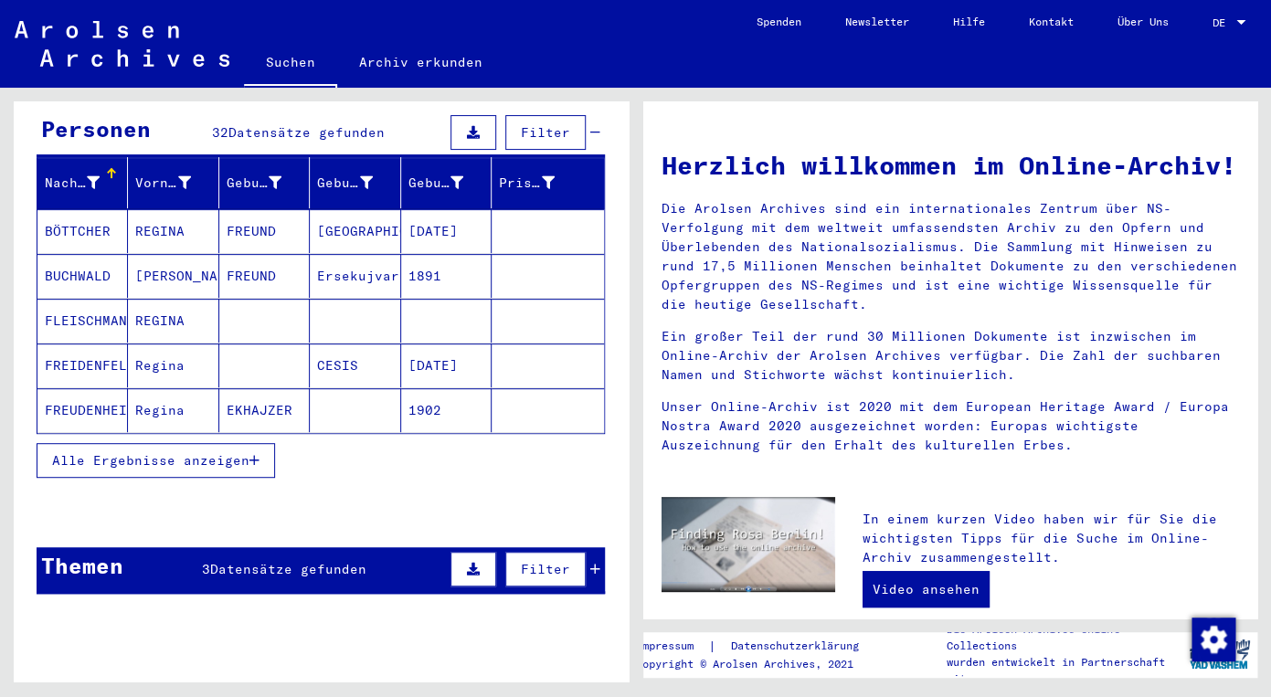
scroll to position [195, 0]
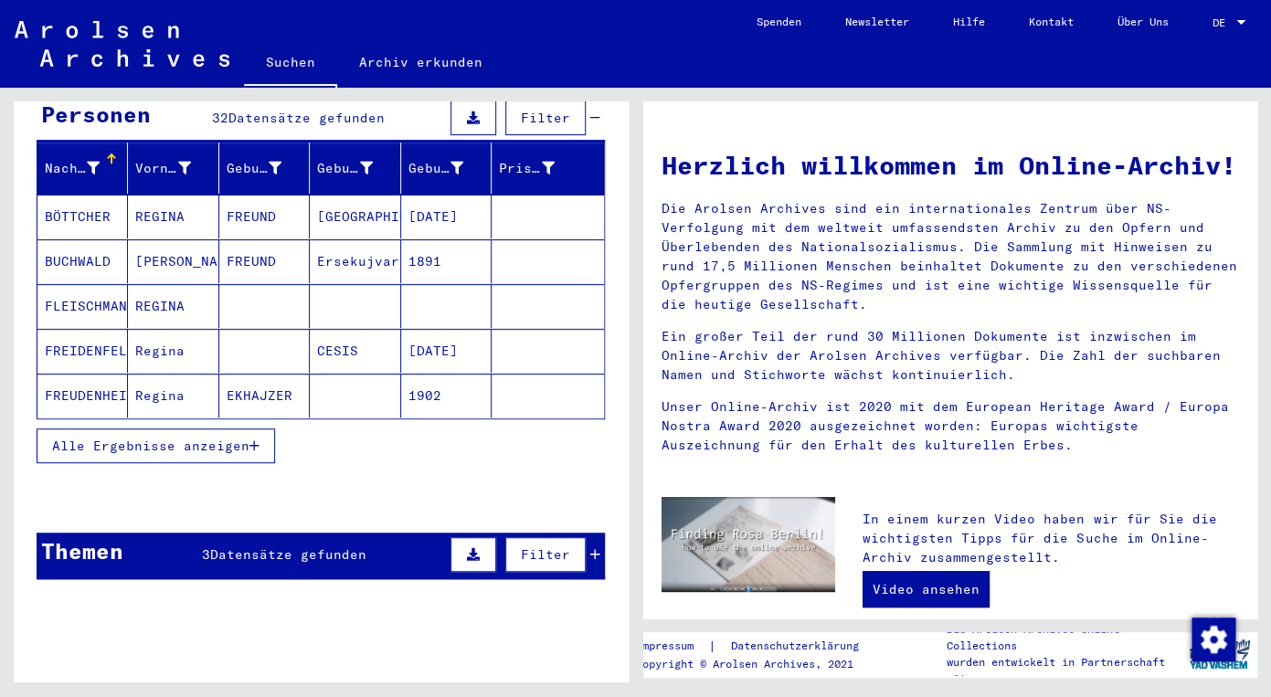
click at [110, 438] on span "Alle Ergebnisse anzeigen" at bounding box center [150, 446] width 197 height 16
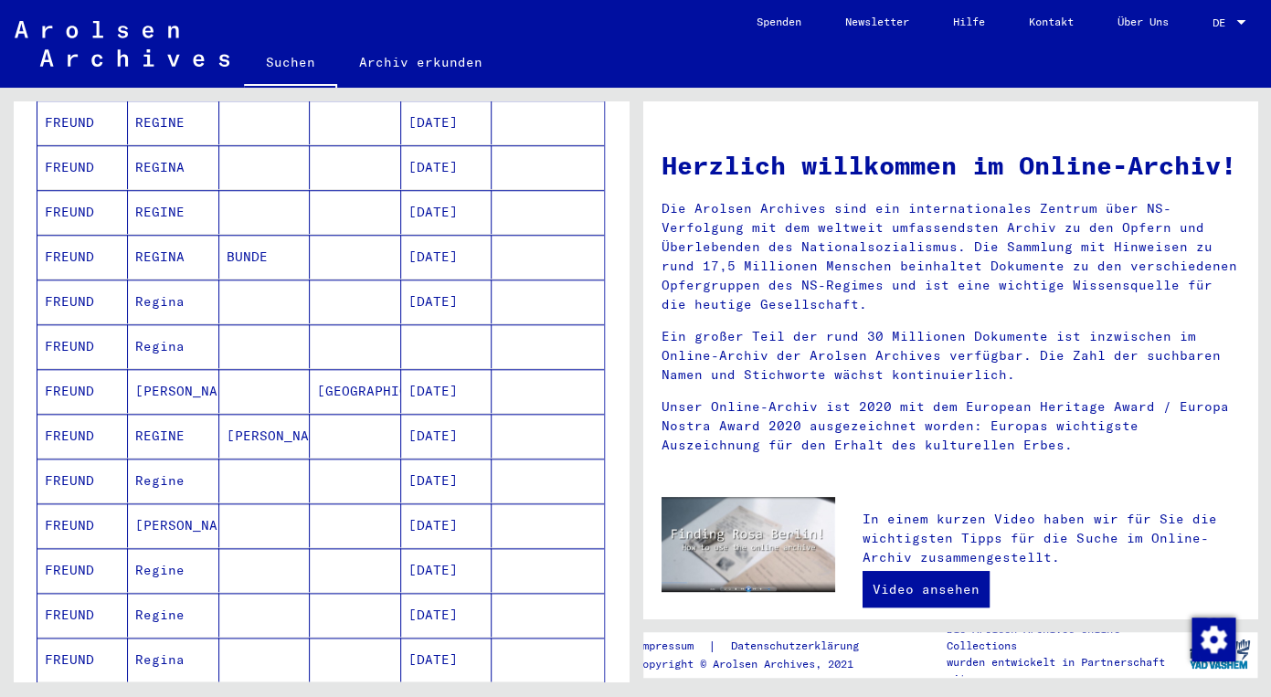
scroll to position [513, 0]
click at [66, 413] on mat-cell "FREUND" at bounding box center [82, 435] width 90 height 44
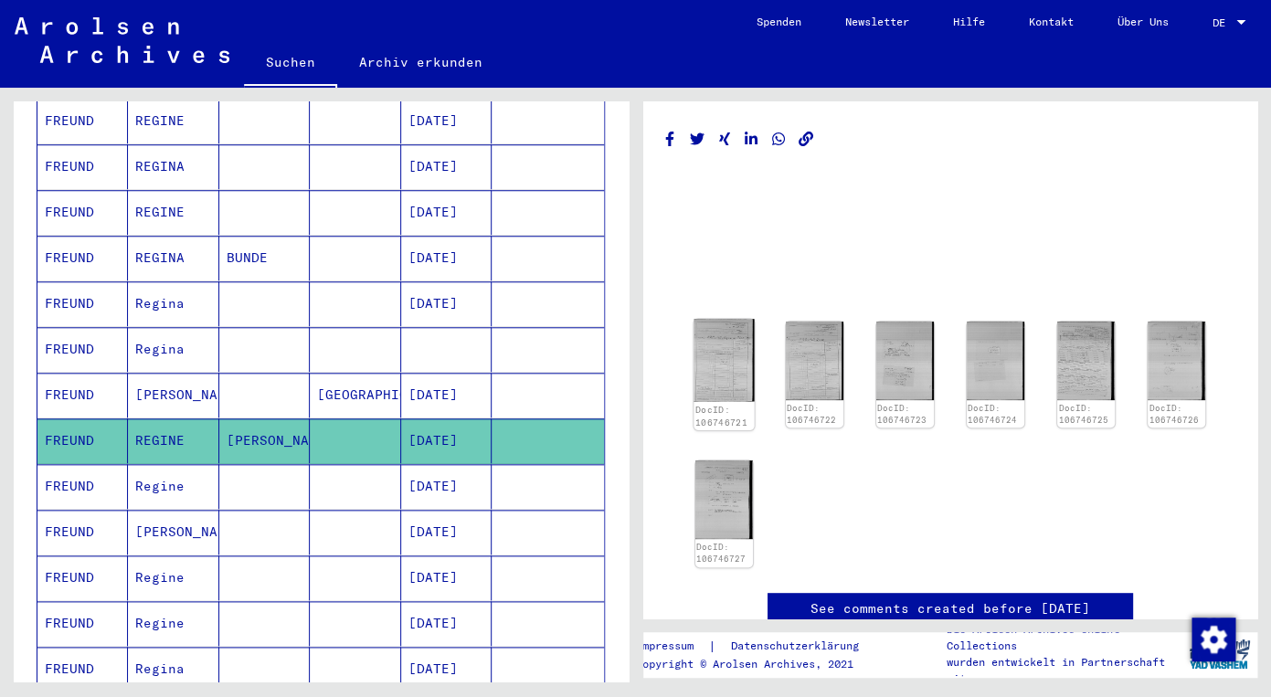
click at [716, 350] on img at bounding box center [723, 360] width 60 height 82
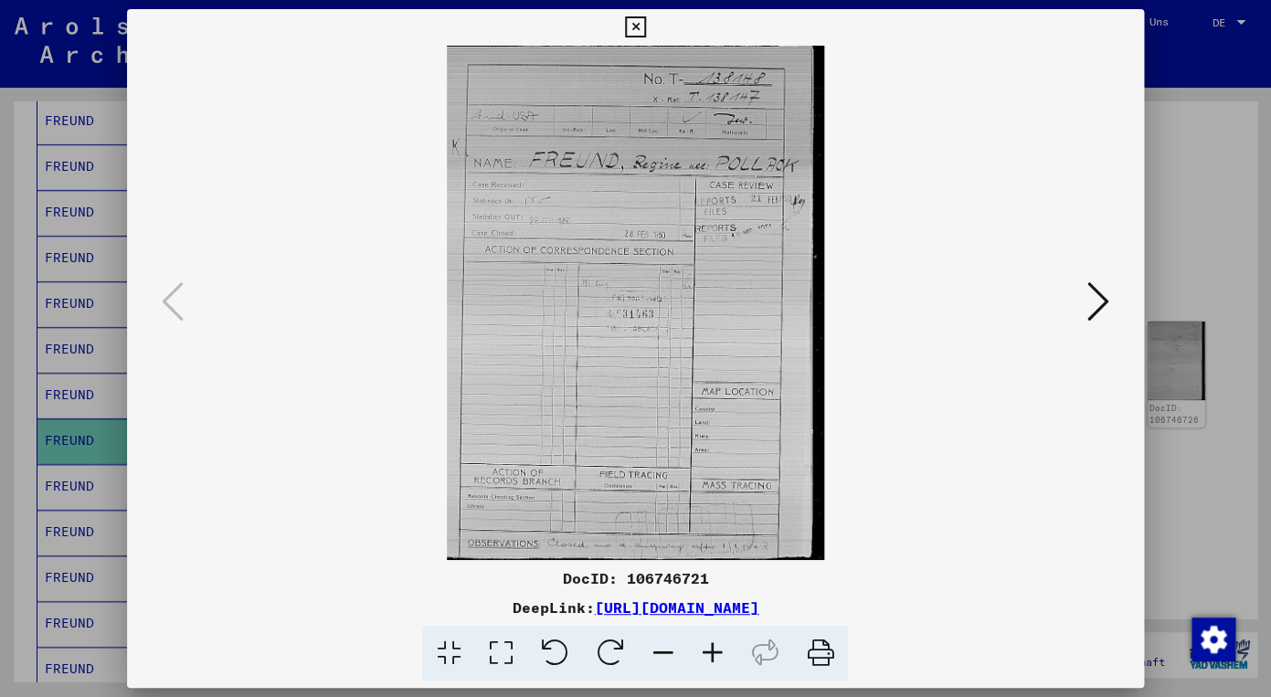
click at [1102, 302] on icon at bounding box center [1098, 302] width 22 height 44
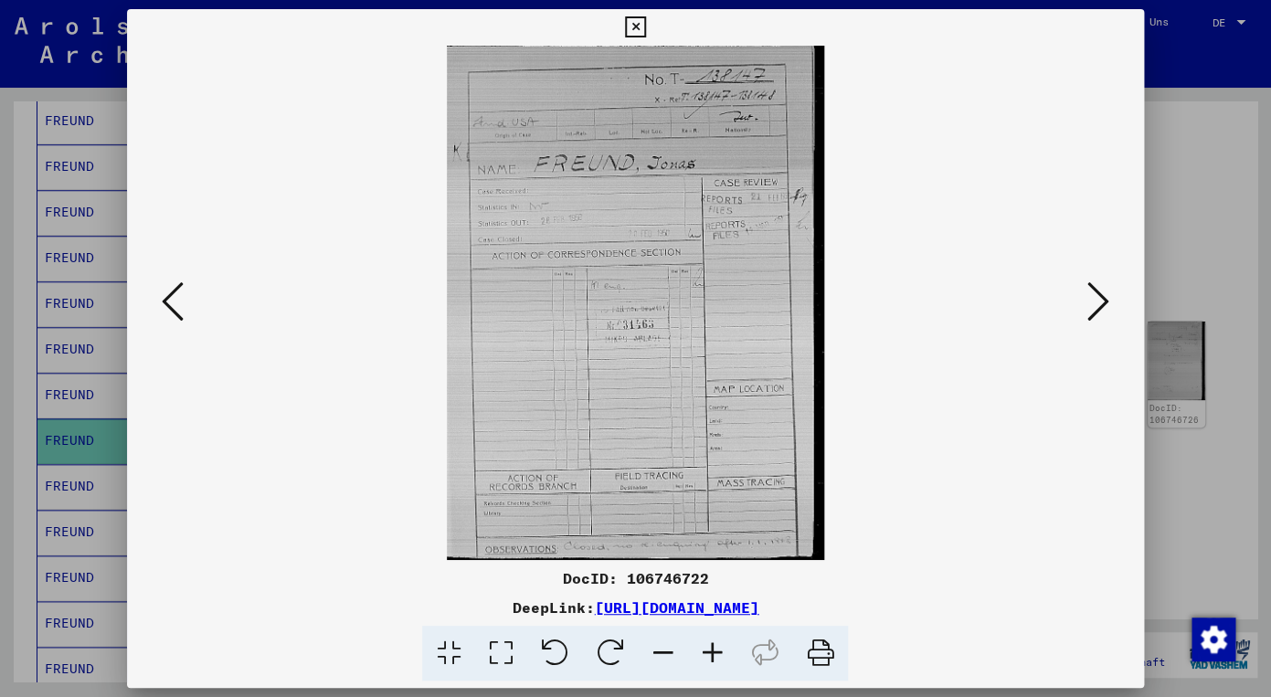
click at [1101, 302] on icon at bounding box center [1098, 302] width 22 height 44
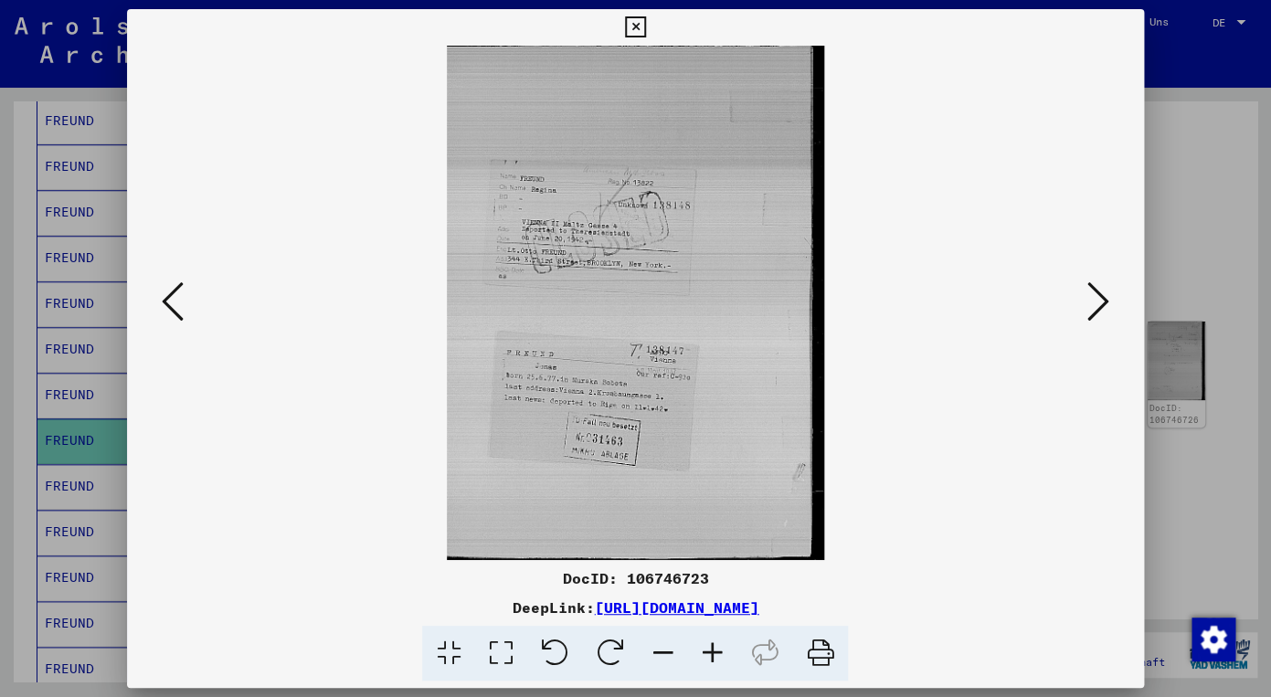
click at [1101, 302] on icon at bounding box center [1098, 302] width 22 height 44
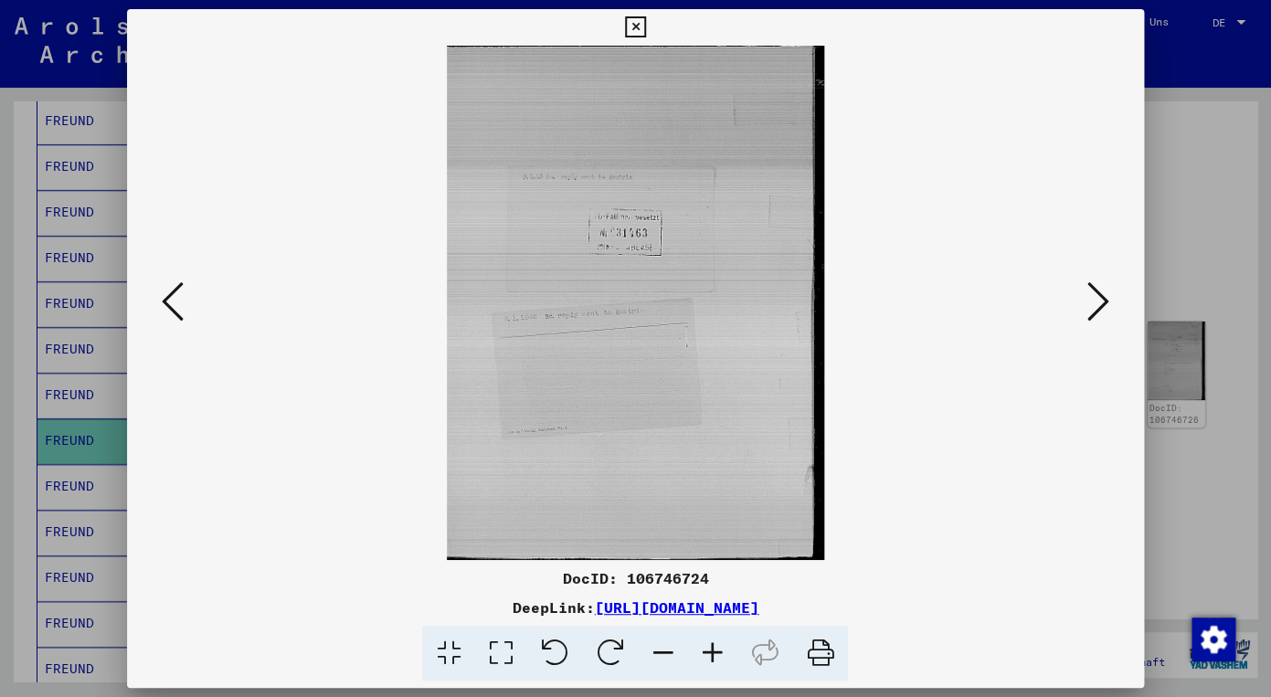
click at [1101, 302] on icon at bounding box center [1098, 302] width 22 height 44
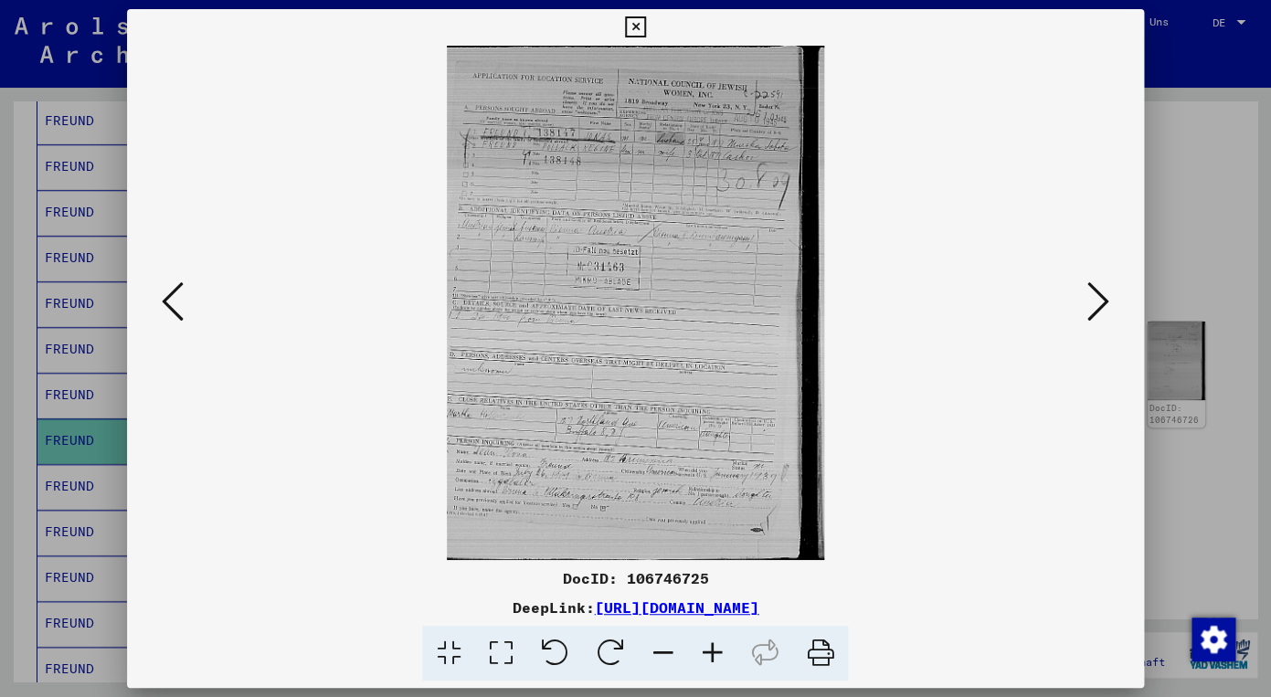
click at [712, 643] on icon at bounding box center [711, 654] width 49 height 56
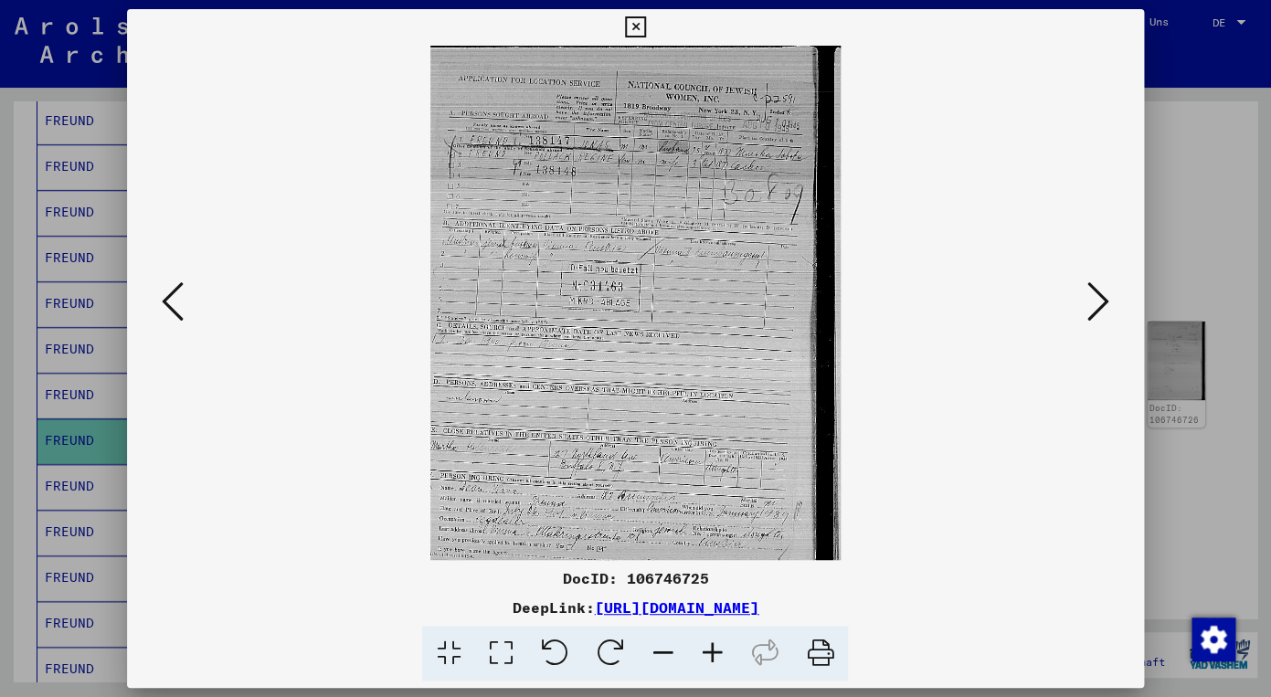
click at [712, 643] on icon at bounding box center [711, 654] width 49 height 56
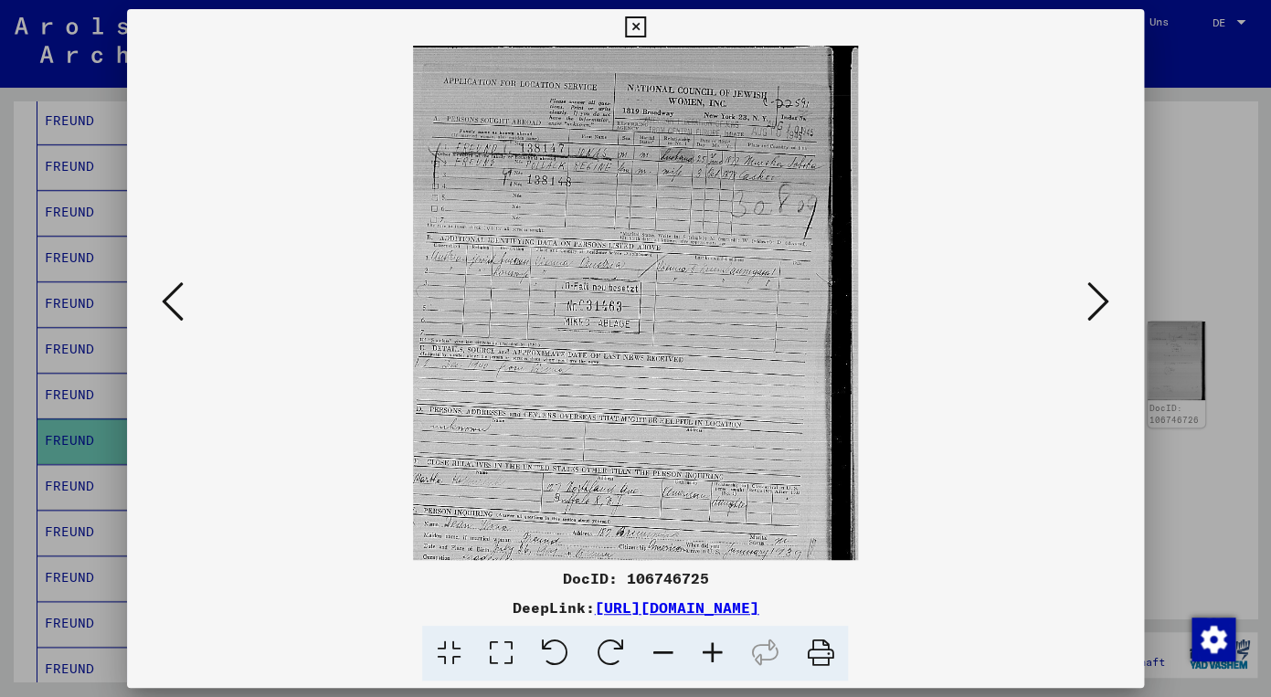
click at [712, 643] on icon at bounding box center [711, 654] width 49 height 56
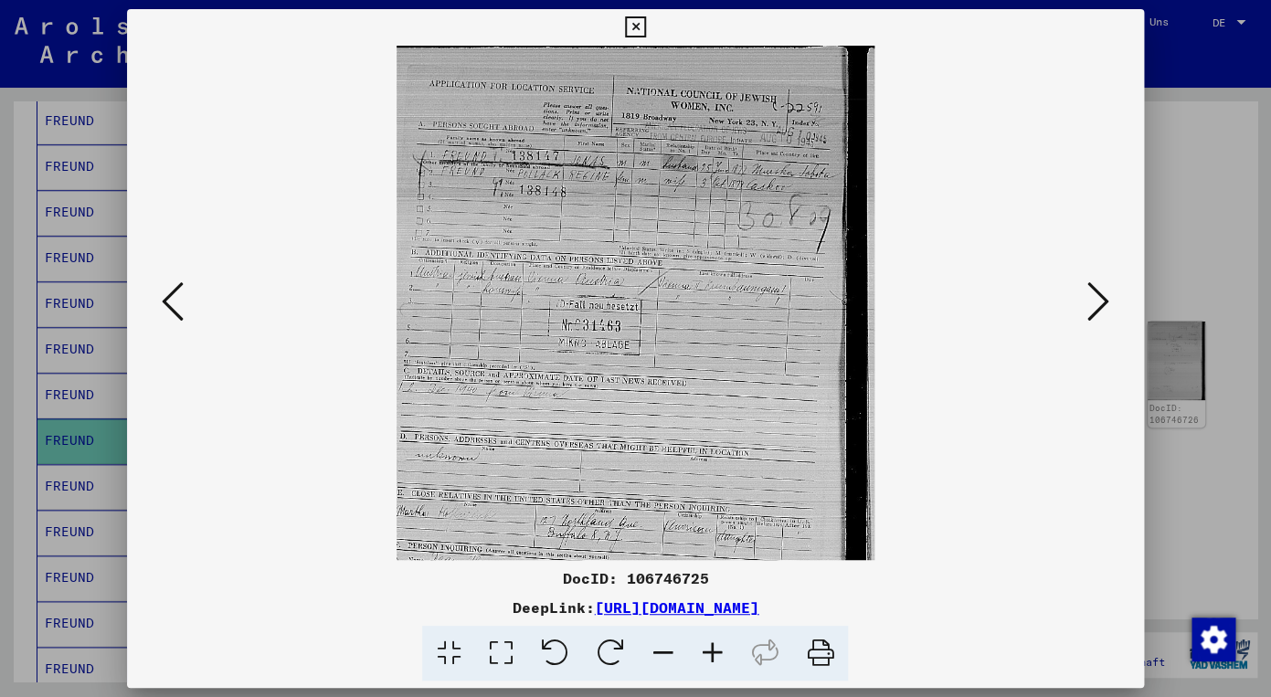
click at [712, 643] on icon at bounding box center [711, 654] width 49 height 56
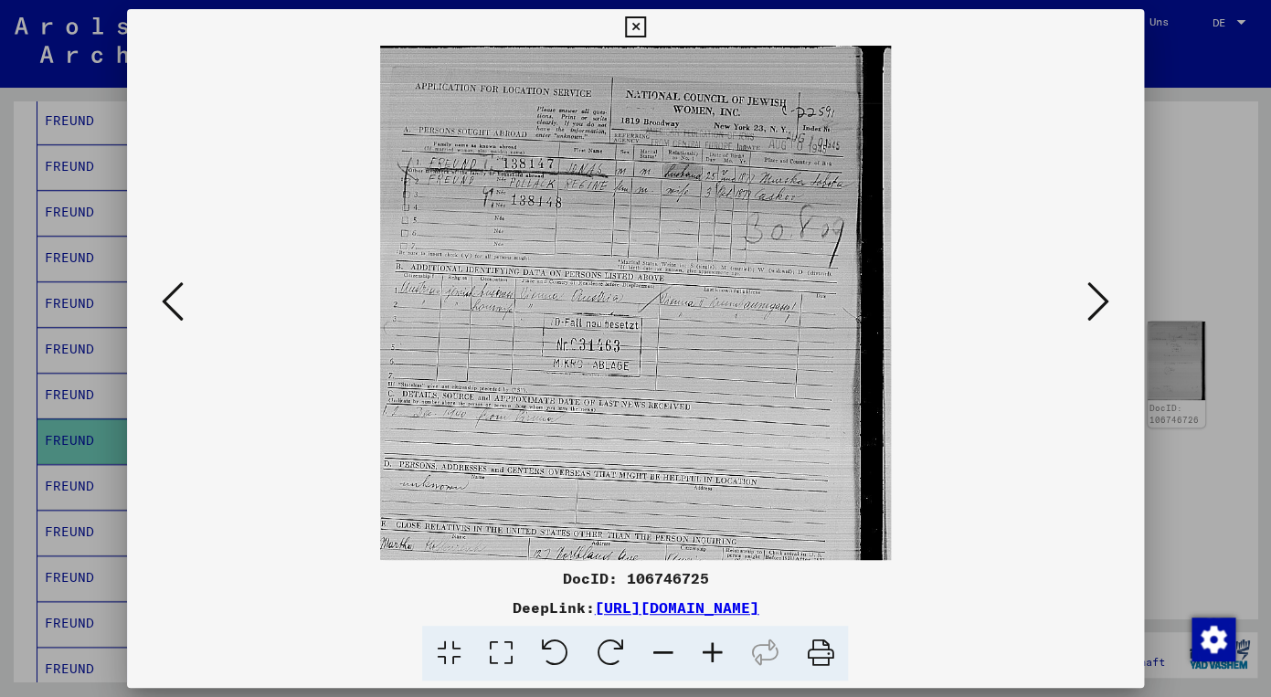
click at [712, 643] on icon at bounding box center [711, 654] width 49 height 56
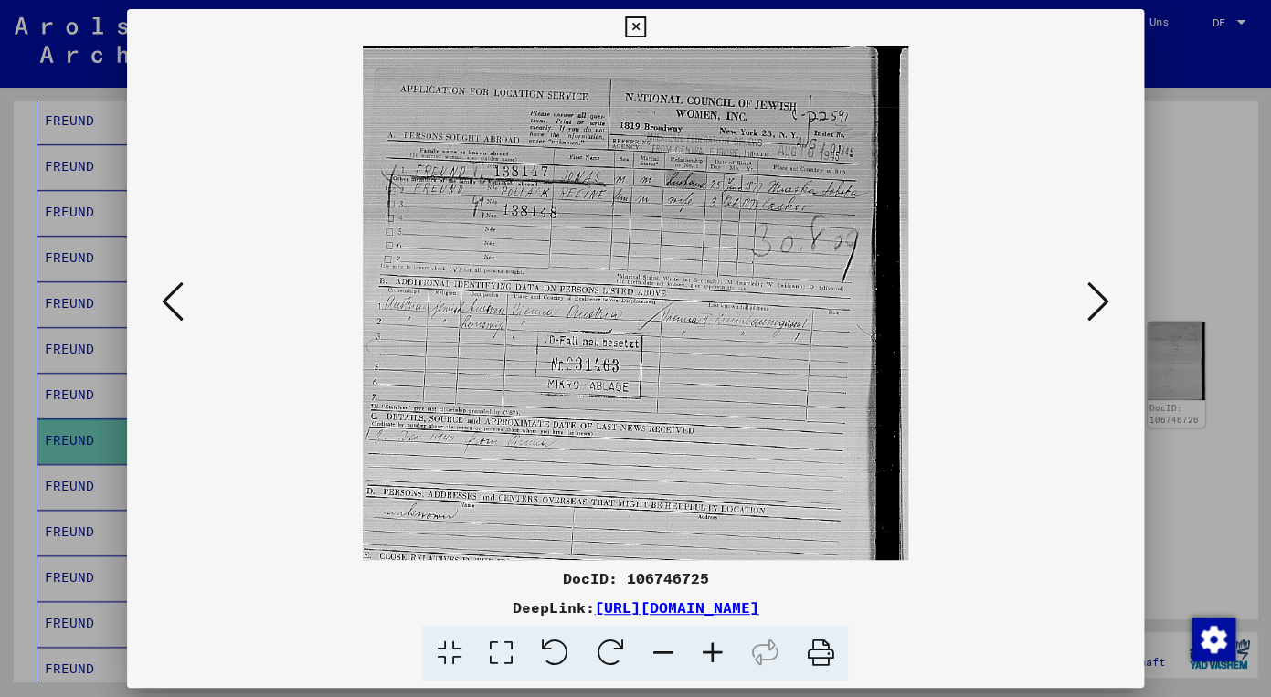
click at [712, 643] on icon at bounding box center [711, 654] width 49 height 56
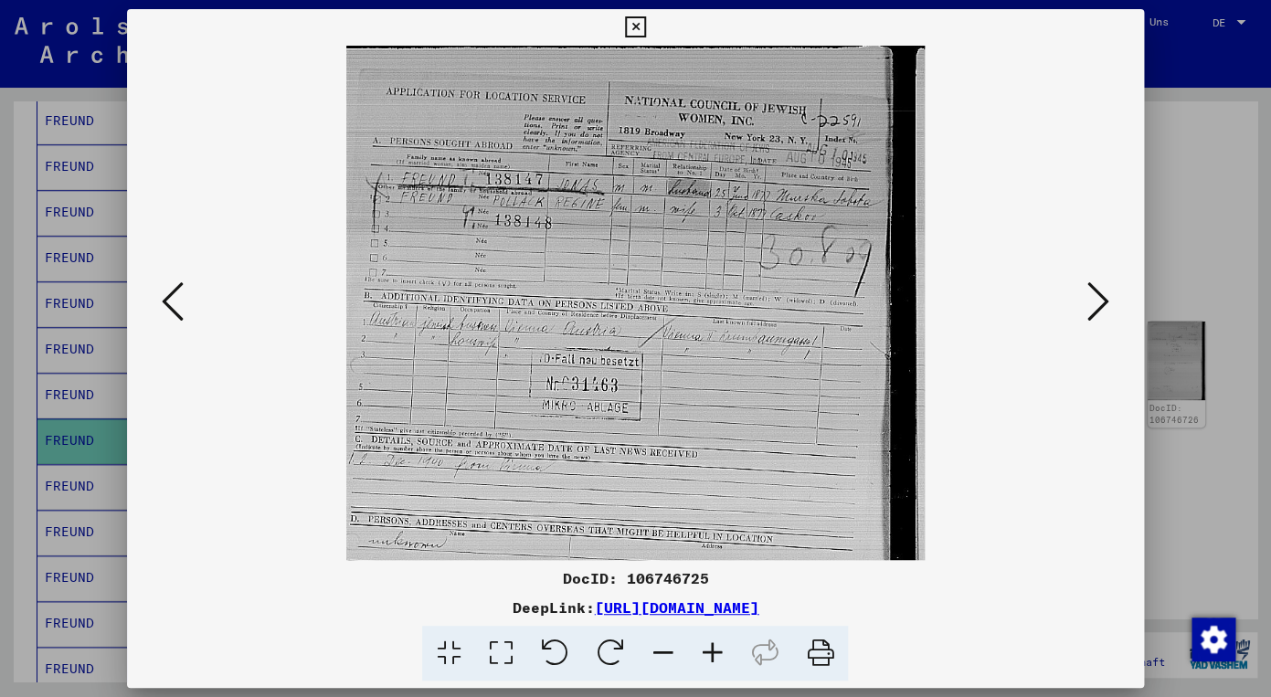
click at [712, 643] on icon at bounding box center [711, 654] width 49 height 56
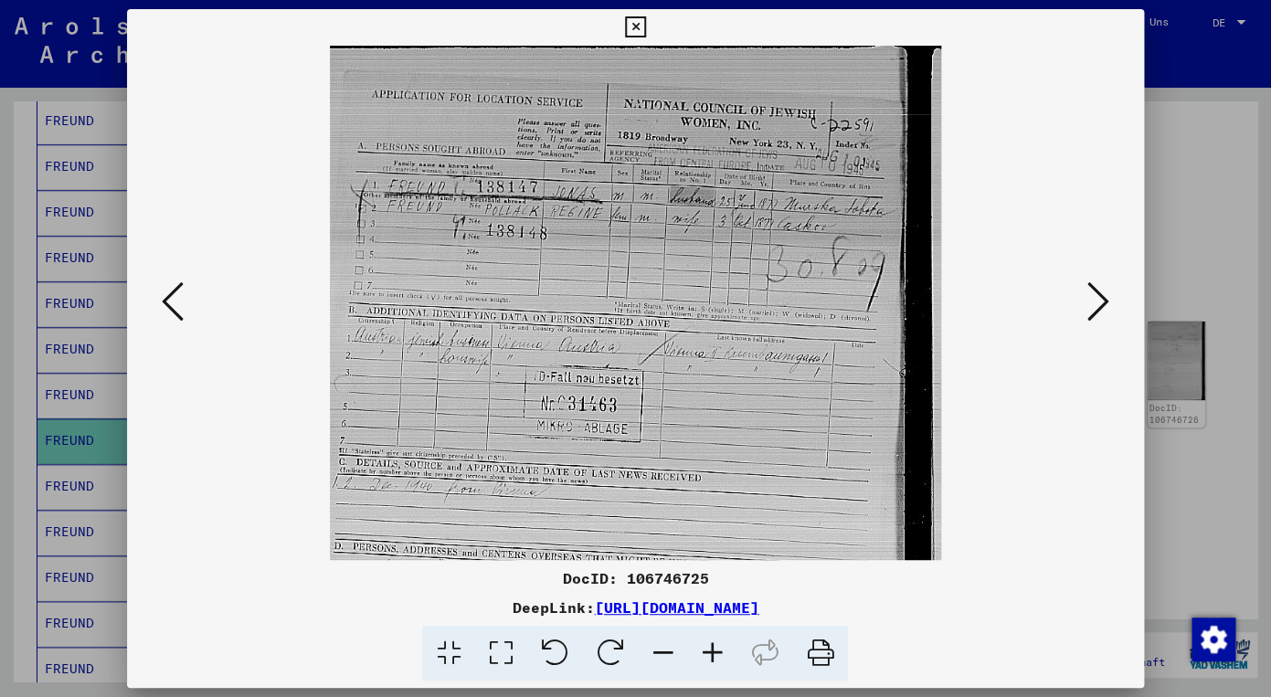
click at [712, 643] on icon at bounding box center [711, 654] width 49 height 56
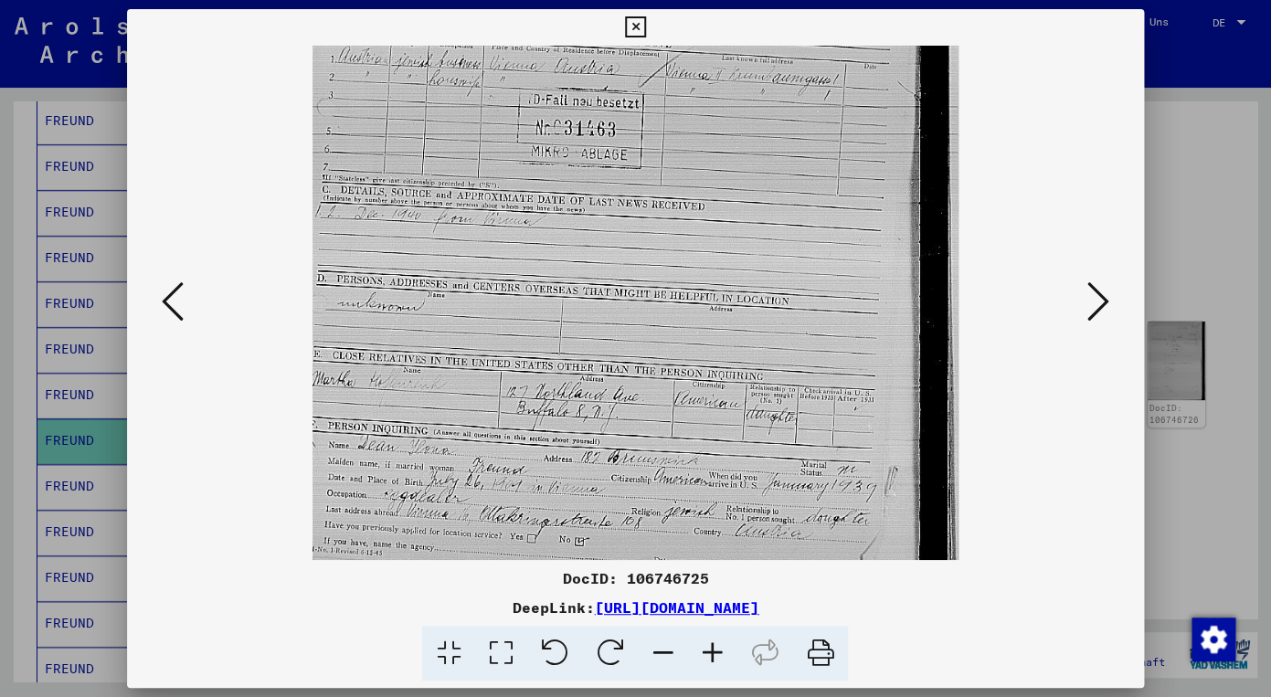
drag, startPoint x: 575, startPoint y: 410, endPoint x: 595, endPoint y: 115, distance: 295.8
click at [595, 115] on img at bounding box center [634, 191] width 645 height 880
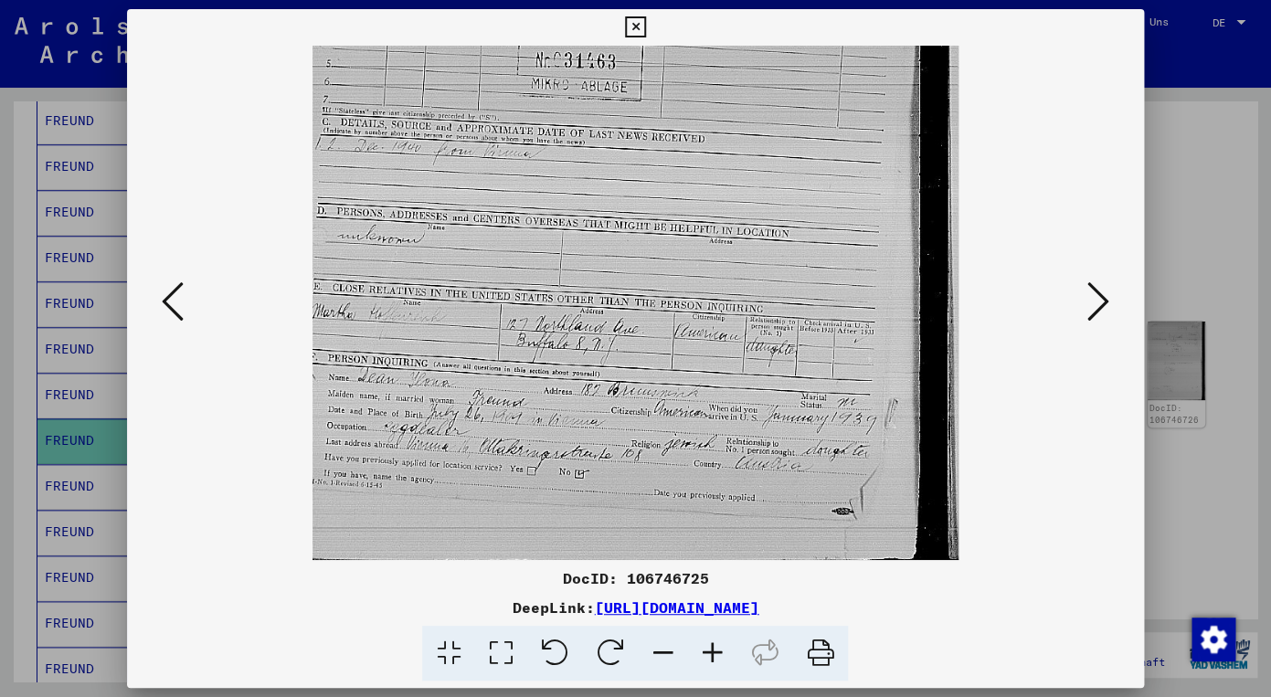
scroll to position [365, 0]
drag, startPoint x: 541, startPoint y: 399, endPoint x: 598, endPoint y: 192, distance: 215.0
click at [598, 192] on img at bounding box center [634, 120] width 645 height 880
click at [646, 26] on icon at bounding box center [635, 27] width 21 height 22
